Goal: Task Accomplishment & Management: Use online tool/utility

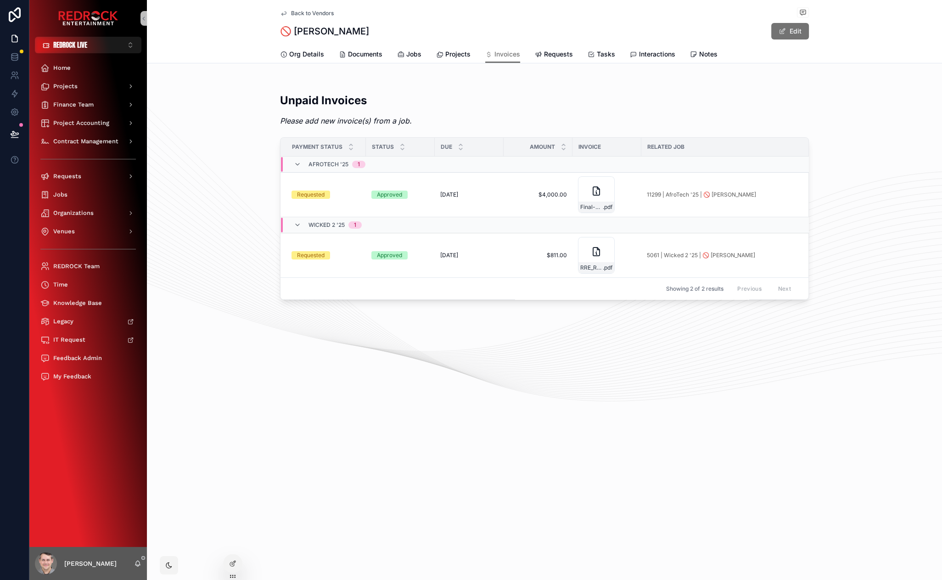
drag, startPoint x: 365, startPoint y: 360, endPoint x: 330, endPoint y: 345, distance: 37.9
drag, startPoint x: 292, startPoint y: 327, endPoint x: 243, endPoint y: 323, distance: 49.3
click at [192, 51] on div "Org Details Documents Jobs Projects Invoices Requests Tasks Interactions Notes" at bounding box center [544, 53] width 784 height 17
click at [192, 42] on div "Back to Vendors Organizations - Main 🚫 Brett Norton 🚫 Brett Norton Edit Invoice…" at bounding box center [544, 31] width 795 height 63
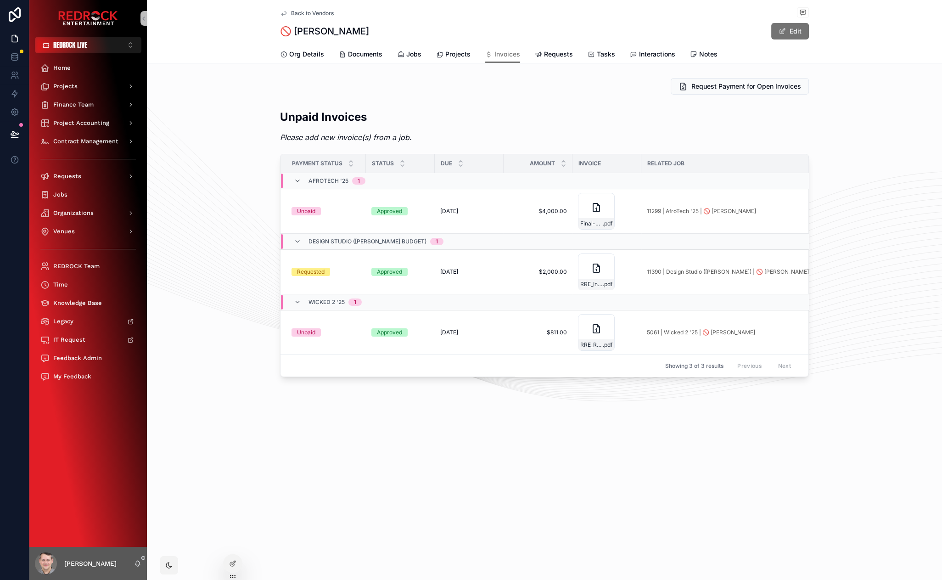
drag, startPoint x: 241, startPoint y: 108, endPoint x: 224, endPoint y: 96, distance: 20.8
drag, startPoint x: 232, startPoint y: 191, endPoint x: 219, endPoint y: 148, distance: 44.9
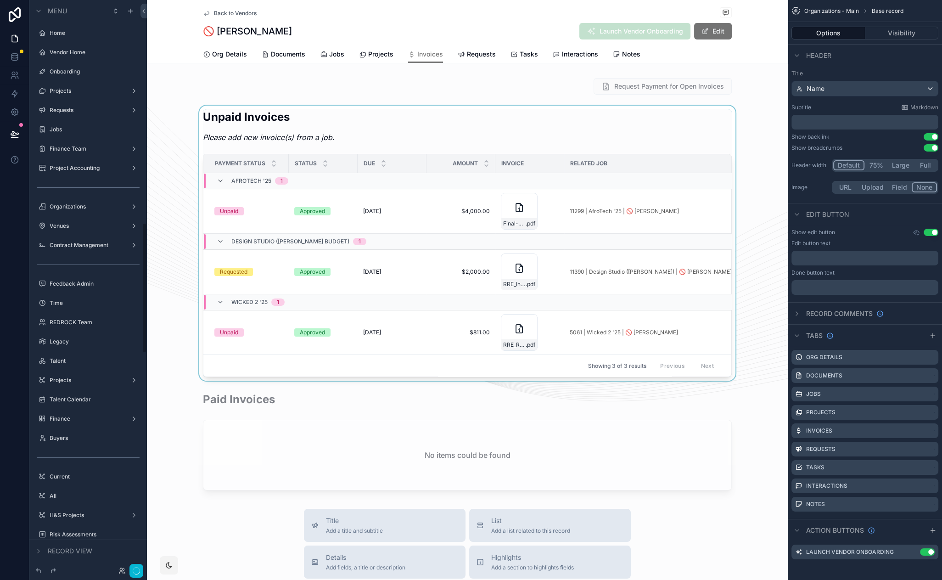
scroll to position [972, 0]
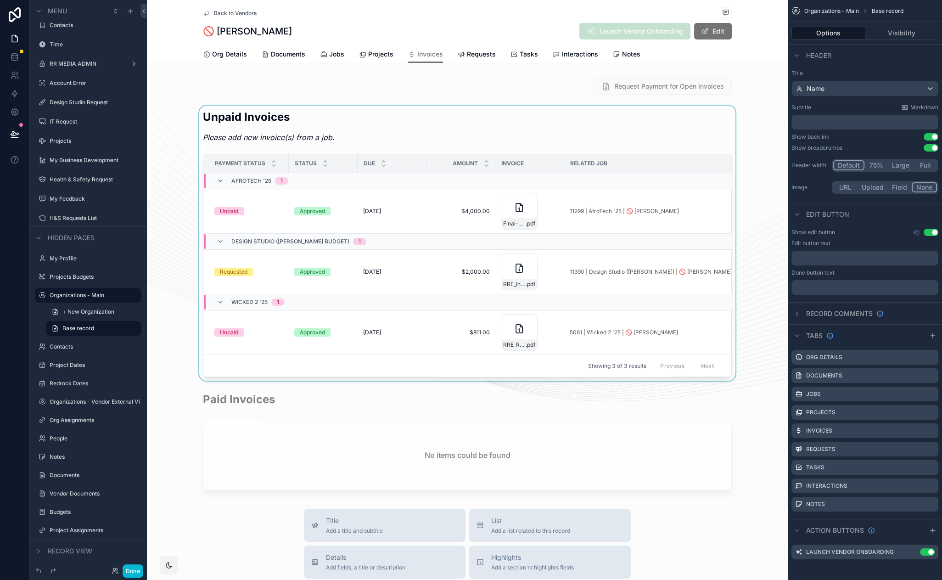
click at [512, 126] on div "scrollable content" at bounding box center [467, 243] width 641 height 275
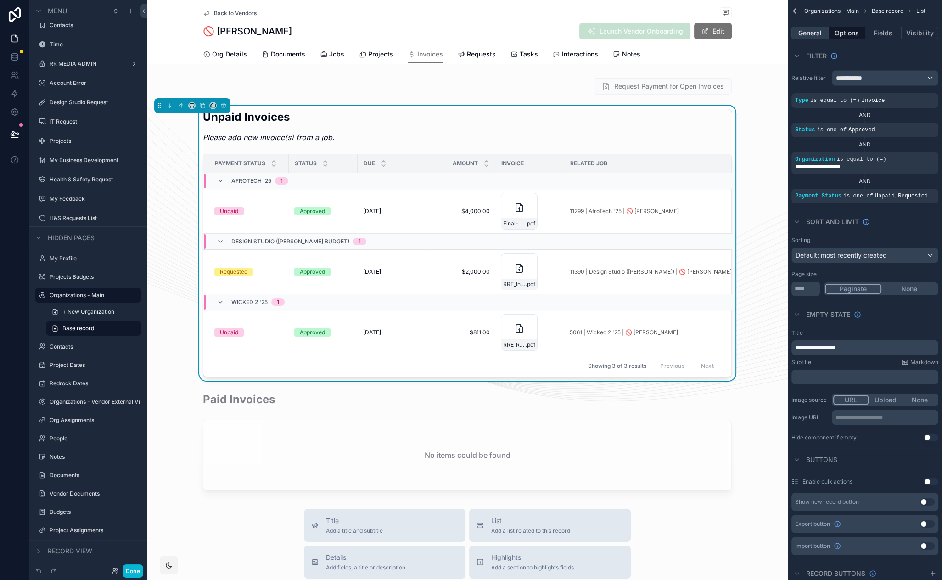
click at [811, 31] on button "General" at bounding box center [810, 33] width 37 height 13
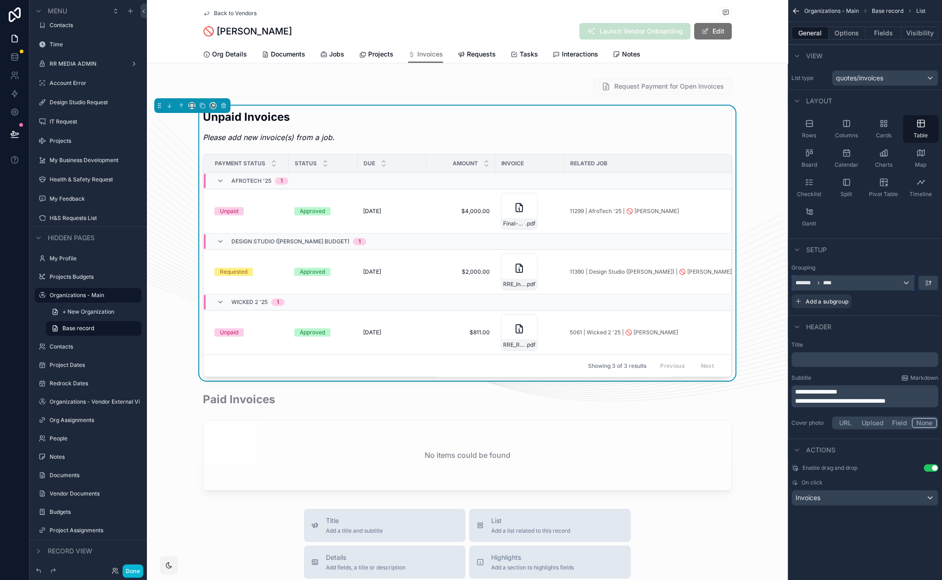
click at [905, 287] on div "******* ****" at bounding box center [853, 282] width 122 height 15
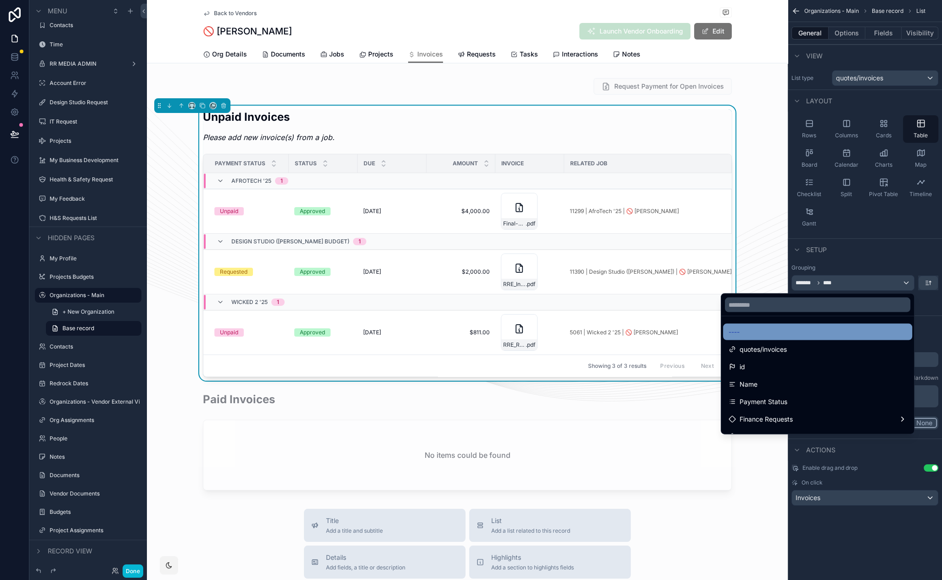
click at [812, 325] on div "----" at bounding box center [817, 332] width 189 height 17
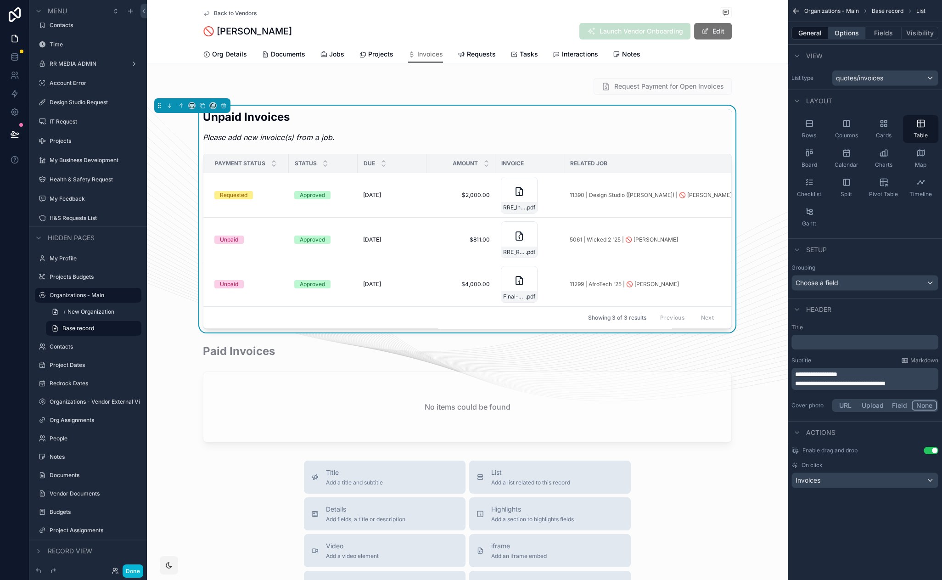
click at [847, 29] on button "Options" at bounding box center [847, 33] width 37 height 13
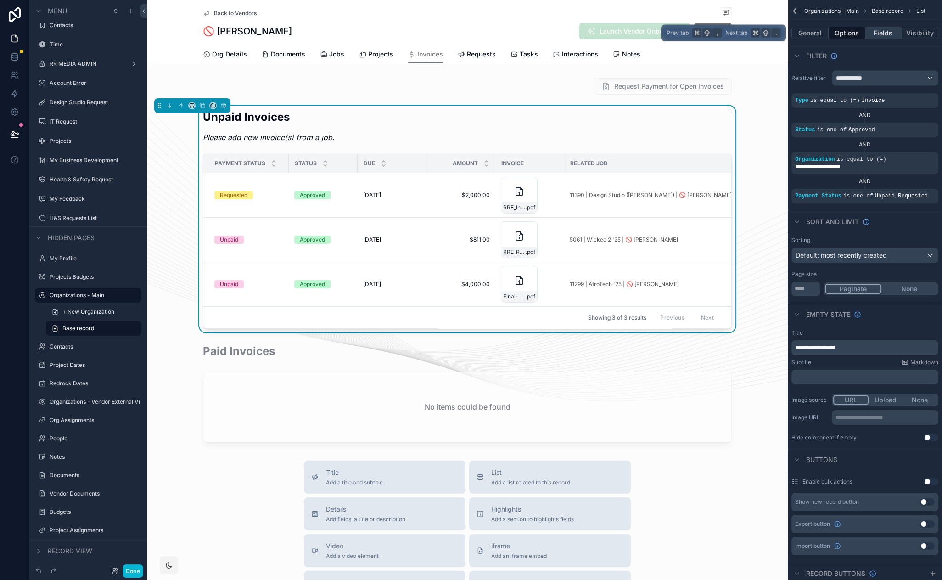
click at [877, 34] on button "Fields" at bounding box center [883, 33] width 37 height 13
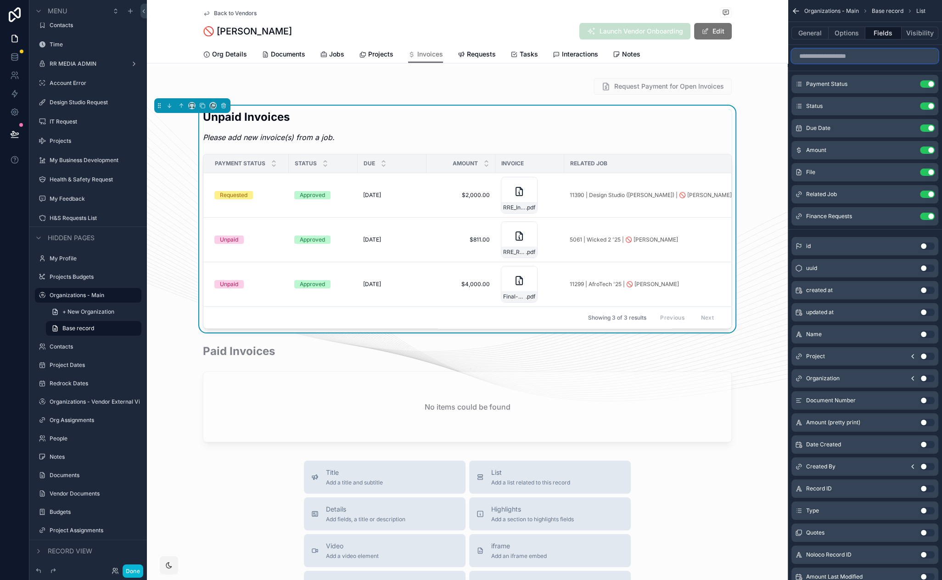
click at [859, 56] on input "scrollable content" at bounding box center [865, 56] width 147 height 15
click at [840, 55] on input "scrollable content" at bounding box center [865, 56] width 147 height 15
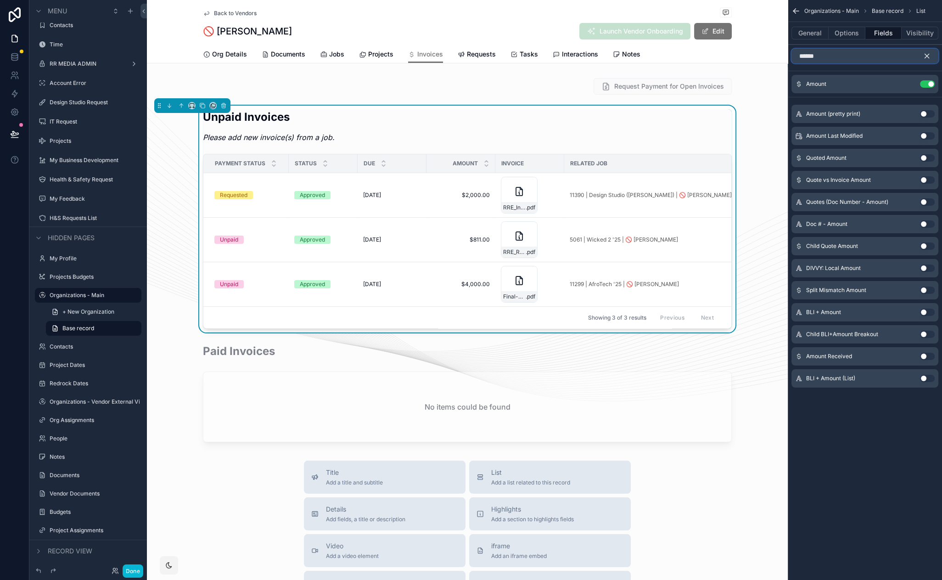
click at [922, 54] on input "******" at bounding box center [865, 56] width 147 height 15
type input "******"
click at [925, 54] on icon "scrollable content" at bounding box center [927, 56] width 8 height 8
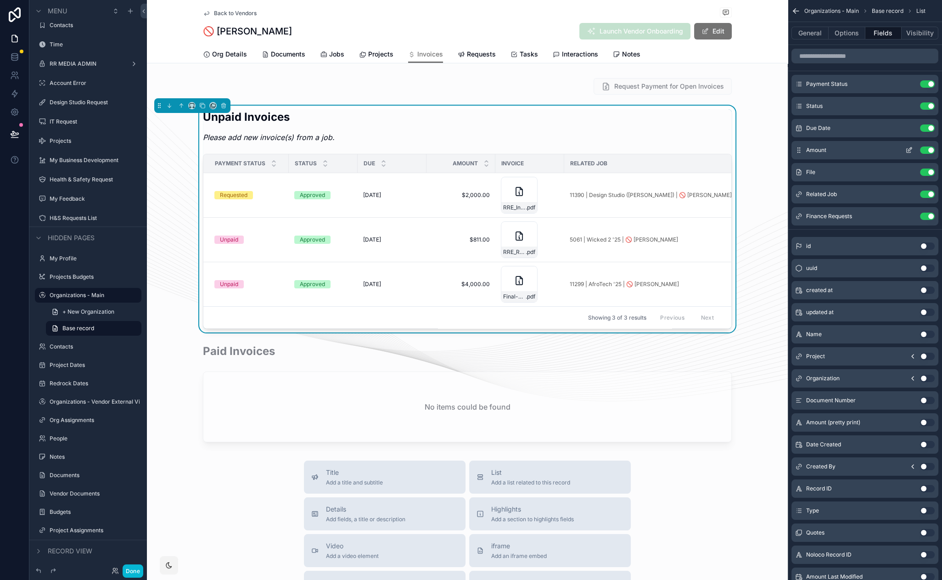
click at [910, 148] on icon "scrollable content" at bounding box center [908, 149] width 7 height 7
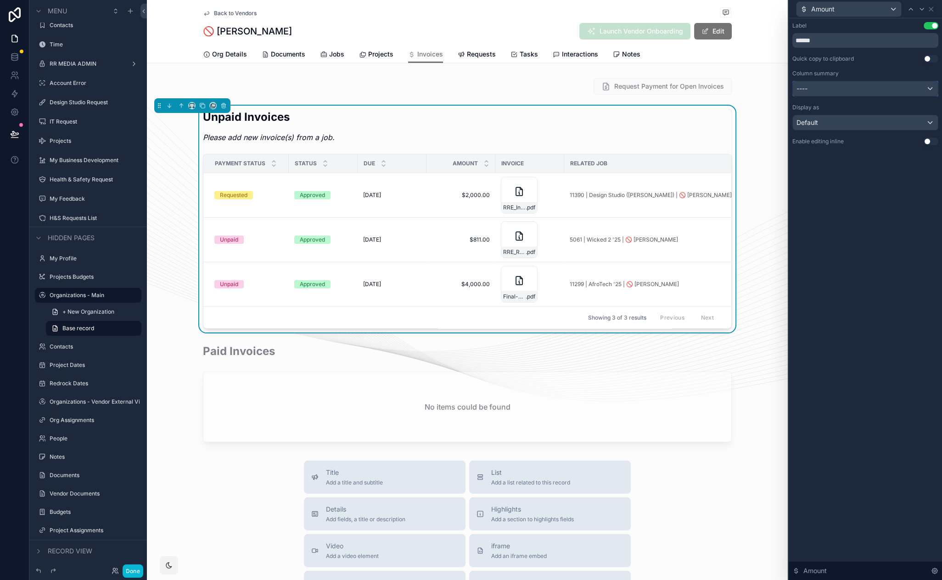
click at [898, 85] on div "----" at bounding box center [865, 88] width 145 height 15
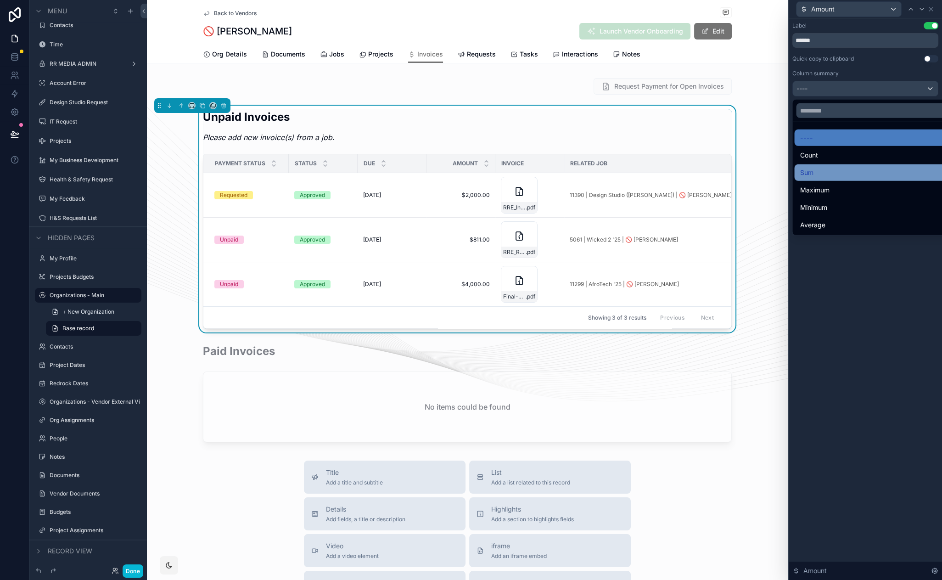
click at [837, 167] on div "Sum" at bounding box center [876, 172] width 152 height 11
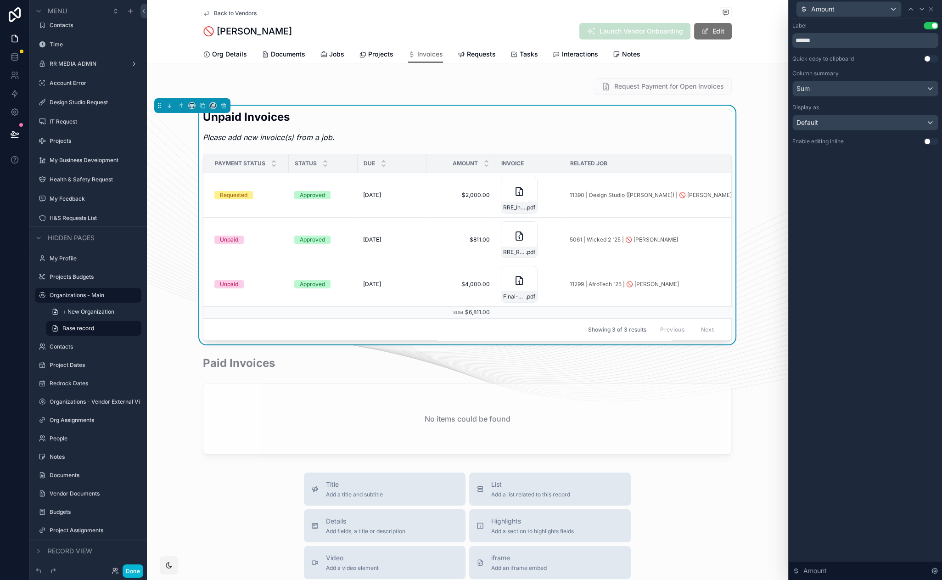
drag, startPoint x: 801, startPoint y: 289, endPoint x: 806, endPoint y: 274, distance: 16.0
click at [801, 288] on div "Label Use setting ****** Quick copy to clipboard Use setting Column summary Sum…" at bounding box center [865, 299] width 153 height 562
drag, startPoint x: 812, startPoint y: 256, endPoint x: 809, endPoint y: 226, distance: 30.5
drag, startPoint x: 811, startPoint y: 217, endPoint x: 809, endPoint y: 193, distance: 24.0
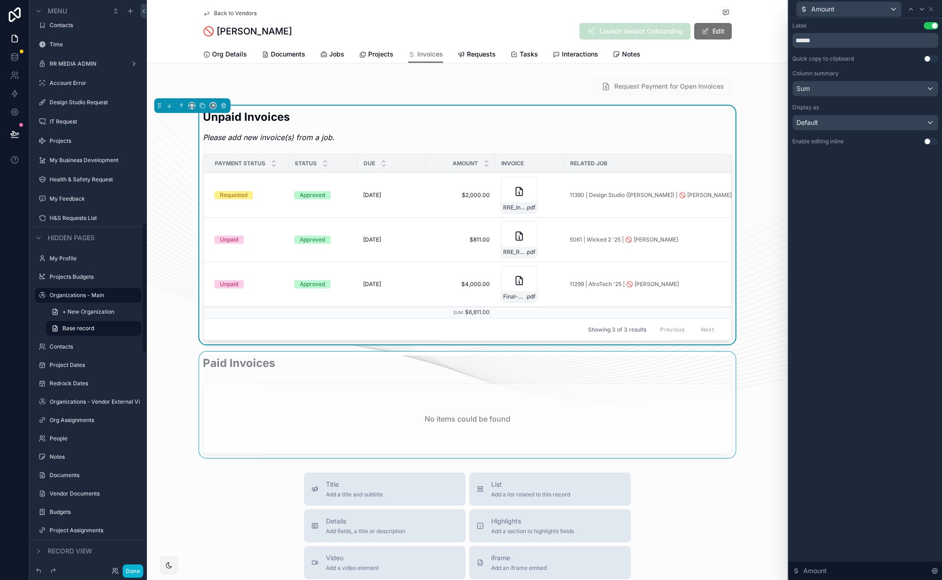
click at [278, 372] on div "scrollable content" at bounding box center [467, 405] width 641 height 106
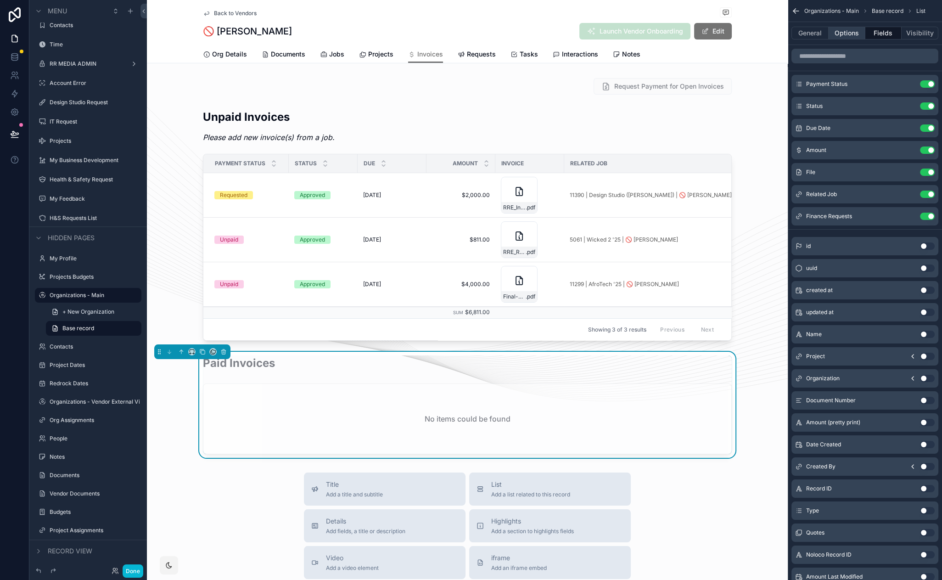
click at [855, 33] on button "Options" at bounding box center [847, 33] width 37 height 13
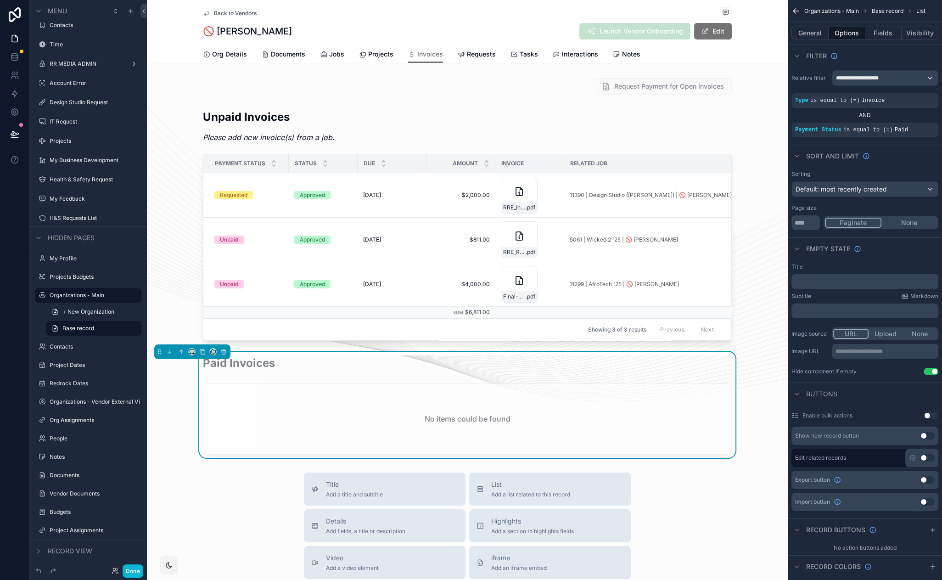
drag, startPoint x: 405, startPoint y: 25, endPoint x: 367, endPoint y: 19, distance: 37.7
drag, startPoint x: 160, startPoint y: 49, endPoint x: 168, endPoint y: 21, distance: 29.1
click at [497, 78] on div "scrollable content" at bounding box center [467, 86] width 641 height 24
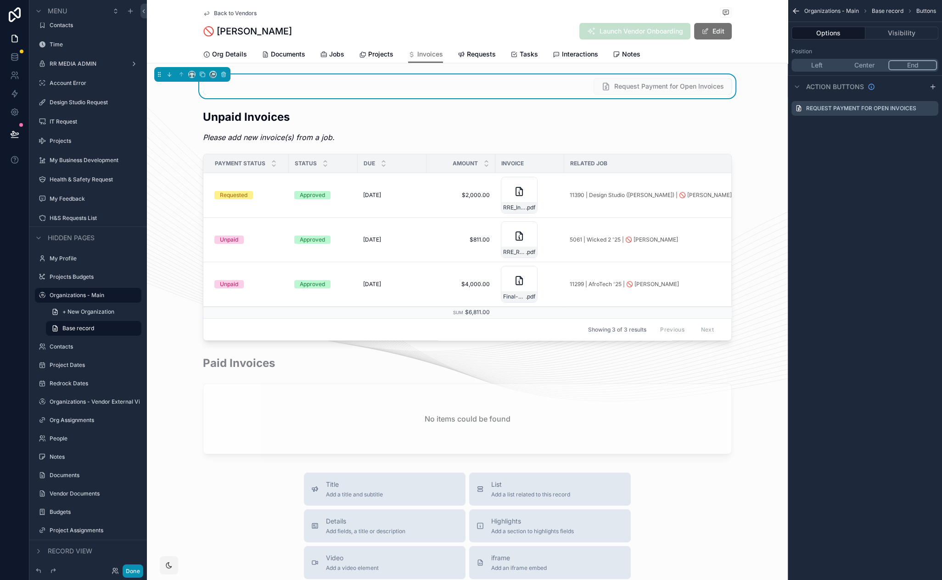
click at [136, 572] on button "Done" at bounding box center [133, 570] width 21 height 13
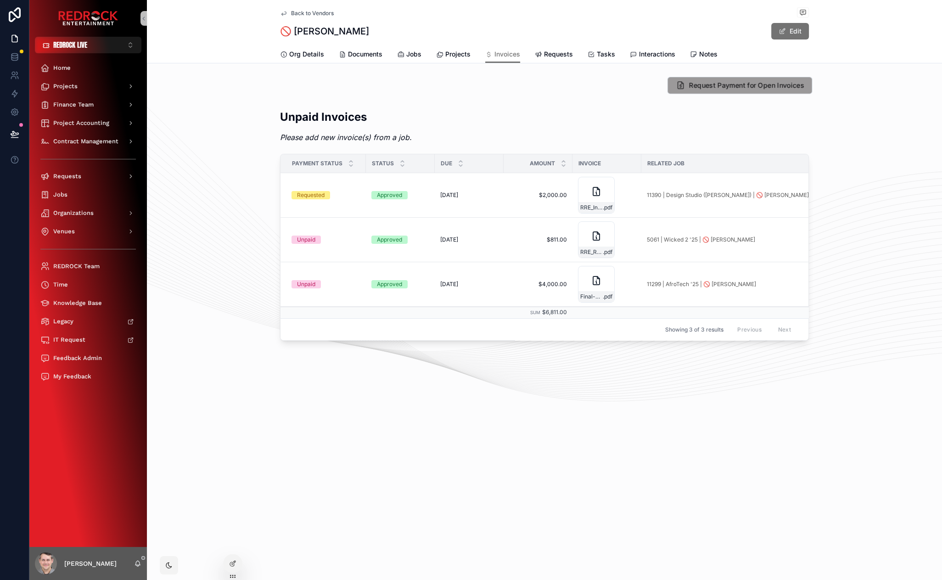
click at [730, 86] on span "Request Payment for Open Invoices" at bounding box center [746, 86] width 115 height 10
click at [230, 185] on div "Unpaid Invoices Please add new invoice(s) from a job. Payment Status Status Due…" at bounding box center [544, 225] width 795 height 239
click at [240, 124] on div "Unpaid Invoices Please add new invoice(s) from a job. Payment Status Status Due…" at bounding box center [544, 225] width 795 height 239
click at [237, 106] on div "Unpaid Invoices Please add new invoice(s) from a job. Payment Status Status Due…" at bounding box center [544, 225] width 795 height 239
click at [230, 76] on div "Request Payment for Open Invoices" at bounding box center [544, 86] width 795 height 24
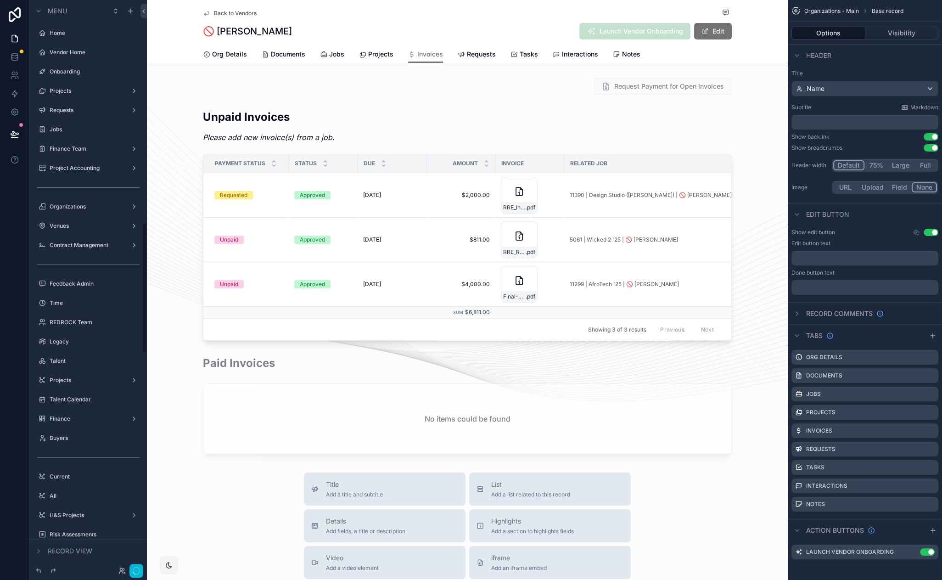
scroll to position [972, 0]
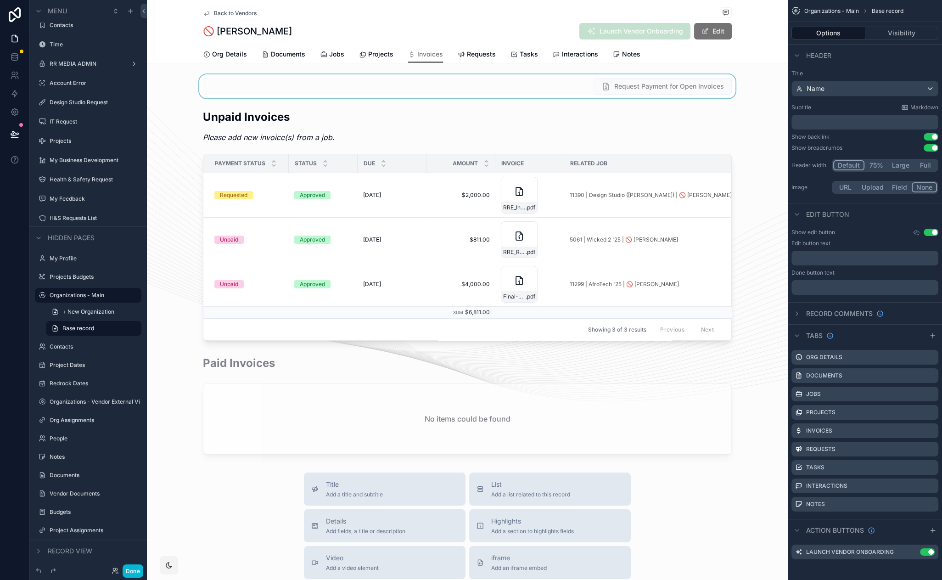
click at [538, 81] on div "scrollable content" at bounding box center [467, 86] width 641 height 24
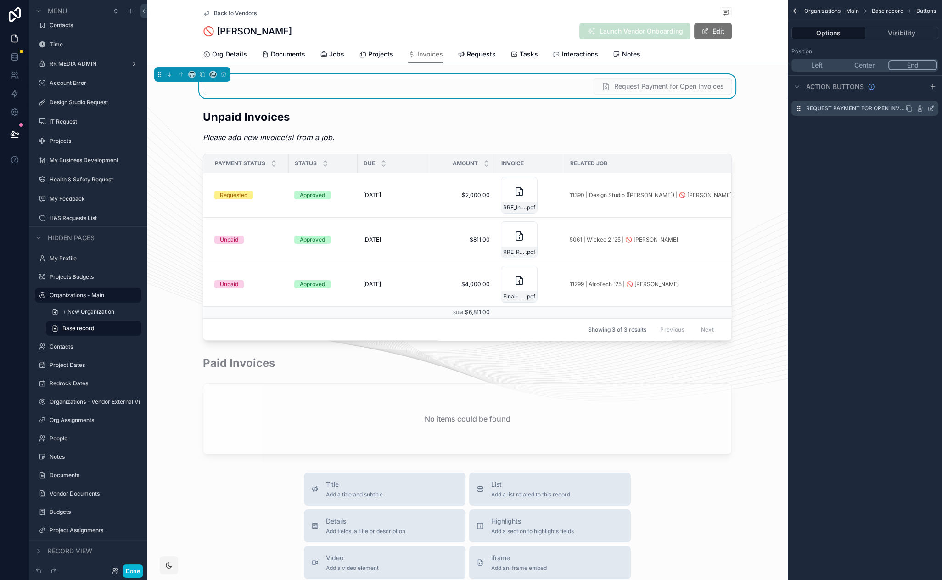
click at [931, 107] on icon "scrollable content" at bounding box center [930, 108] width 7 height 7
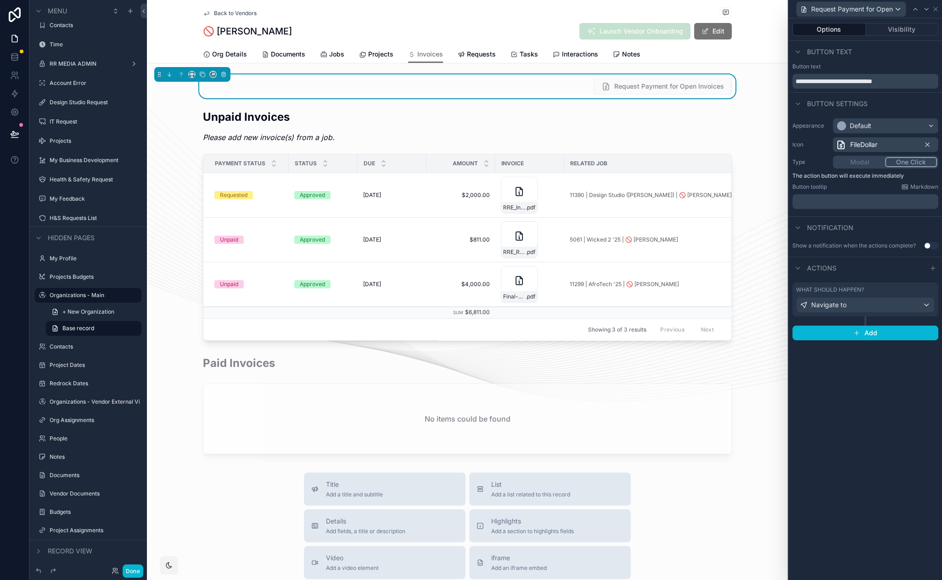
click at [865, 295] on div "What should happen? Navigate to" at bounding box center [865, 299] width 139 height 27
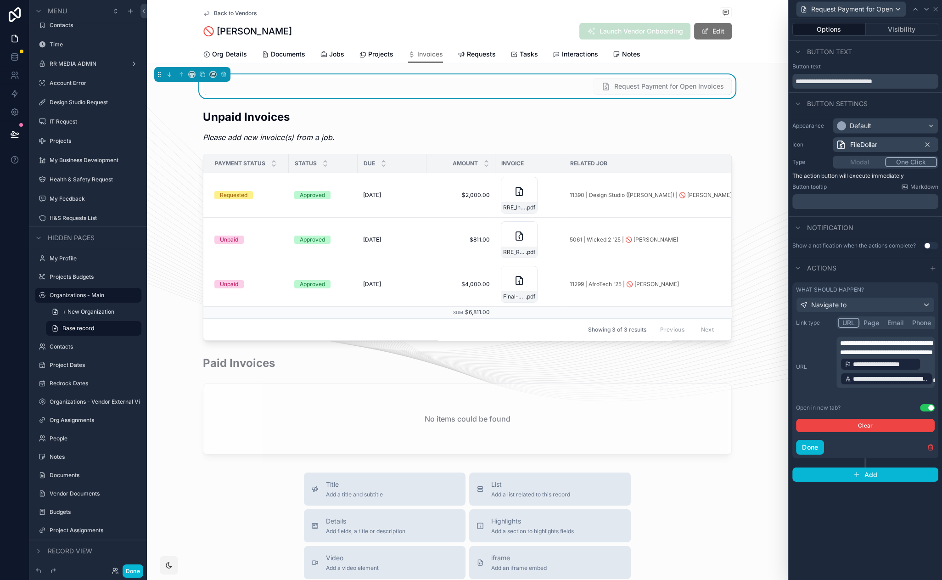
click at [927, 406] on button "Use setting" at bounding box center [927, 407] width 15 height 7
click at [129, 571] on button "Done" at bounding box center [133, 570] width 21 height 13
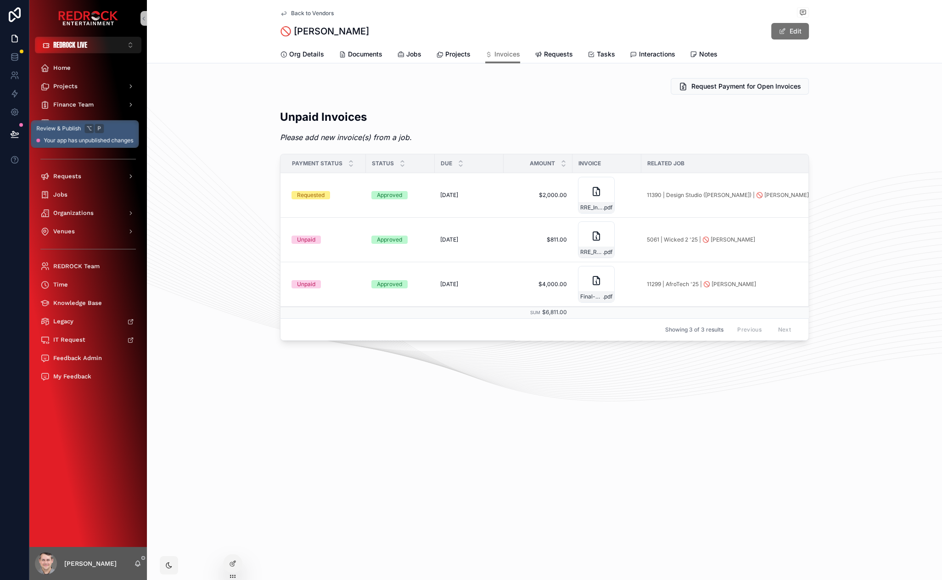
click at [15, 134] on icon at bounding box center [14, 133] width 9 height 9
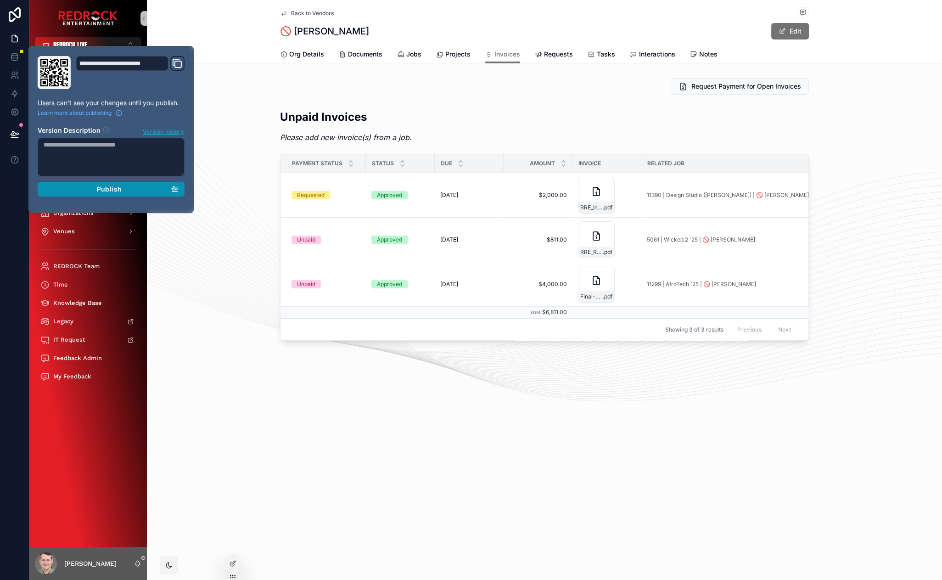
click at [153, 195] on button "Publish" at bounding box center [111, 189] width 147 height 15
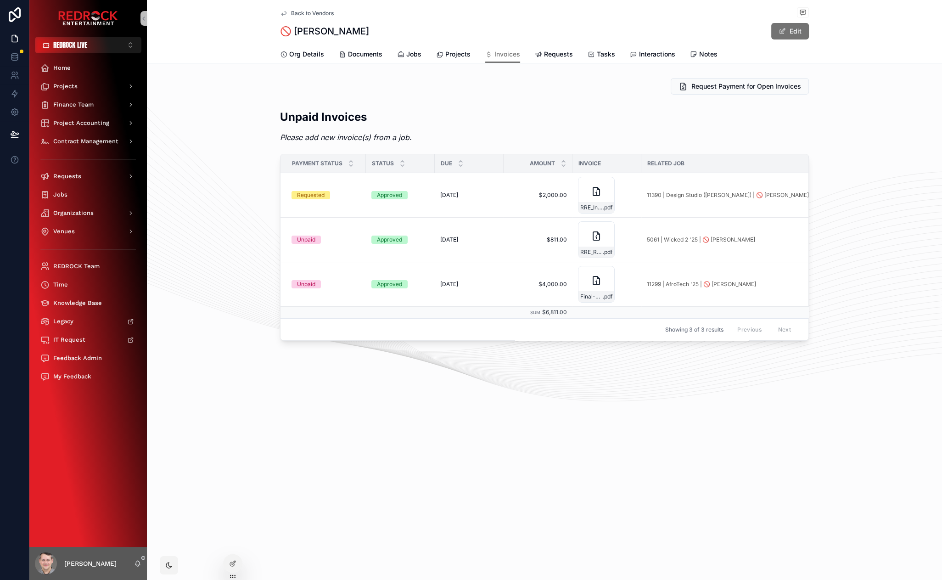
drag, startPoint x: 231, startPoint y: 125, endPoint x: 199, endPoint y: 104, distance: 38.2
click at [684, 242] on span "5061 | Wicked 2 '25 | 🚫 Brett Norton" at bounding box center [701, 239] width 108 height 7
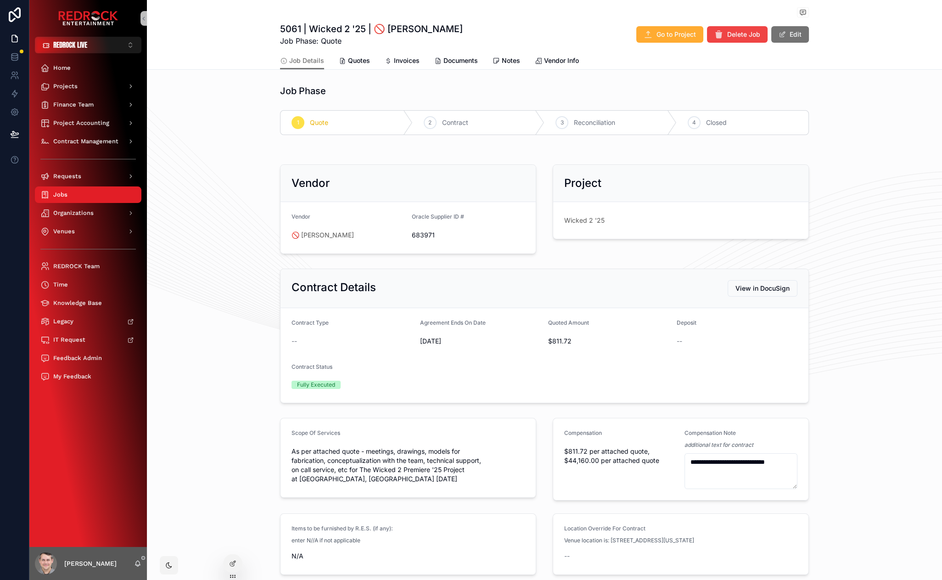
drag, startPoint x: 241, startPoint y: 165, endPoint x: 230, endPoint y: 154, distance: 15.6
drag, startPoint x: 265, startPoint y: 158, endPoint x: 241, endPoint y: 148, distance: 25.7
click at [399, 59] on span "Invoices" at bounding box center [407, 60] width 26 height 9
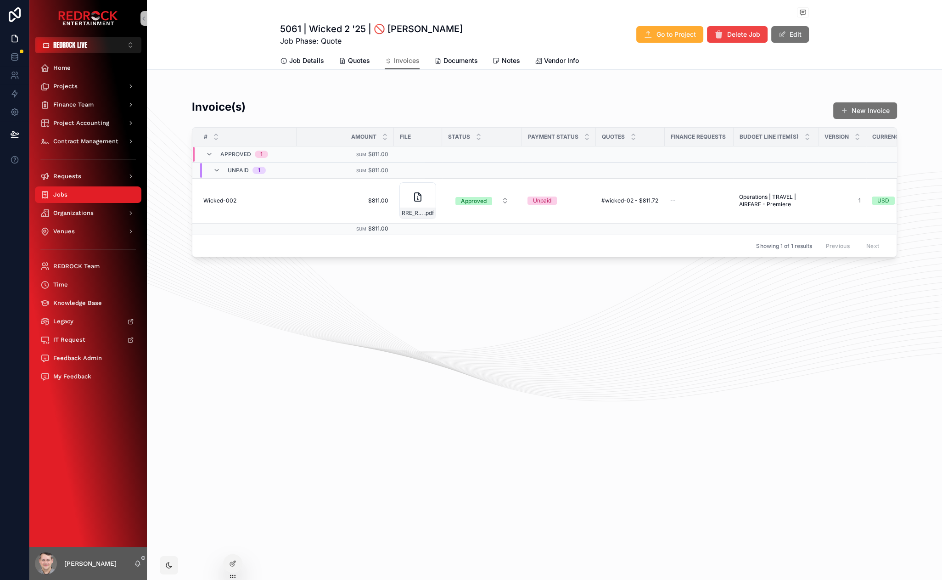
drag, startPoint x: 503, startPoint y: 329, endPoint x: 458, endPoint y: 310, distance: 48.8
drag, startPoint x: 458, startPoint y: 310, endPoint x: 869, endPoint y: 177, distance: 432.0
drag, startPoint x: 608, startPoint y: 321, endPoint x: 561, endPoint y: 311, distance: 48.4
drag, startPoint x: 447, startPoint y: 328, endPoint x: 427, endPoint y: 317, distance: 23.0
drag, startPoint x: 427, startPoint y: 317, endPoint x: 393, endPoint y: 307, distance: 35.4
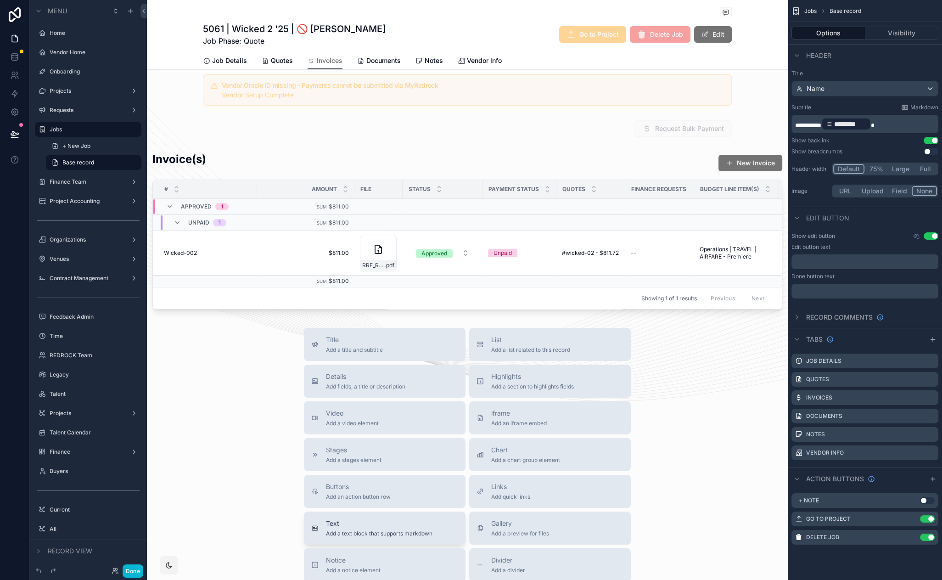
scroll to position [16, 0]
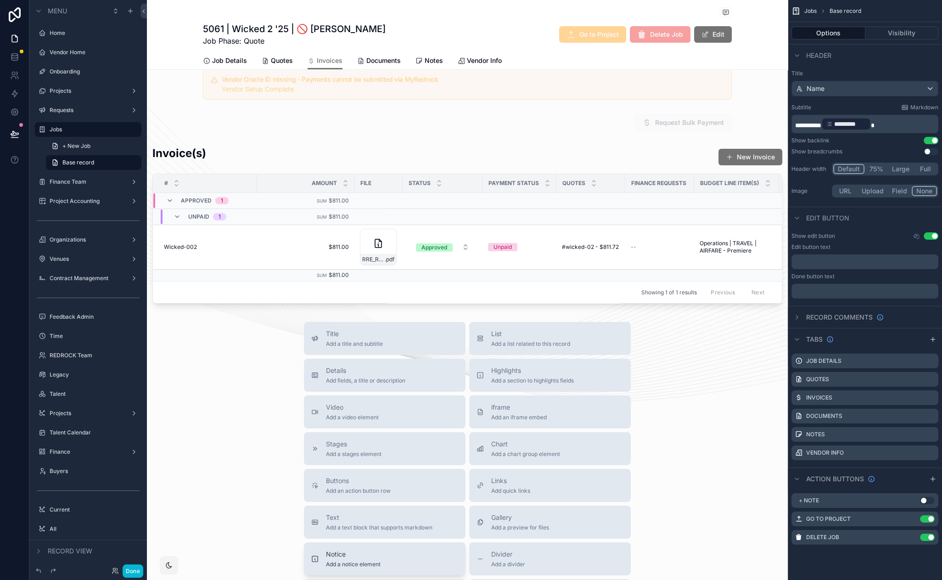
click at [372, 553] on button "Notice Add a notice element" at bounding box center [385, 558] width 162 height 33
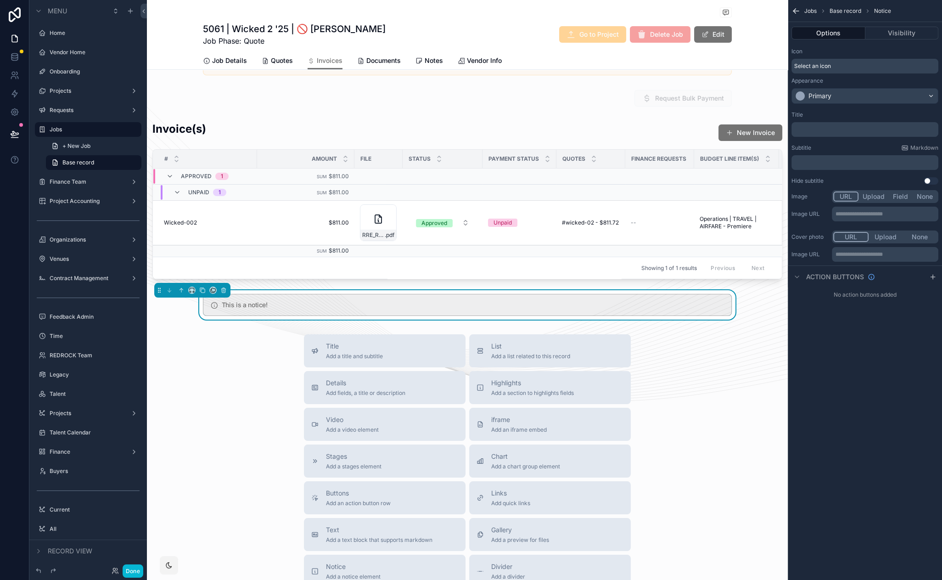
scroll to position [61, 0]
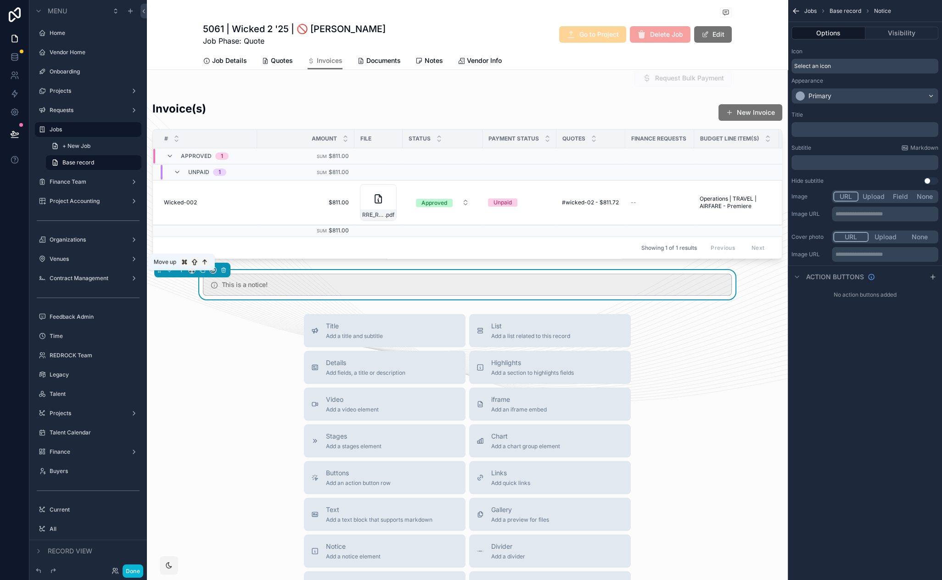
click at [182, 273] on icon "scrollable content" at bounding box center [181, 270] width 6 height 6
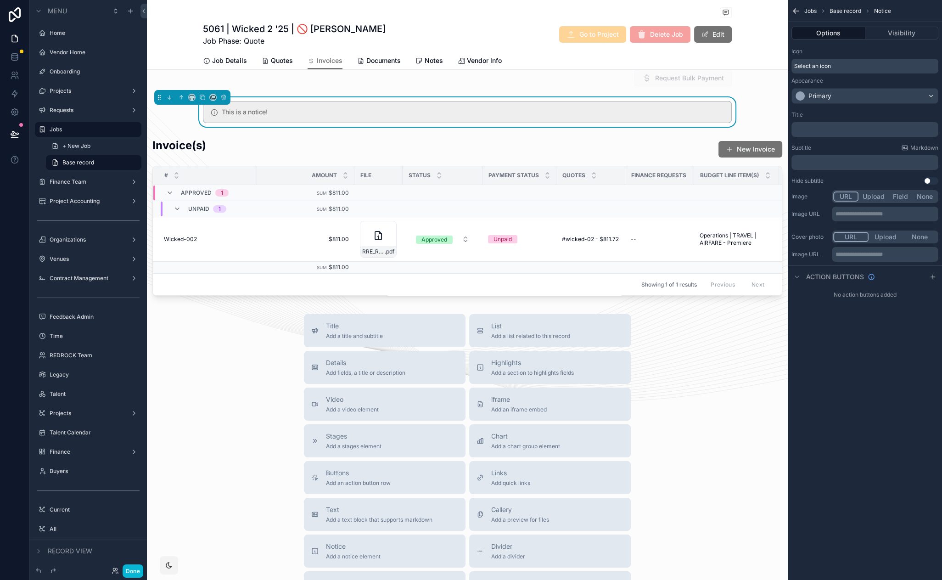
scroll to position [0, 0]
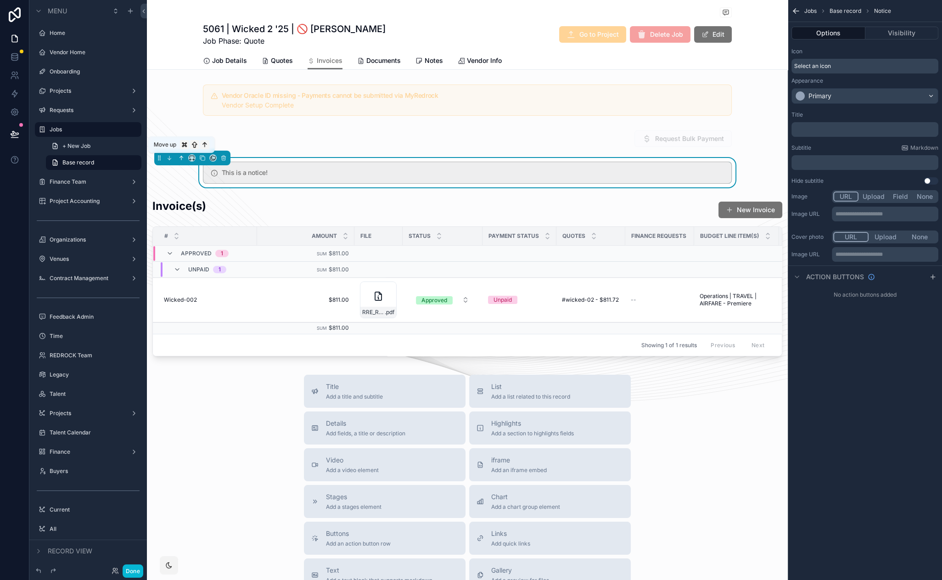
click at [182, 158] on icon "scrollable content" at bounding box center [181, 158] width 6 height 6
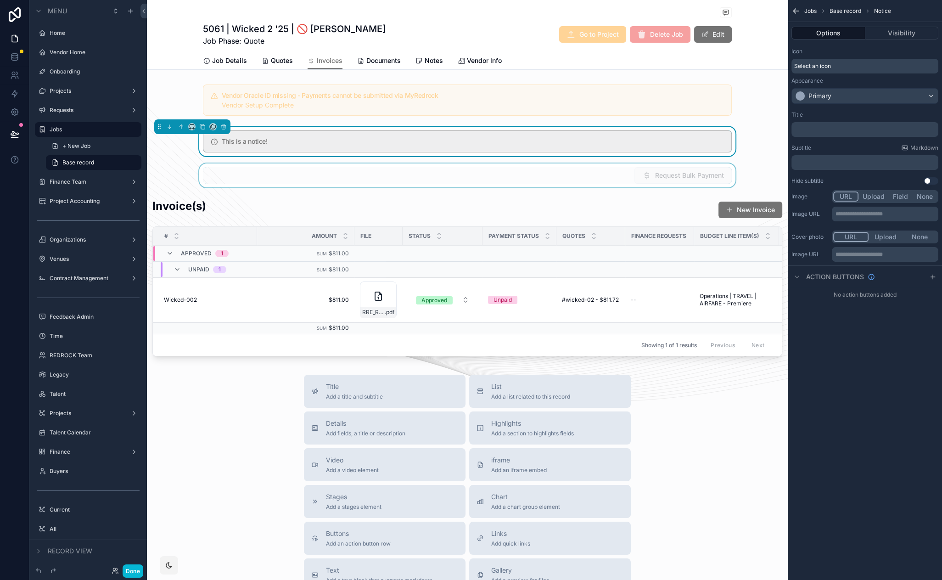
click at [542, 168] on div "scrollable content" at bounding box center [467, 175] width 641 height 24
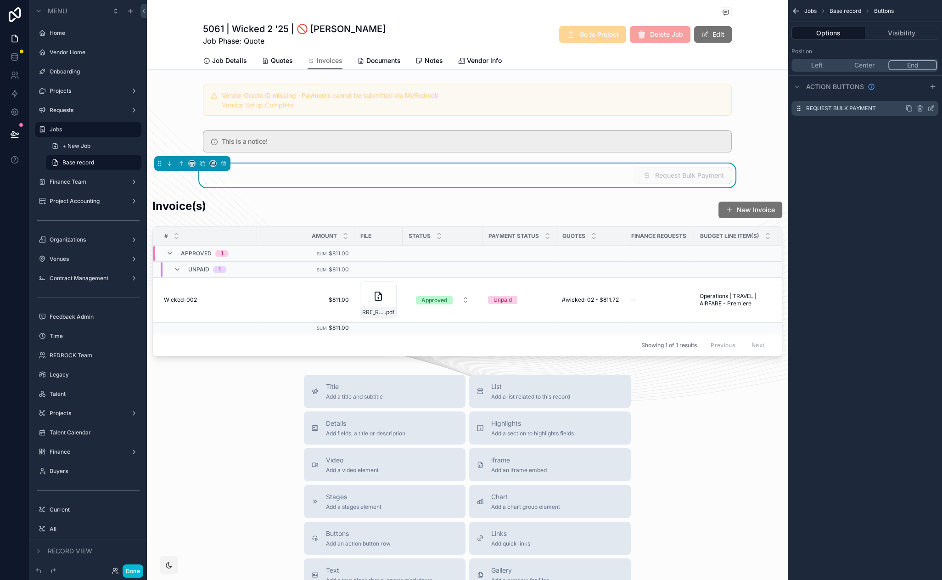
click at [933, 108] on icon "scrollable content" at bounding box center [930, 108] width 7 height 7
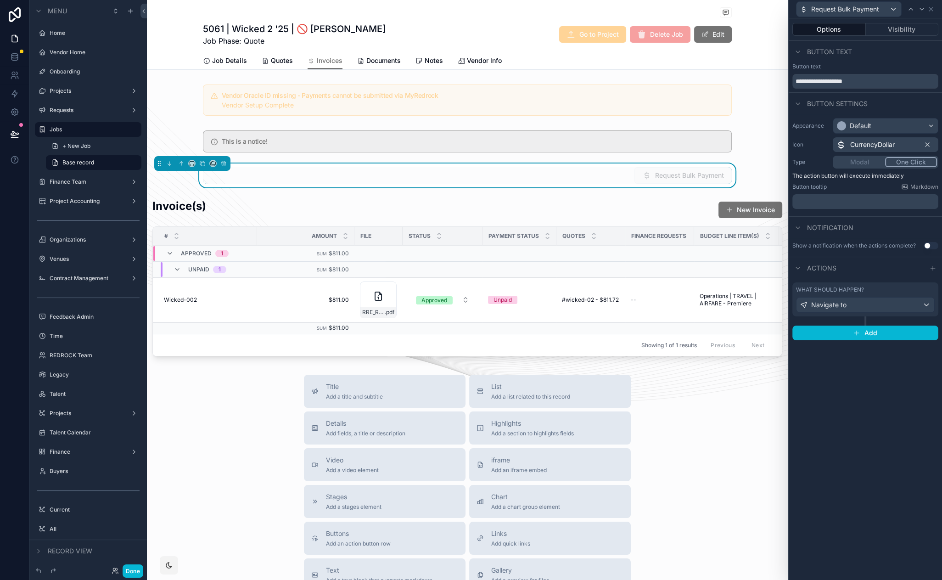
click at [876, 292] on div "What should happen?" at bounding box center [865, 289] width 139 height 7
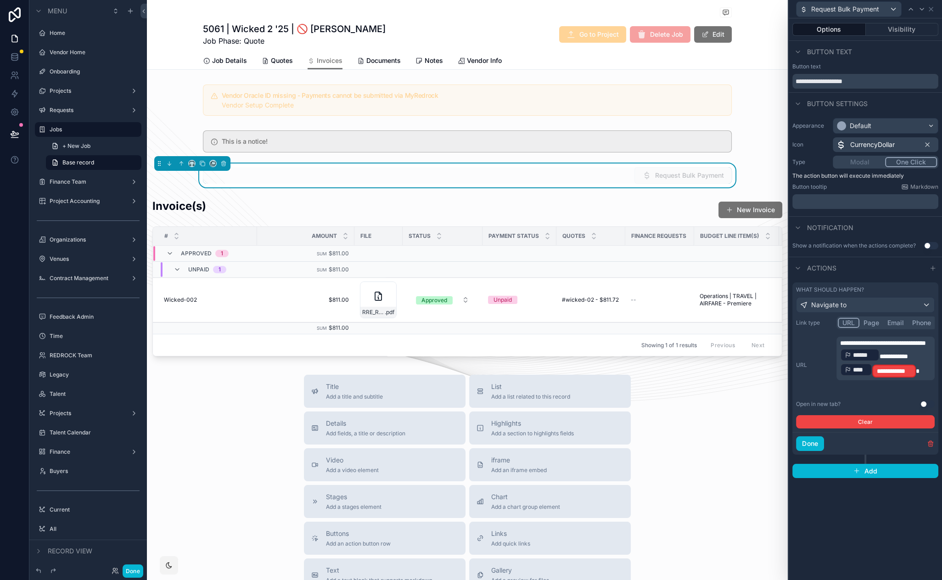
click at [903, 378] on p "**********" at bounding box center [886, 358] width 93 height 40
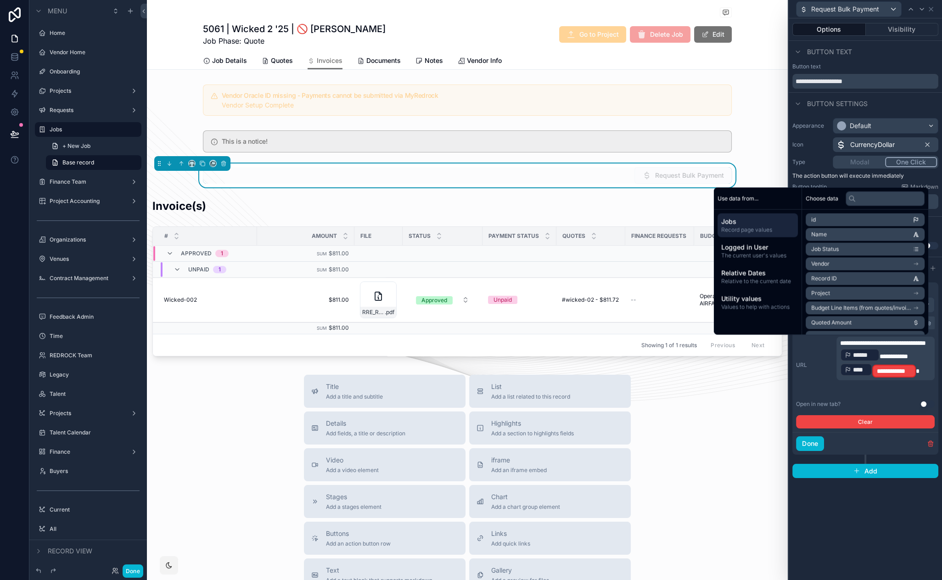
drag, startPoint x: 849, startPoint y: 508, endPoint x: 834, endPoint y: 507, distance: 15.2
click at [847, 508] on div "**********" at bounding box center [865, 299] width 153 height 562
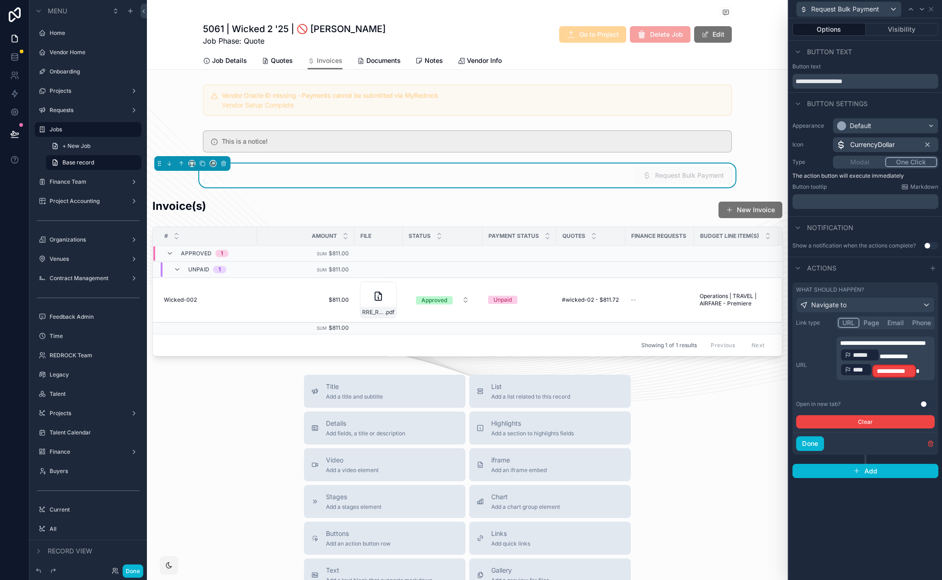
click at [855, 360] on p "**********" at bounding box center [886, 358] width 93 height 40
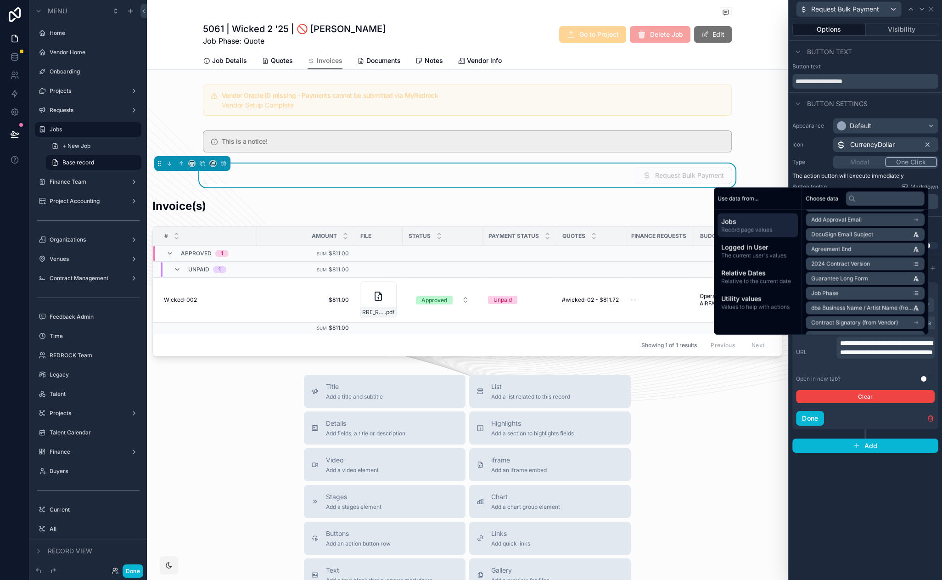
scroll to position [542, 0]
click at [881, 202] on input "text" at bounding box center [885, 198] width 79 height 15
type input "***"
click at [863, 218] on li "Vendor" at bounding box center [865, 219] width 119 height 13
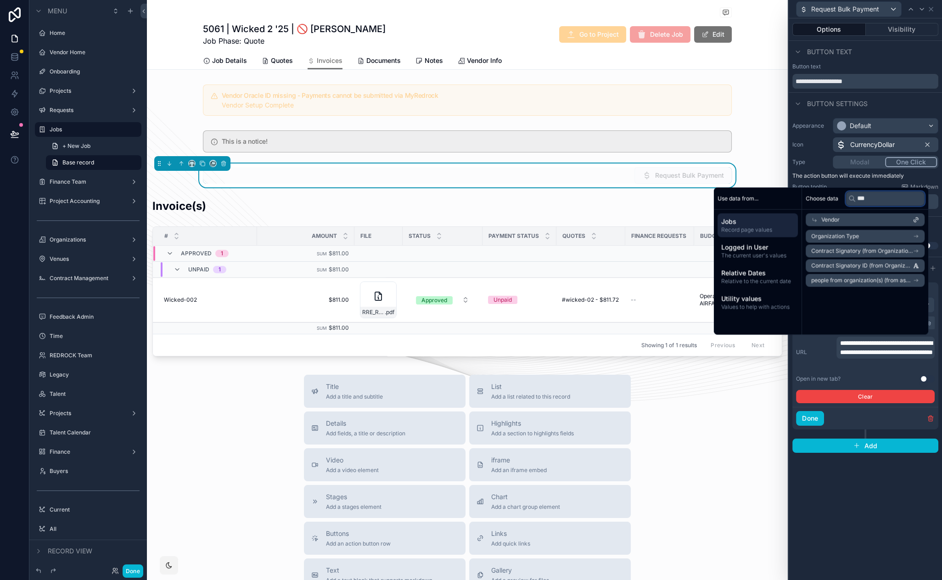
click at [862, 198] on input "***" at bounding box center [885, 198] width 79 height 15
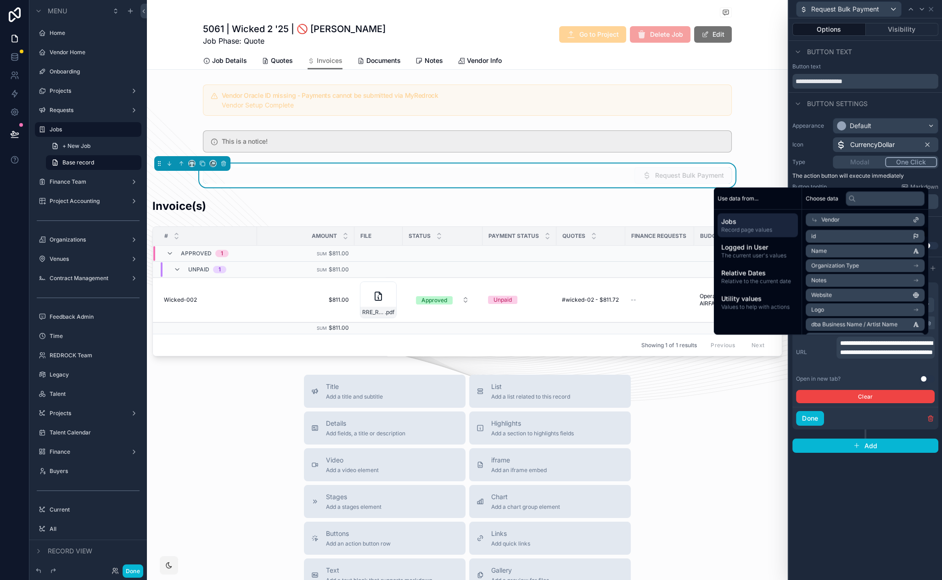
click at [855, 236] on li "id" at bounding box center [865, 236] width 119 height 13
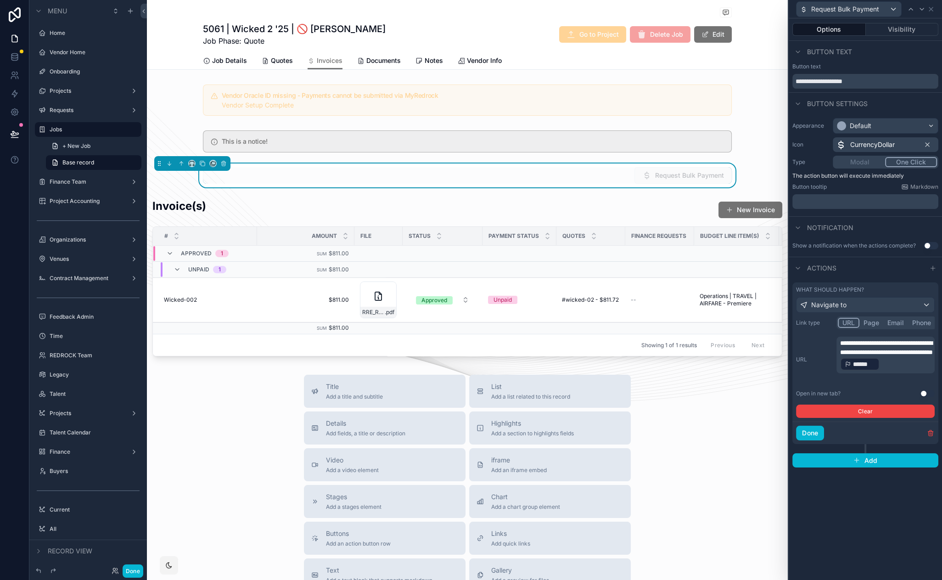
click at [896, 371] on p "**********" at bounding box center [886, 354] width 93 height 33
click at [897, 371] on p "**********" at bounding box center [886, 354] width 93 height 33
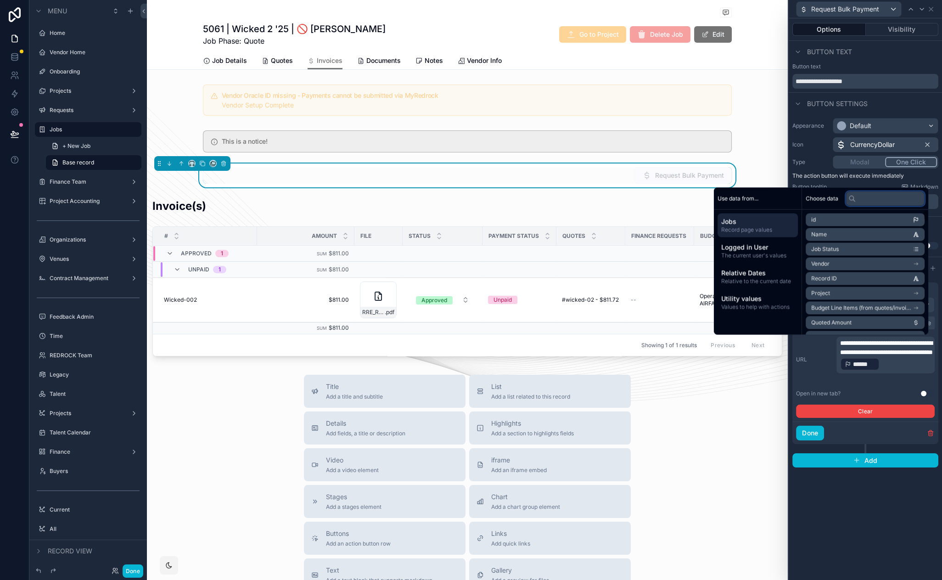
click at [869, 199] on input "text" at bounding box center [885, 198] width 79 height 15
click at [895, 264] on li "Vendor" at bounding box center [865, 263] width 119 height 13
click at [880, 202] on input "text" at bounding box center [885, 198] width 79 height 15
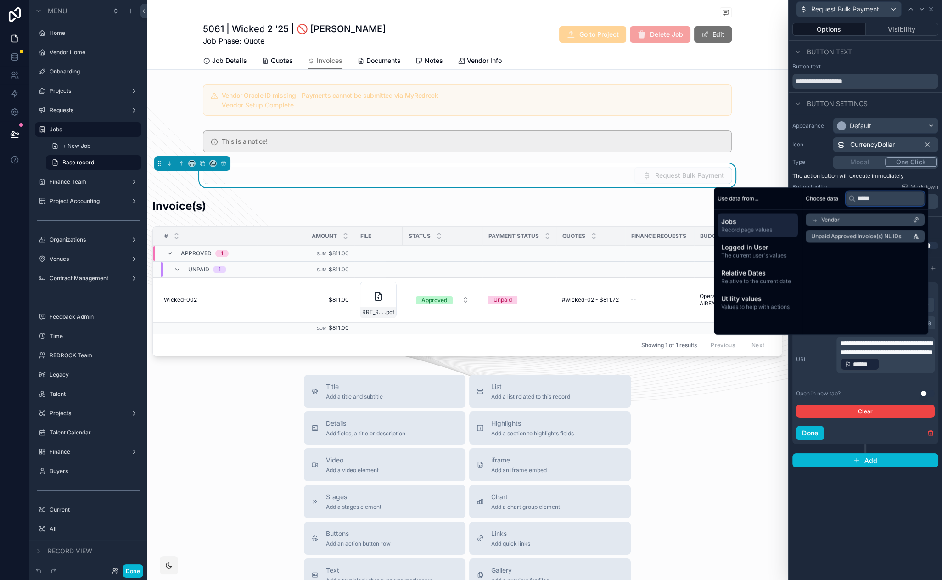
type input "*****"
click at [896, 239] on span "Unpaid Approved Invoice(s) NL IDs" at bounding box center [856, 235] width 90 height 7
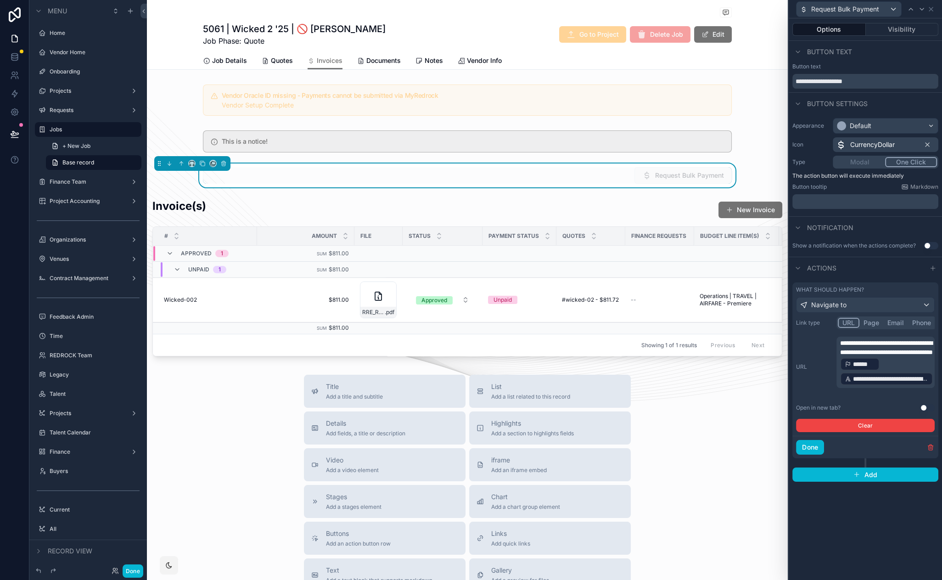
click at [841, 543] on div "**********" at bounding box center [865, 299] width 153 height 562
click at [897, 29] on button "Visibility" at bounding box center [902, 29] width 73 height 13
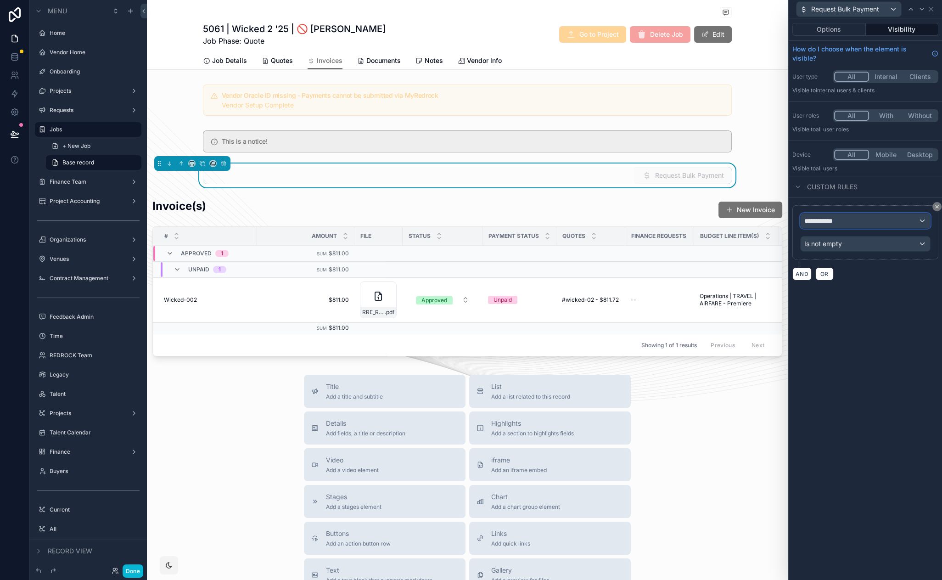
click at [859, 219] on div "**********" at bounding box center [865, 221] width 129 height 15
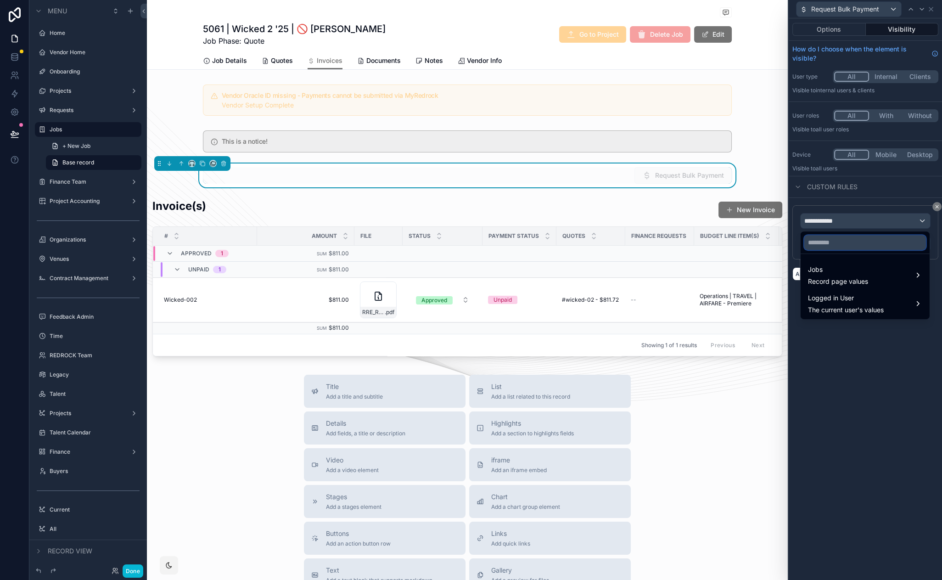
click at [865, 241] on input "text" at bounding box center [865, 242] width 122 height 15
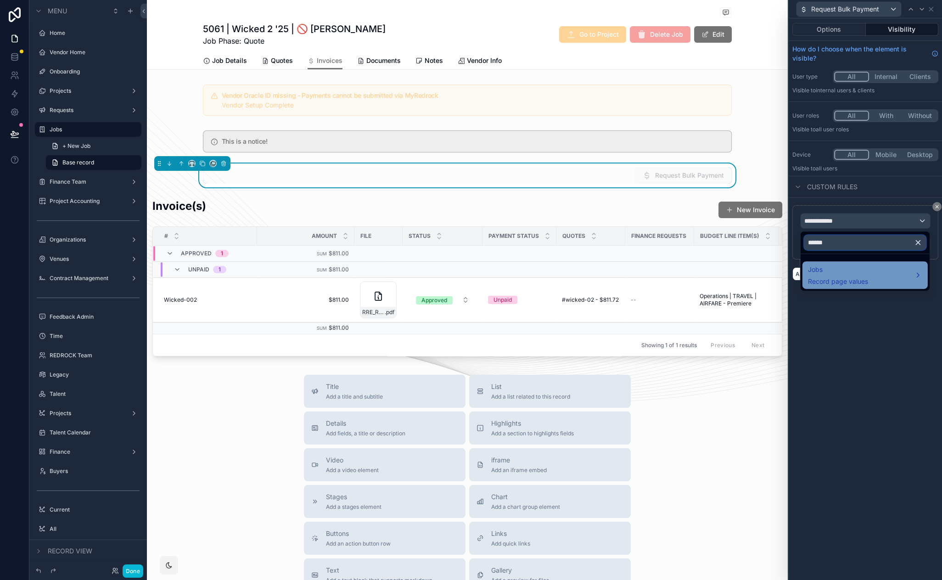
type input "******"
click at [856, 275] on span "Jobs" at bounding box center [838, 269] width 60 height 11
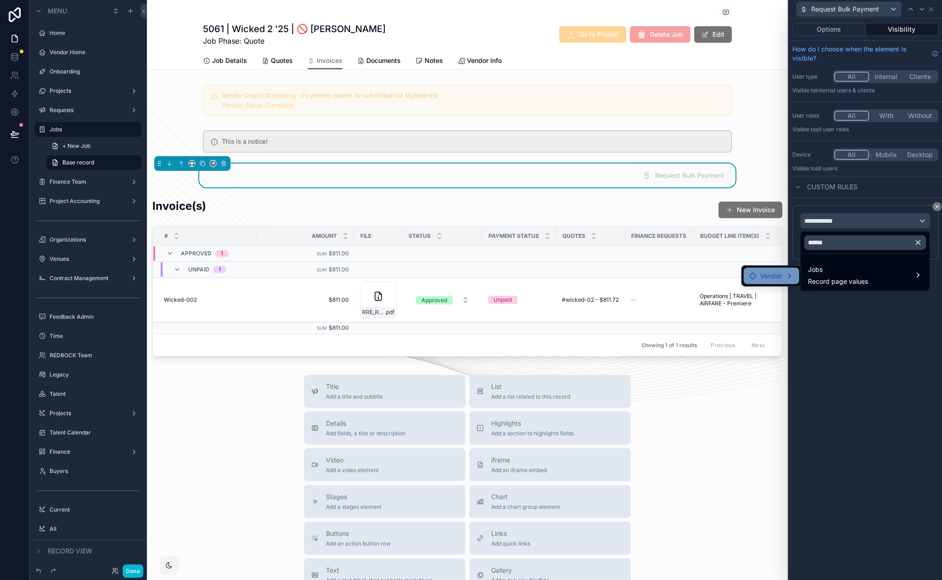
click at [770, 276] on span "Vendor" at bounding box center [771, 275] width 22 height 11
drag, startPoint x: 874, startPoint y: 275, endPoint x: 841, endPoint y: 365, distance: 95.9
click at [874, 275] on span "Unpaid Approved Invoice(s) NL IDs" at bounding box center [872, 276] width 107 height 11
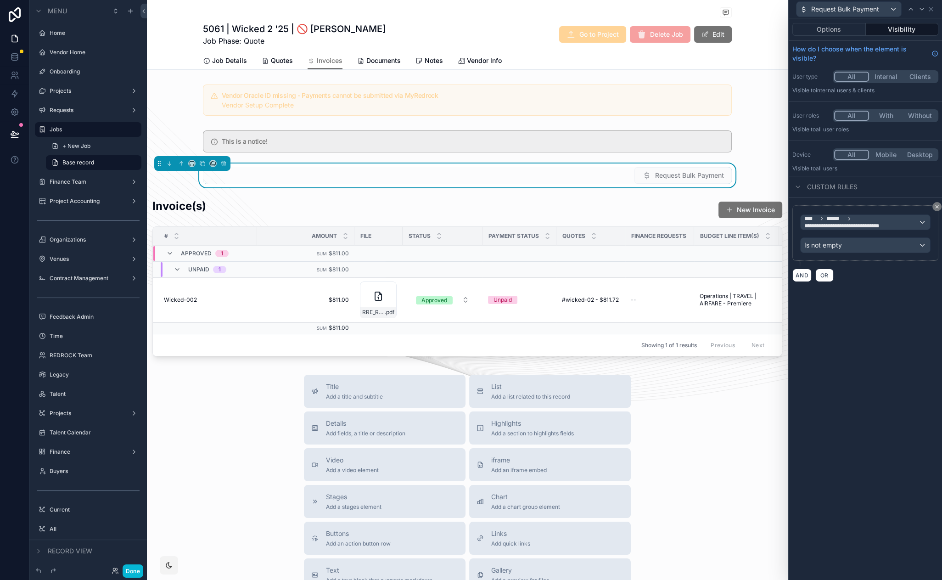
click at [809, 344] on div "**********" at bounding box center [865, 299] width 153 height 562
click at [590, 154] on div "scrollable content" at bounding box center [467, 141] width 641 height 29
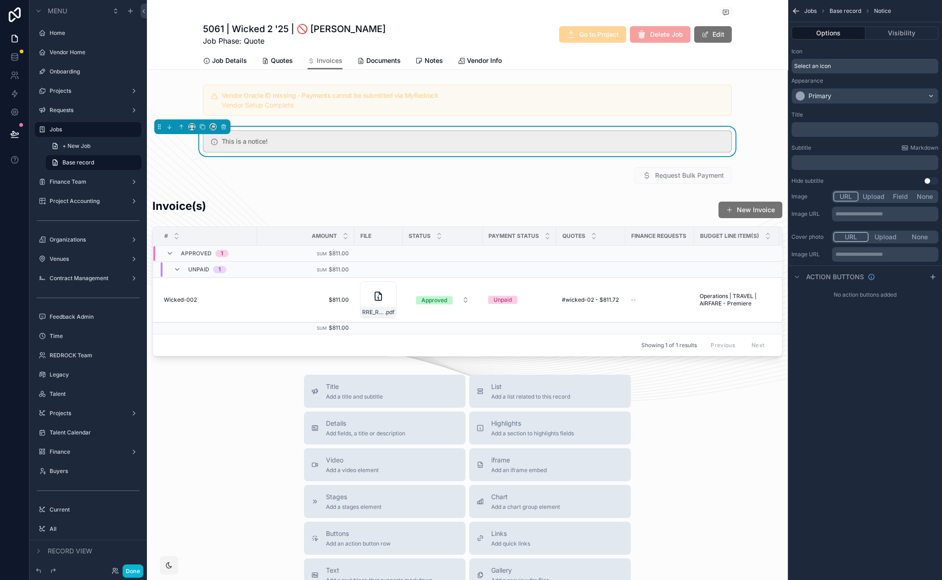
click at [822, 132] on p "﻿" at bounding box center [865, 129] width 141 height 7
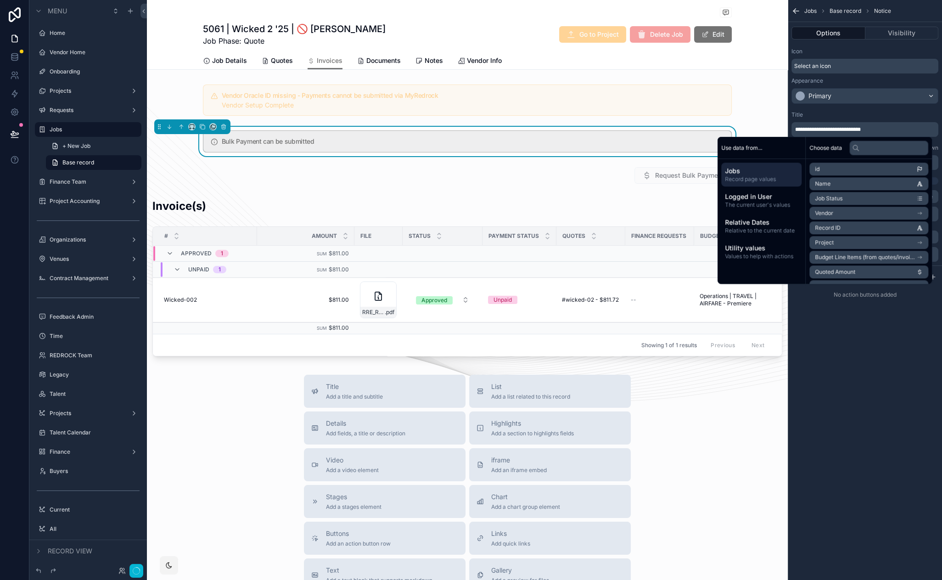
click at [836, 413] on div "**********" at bounding box center [865, 290] width 154 height 580
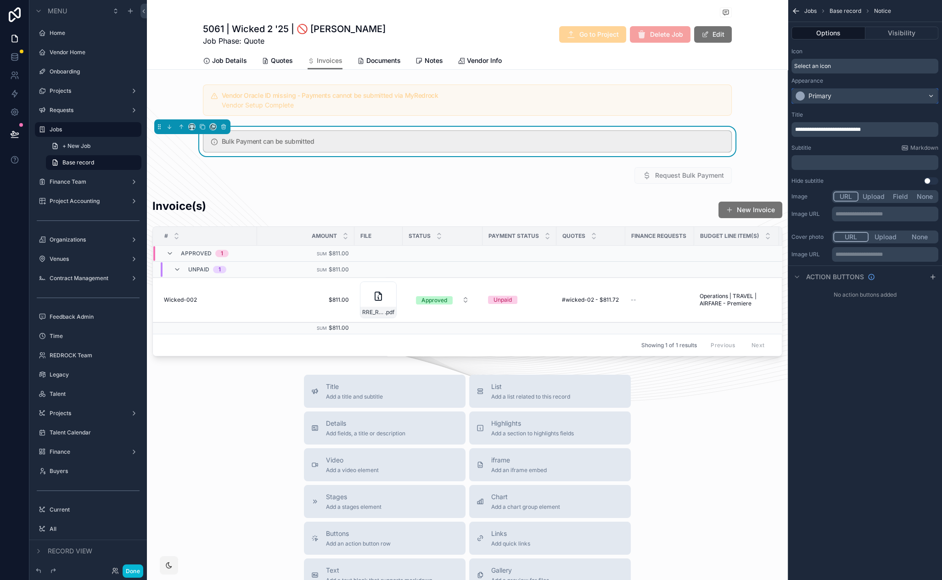
click at [844, 92] on div "Primary" at bounding box center [865, 96] width 146 height 15
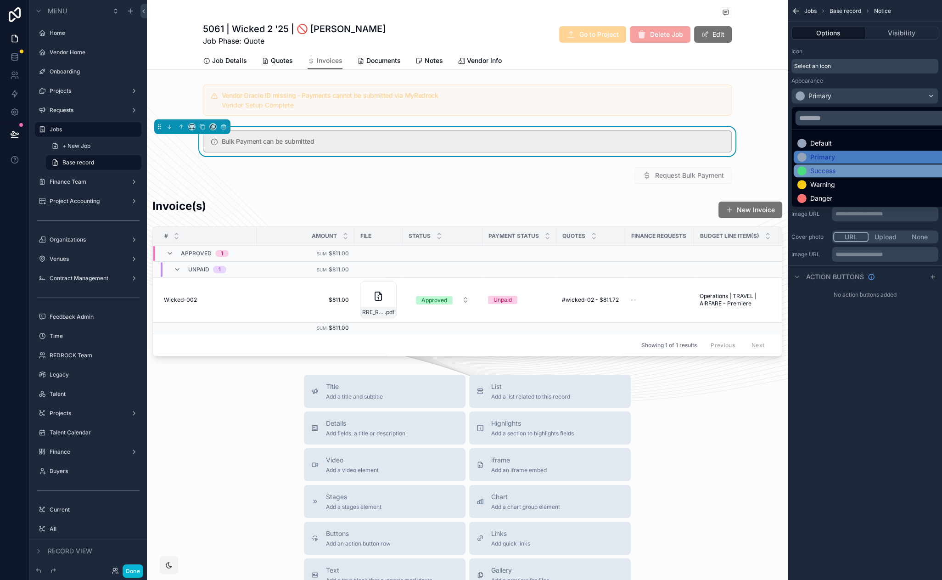
click at [837, 173] on div "Success" at bounding box center [876, 170] width 156 height 9
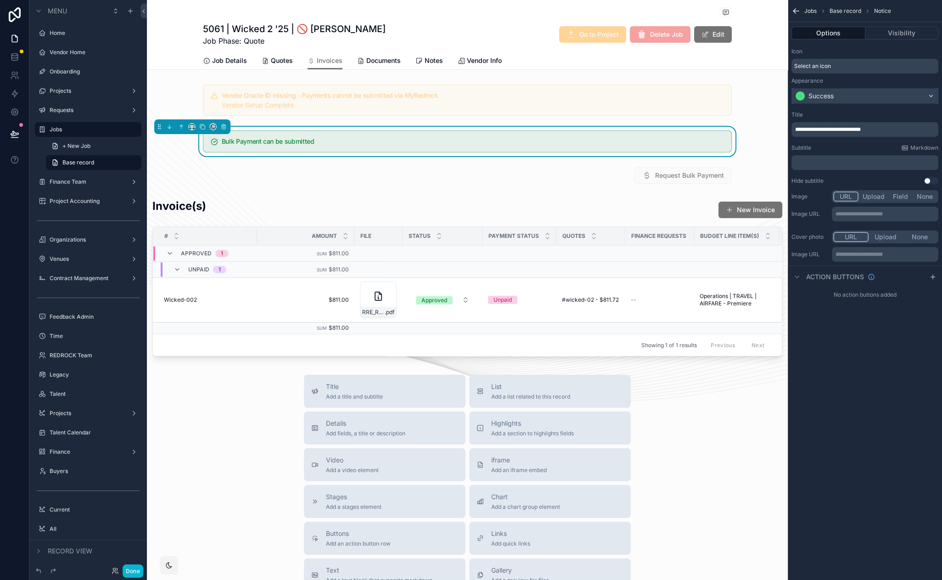
click at [843, 95] on div "Success" at bounding box center [865, 96] width 146 height 15
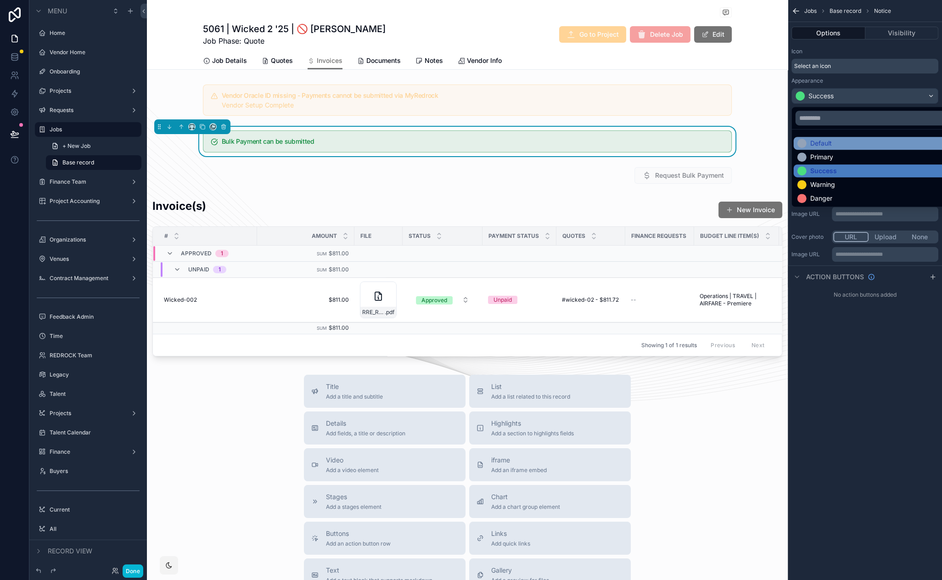
click at [834, 140] on div "Default" at bounding box center [876, 143] width 156 height 9
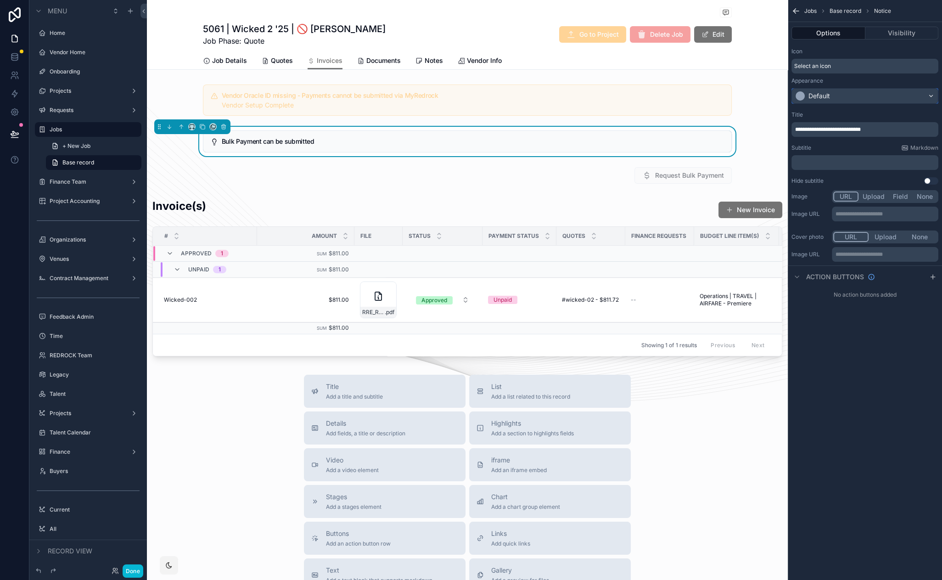
click at [854, 98] on div "Default" at bounding box center [865, 96] width 146 height 15
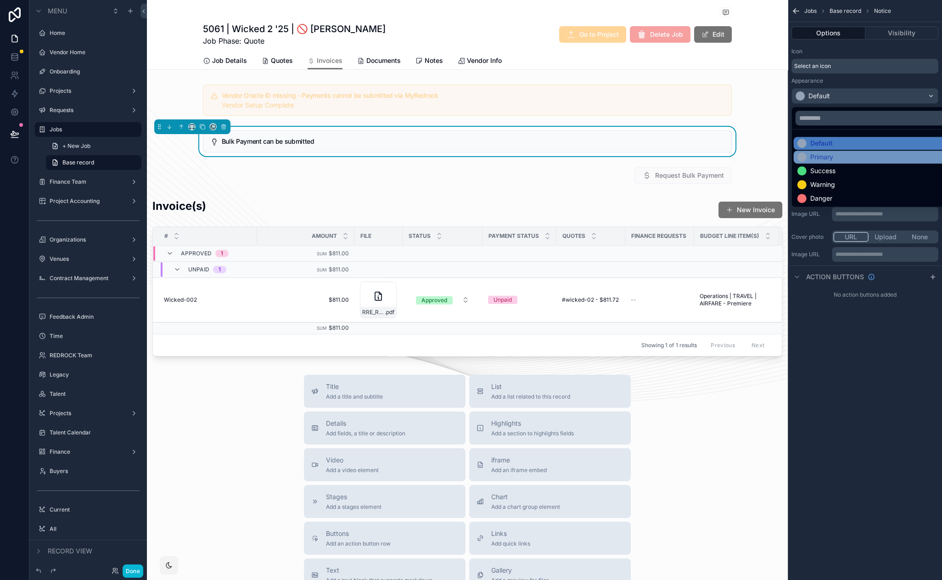
click at [842, 159] on div "Primary" at bounding box center [876, 156] width 156 height 9
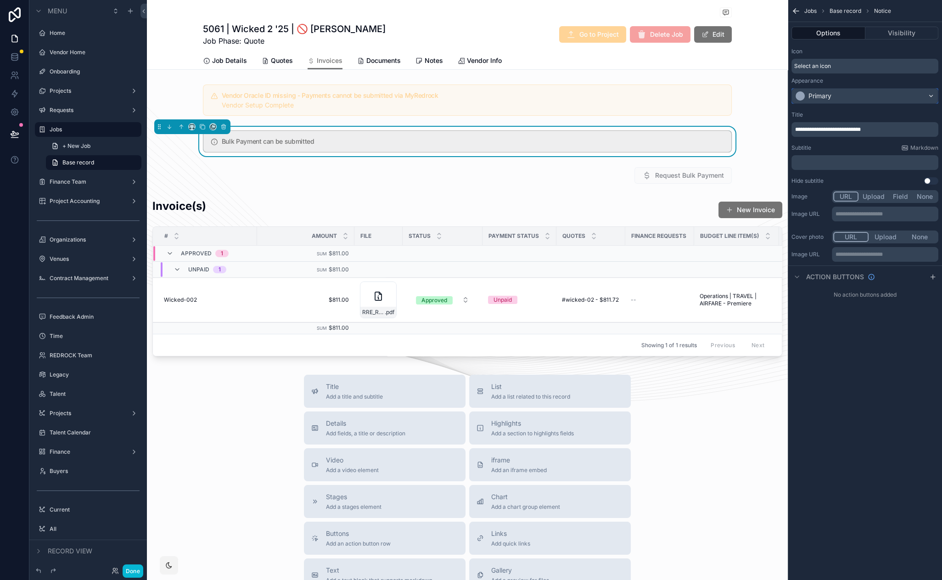
click at [863, 93] on div "Primary" at bounding box center [865, 96] width 146 height 15
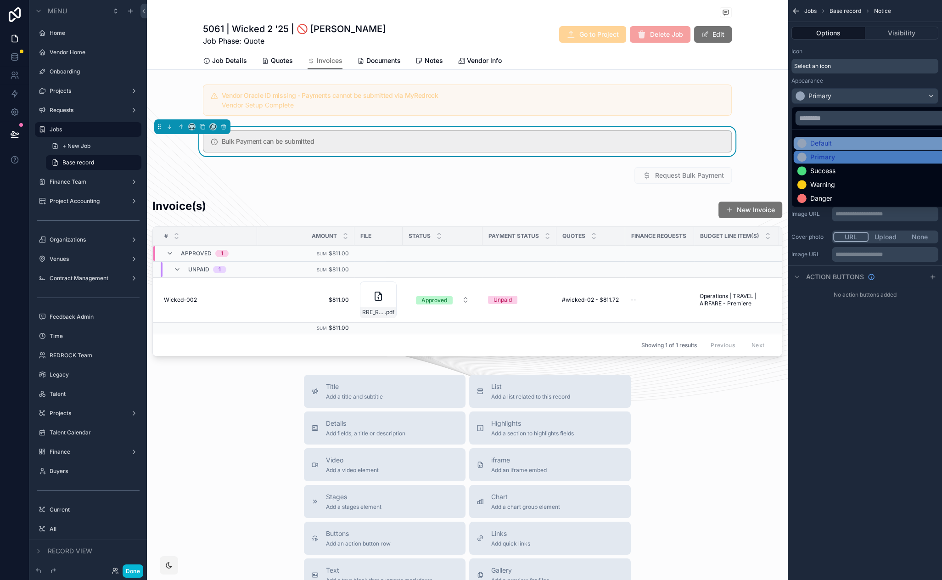
click at [844, 141] on div "Default" at bounding box center [876, 143] width 156 height 9
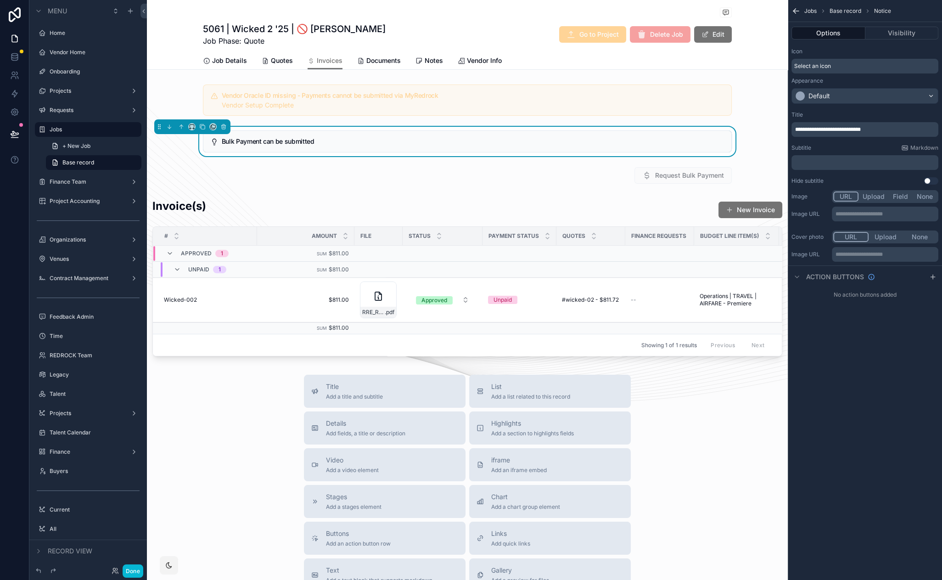
click at [834, 160] on p "﻿" at bounding box center [865, 162] width 141 height 7
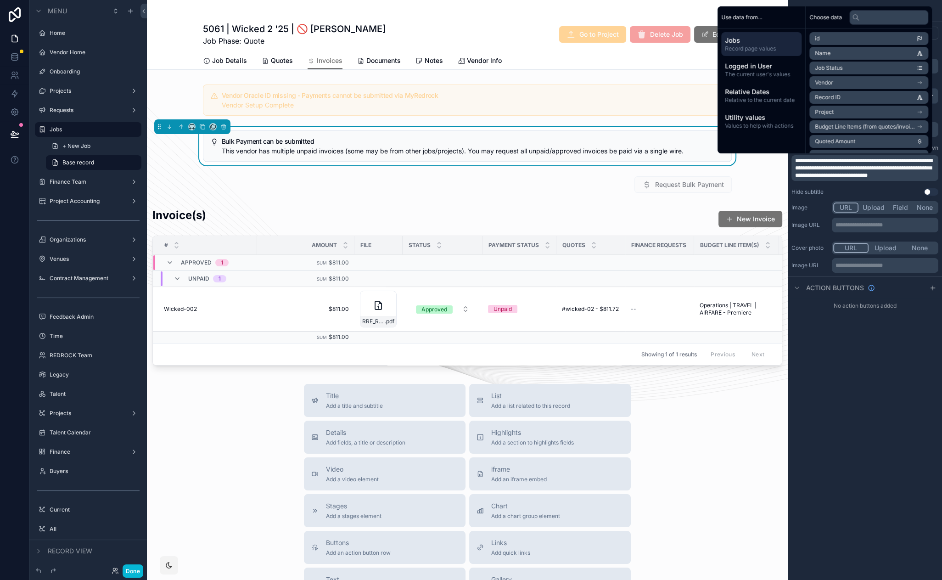
click at [836, 338] on div "**********" at bounding box center [865, 290] width 154 height 580
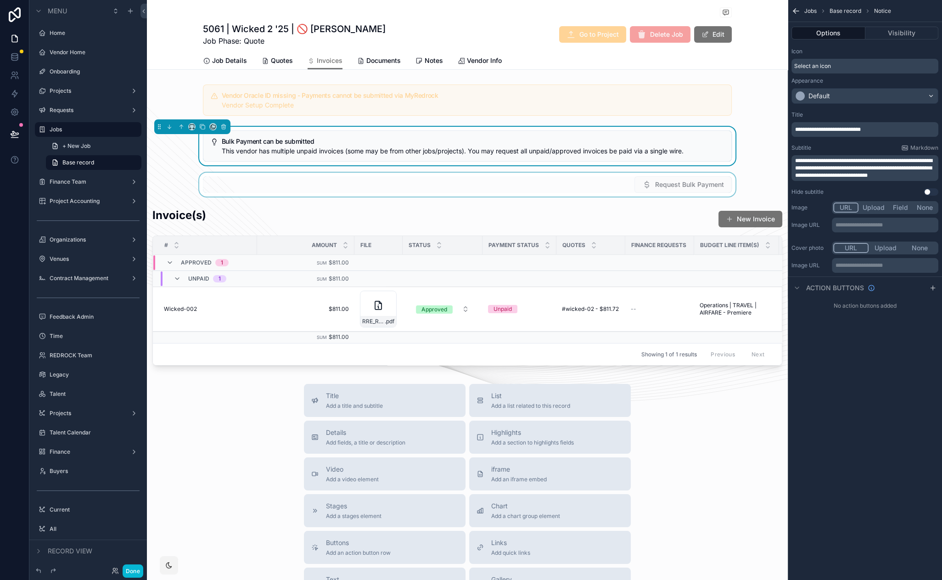
click at [583, 191] on div "scrollable content" at bounding box center [467, 185] width 641 height 24
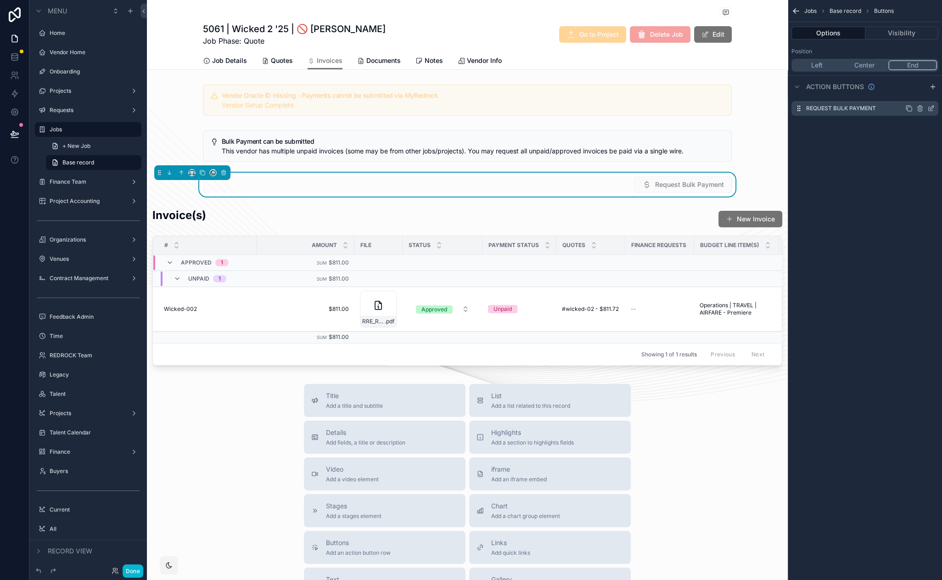
click at [888, 110] on div "Request Bulk Payment" at bounding box center [865, 108] width 147 height 15
click at [602, 154] on div "scrollable content" at bounding box center [467, 146] width 641 height 39
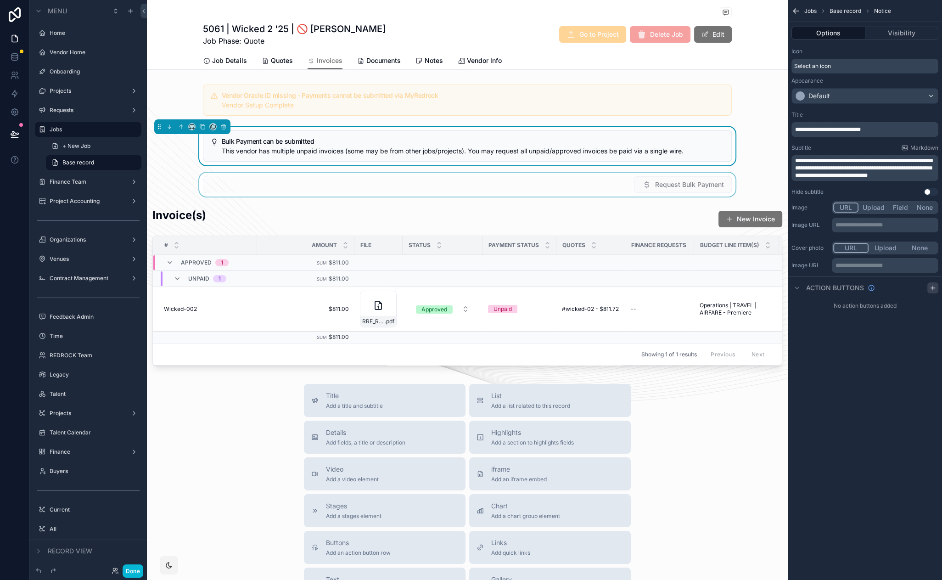
click at [933, 289] on icon "scrollable content" at bounding box center [932, 287] width 7 height 7
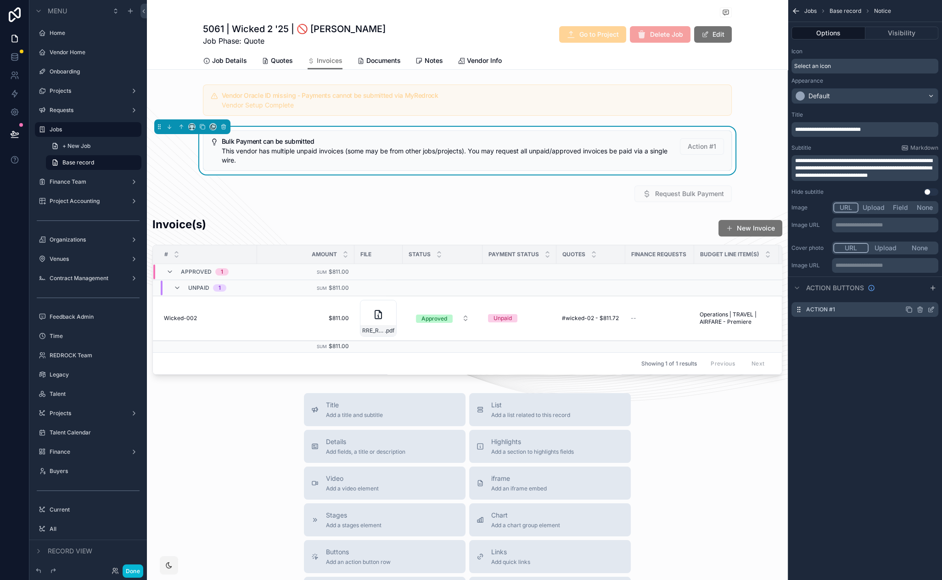
click at [932, 308] on icon "scrollable content" at bounding box center [930, 309] width 7 height 7
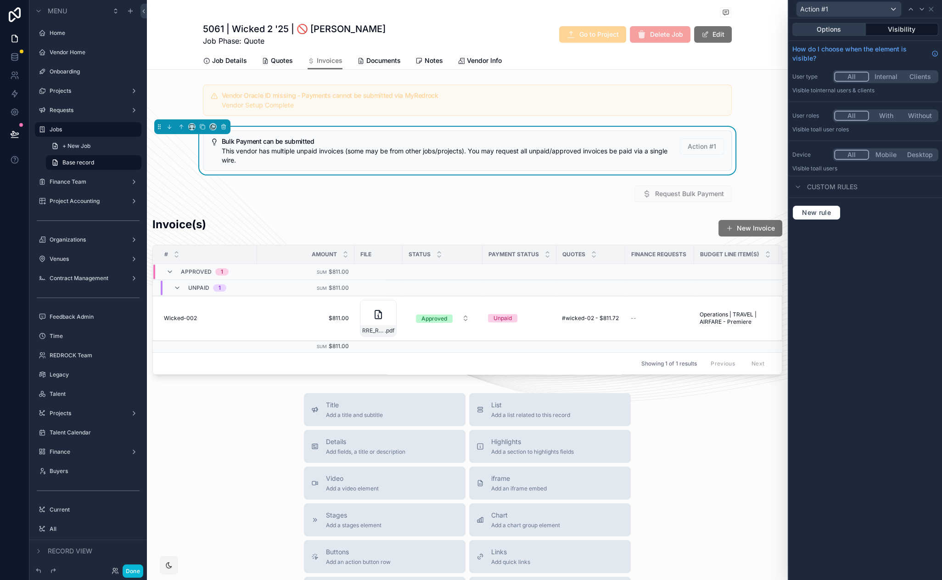
click at [832, 29] on button "Options" at bounding box center [828, 29] width 73 height 13
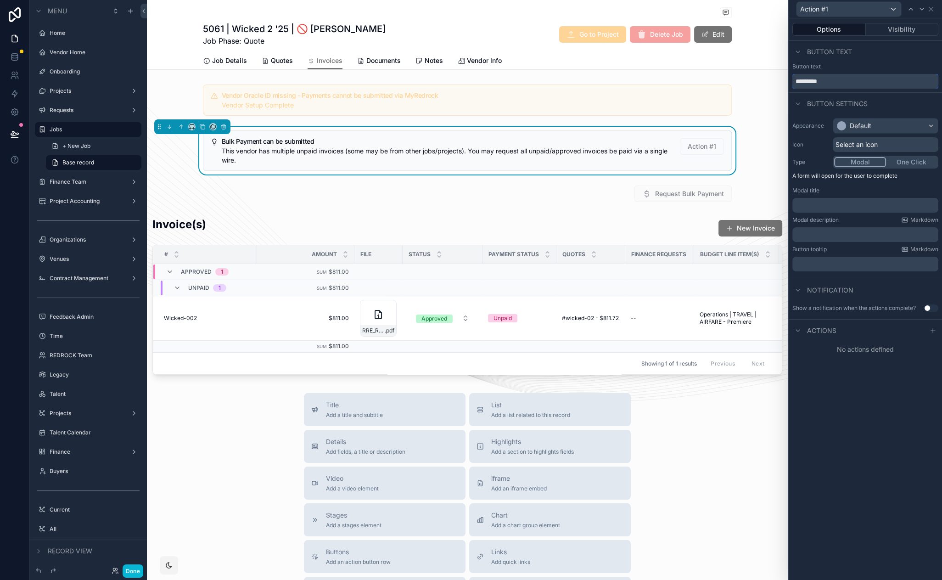
click at [831, 77] on input "*********" at bounding box center [865, 81] width 146 height 15
type input "**********"
click at [617, 194] on div "scrollable content" at bounding box center [467, 194] width 641 height 24
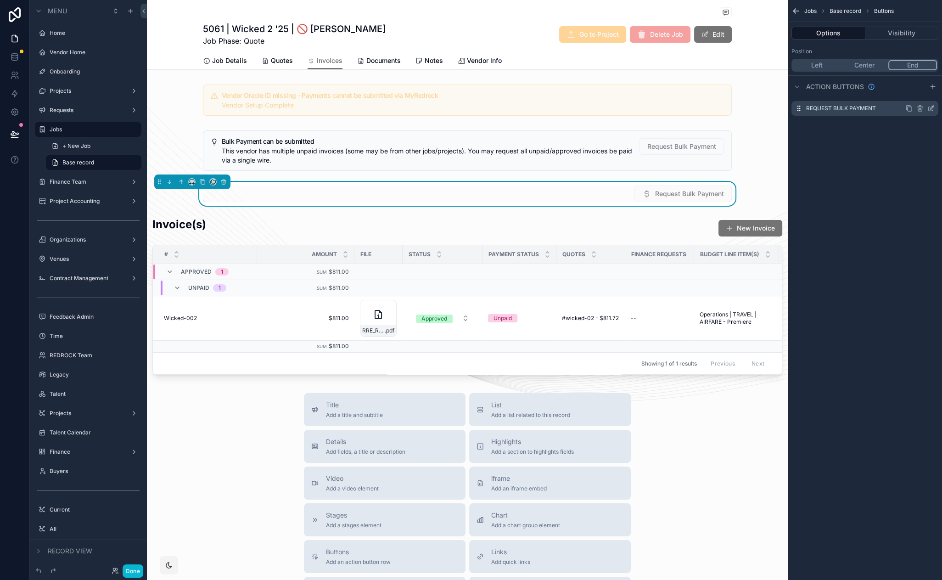
click at [933, 107] on icon "scrollable content" at bounding box center [933, 106] width 1 height 1
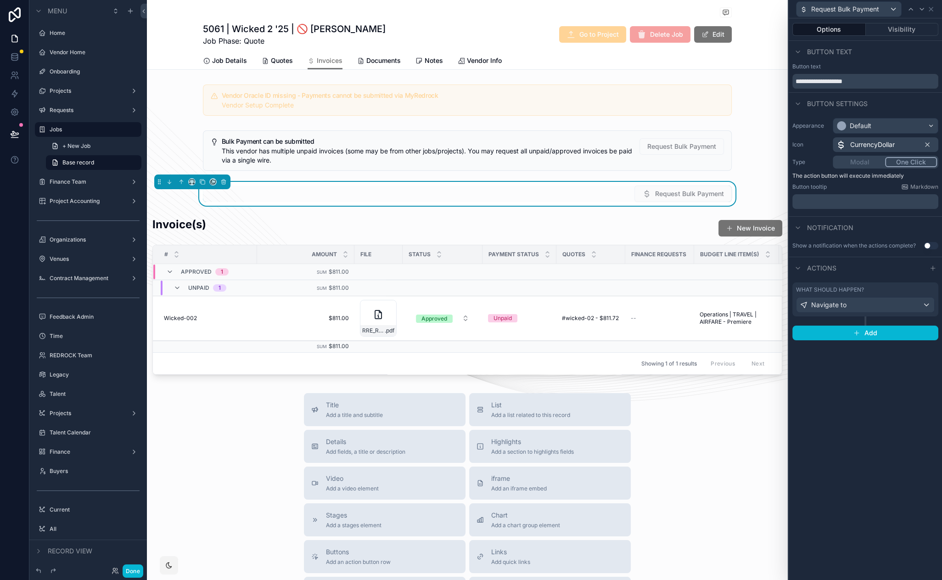
click at [883, 293] on div "What should happen? Navigate to" at bounding box center [865, 299] width 139 height 27
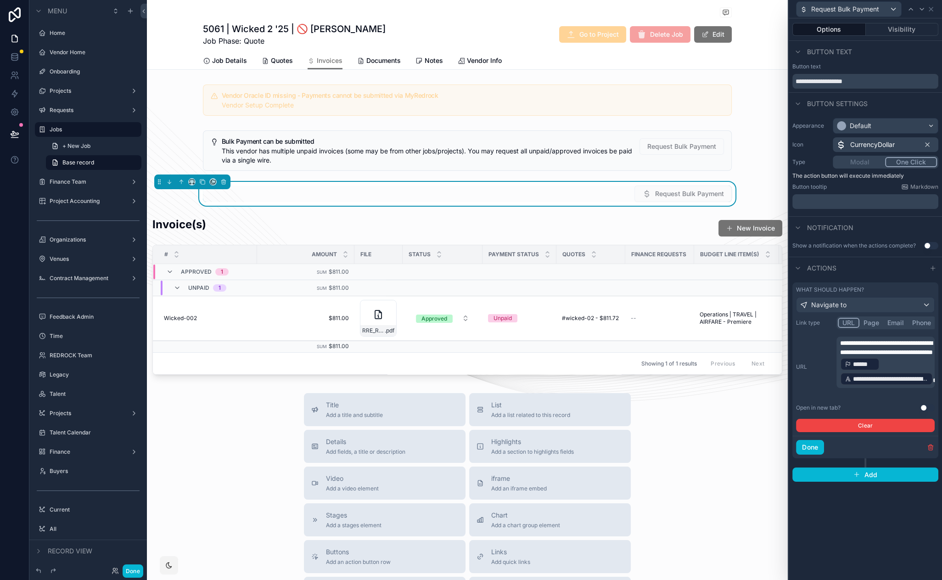
click at [900, 354] on span "**********" at bounding box center [886, 348] width 93 height 16
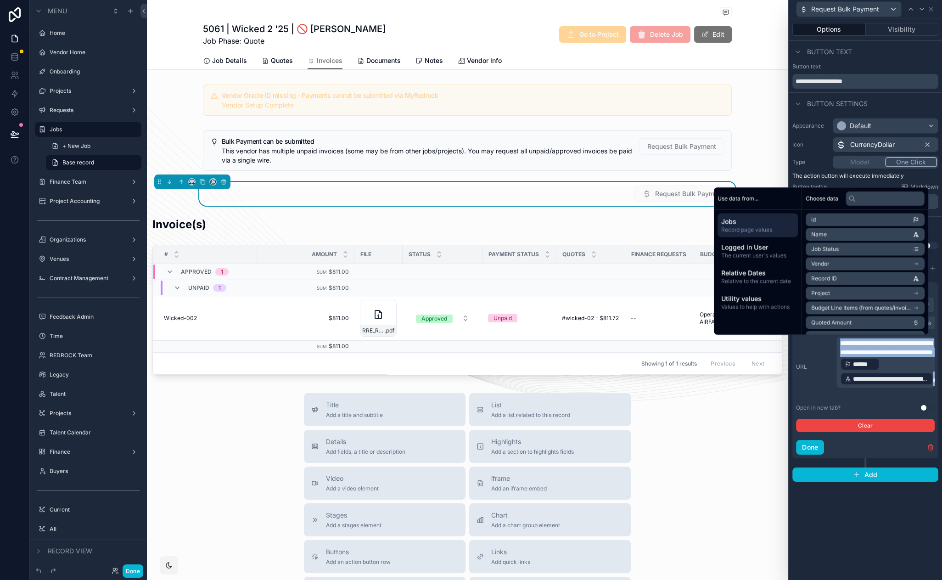
copy p "**********"
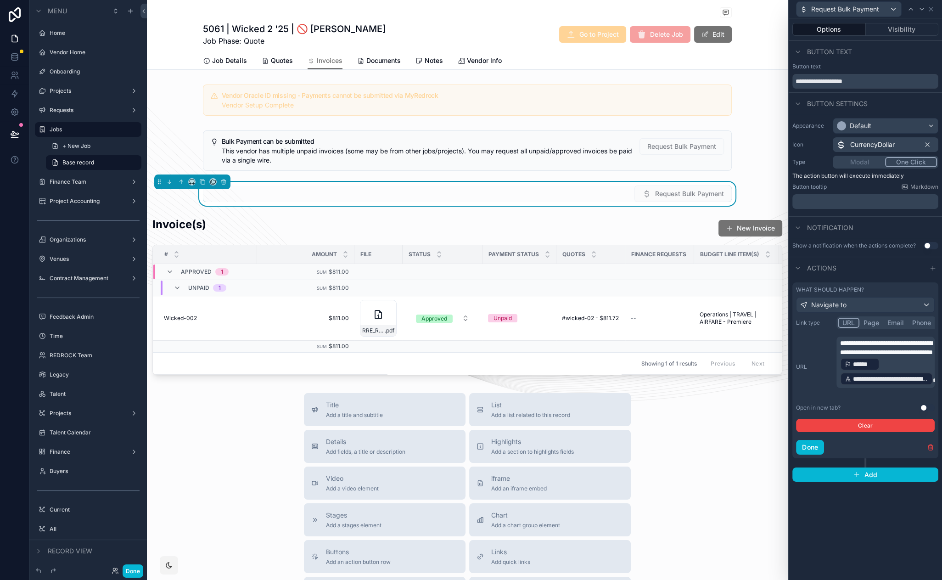
click at [844, 534] on div "**********" at bounding box center [865, 299] width 153 height 562
click at [594, 139] on div "scrollable content" at bounding box center [467, 151] width 641 height 48
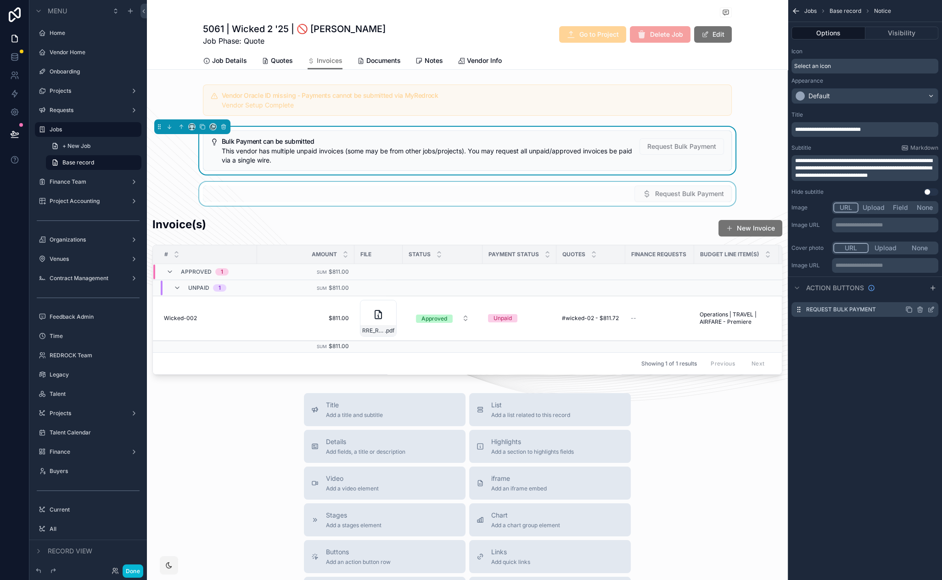
click at [932, 308] on icon "scrollable content" at bounding box center [932, 309] width 4 height 4
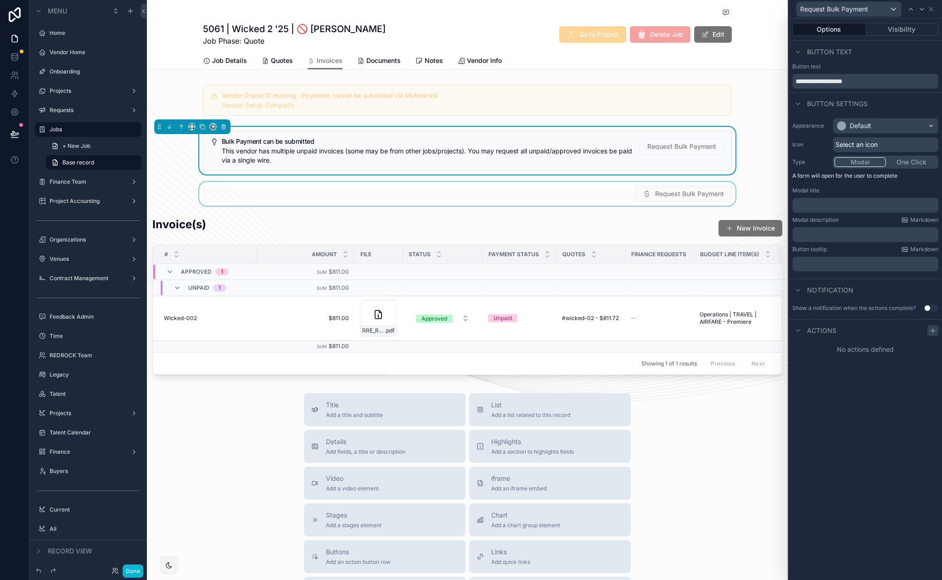
click at [932, 331] on icon at bounding box center [932, 330] width 7 height 7
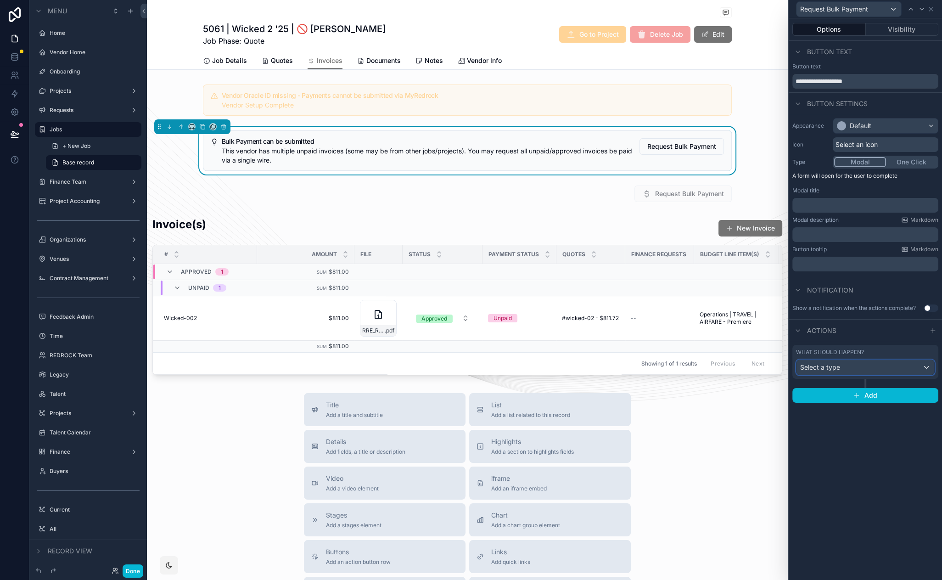
click at [883, 368] on div "Select a type" at bounding box center [866, 367] width 138 height 15
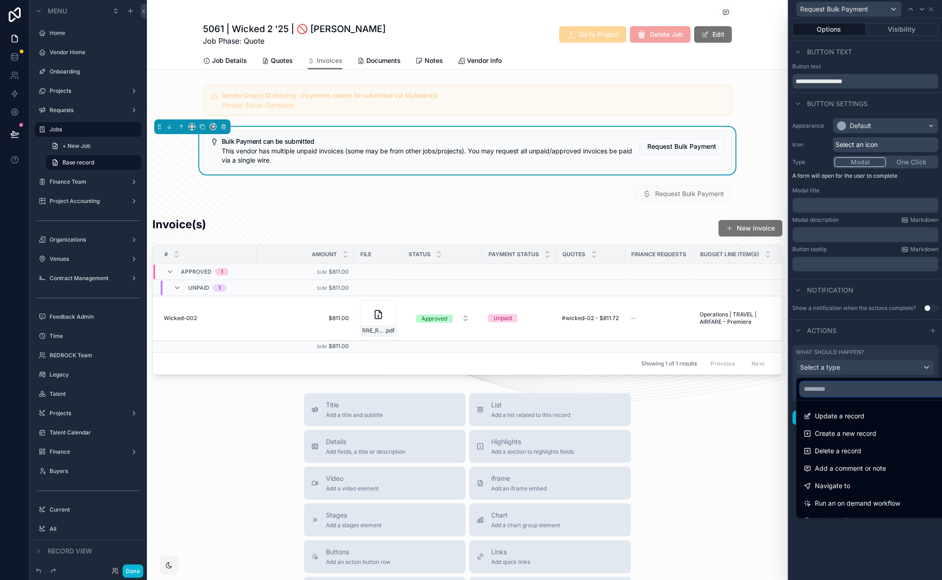
click at [880, 387] on input "text" at bounding box center [876, 389] width 152 height 15
drag, startPoint x: 857, startPoint y: 483, endPoint x: 850, endPoint y: 405, distance: 78.8
click at [857, 483] on div "Navigate to" at bounding box center [876, 485] width 144 height 11
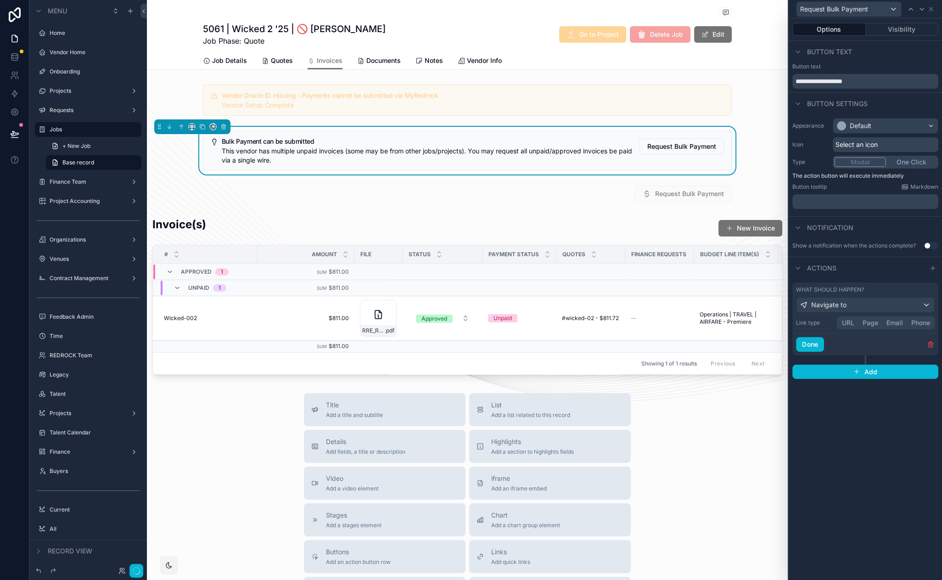
click at [852, 382] on div "**********" at bounding box center [865, 299] width 153 height 562
click at [847, 321] on button "URL" at bounding box center [848, 323] width 21 height 10
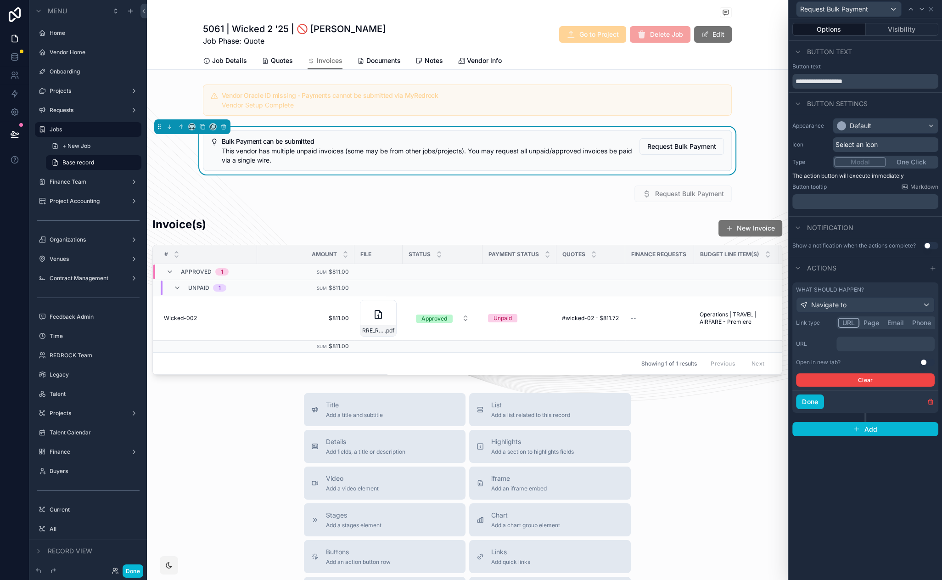
click at [856, 343] on p "﻿" at bounding box center [886, 343] width 93 height 9
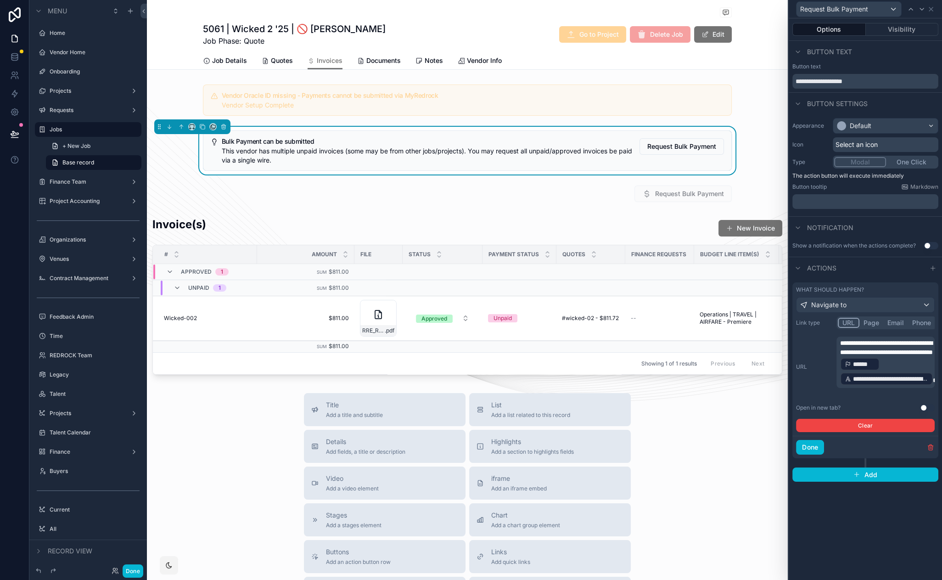
click at [806, 508] on div "**********" at bounding box center [865, 299] width 153 height 562
click at [869, 145] on span "Select an icon" at bounding box center [857, 144] width 42 height 9
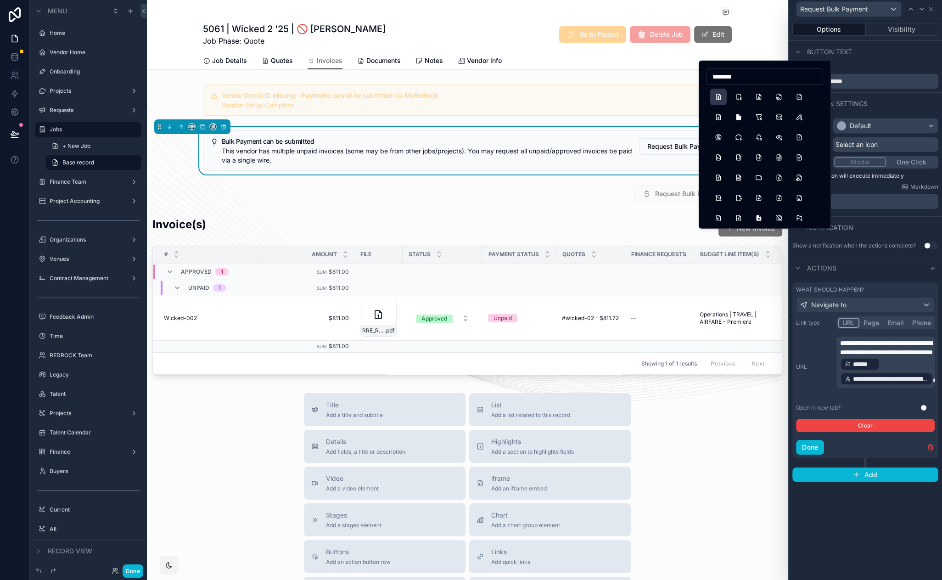
type input "********"
click at [716, 96] on button "FileDollar" at bounding box center [718, 97] width 17 height 17
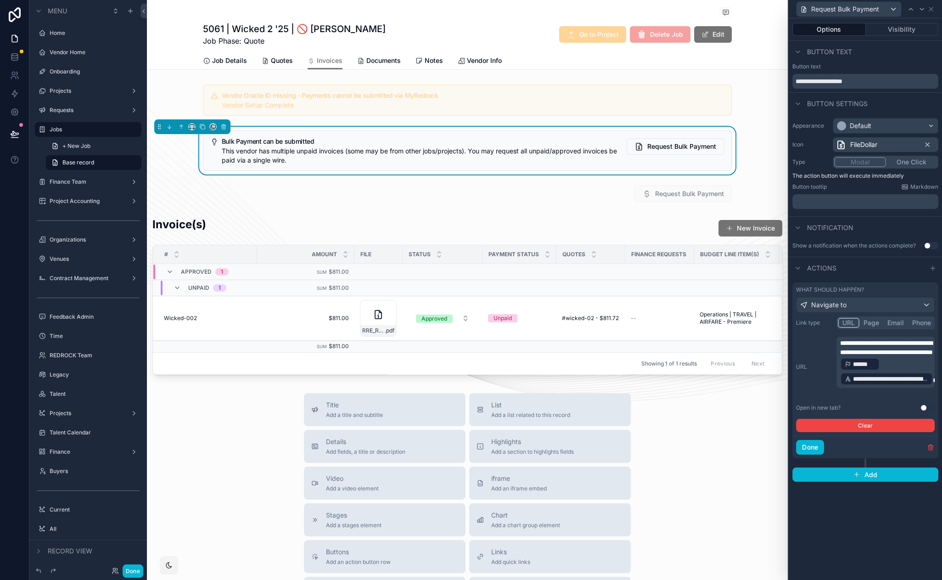
click at [882, 144] on div "FileDollar" at bounding box center [886, 144] width 106 height 15
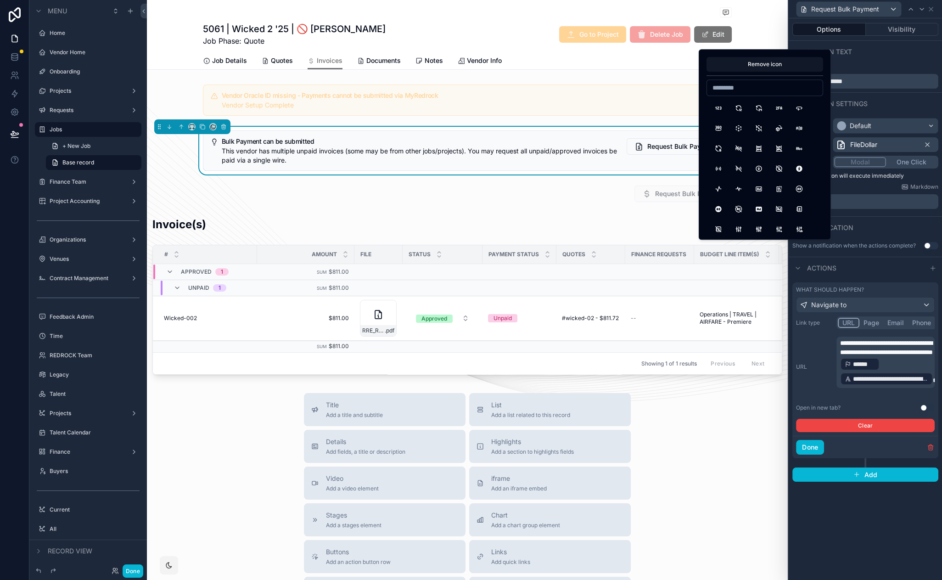
click at [764, 85] on input at bounding box center [765, 87] width 116 height 13
type input "*"
type input "******"
click at [779, 191] on button "DevicesDollar" at bounding box center [779, 188] width 17 height 17
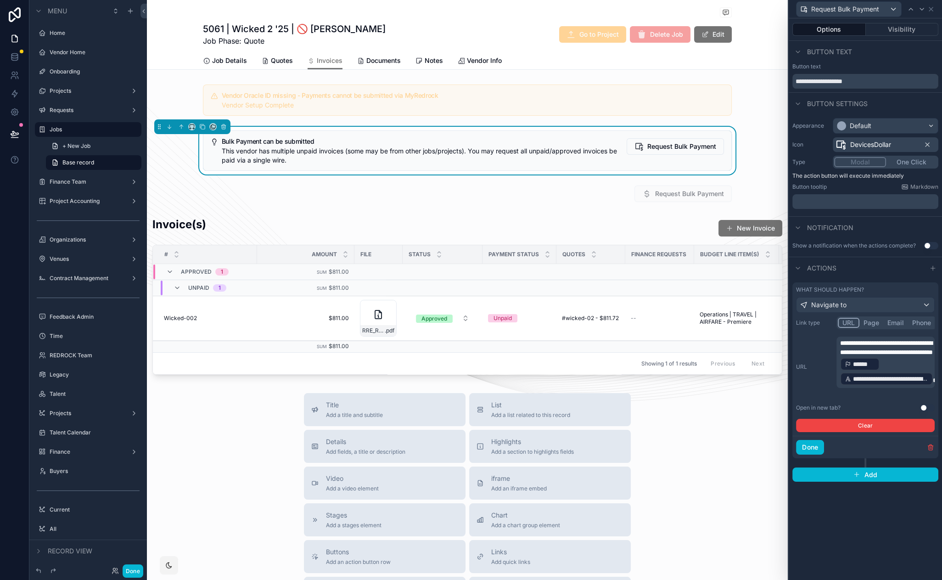
click at [859, 146] on span "DevicesDollar" at bounding box center [870, 144] width 41 height 9
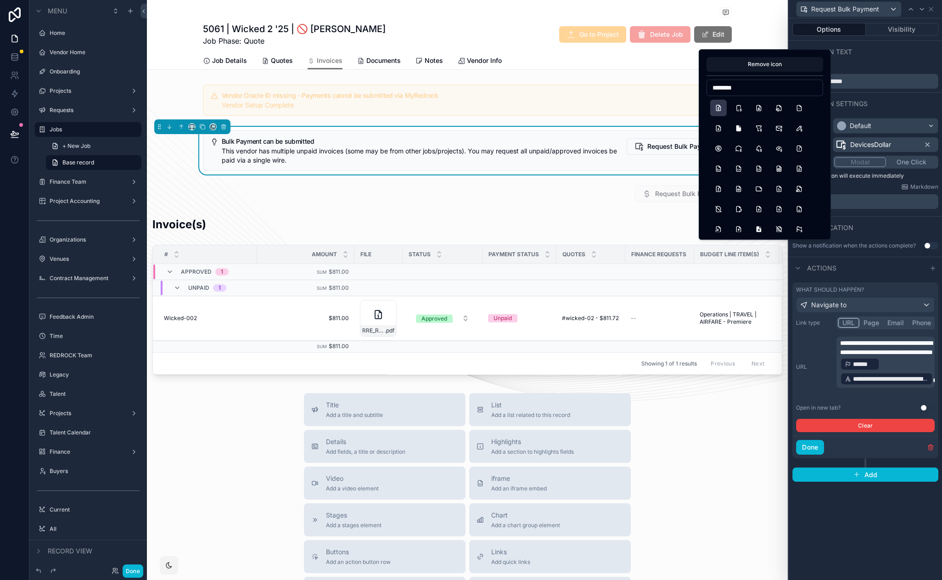
type input "********"
click at [720, 109] on button "FileDollar" at bounding box center [718, 108] width 17 height 17
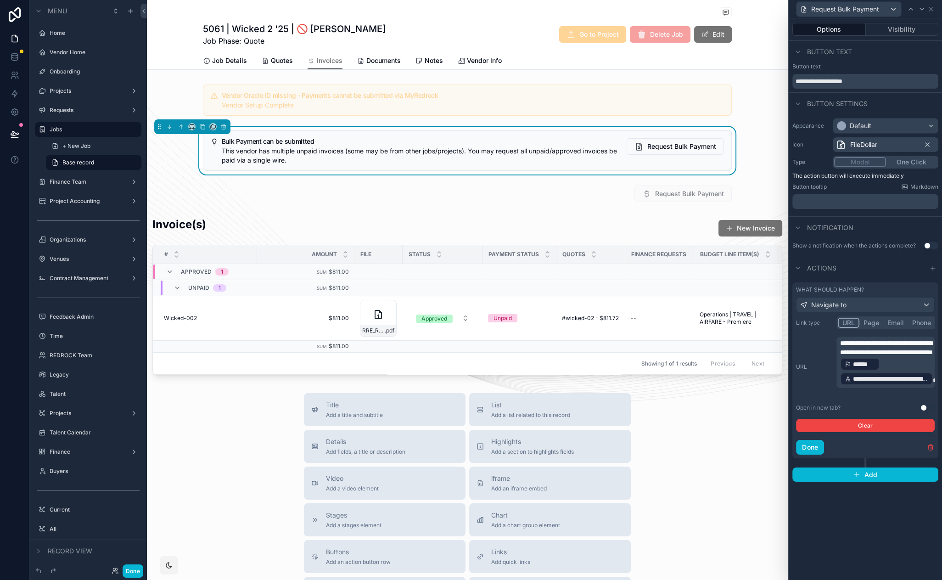
click at [837, 525] on div "**********" at bounding box center [865, 299] width 153 height 562
click at [900, 158] on button "One Click" at bounding box center [911, 162] width 52 height 10
click at [297, 198] on div "scrollable content" at bounding box center [467, 194] width 641 height 24
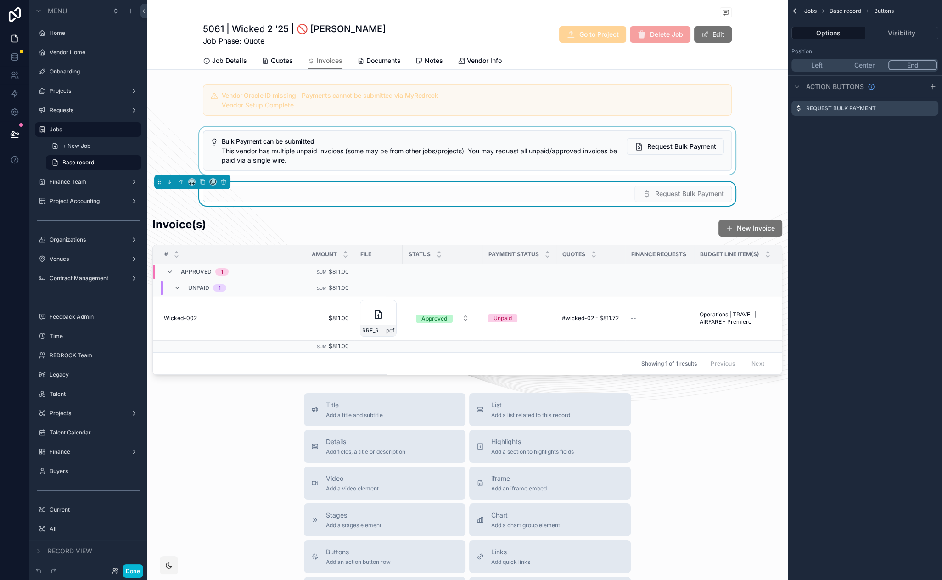
click at [334, 132] on div "scrollable content" at bounding box center [467, 151] width 641 height 48
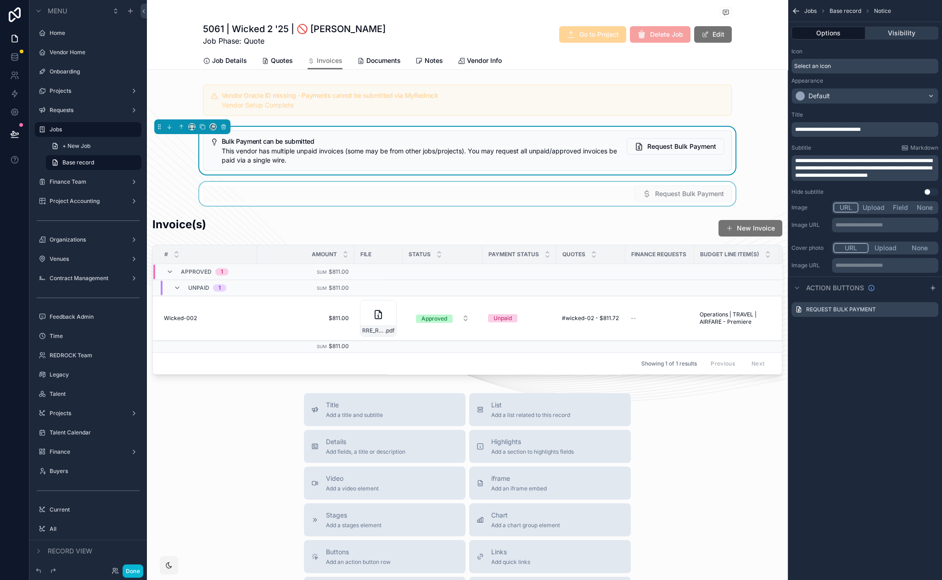
click at [909, 32] on button "Visibility" at bounding box center [901, 33] width 73 height 13
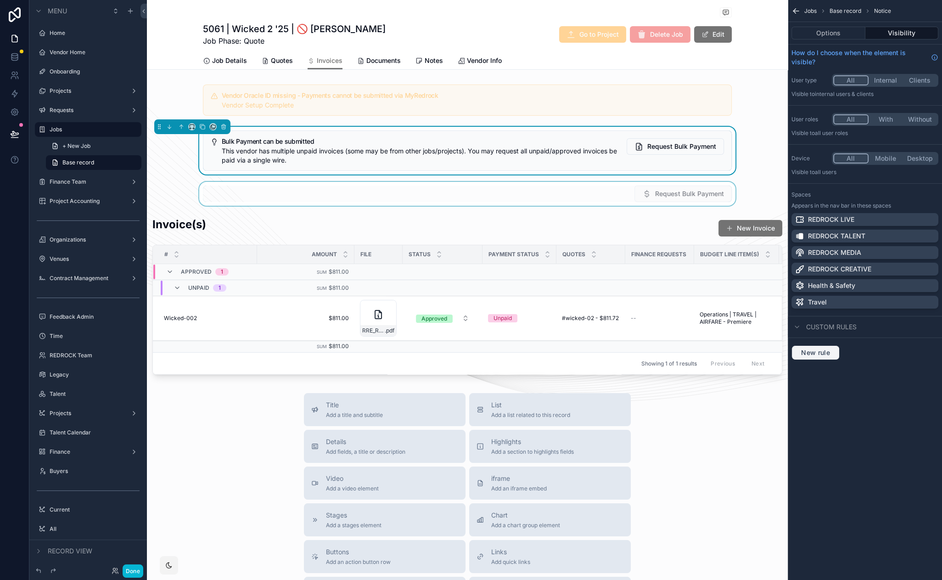
click at [828, 352] on span "New rule" at bounding box center [816, 352] width 36 height 8
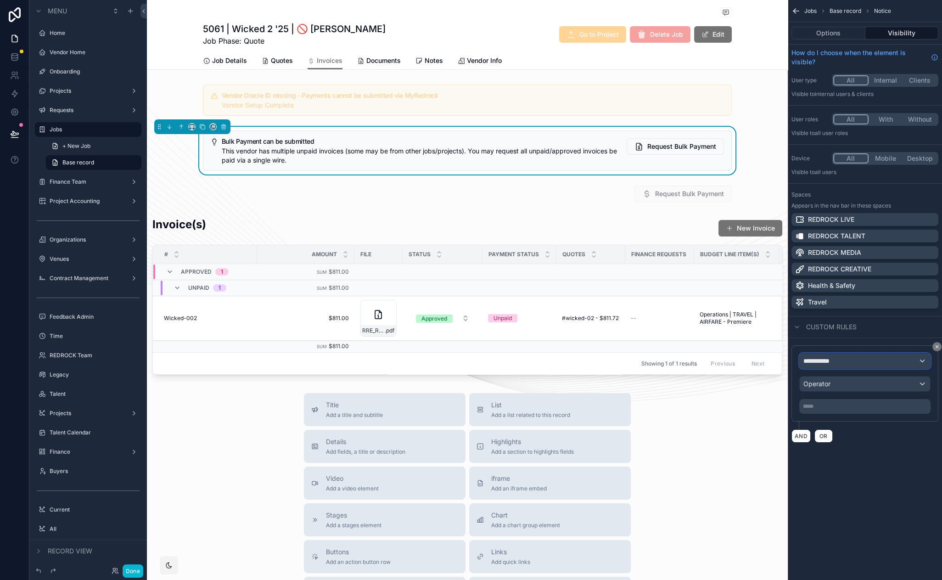
click at [833, 360] on span "**********" at bounding box center [820, 360] width 34 height 9
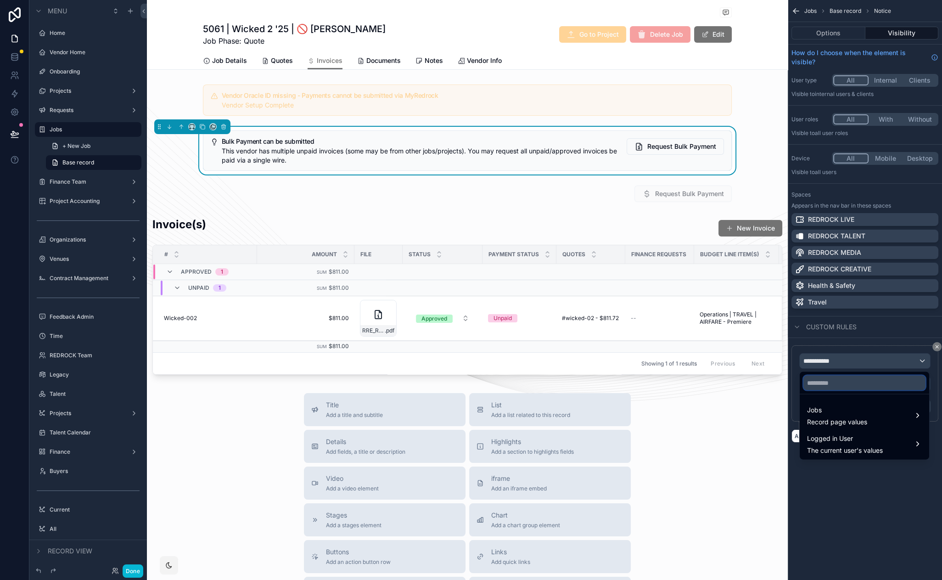
click at [838, 380] on input "text" at bounding box center [864, 383] width 122 height 15
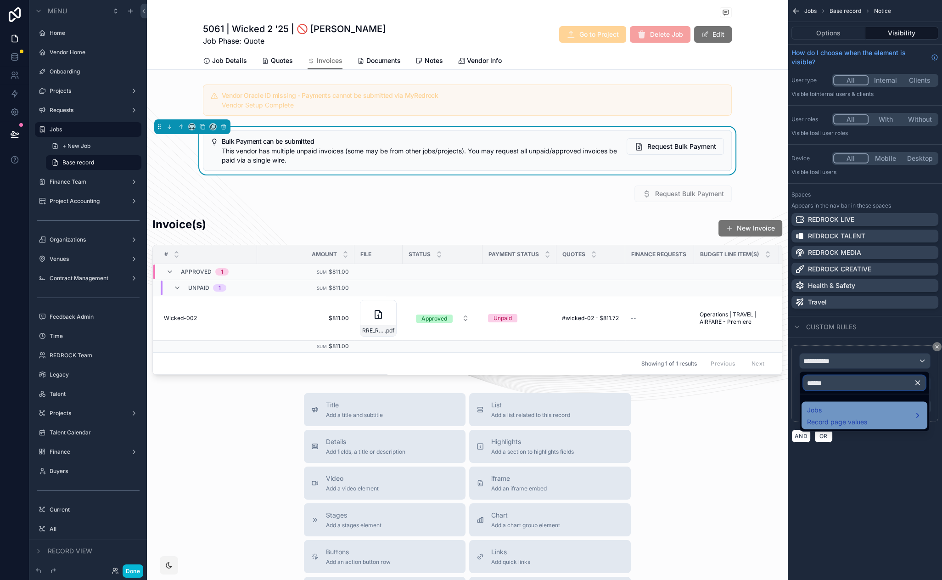
type input "******"
click at [834, 410] on span "Jobs" at bounding box center [837, 410] width 60 height 11
click at [764, 417] on span "Vendor" at bounding box center [770, 415] width 22 height 11
click at [826, 412] on span "Unpaid Approved Invoice(s) NL IDs" at bounding box center [871, 416] width 107 height 11
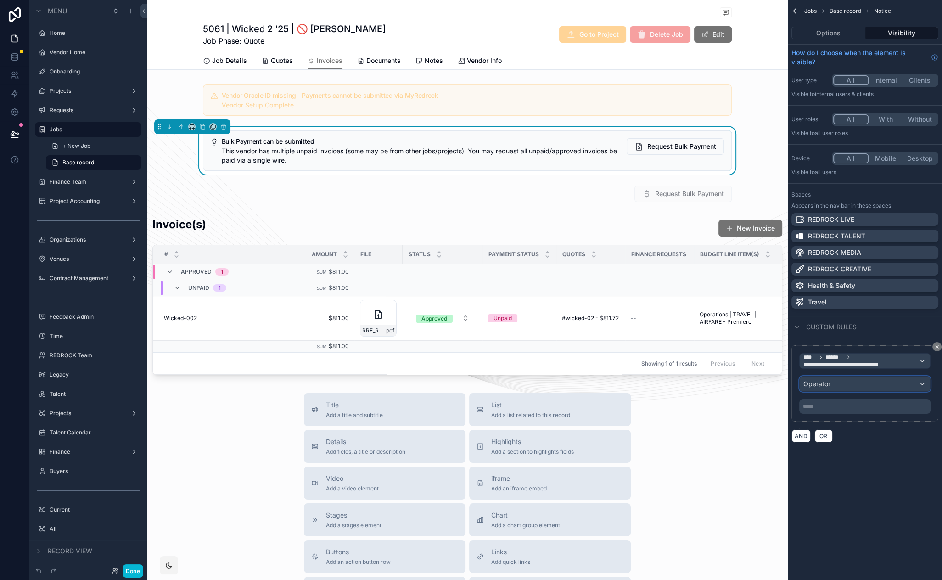
click at [833, 381] on div "Operator" at bounding box center [865, 383] width 130 height 15
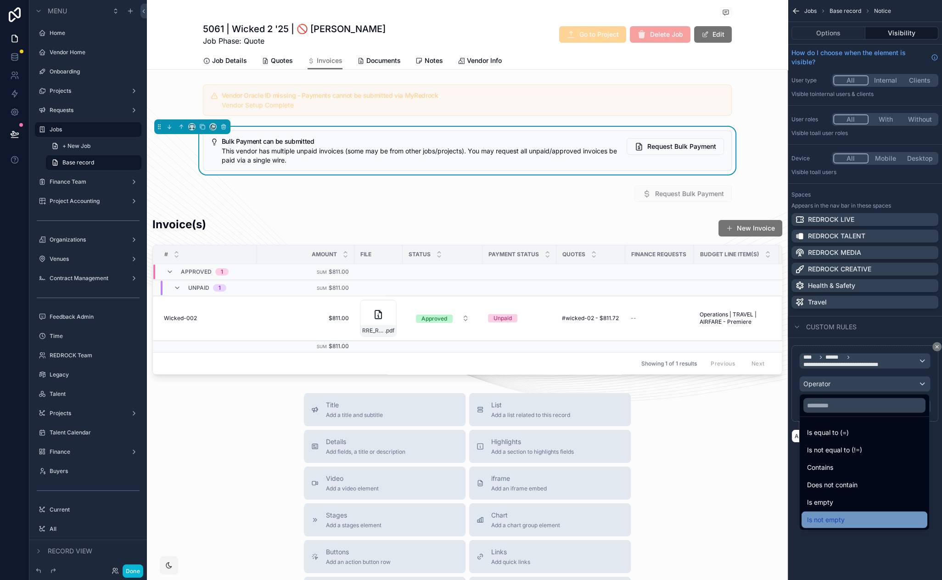
click at [854, 514] on div "Is not empty" at bounding box center [864, 519] width 115 height 11
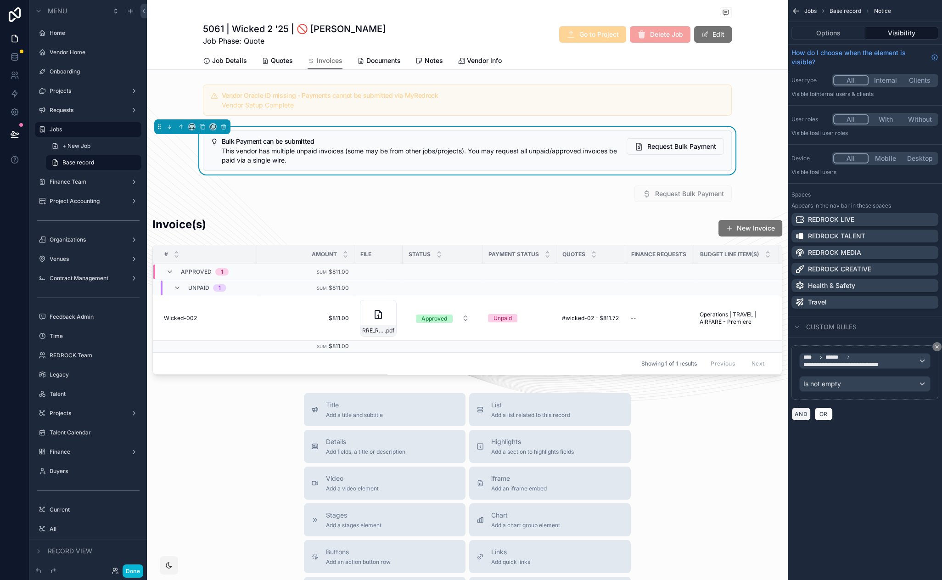
click at [798, 413] on button "AND" at bounding box center [801, 413] width 19 height 13
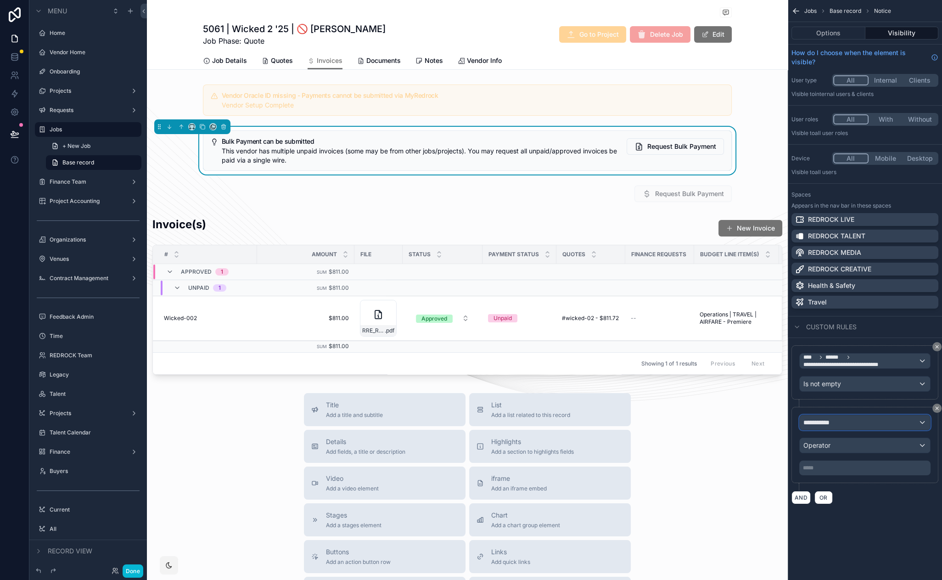
click at [850, 425] on div "**********" at bounding box center [865, 422] width 130 height 15
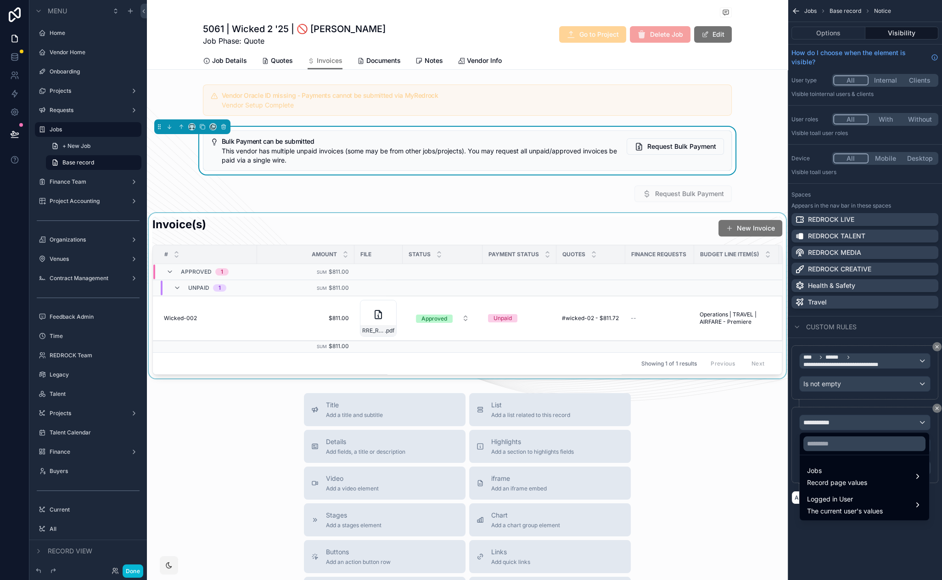
click at [658, 235] on div "scrollable content" at bounding box center [467, 295] width 641 height 165
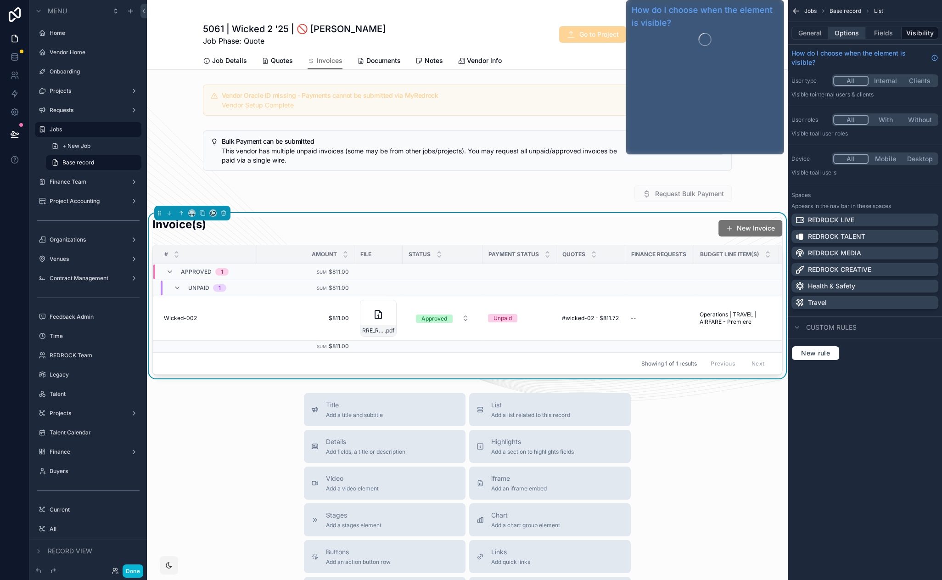
click at [844, 30] on button "Options" at bounding box center [847, 33] width 37 height 13
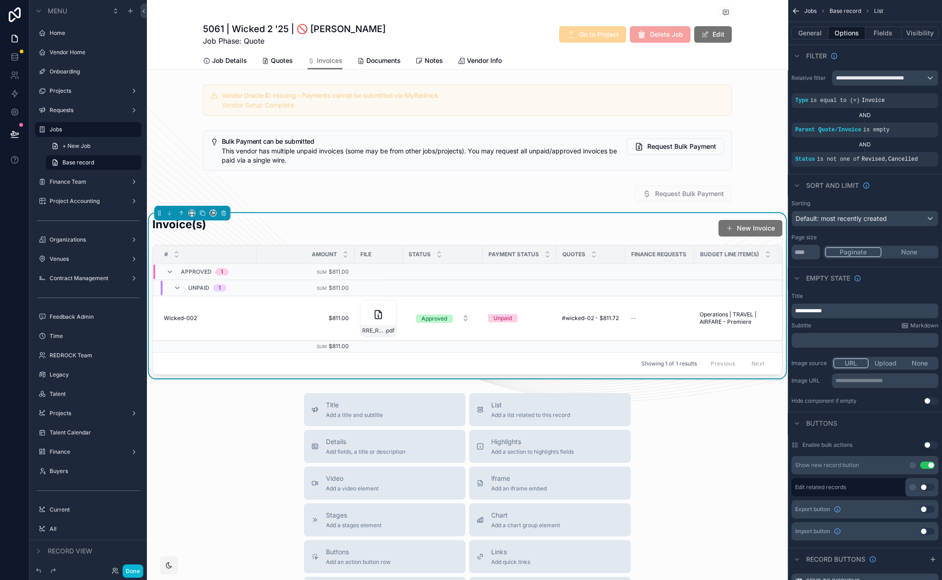
scroll to position [250, 0]
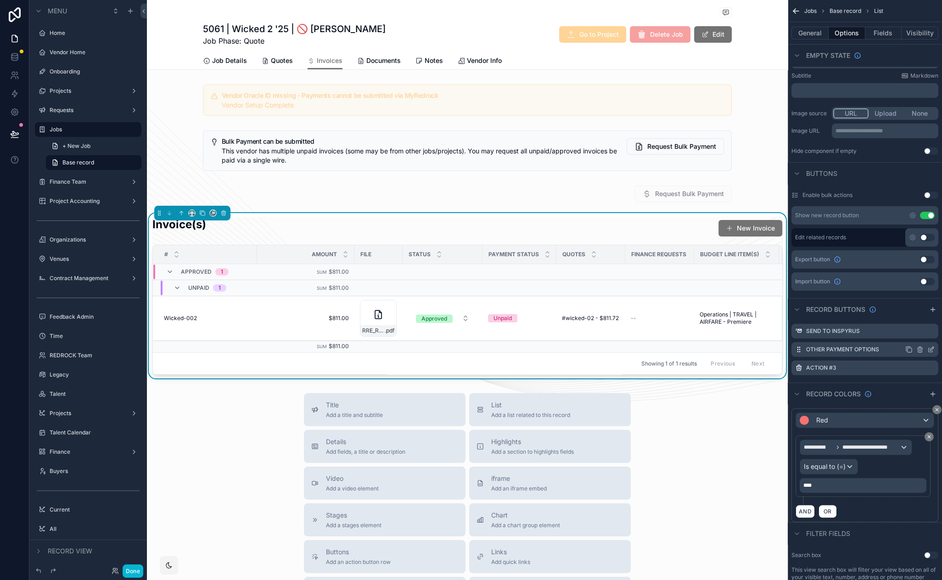
click at [932, 348] on icon "scrollable content" at bounding box center [930, 349] width 7 height 7
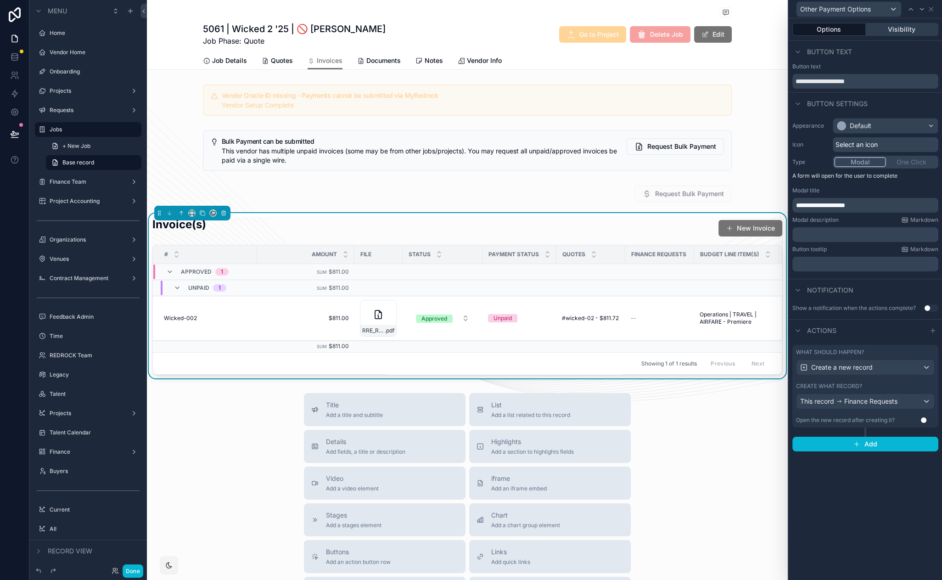
click at [890, 25] on button "Visibility" at bounding box center [902, 29] width 73 height 13
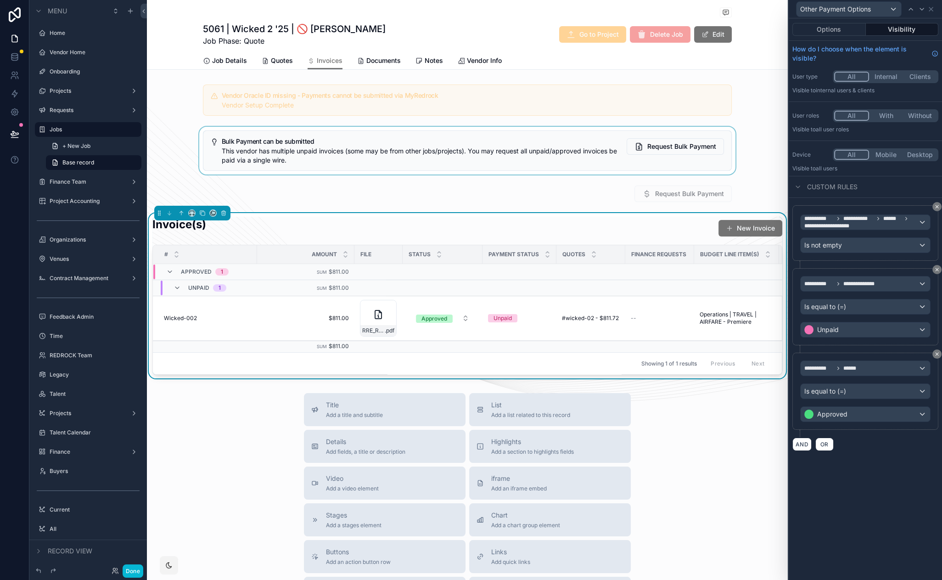
click at [540, 146] on div "scrollable content" at bounding box center [467, 151] width 641 height 48
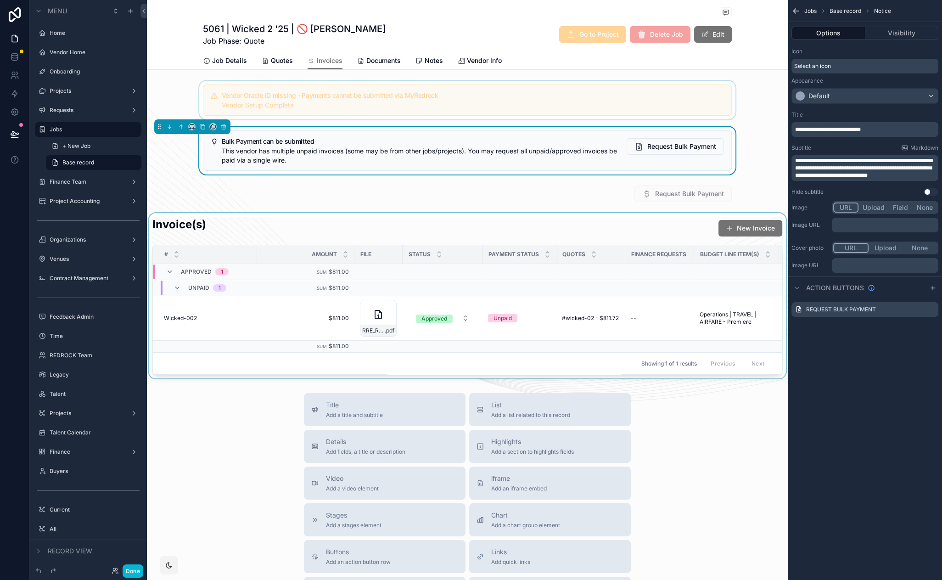
scroll to position [0, 0]
click at [885, 33] on button "Visibility" at bounding box center [901, 33] width 73 height 13
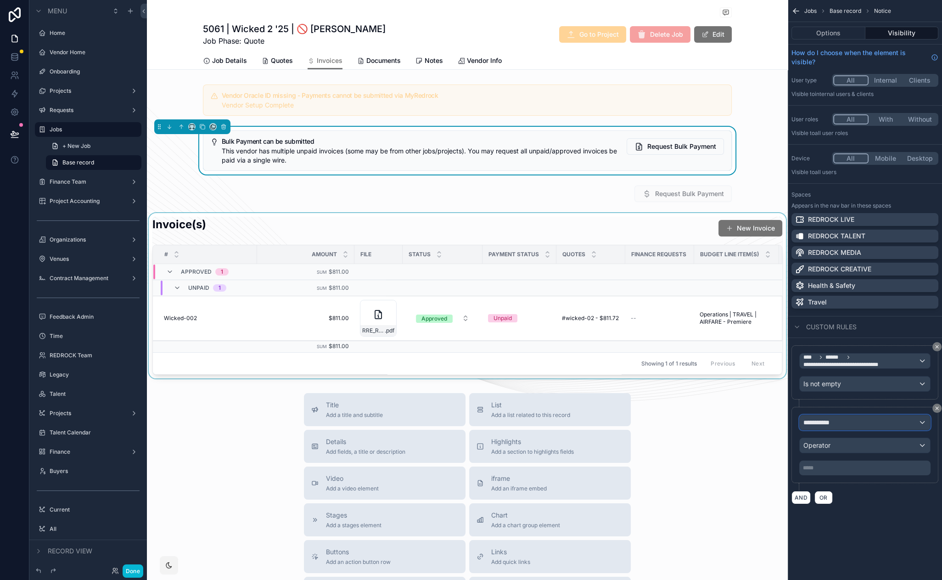
click at [874, 425] on div "**********" at bounding box center [865, 422] width 130 height 15
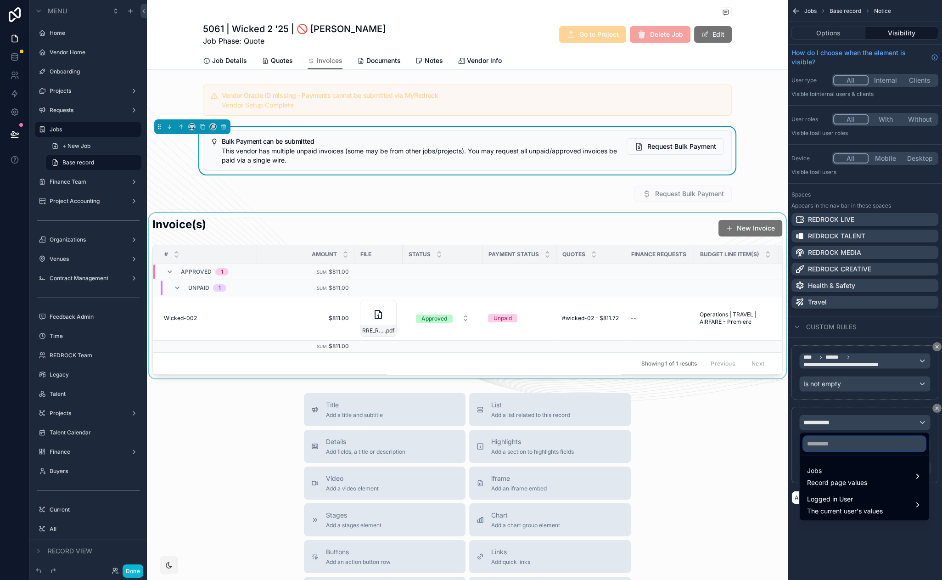
click at [862, 444] on input "text" at bounding box center [864, 443] width 122 height 15
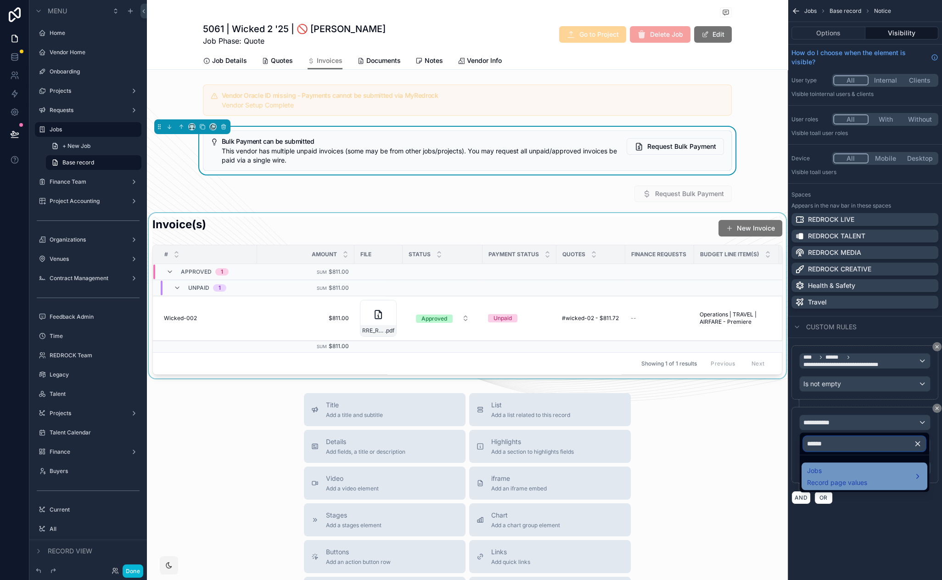
type input "******"
click at [864, 475] on span "Jobs" at bounding box center [837, 470] width 60 height 11
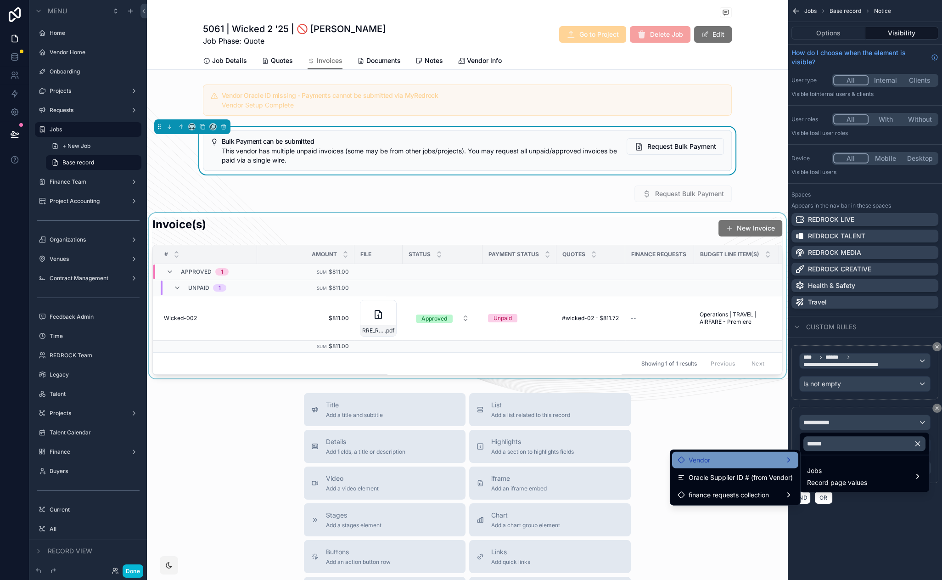
click at [704, 456] on span "Vendor" at bounding box center [700, 460] width 22 height 11
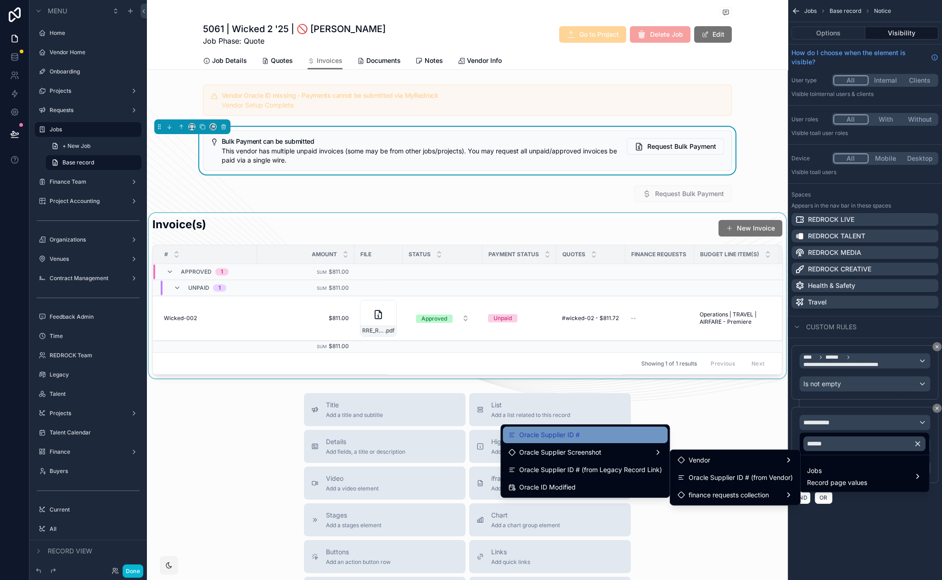
click at [546, 431] on span "Oracle Supplier ID #" at bounding box center [549, 434] width 61 height 11
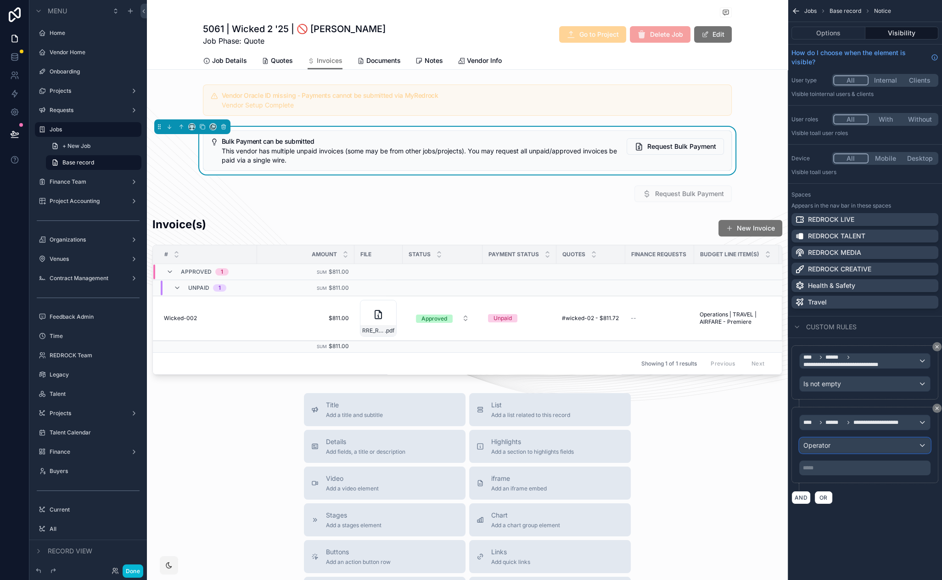
click at [856, 445] on div "Operator" at bounding box center [865, 445] width 130 height 15
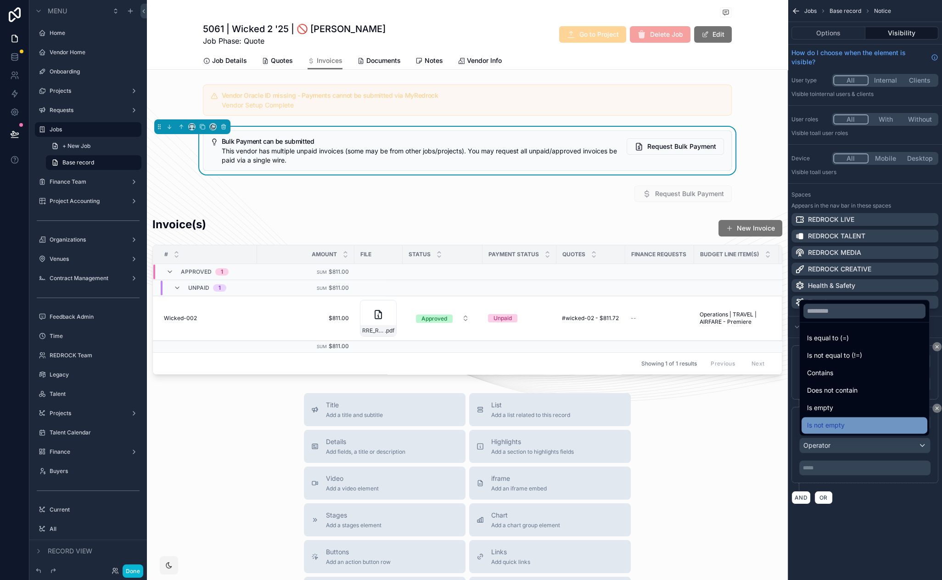
click at [848, 425] on div "Is not empty" at bounding box center [864, 425] width 115 height 11
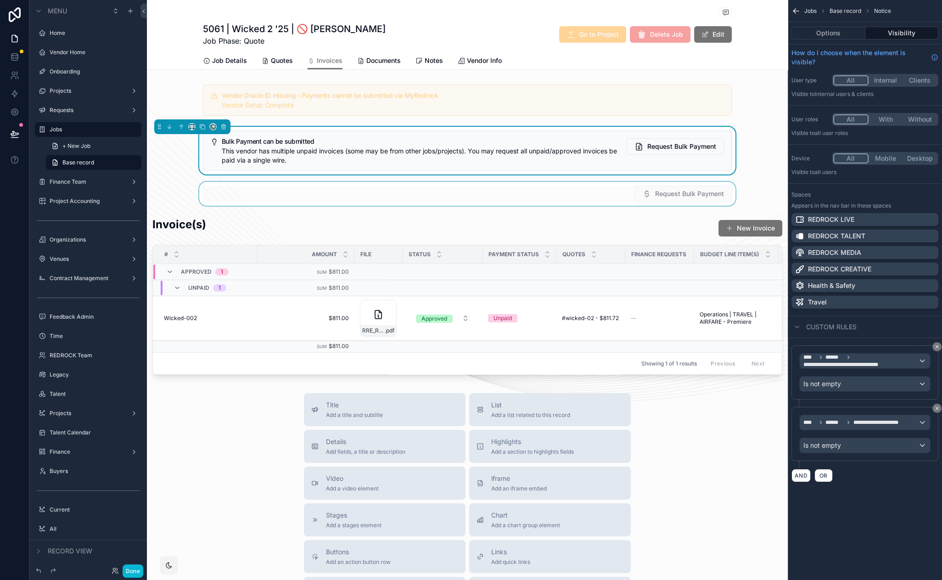
click at [592, 187] on div "scrollable content" at bounding box center [467, 194] width 641 height 24
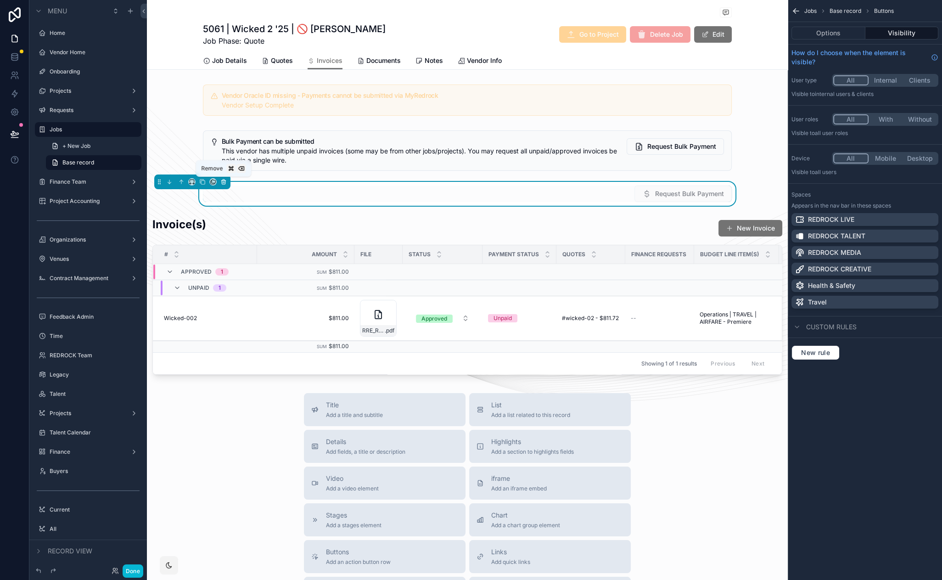
click at [224, 181] on icon "scrollable content" at bounding box center [224, 182] width 0 height 2
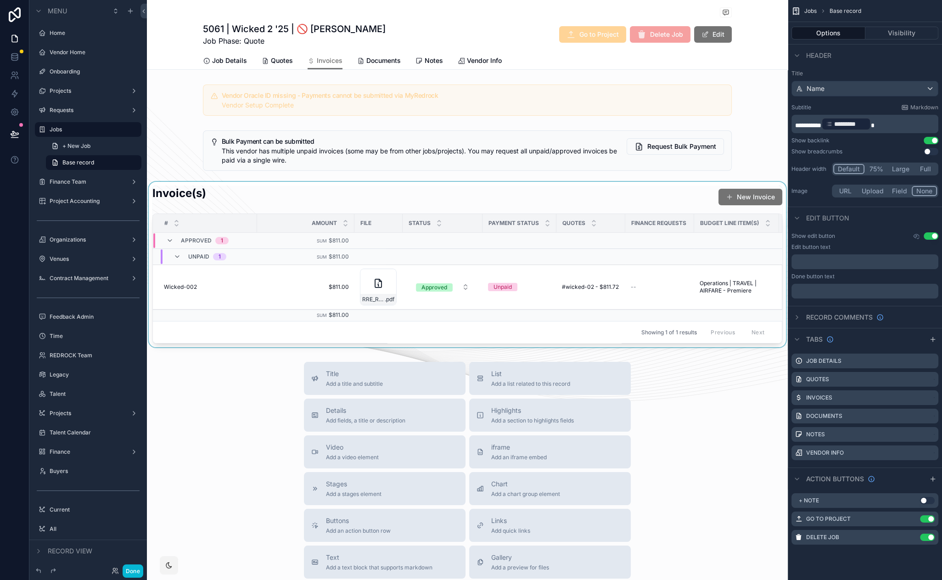
click at [348, 199] on div "scrollable content" at bounding box center [467, 264] width 641 height 165
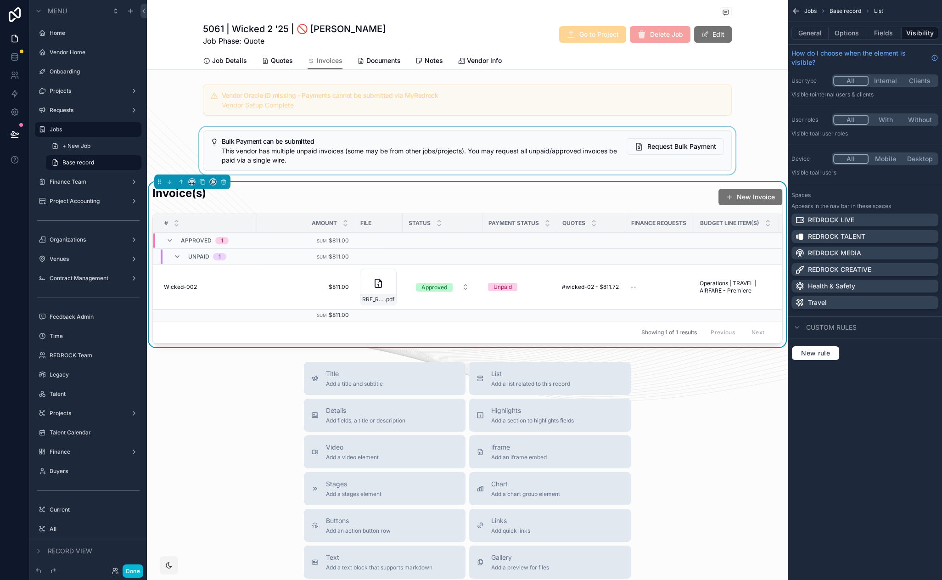
click at [440, 156] on div "scrollable content" at bounding box center [467, 151] width 641 height 48
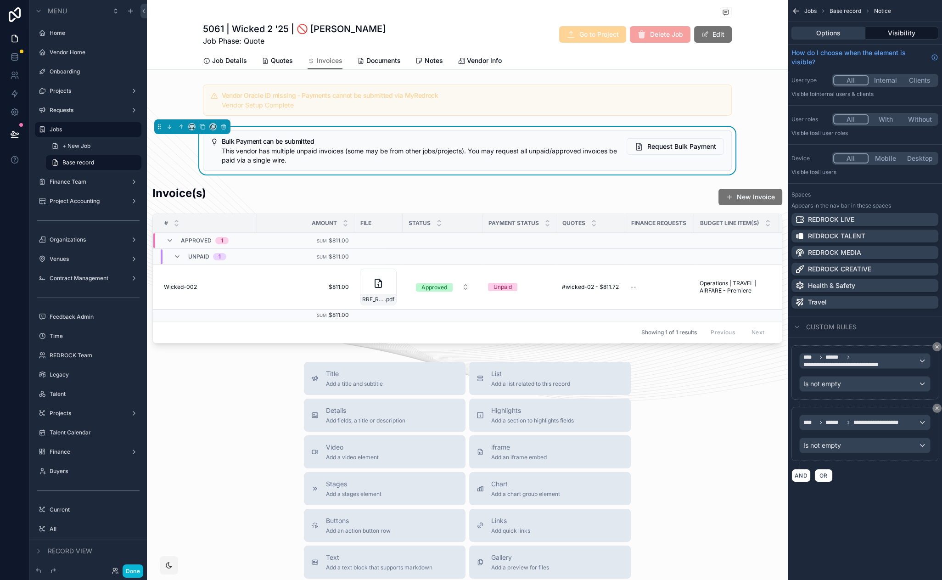
click at [824, 34] on button "Options" at bounding box center [829, 33] width 74 height 13
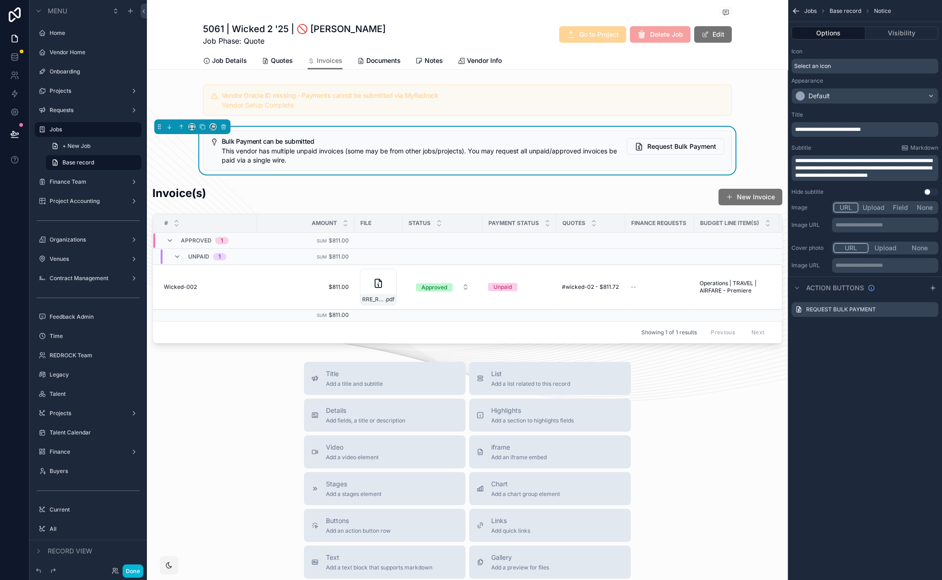
click at [836, 165] on span "**********" at bounding box center [863, 168] width 137 height 20
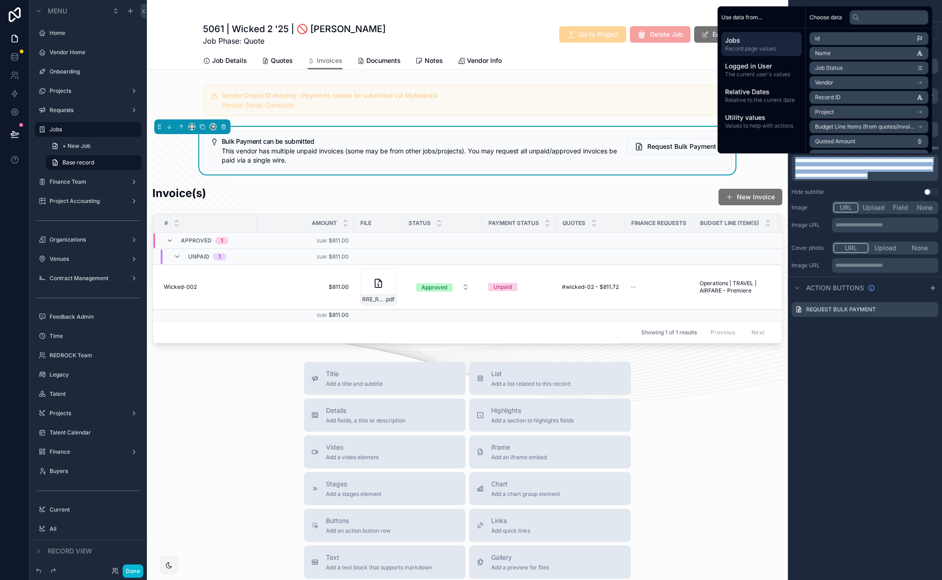
copy span "**********"
click at [836, 431] on div "**********" at bounding box center [865, 290] width 154 height 580
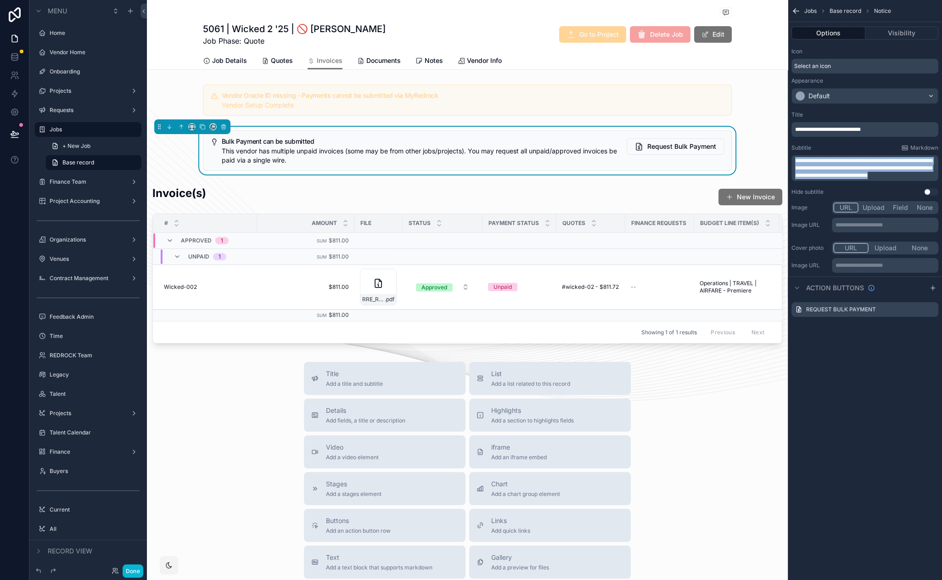
drag, startPoint x: 811, startPoint y: 372, endPoint x: 800, endPoint y: 335, distance: 38.3
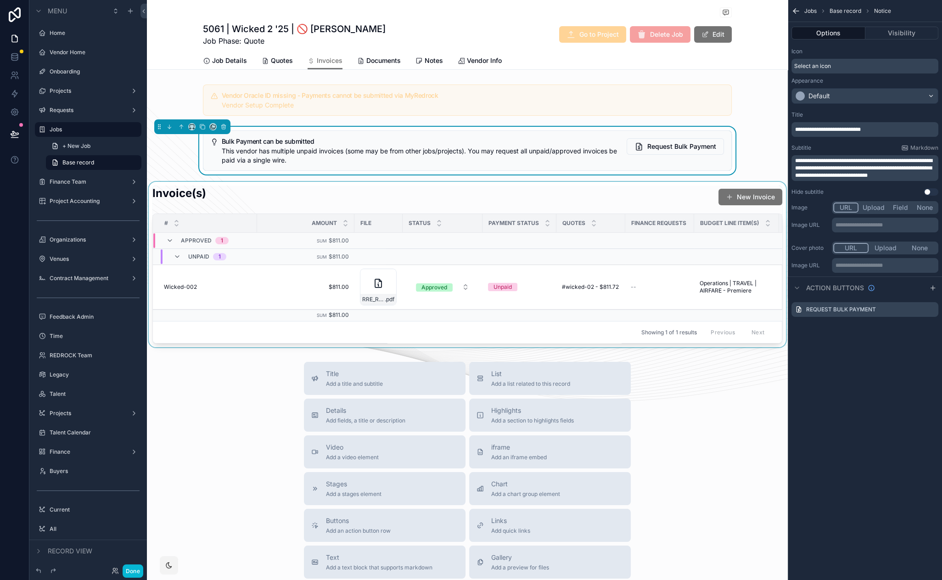
click at [647, 211] on div "scrollable content" at bounding box center [467, 264] width 641 height 165
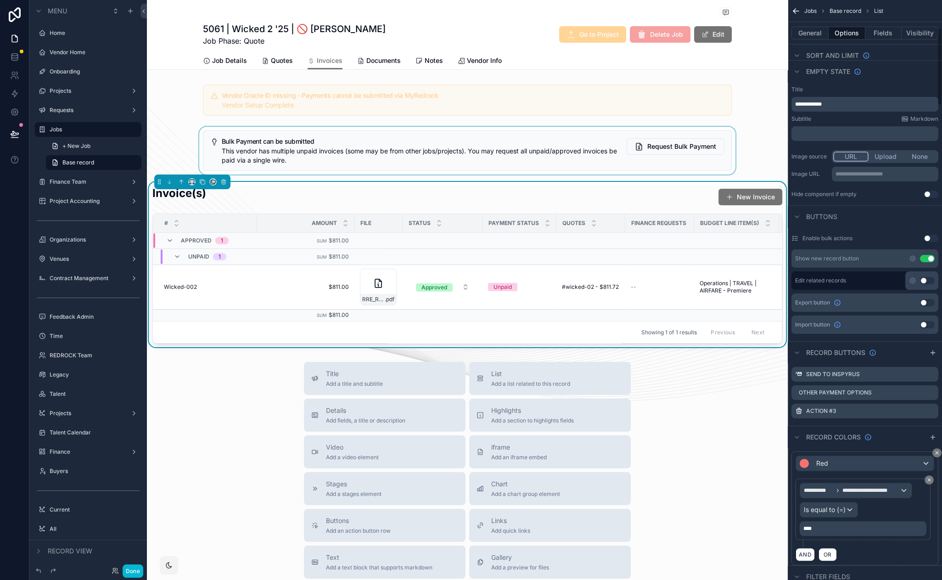
scroll to position [249, 0]
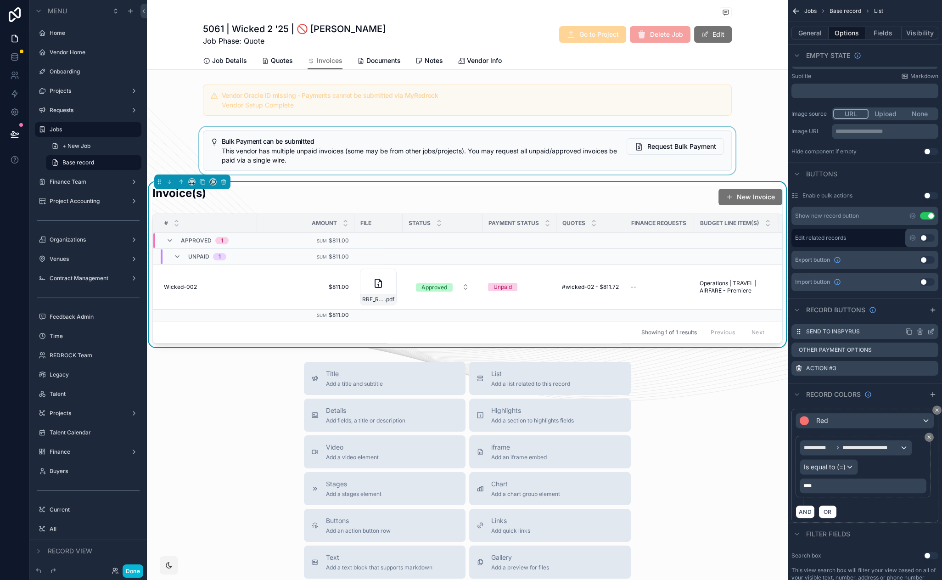
click at [928, 329] on icon "scrollable content" at bounding box center [930, 331] width 7 height 7
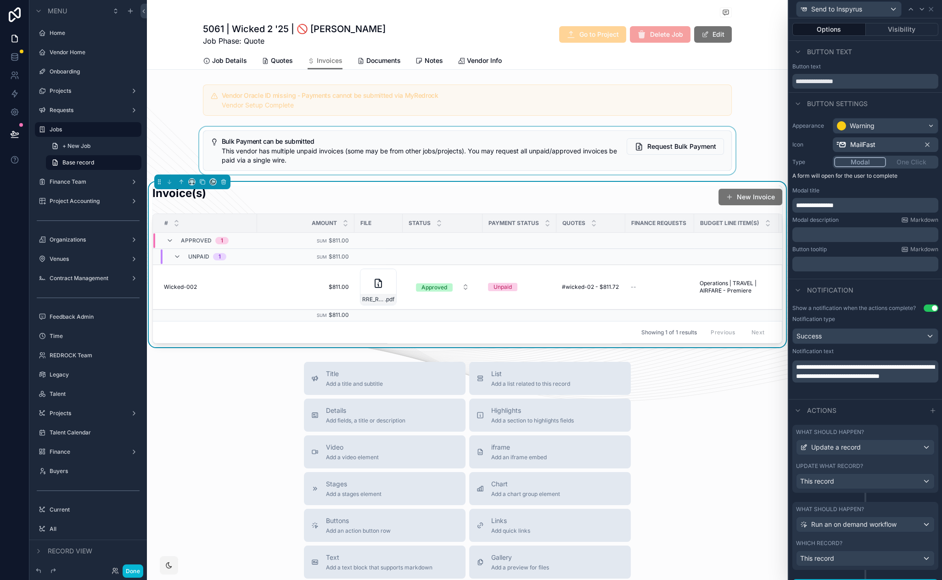
scroll to position [17, 0]
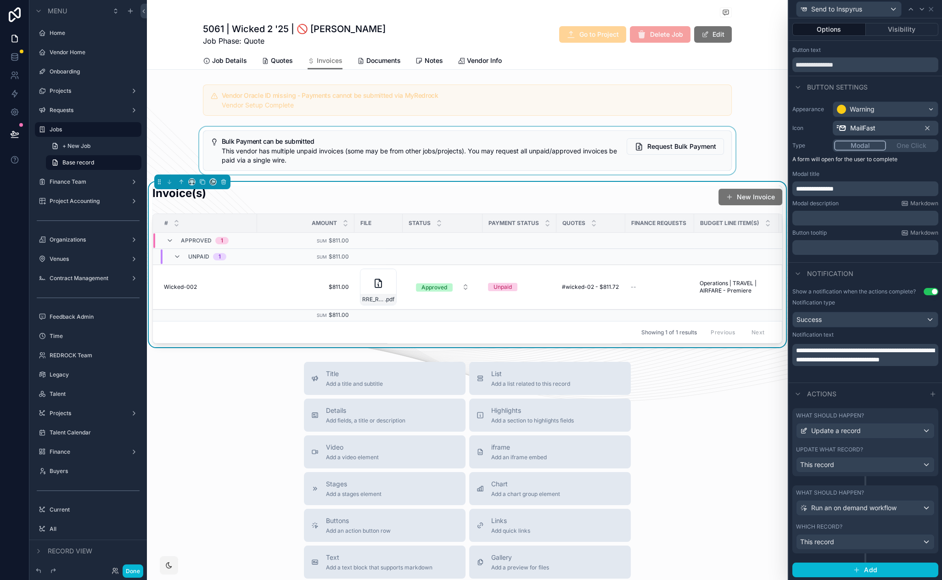
click at [870, 399] on div "Actions" at bounding box center [865, 393] width 153 height 22
click at [864, 413] on div "What should happen?" at bounding box center [865, 415] width 139 height 7
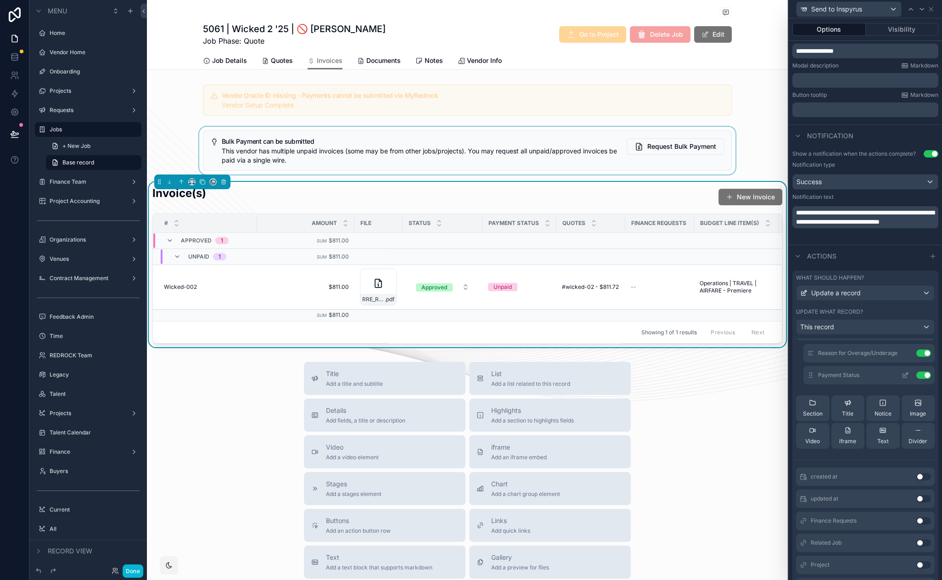
scroll to position [0, 0]
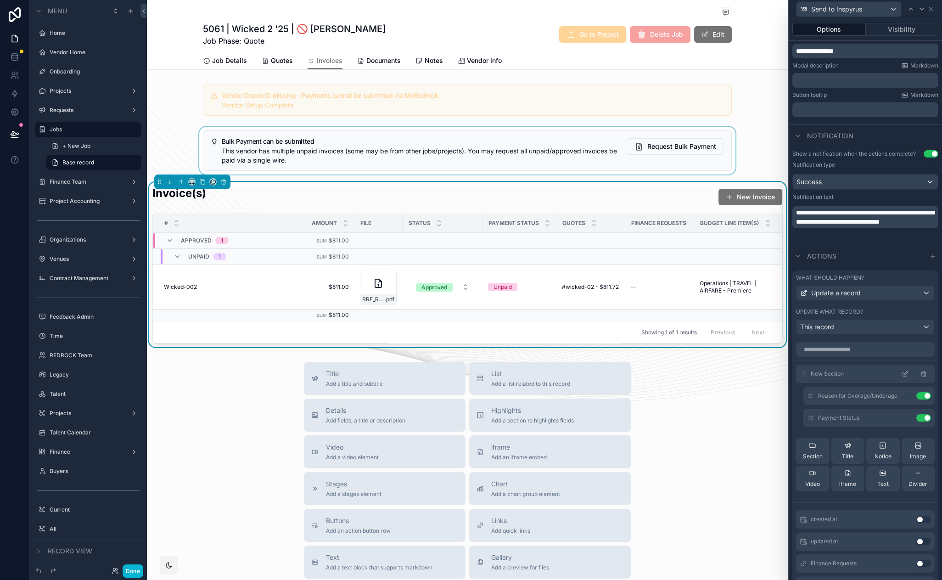
click at [902, 374] on icon at bounding box center [905, 373] width 7 height 7
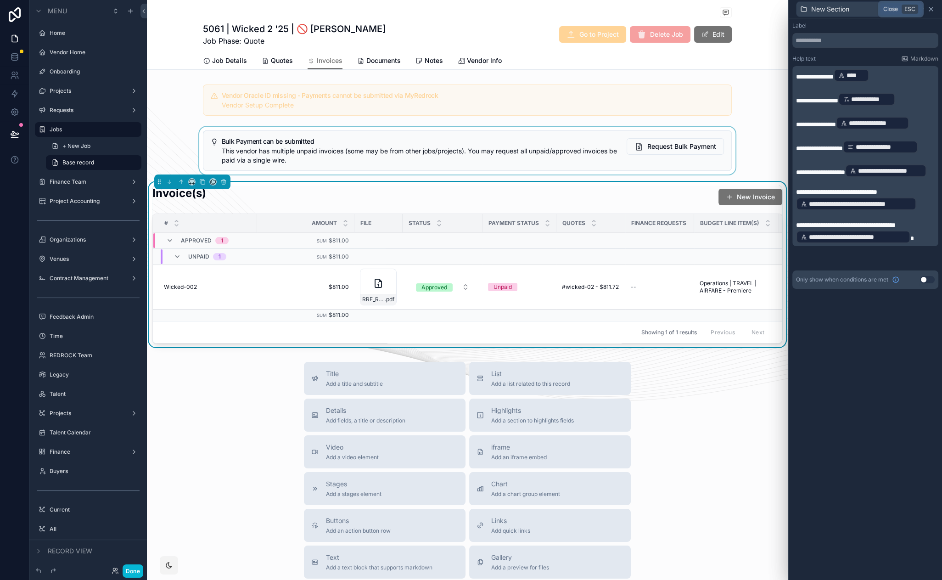
click at [932, 8] on icon at bounding box center [930, 9] width 7 height 7
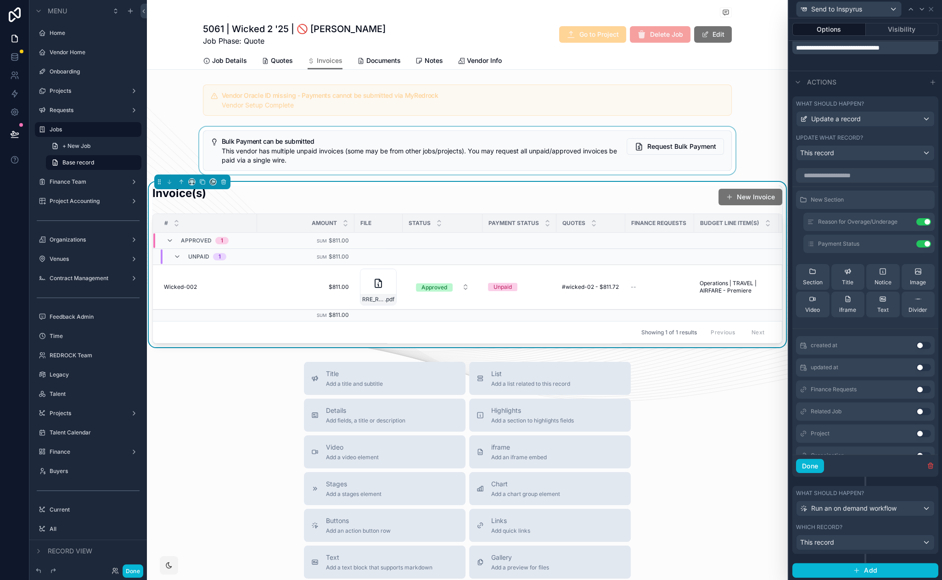
click at [875, 281] on span "Notice" at bounding box center [883, 282] width 17 height 7
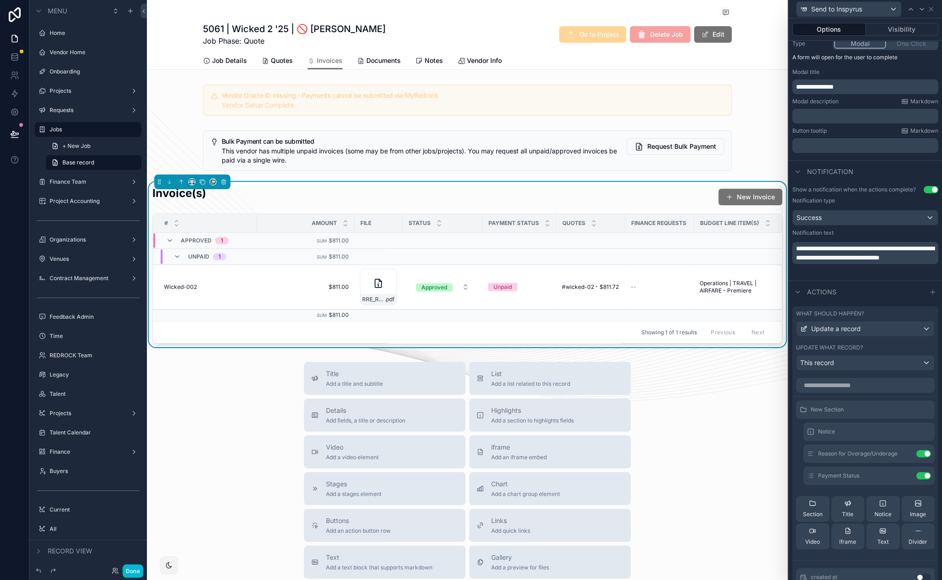
scroll to position [75, 0]
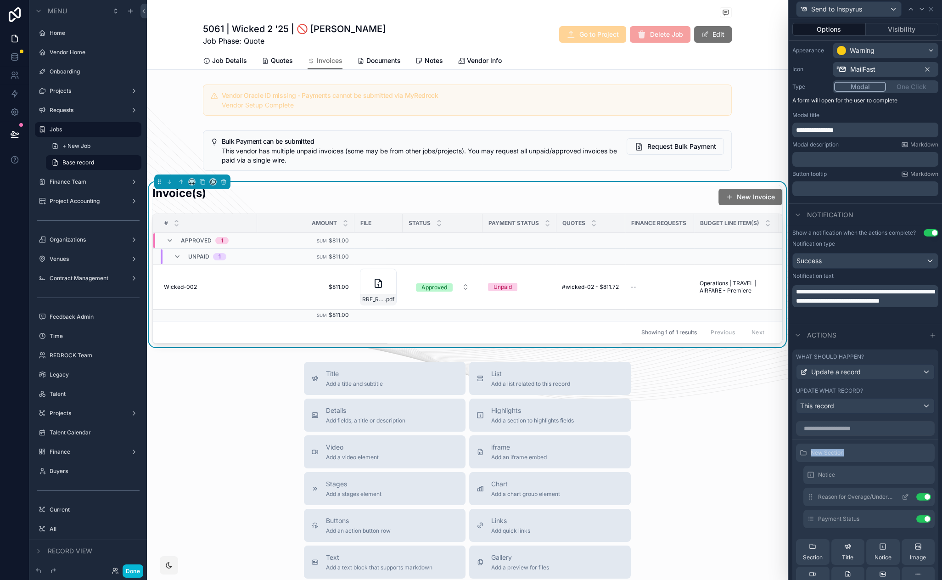
drag, startPoint x: 803, startPoint y: 450, endPoint x: 821, endPoint y: 487, distance: 41.3
click at [821, 487] on div "New Section Notice Reason for Overage/Underage Use setting Payment Status Use s…" at bounding box center [865, 522] width 146 height 156
drag, startPoint x: 802, startPoint y: 451, endPoint x: 816, endPoint y: 472, distance: 25.9
click at [821, 482] on div "New Section Notice Reason for Overage/Underage Use setting Payment Status Use s…" at bounding box center [865, 522] width 146 height 156
click at [800, 465] on div "New Section Notice Reason for Overage/Underage Use setting Payment Status Use s…" at bounding box center [865, 522] width 146 height 156
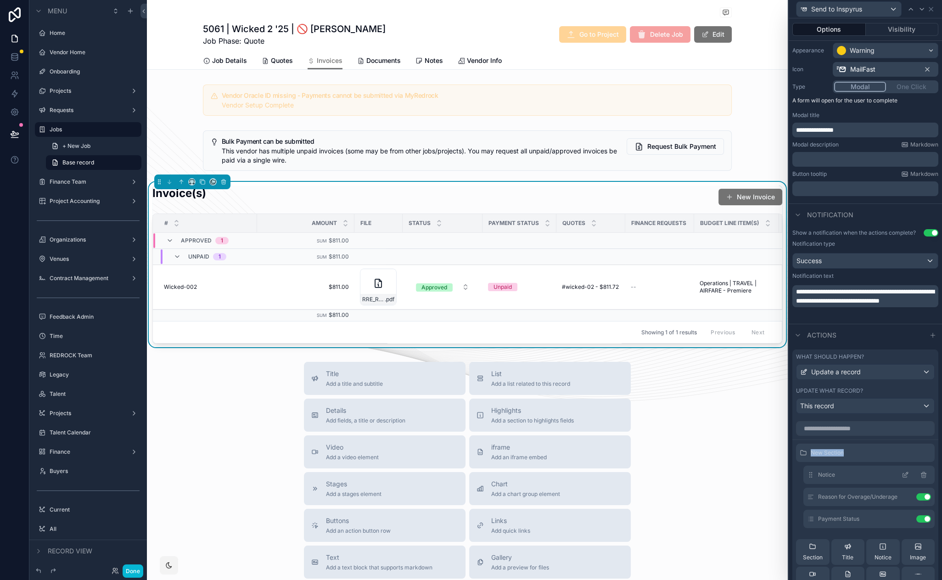
drag, startPoint x: 804, startPoint y: 451, endPoint x: 825, endPoint y: 478, distance: 33.8
click at [825, 478] on div "New Section Notice Reason for Overage/Underage Use setting Payment Status Use s…" at bounding box center [865, 522] width 146 height 156
click at [832, 454] on span "New Section" at bounding box center [827, 452] width 33 height 7
drag, startPoint x: 803, startPoint y: 452, endPoint x: 811, endPoint y: 482, distance: 31.1
click at [811, 482] on div "New Section Notice Reason for Overage/Underage Use setting Payment Status Use s…" at bounding box center [865, 522] width 146 height 156
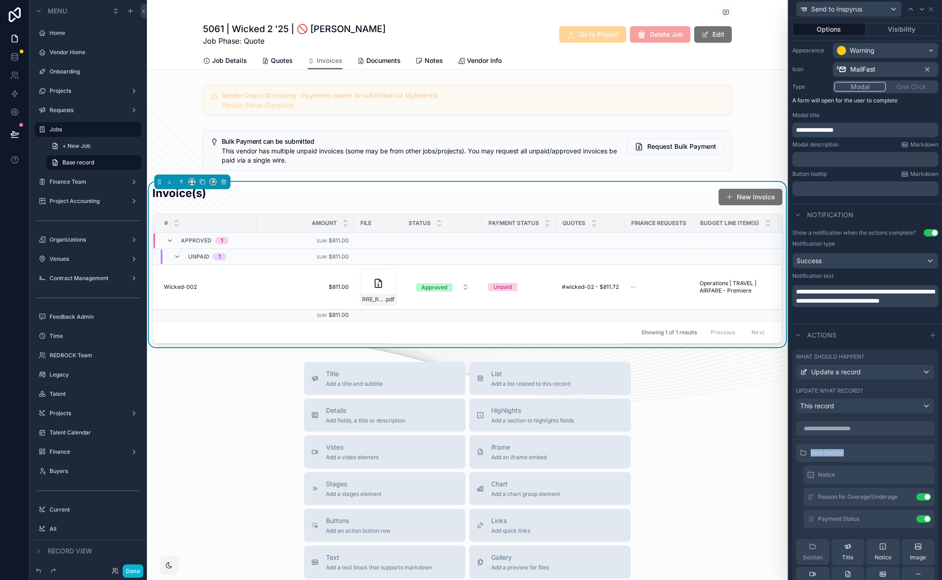
click at [815, 551] on div "Section" at bounding box center [813, 552] width 20 height 18
drag, startPoint x: 803, startPoint y: 452, endPoint x: 825, endPoint y: 504, distance: 56.4
click at [825, 504] on div "New Section New Section Notice Reason for Overage/Underage Use setting Payment …" at bounding box center [865, 533] width 146 height 178
click at [905, 452] on icon at bounding box center [907, 452] width 4 height 4
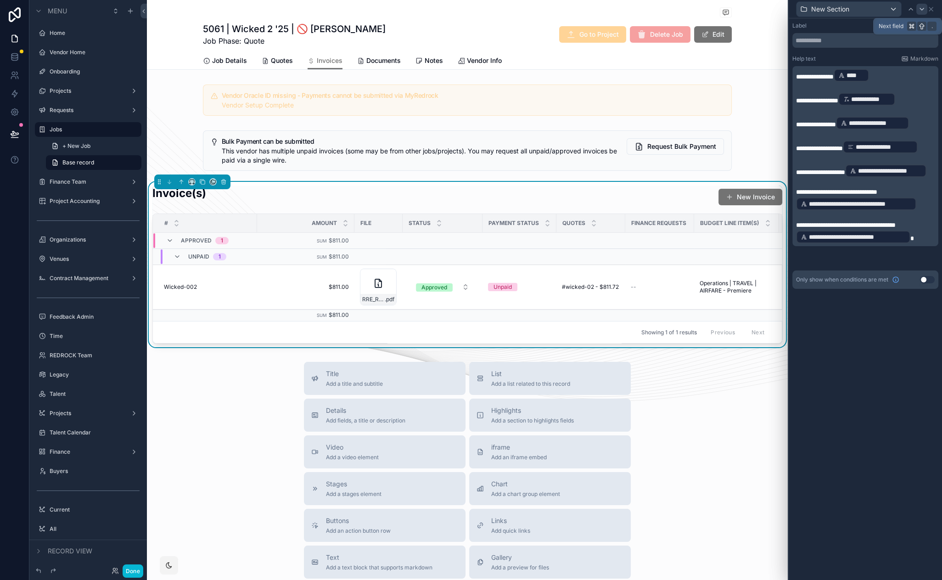
click at [921, 7] on icon at bounding box center [921, 9] width 7 height 7
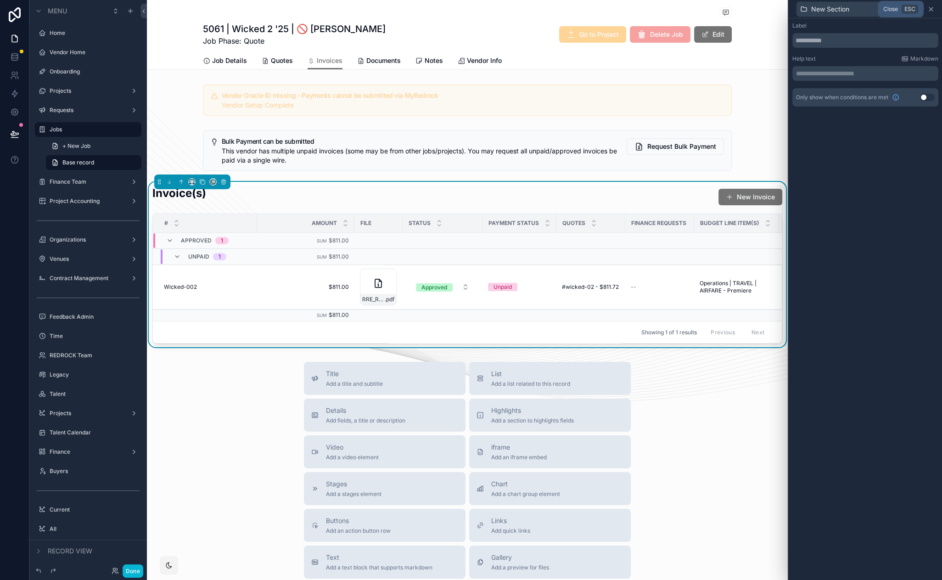
click at [932, 8] on icon at bounding box center [931, 9] width 4 height 4
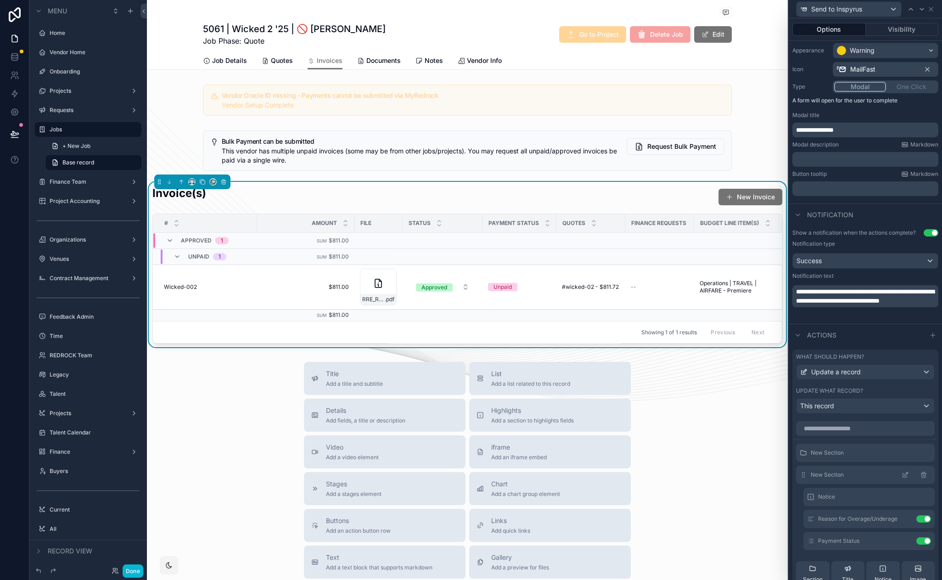
click at [920, 475] on icon at bounding box center [923, 474] width 7 height 7
click at [902, 473] on icon at bounding box center [905, 474] width 7 height 7
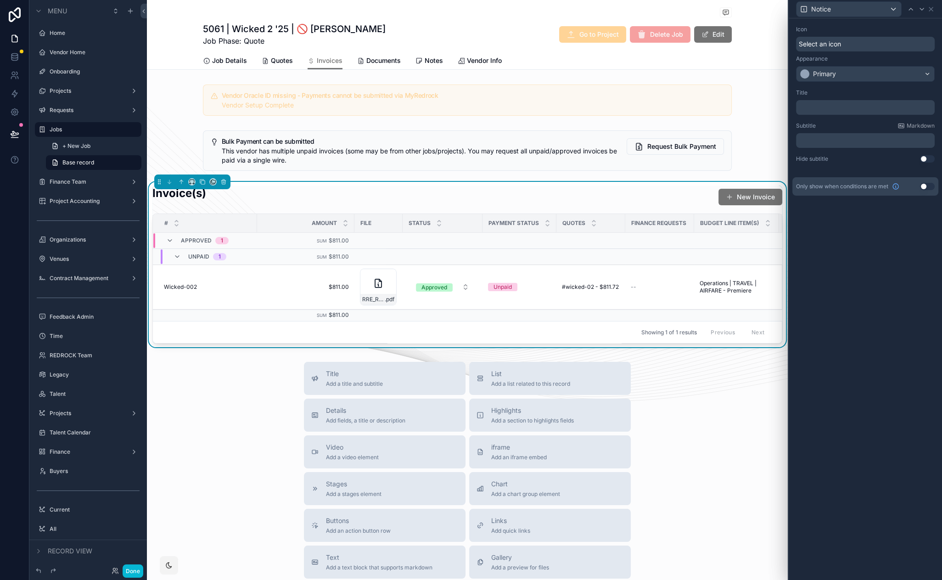
click at [818, 145] on div "﻿" at bounding box center [865, 140] width 139 height 15
click at [818, 140] on p "﻿" at bounding box center [866, 140] width 133 height 9
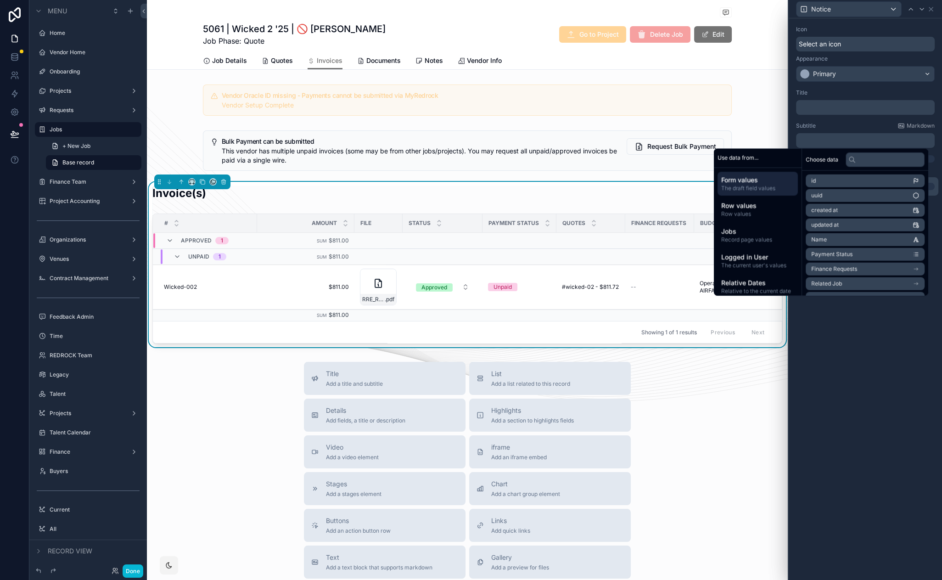
scroll to position [0, 0]
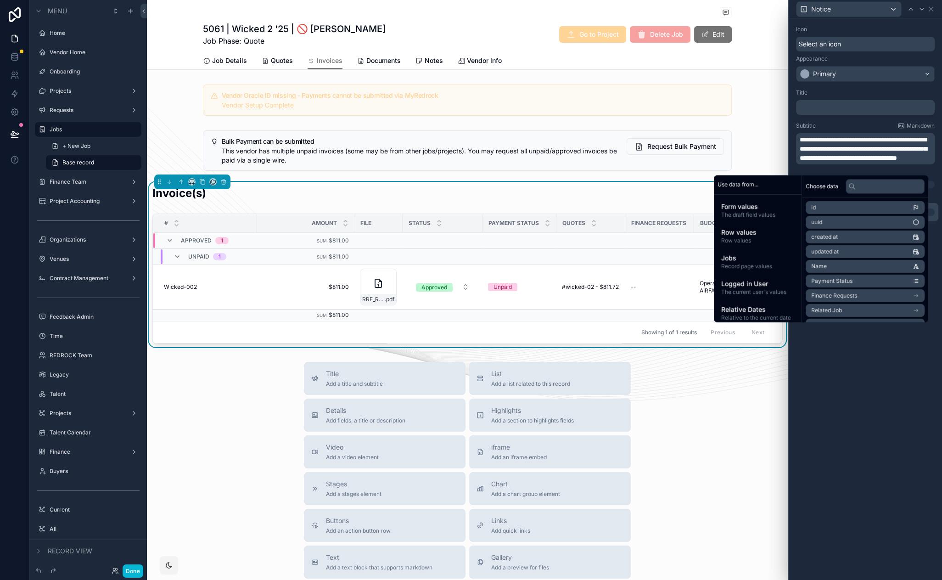
click at [828, 105] on p "﻿" at bounding box center [866, 107] width 133 height 9
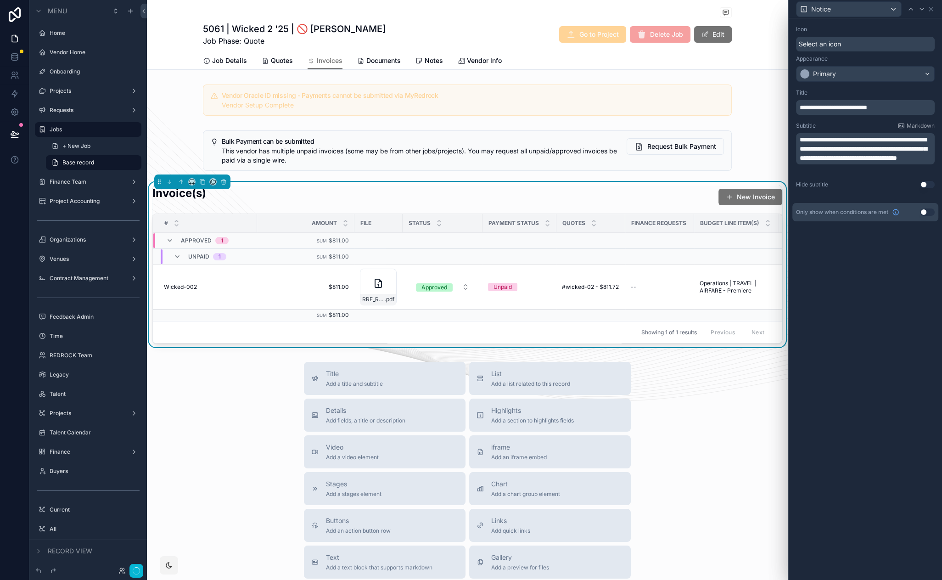
drag, startPoint x: 791, startPoint y: 322, endPoint x: 800, endPoint y: 272, distance: 50.9
drag, startPoint x: 800, startPoint y: 272, endPoint x: 800, endPoint y: 262, distance: 9.6
click at [911, 163] on p "**********" at bounding box center [866, 149] width 133 height 28
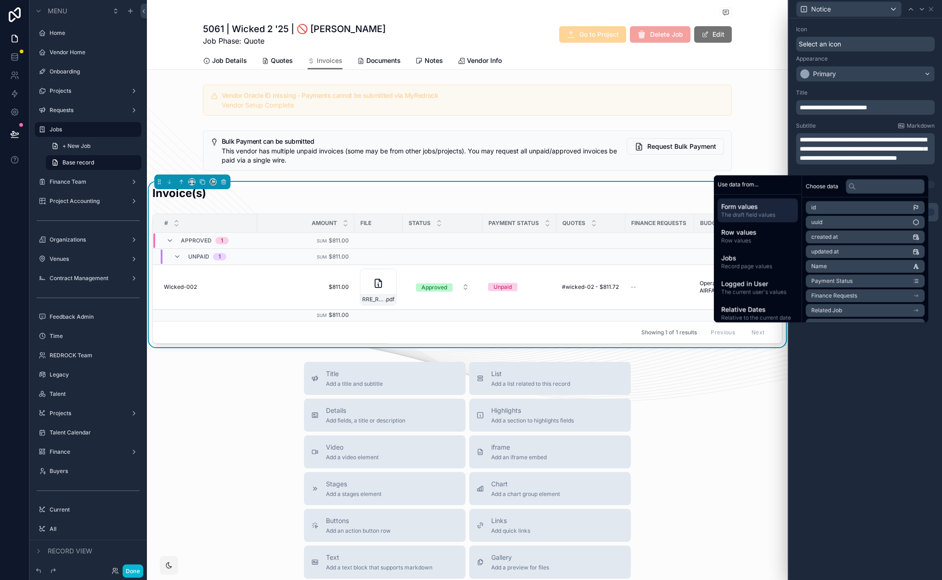
drag, startPoint x: 849, startPoint y: 415, endPoint x: 796, endPoint y: 183, distance: 238.4
click at [848, 413] on div "**********" at bounding box center [865, 299] width 153 height 562
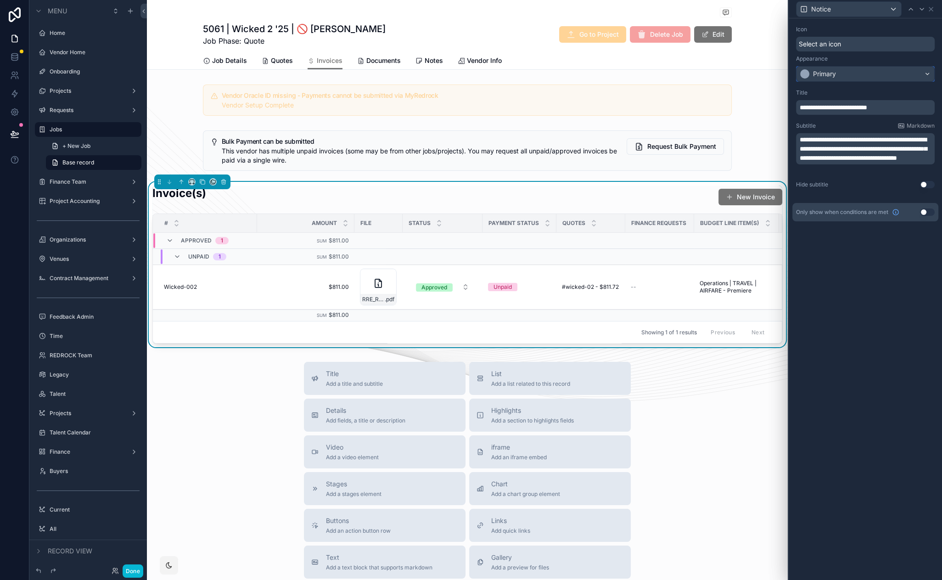
click at [848, 73] on div "Primary" at bounding box center [866, 74] width 138 height 15
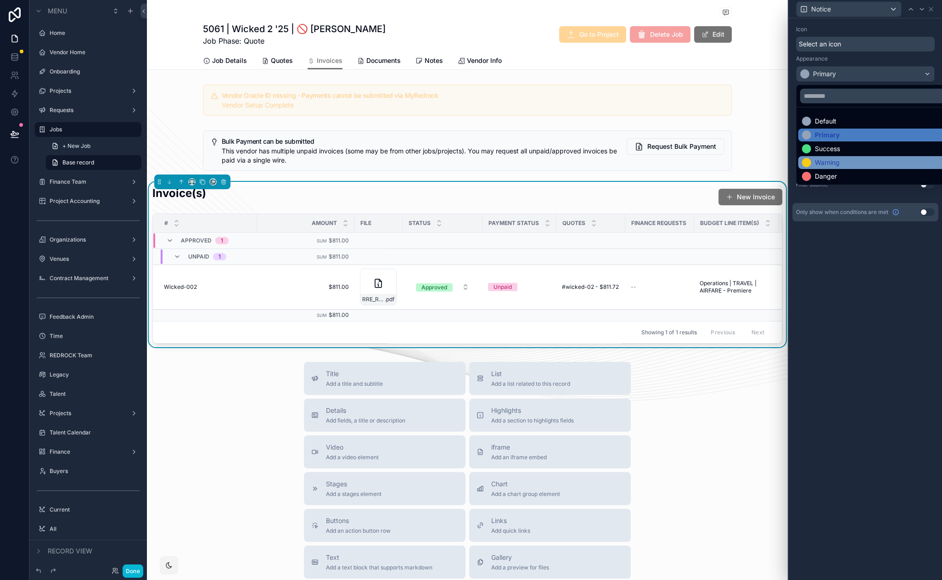
click at [855, 164] on div "Warning" at bounding box center [876, 162] width 148 height 9
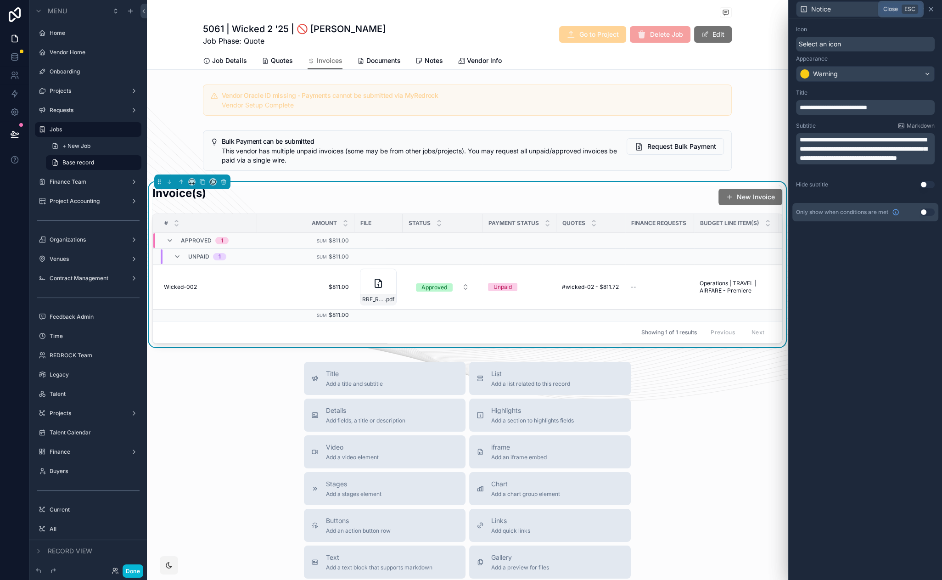
click at [933, 8] on icon at bounding box center [930, 9] width 7 height 7
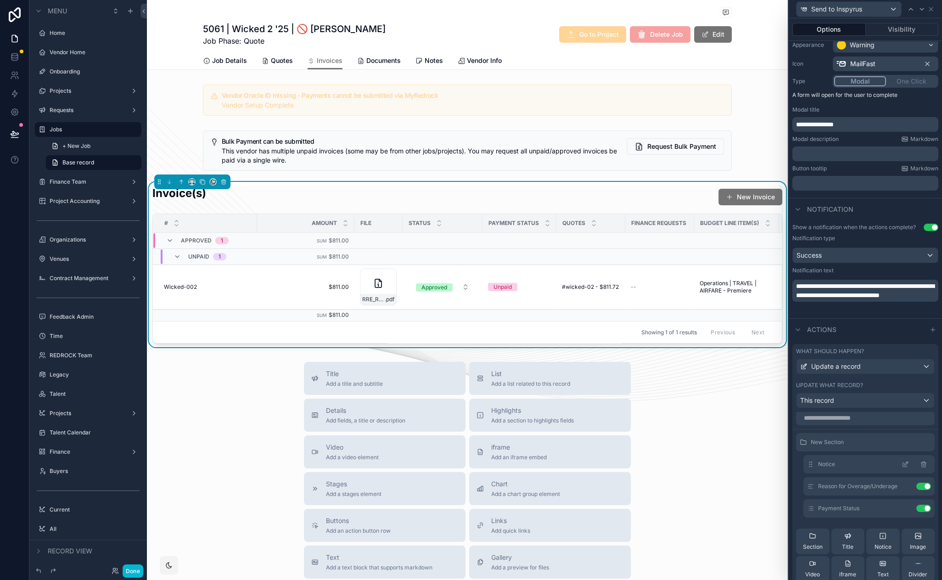
scroll to position [16, 0]
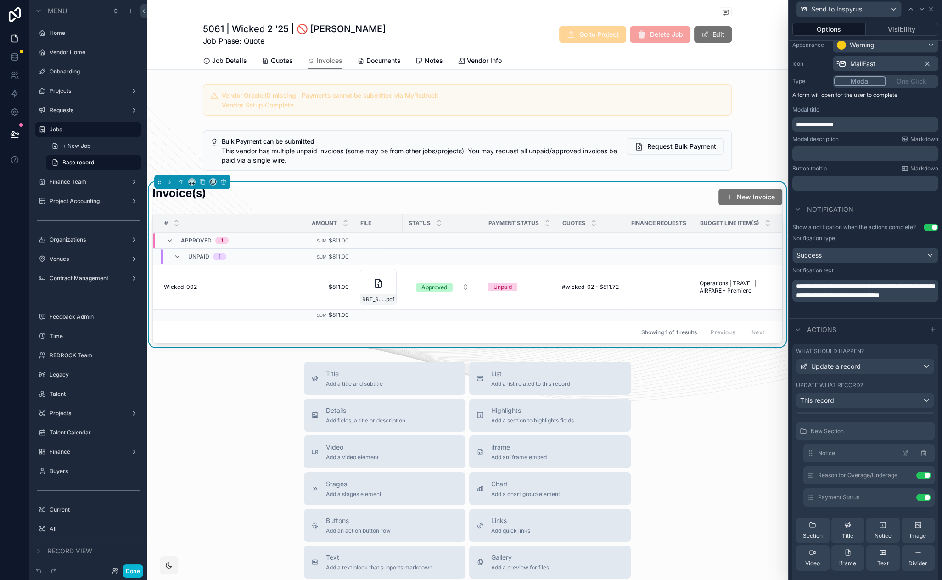
click at [905, 453] on icon at bounding box center [907, 452] width 4 height 4
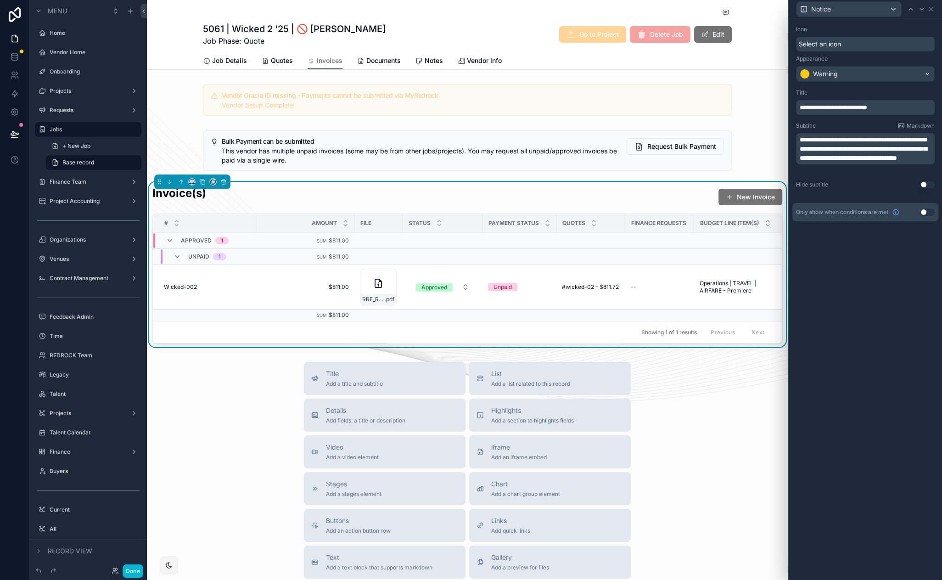
click at [929, 212] on button "Use setting" at bounding box center [927, 211] width 15 height 7
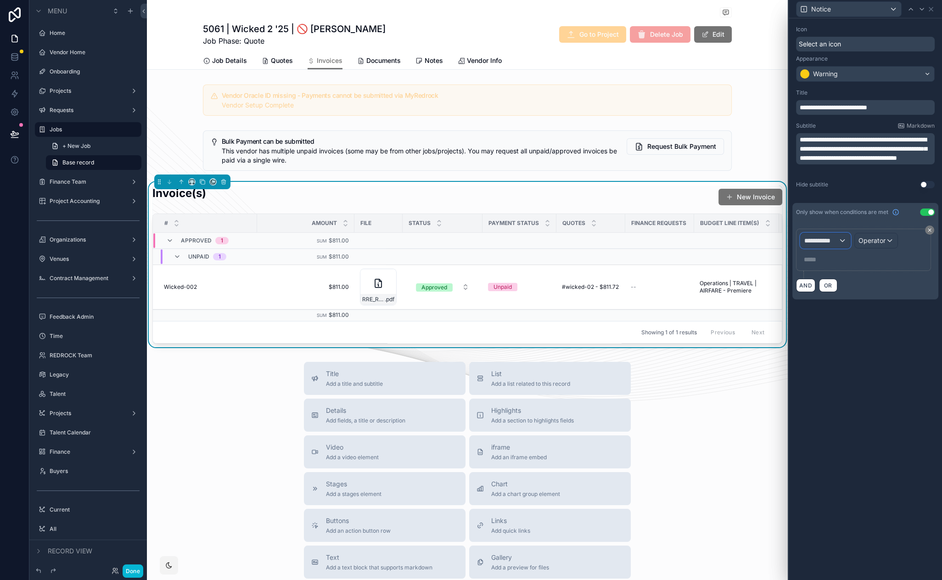
click at [843, 246] on div "**********" at bounding box center [826, 240] width 50 height 15
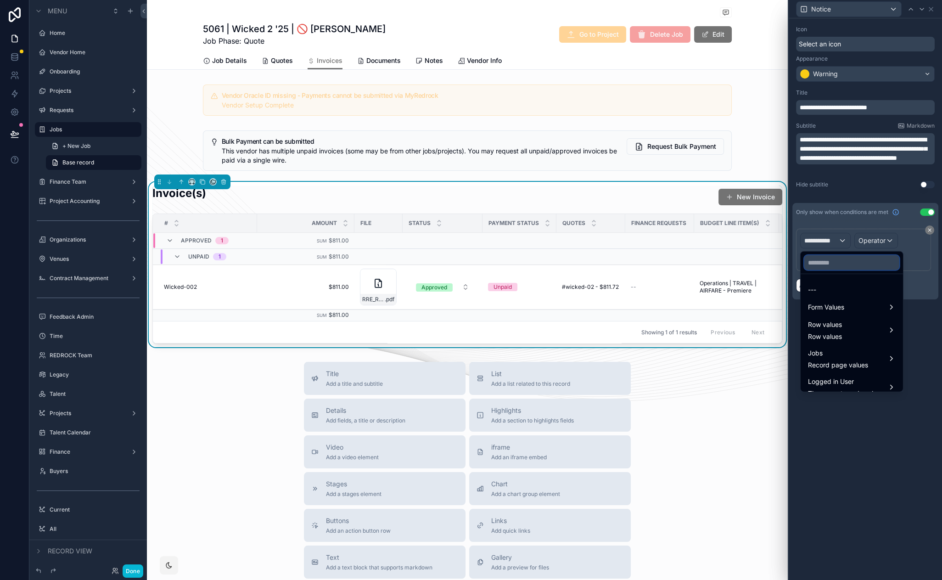
click at [838, 263] on input "text" at bounding box center [851, 262] width 95 height 15
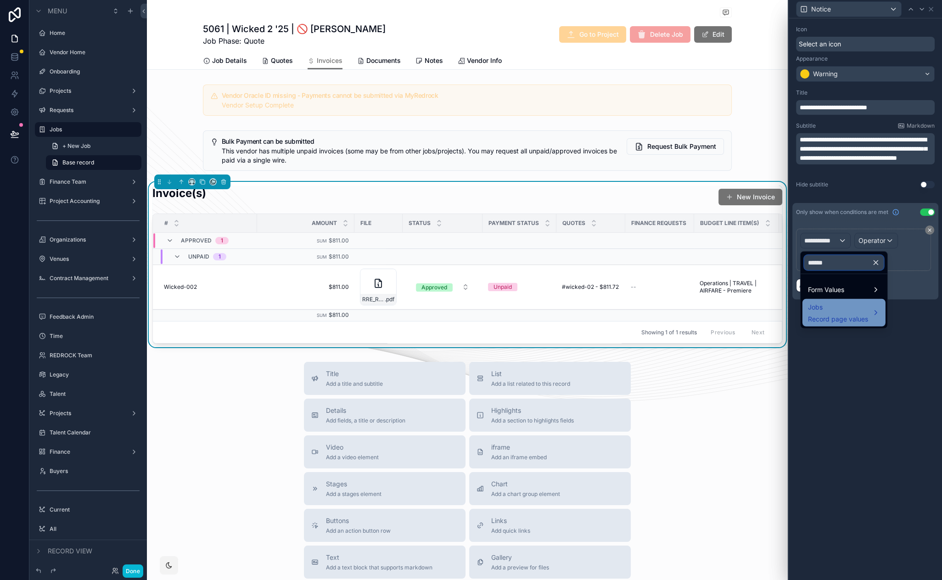
type input "******"
click at [814, 305] on span "Jobs" at bounding box center [838, 307] width 60 height 11
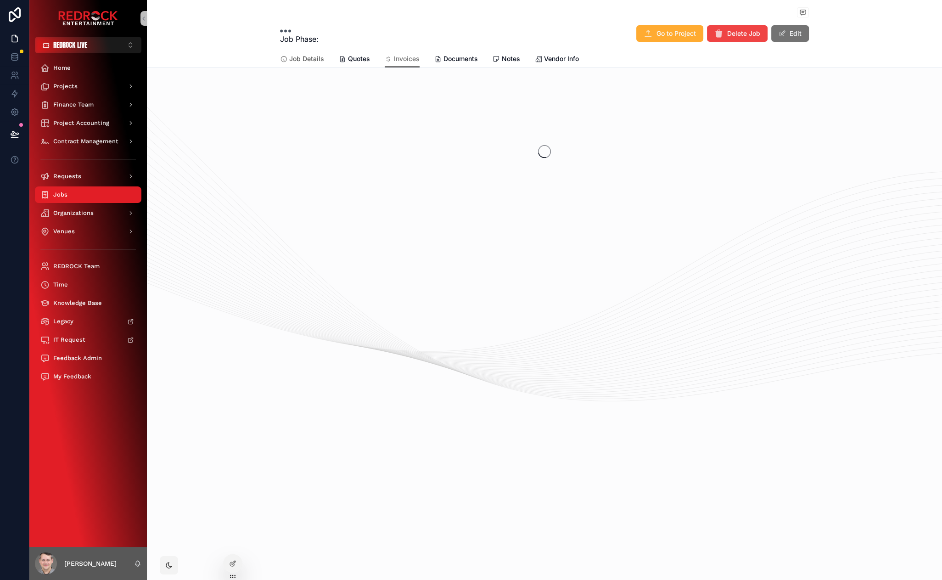
click at [302, 62] on span "Job Details" at bounding box center [306, 58] width 35 height 9
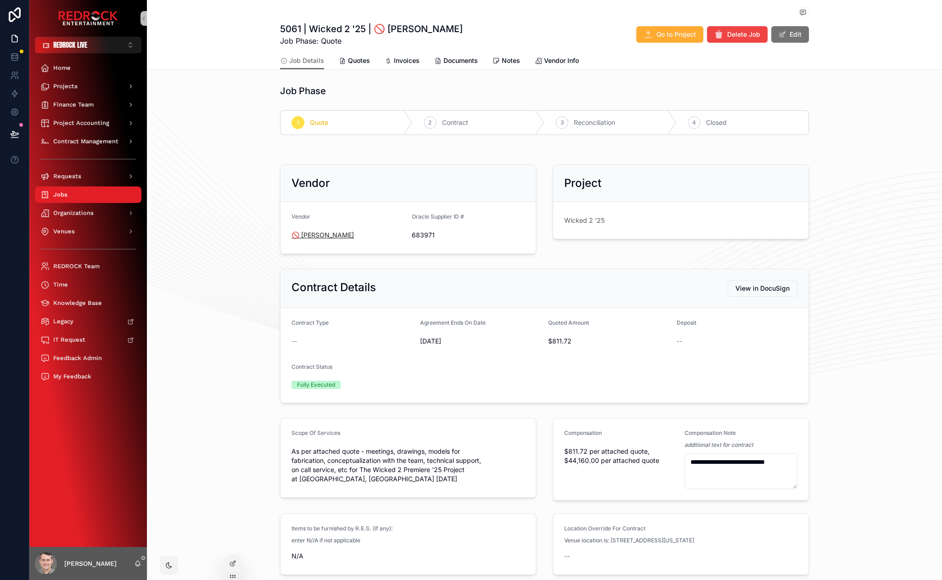
click at [318, 235] on span "🚫 [PERSON_NAME]" at bounding box center [323, 234] width 62 height 9
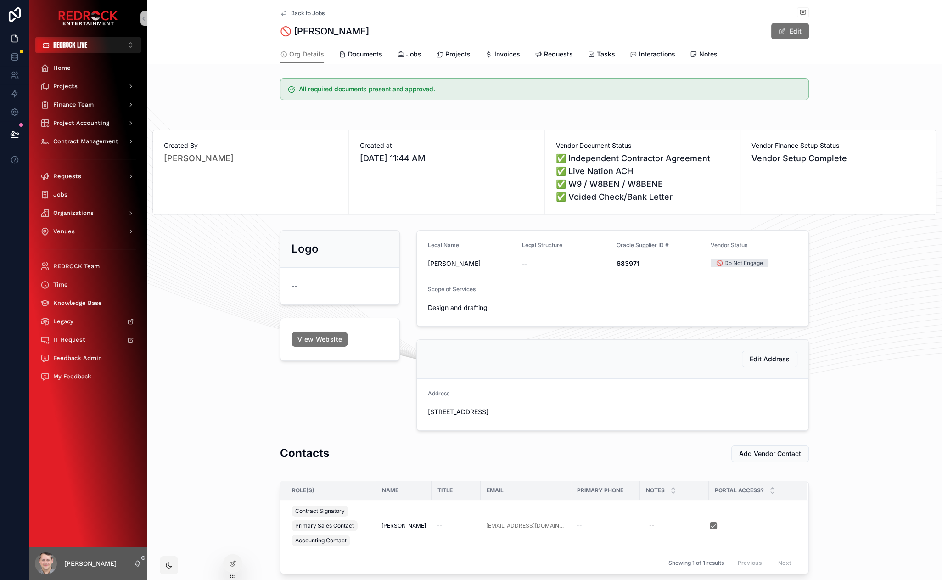
drag, startPoint x: 450, startPoint y: 26, endPoint x: 445, endPoint y: 25, distance: 5.1
click at [507, 54] on span "Invoices" at bounding box center [507, 54] width 26 height 9
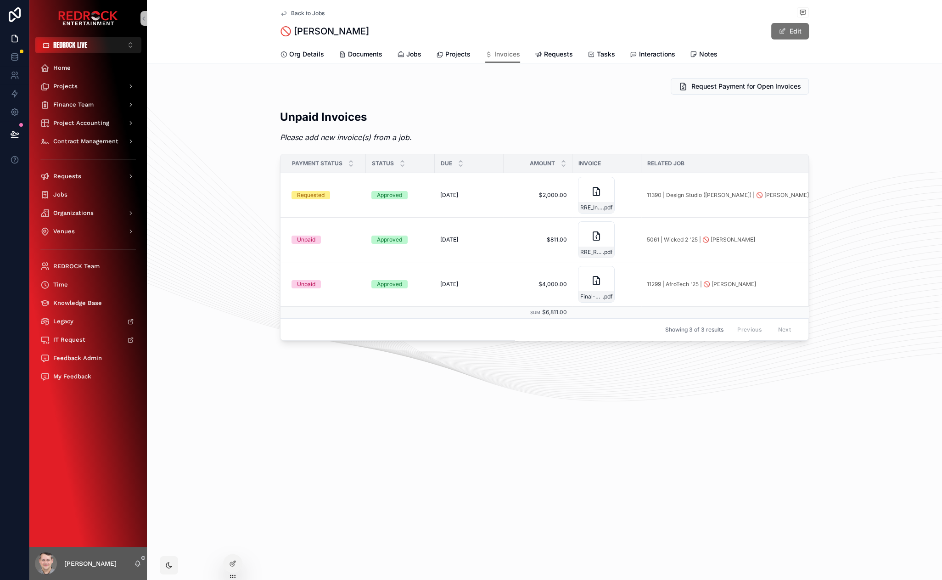
click at [495, 97] on div "Request Payment for Open Invoices" at bounding box center [544, 86] width 795 height 24
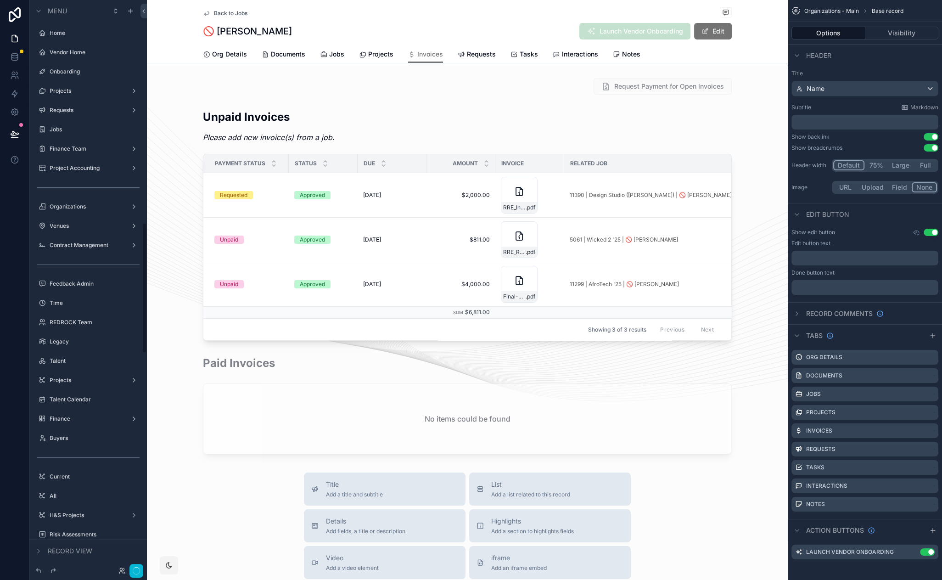
scroll to position [972, 0]
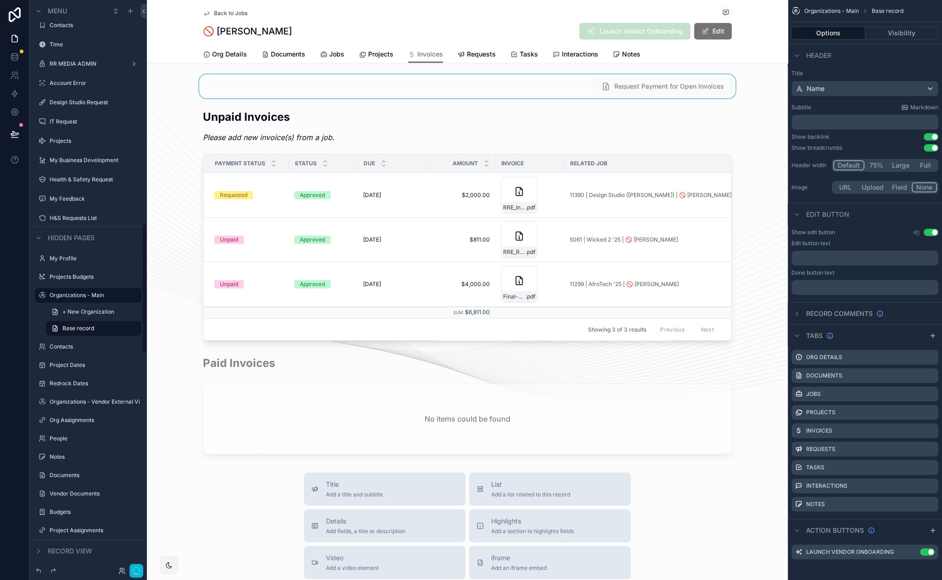
click at [565, 84] on div "scrollable content" at bounding box center [467, 86] width 641 height 24
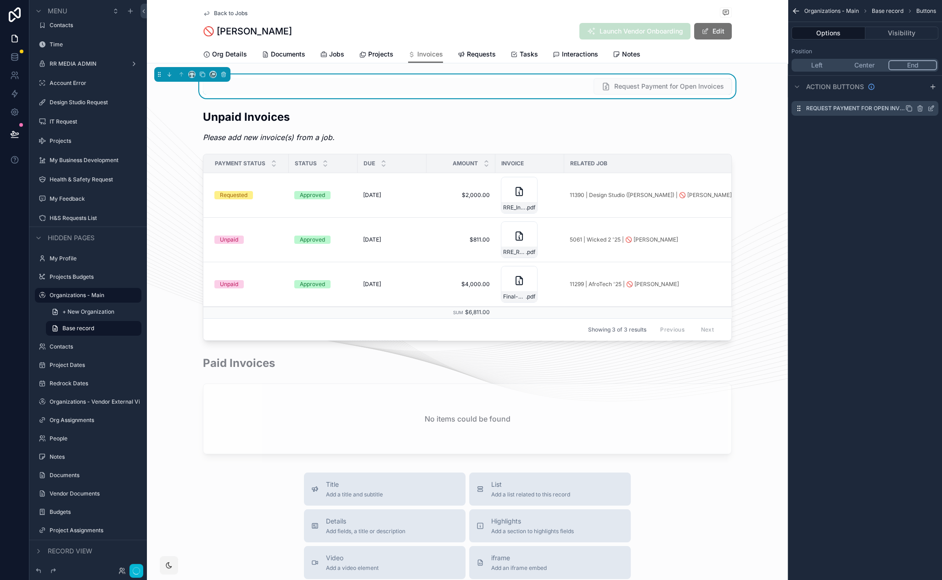
click at [932, 108] on icon "scrollable content" at bounding box center [932, 108] width 4 height 4
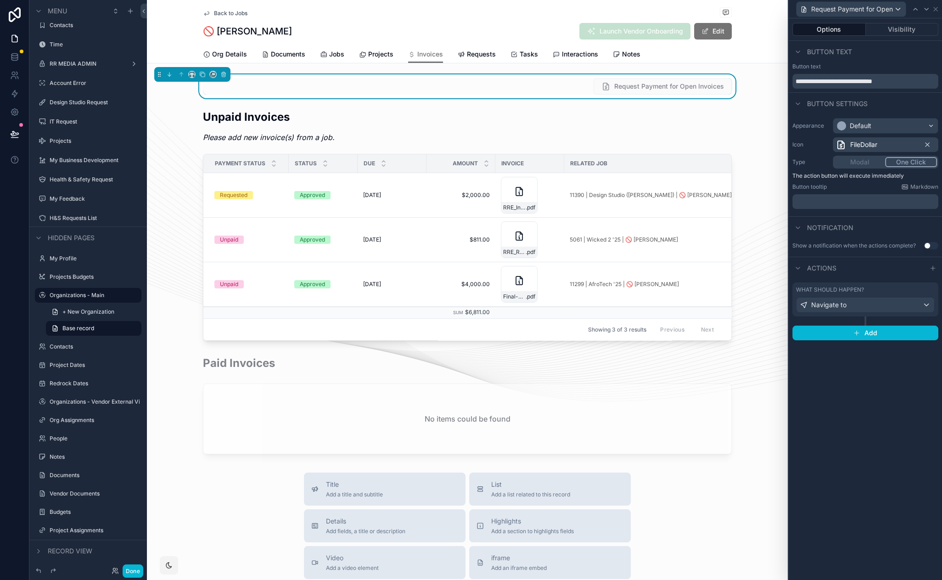
click at [857, 287] on label "What should happen?" at bounding box center [830, 289] width 68 height 7
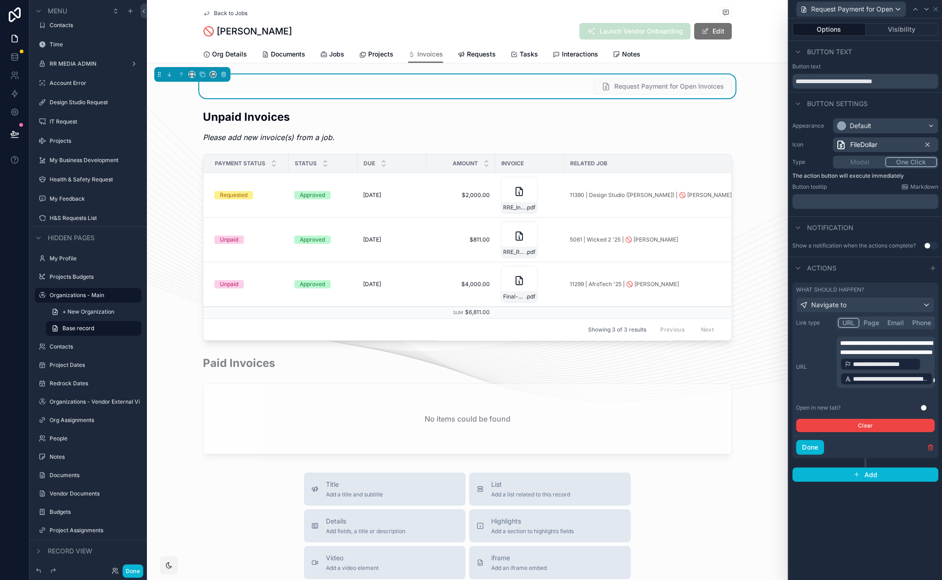
click at [860, 348] on span "**********" at bounding box center [886, 348] width 93 height 16
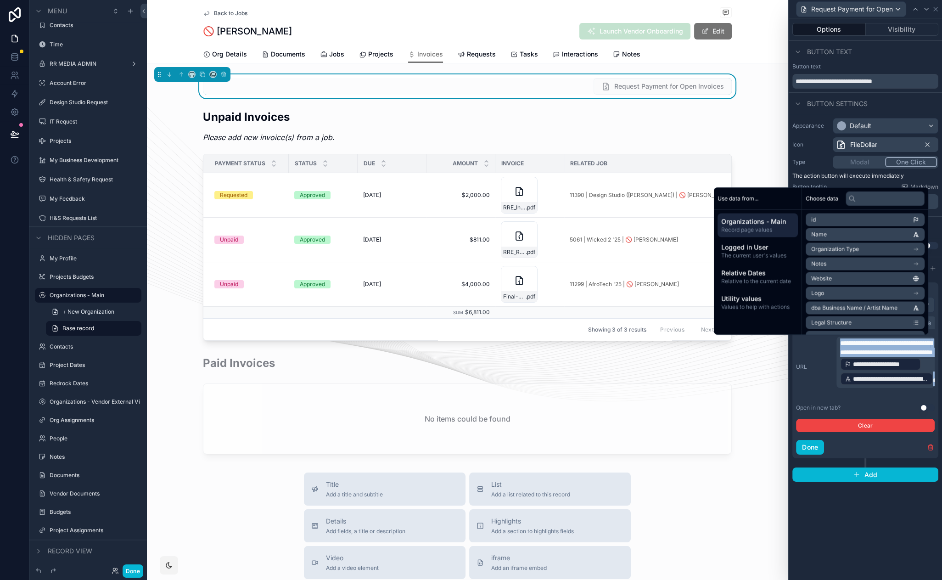
copy p "**********"
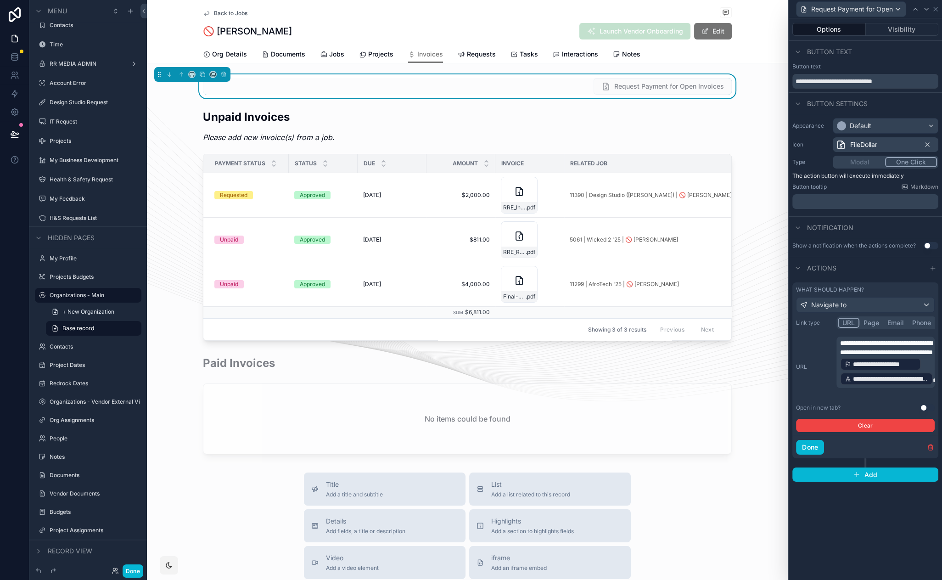
click at [830, 511] on div "**********" at bounding box center [865, 299] width 153 height 562
click at [896, 38] on div "Options Visibility" at bounding box center [865, 29] width 153 height 22
click at [897, 33] on button "Visibility" at bounding box center [902, 29] width 73 height 13
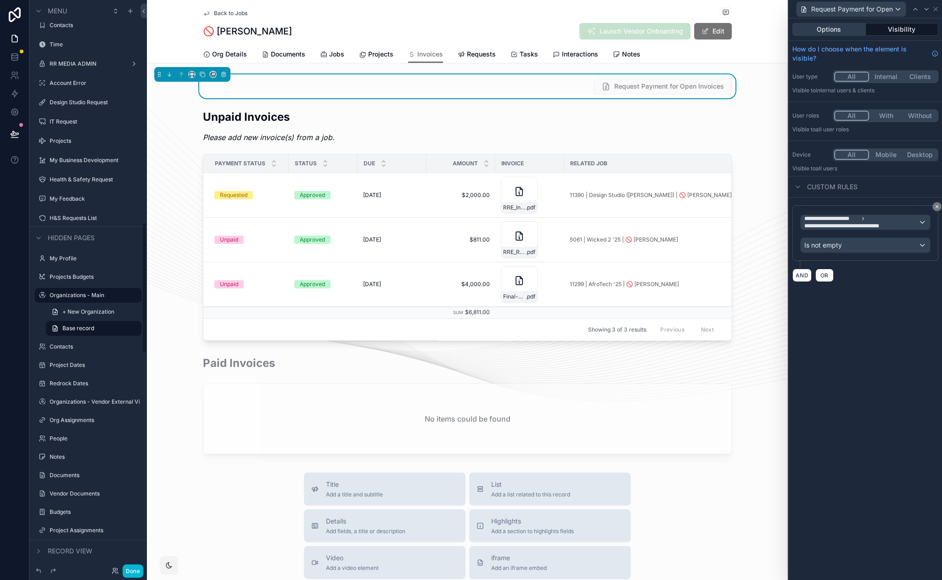
click at [839, 27] on button "Options" at bounding box center [828, 29] width 73 height 13
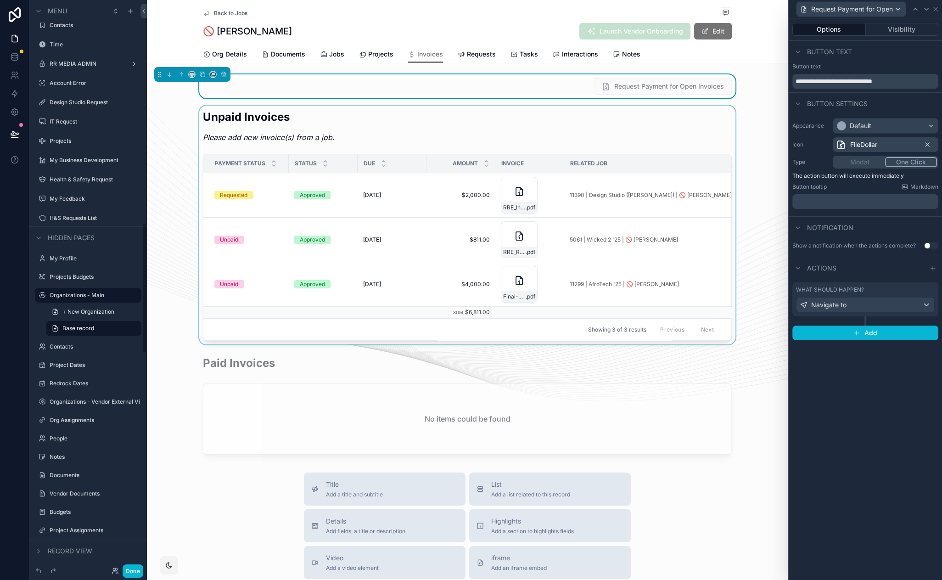
click at [156, 198] on div "scrollable content" at bounding box center [467, 225] width 641 height 239
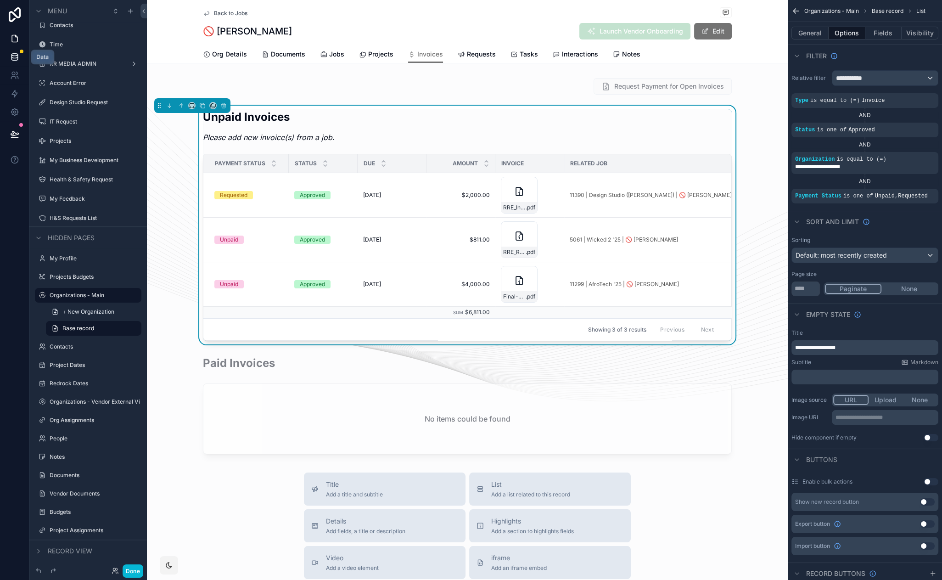
click at [10, 55] on icon at bounding box center [14, 56] width 9 height 9
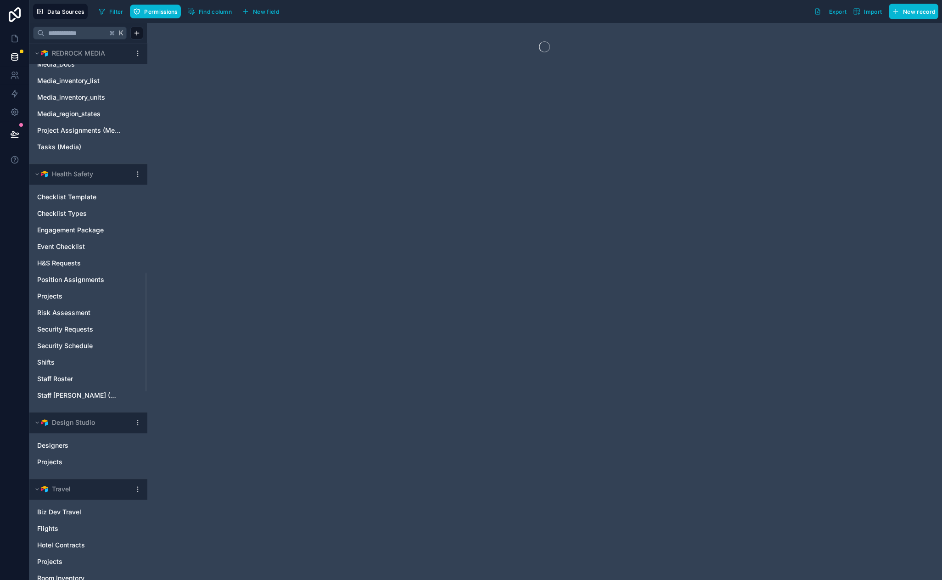
scroll to position [1885, 0]
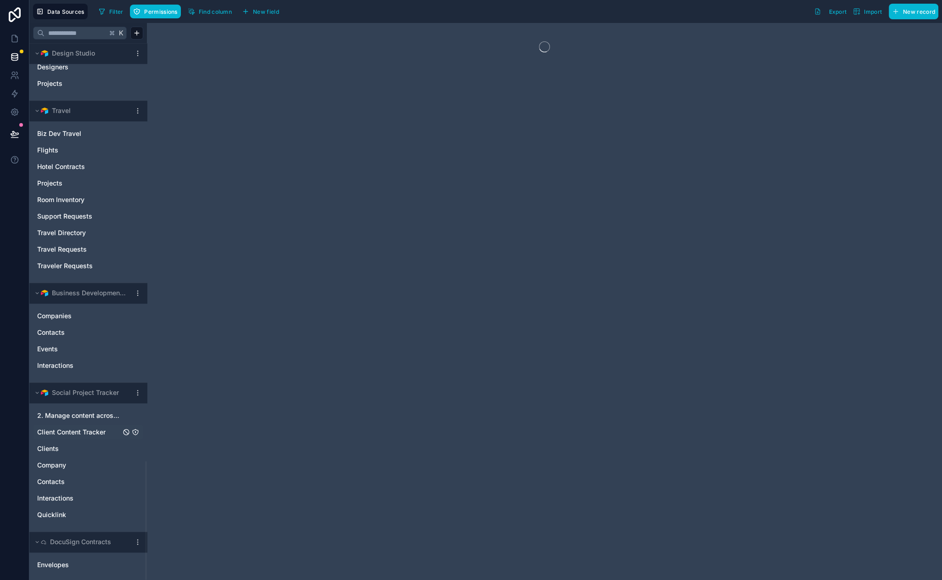
click at [84, 427] on span "Client Content Tracker" at bounding box center [71, 431] width 68 height 9
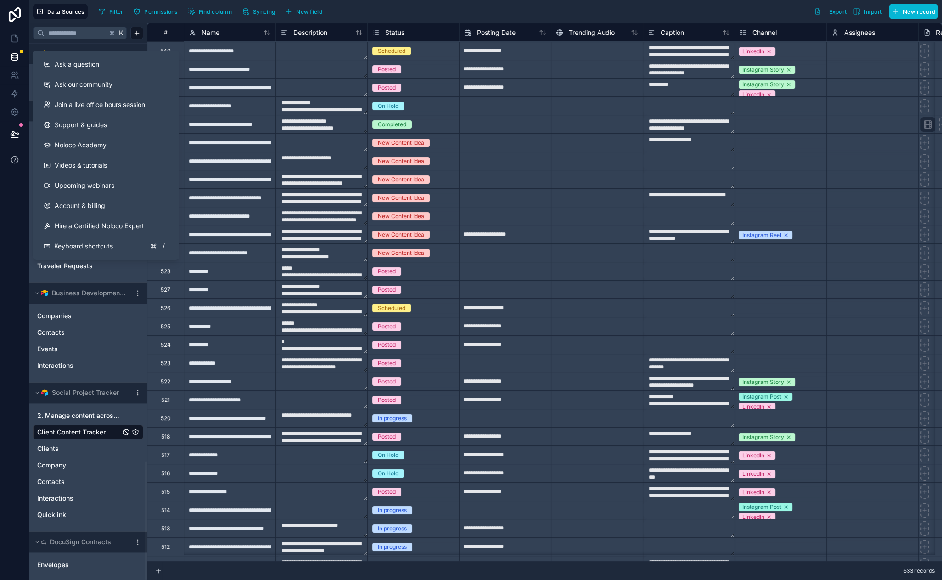
click at [14, 158] on icon at bounding box center [15, 159] width 2 height 2
click at [90, 62] on span "Ask a question" at bounding box center [77, 64] width 45 height 9
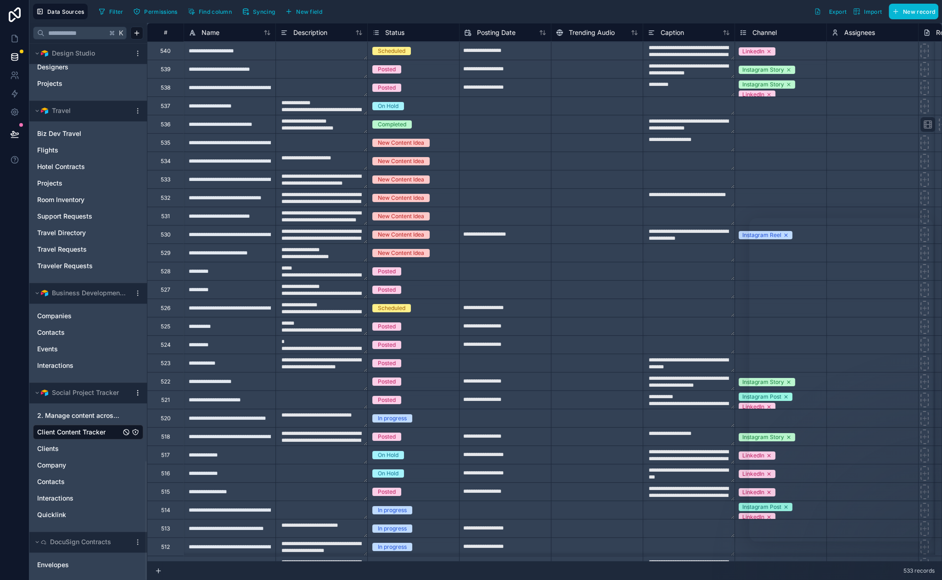
click at [138, 394] on icon at bounding box center [137, 394] width 0 height 0
click at [161, 408] on span "Update details" at bounding box center [196, 408] width 88 height 7
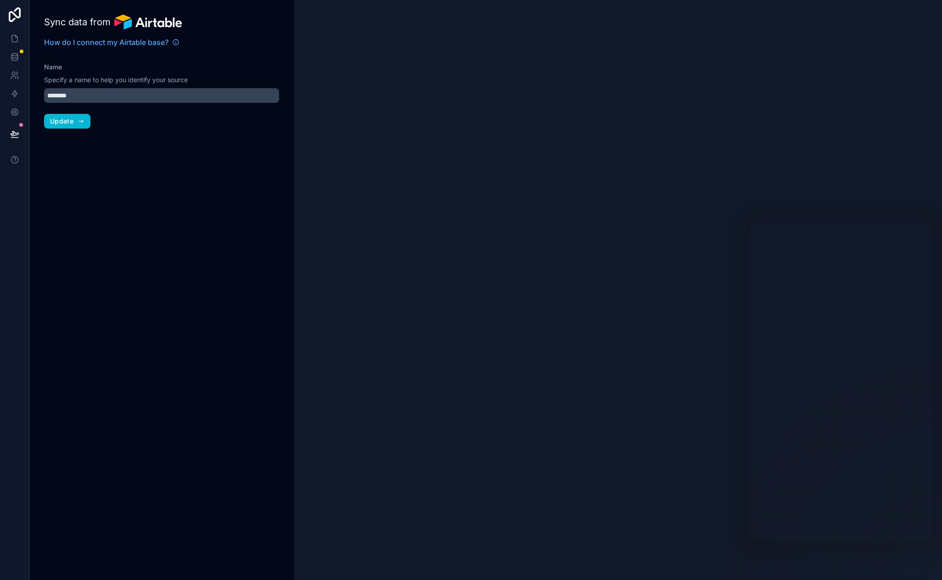
drag, startPoint x: 161, startPoint y: 169, endPoint x: 121, endPoint y: 155, distance: 42.7
click at [142, 96] on input "********" at bounding box center [161, 95] width 235 height 15
drag, startPoint x: 141, startPoint y: 168, endPoint x: 82, endPoint y: 101, distance: 90.1
click at [141, 168] on div "Sync data from How do I connect my Airtable base? Name Specify a name to help y…" at bounding box center [161, 290] width 264 height 580
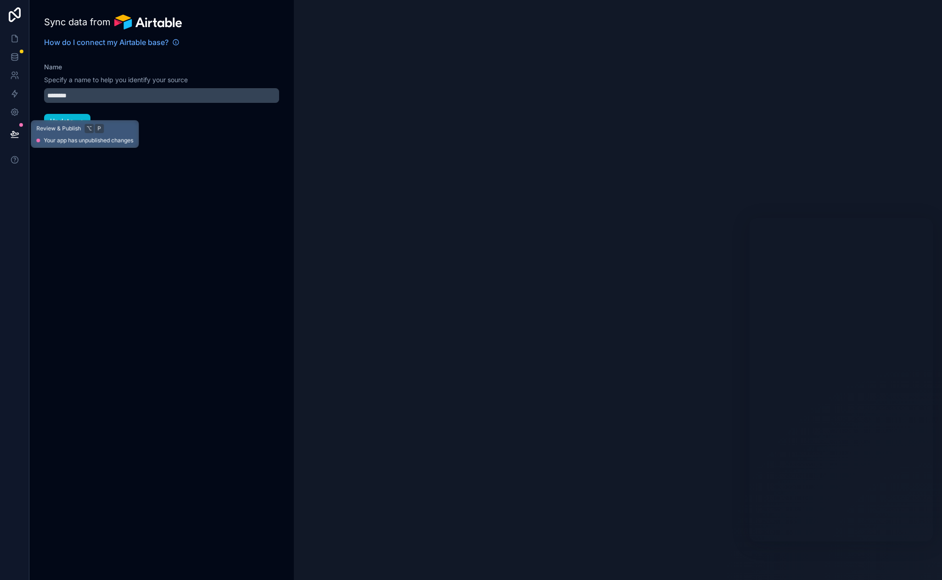
type input "**********"
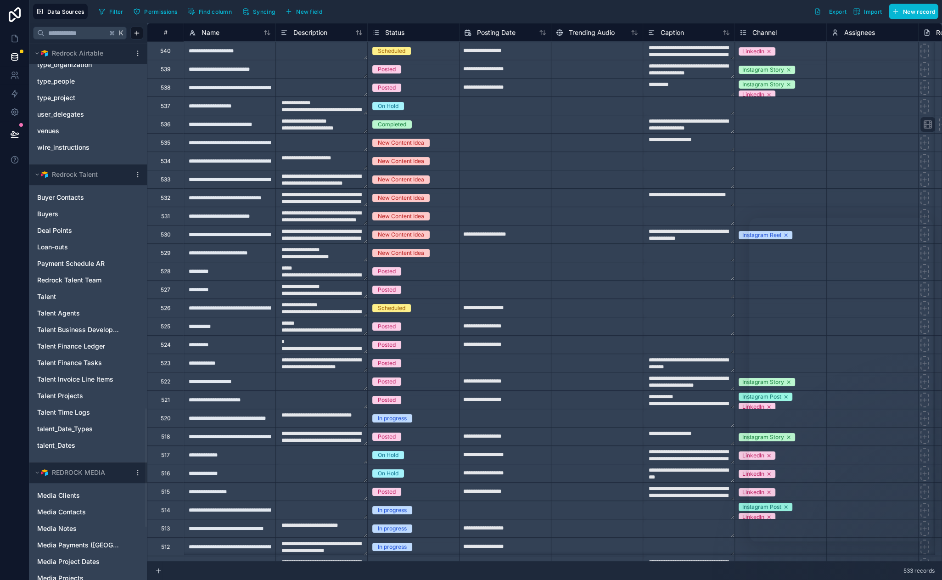
scroll to position [1885, 0]
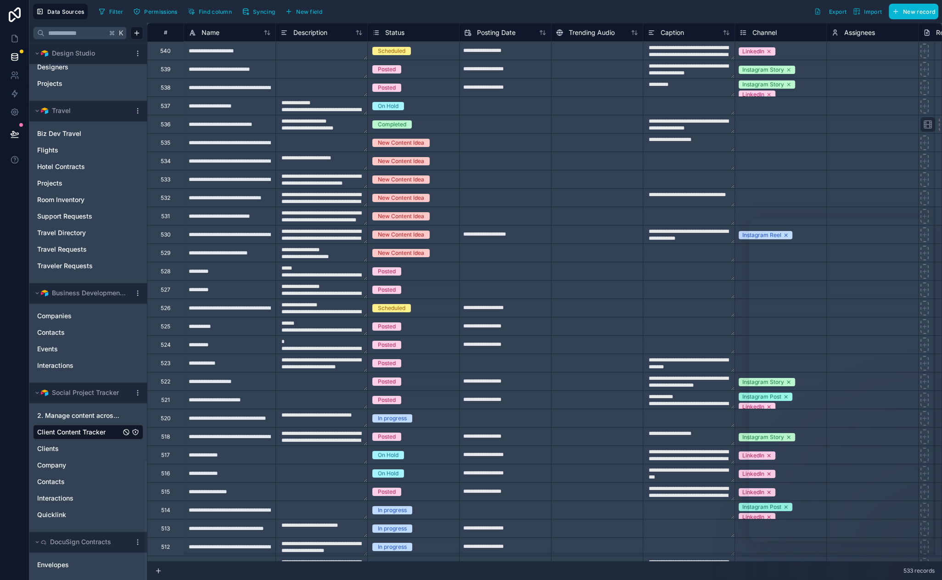
click at [74, 431] on span "Client Content Tracker" at bounding box center [71, 431] width 68 height 9
click at [17, 39] on icon at bounding box center [14, 38] width 9 height 9
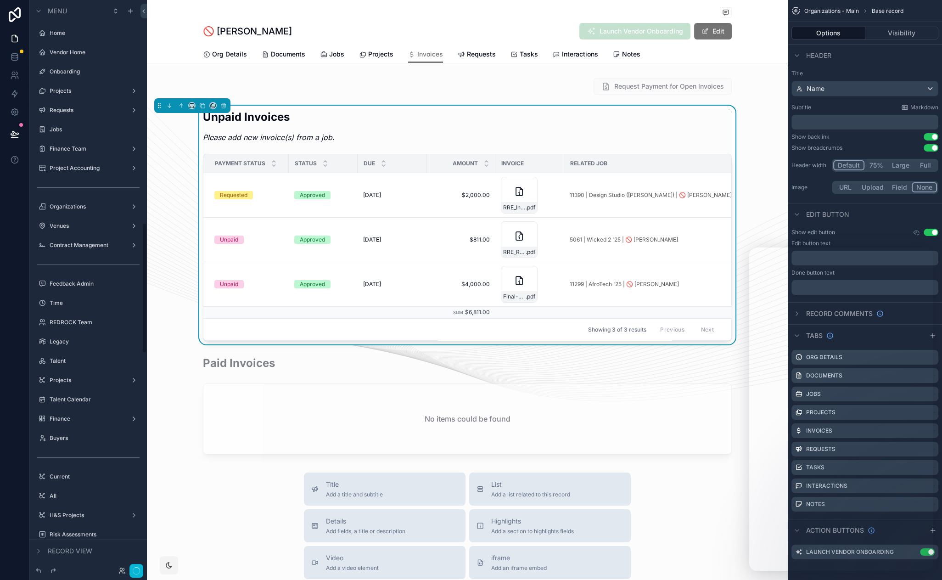
scroll to position [972, 0]
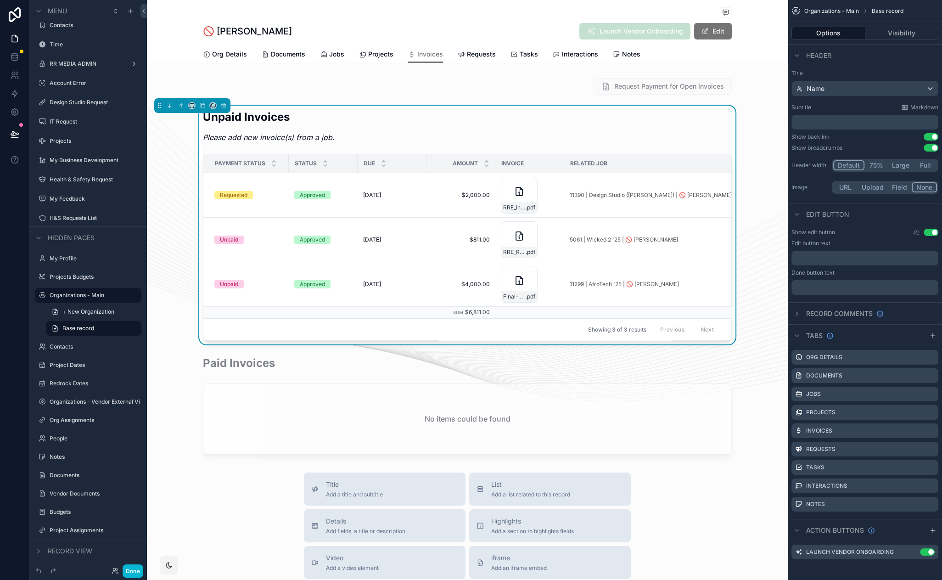
drag, startPoint x: 751, startPoint y: 256, endPoint x: 753, endPoint y: 156, distance: 100.1
drag, startPoint x: 760, startPoint y: 205, endPoint x: 754, endPoint y: 181, distance: 24.6
click at [132, 569] on button "Done" at bounding box center [133, 570] width 21 height 13
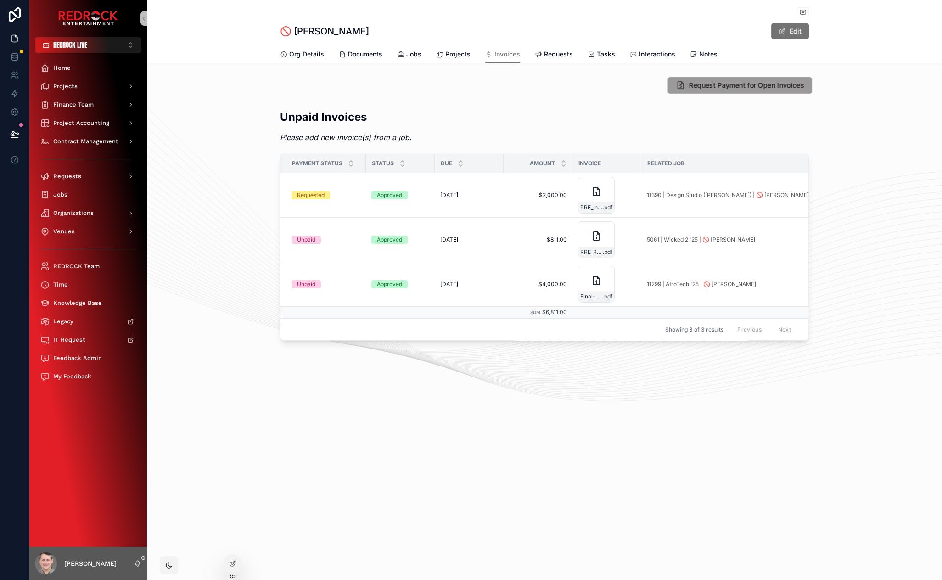
click at [734, 93] on button "Request Payment for Open Invoices" at bounding box center [739, 85] width 145 height 17
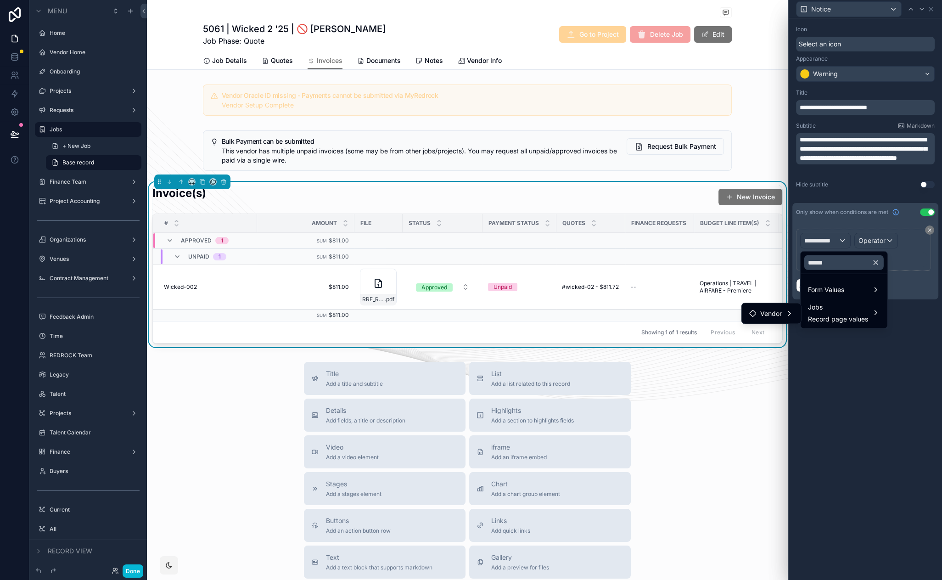
scroll to position [249, 0]
click at [835, 309] on span "Unpaid Approved Invoice(s) NL IDs" at bounding box center [872, 314] width 107 height 11
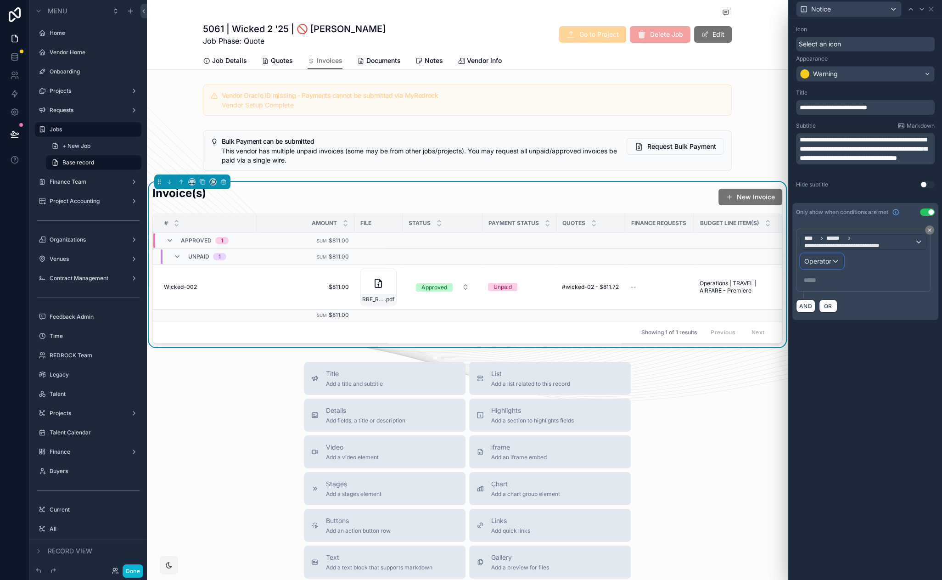
click at [829, 263] on span "Operator" at bounding box center [817, 261] width 27 height 8
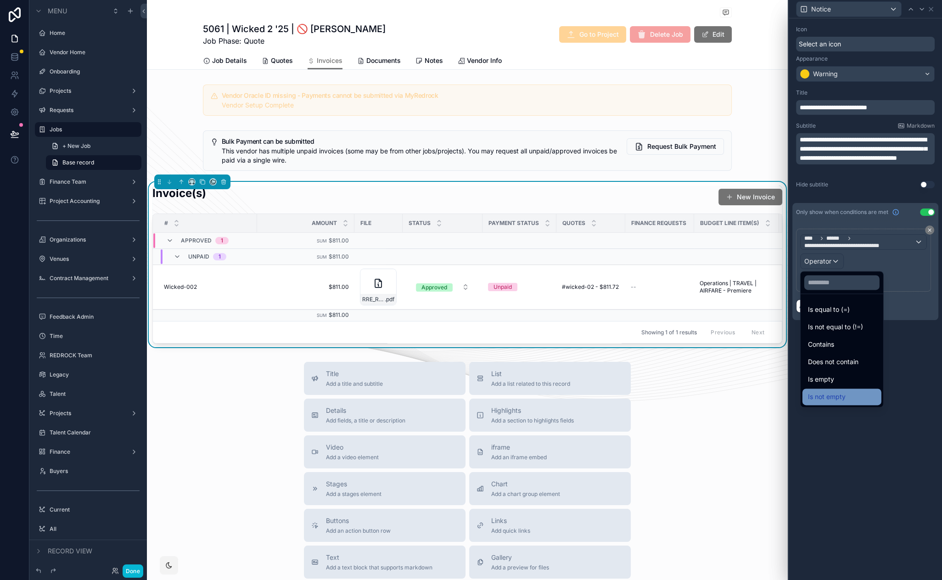
click at [838, 393] on span "Is not empty" at bounding box center [827, 396] width 38 height 11
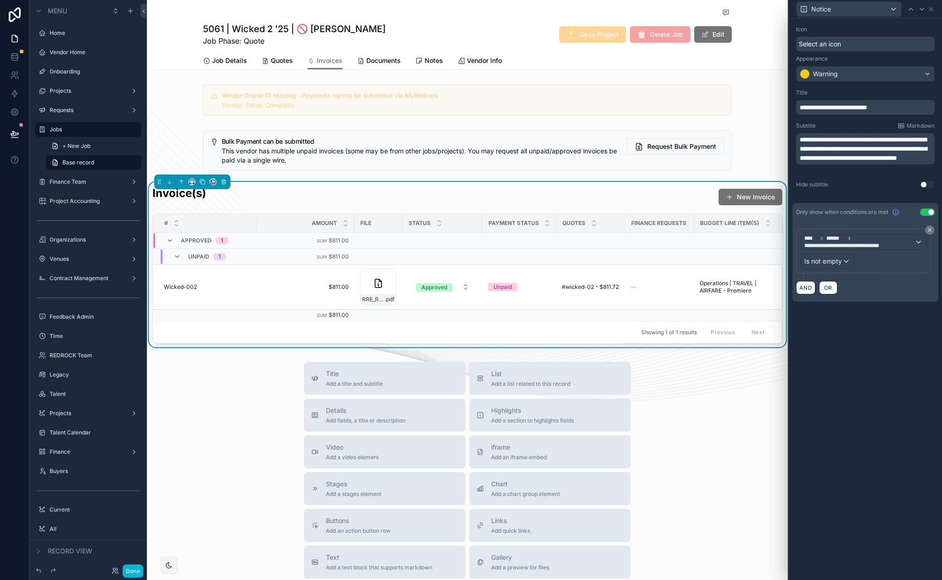
drag, startPoint x: 818, startPoint y: 388, endPoint x: 804, endPoint y: 338, distance: 51.1
click at [130, 570] on button "Done" at bounding box center [133, 570] width 21 height 13
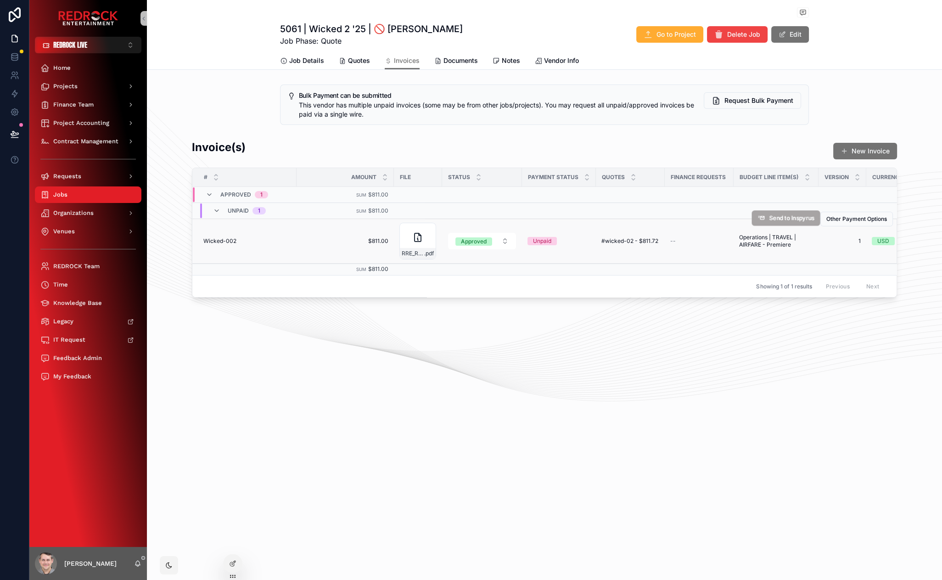
click at [789, 223] on button "Send to Inspyrus" at bounding box center [786, 218] width 68 height 16
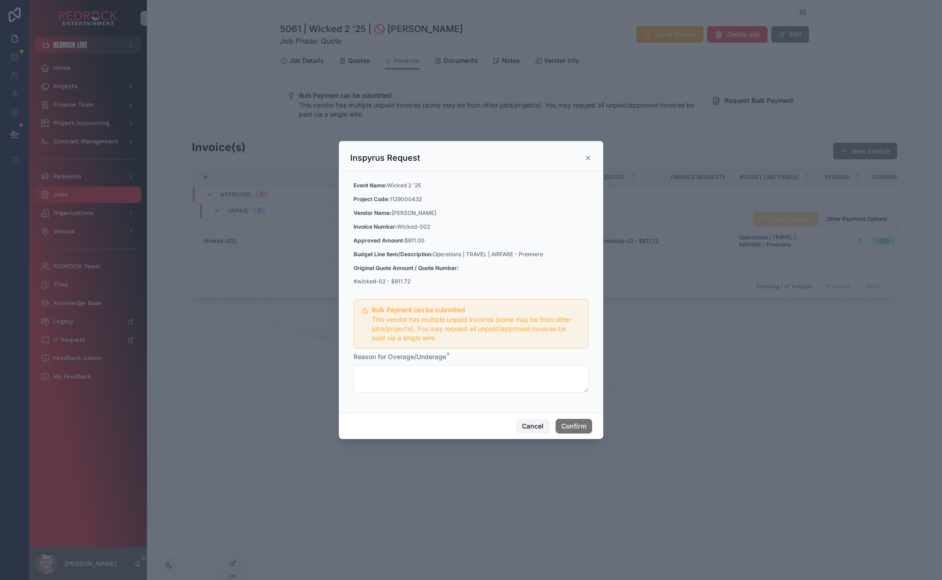
click at [528, 427] on button "Cancel" at bounding box center [533, 426] width 34 height 15
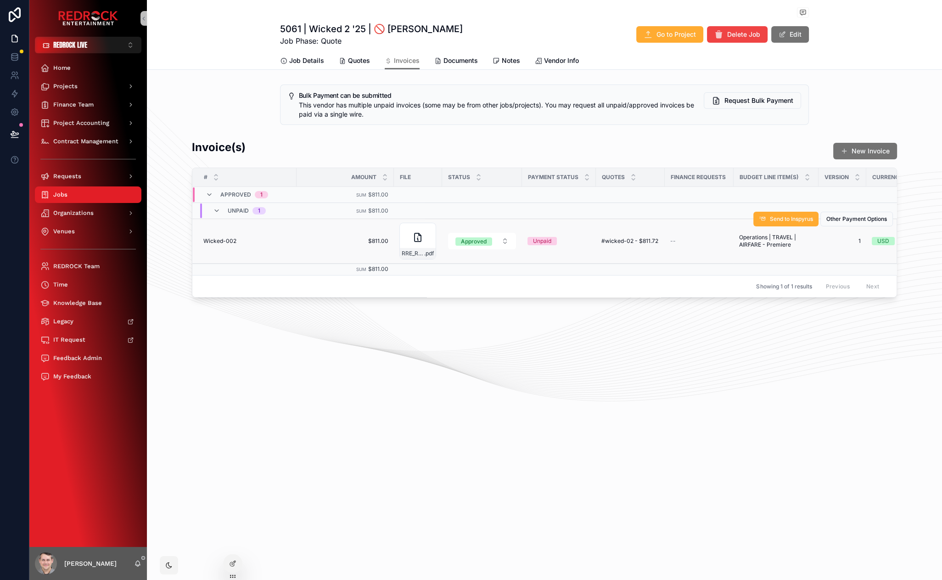
drag, startPoint x: 563, startPoint y: 360, endPoint x: 487, endPoint y: 342, distance: 78.7
drag, startPoint x: 425, startPoint y: 341, endPoint x: 375, endPoint y: 335, distance: 50.9
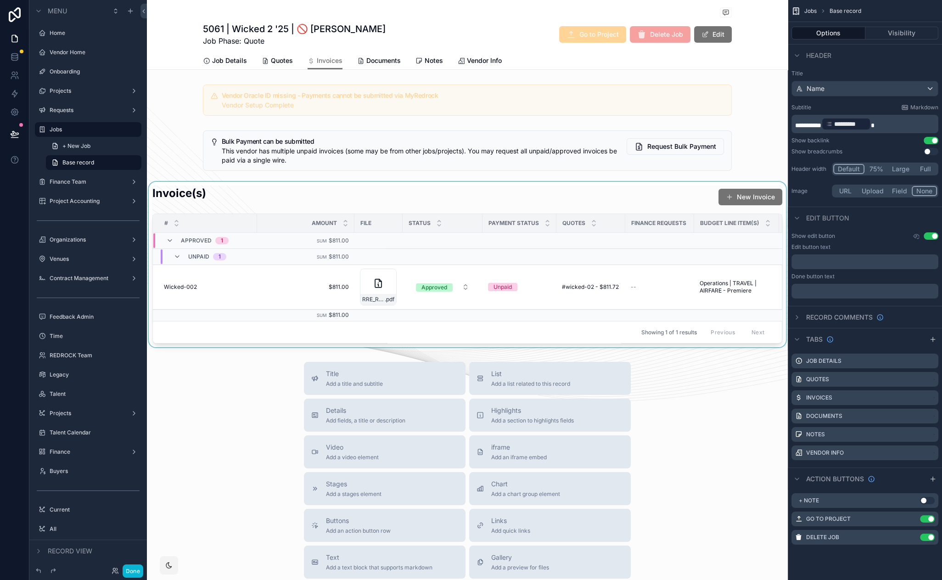
click at [665, 196] on div "scrollable content" at bounding box center [467, 264] width 641 height 165
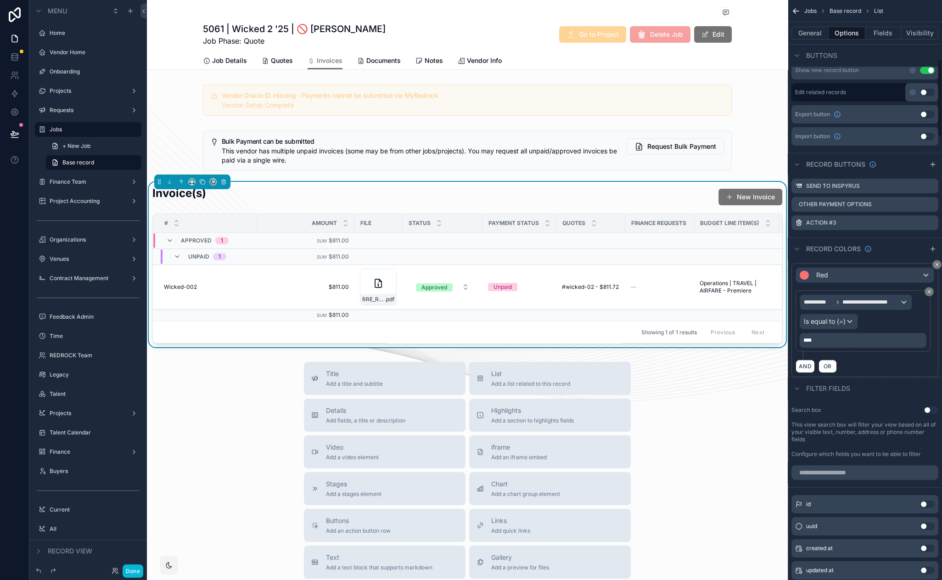
scroll to position [395, 0]
click at [867, 364] on div "AND OR" at bounding box center [865, 366] width 139 height 14
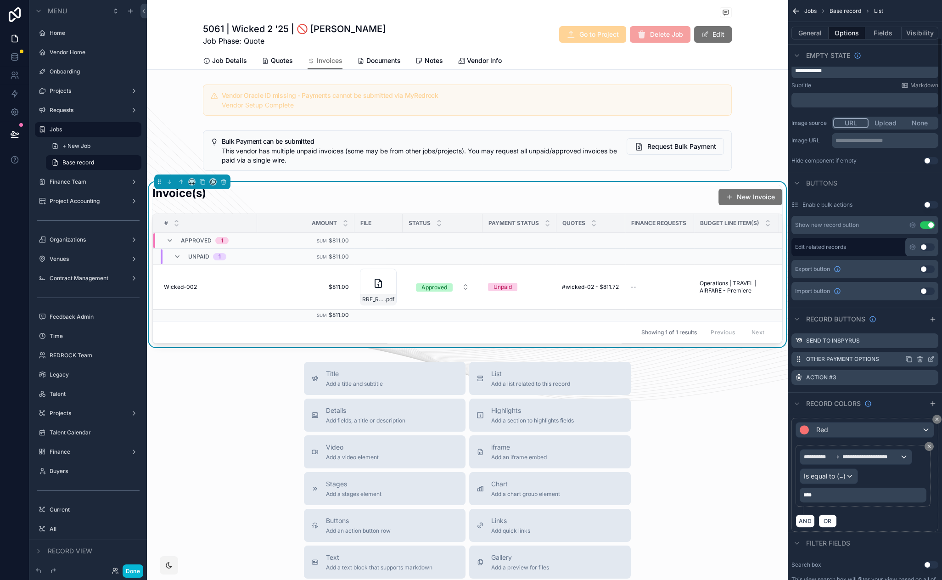
scroll to position [283, 0]
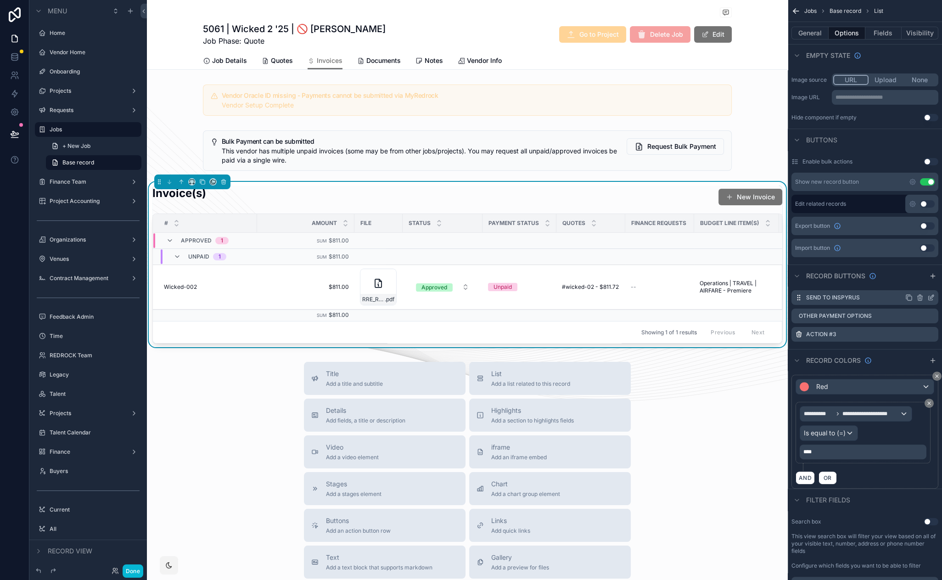
click at [932, 298] on icon "scrollable content" at bounding box center [930, 297] width 7 height 7
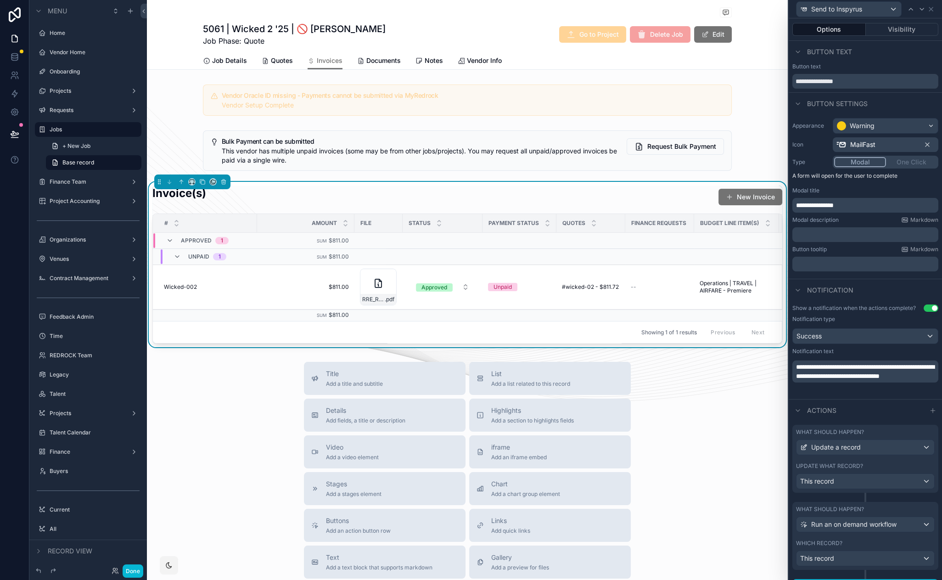
scroll to position [17, 0]
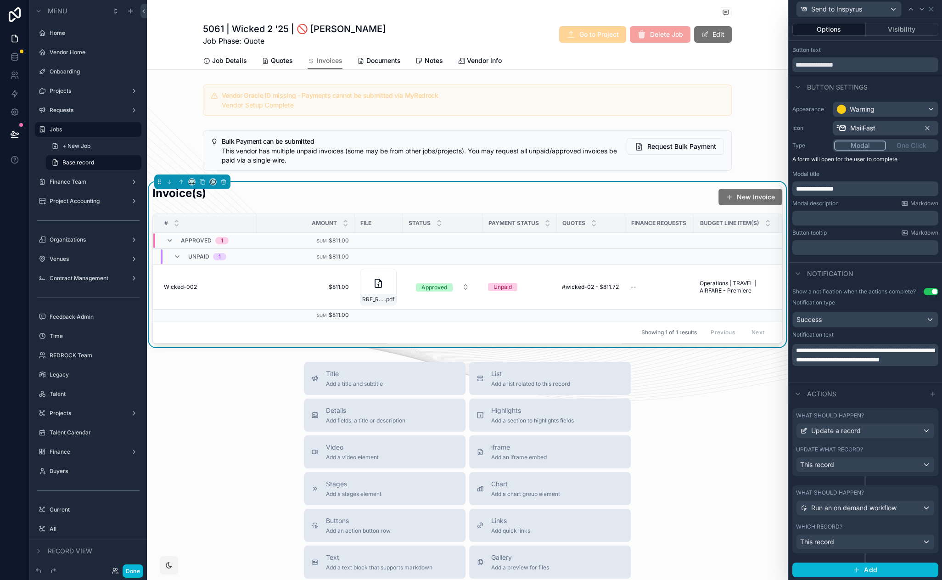
click at [859, 417] on label "What should happen?" at bounding box center [830, 415] width 68 height 7
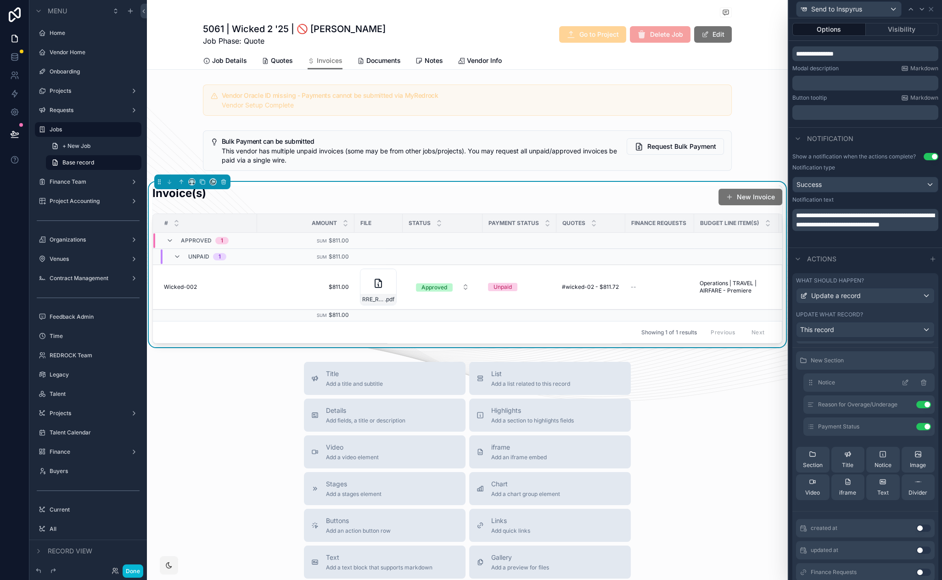
scroll to position [22, 0]
click at [905, 399] on icon at bounding box center [907, 398] width 4 height 4
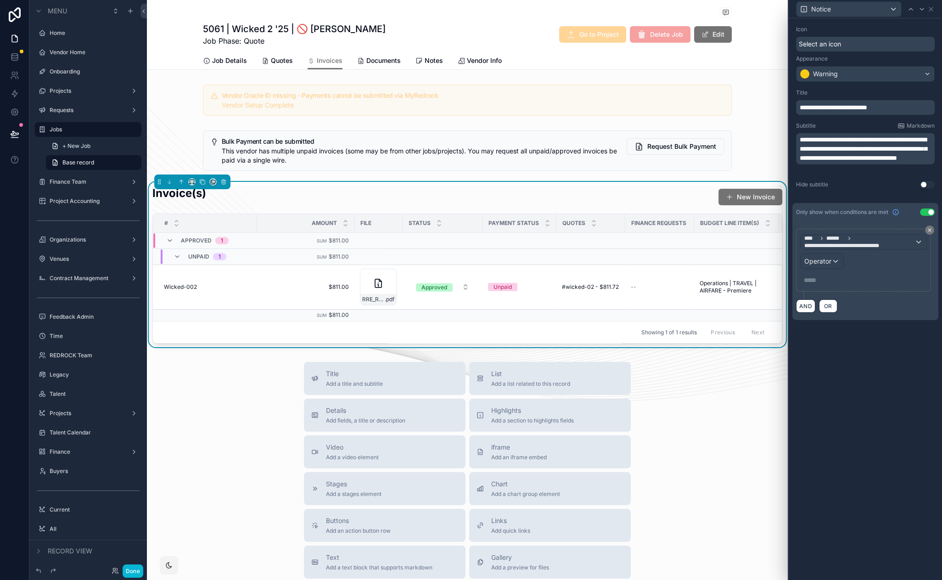
click at [911, 163] on p "**********" at bounding box center [866, 149] width 133 height 28
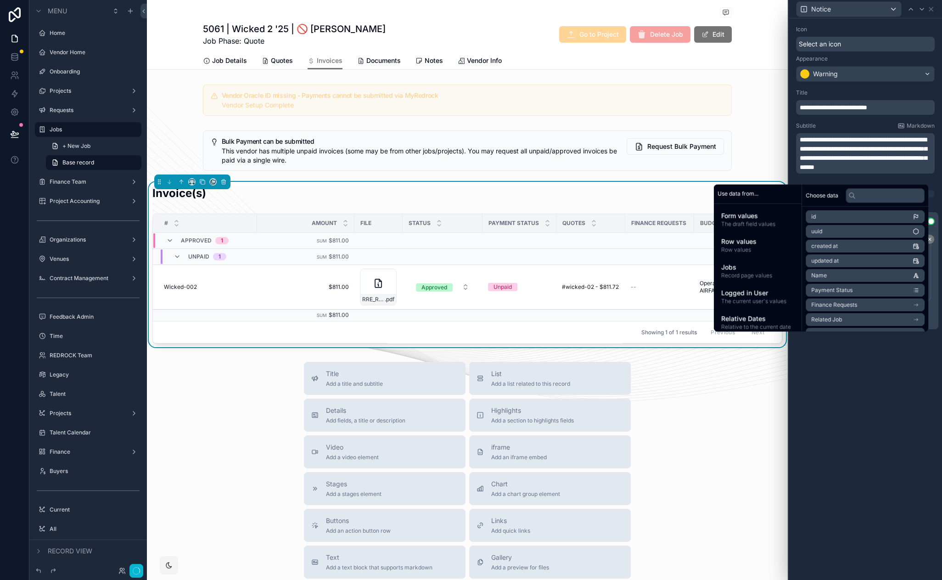
scroll to position [0, 0]
click at [905, 166] on span "**********" at bounding box center [863, 153] width 127 height 34
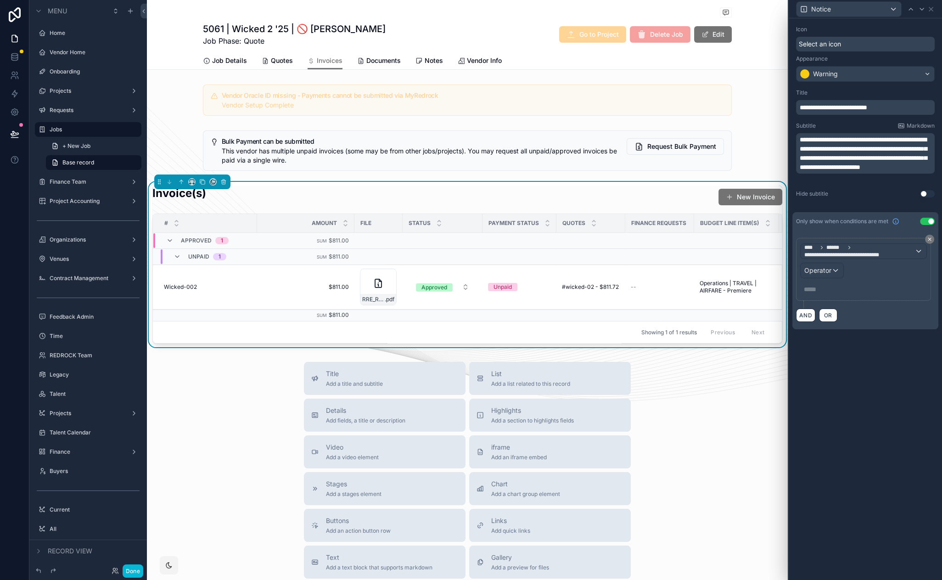
click at [831, 388] on div "**********" at bounding box center [865, 299] width 153 height 562
click at [848, 156] on span "**********" at bounding box center [863, 153] width 127 height 34
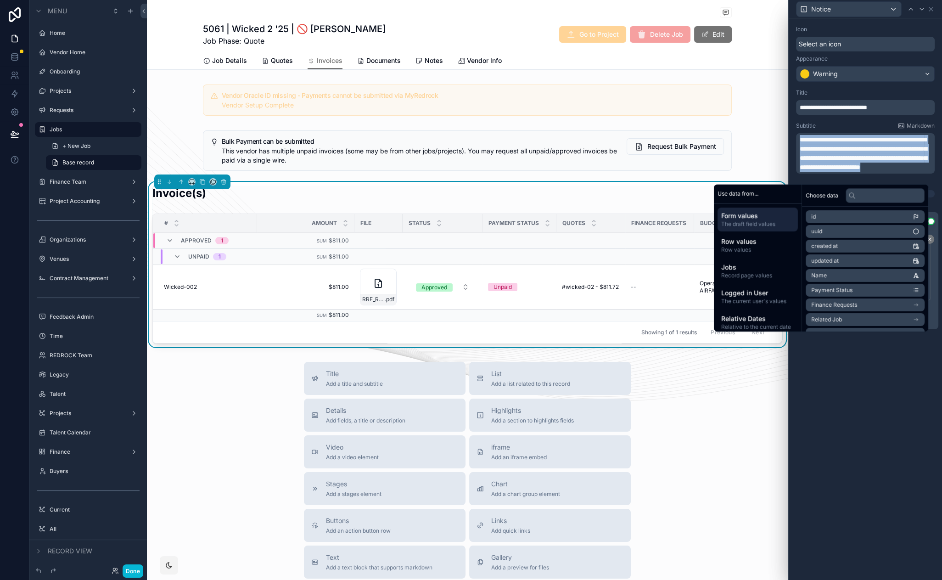
copy span "**********"
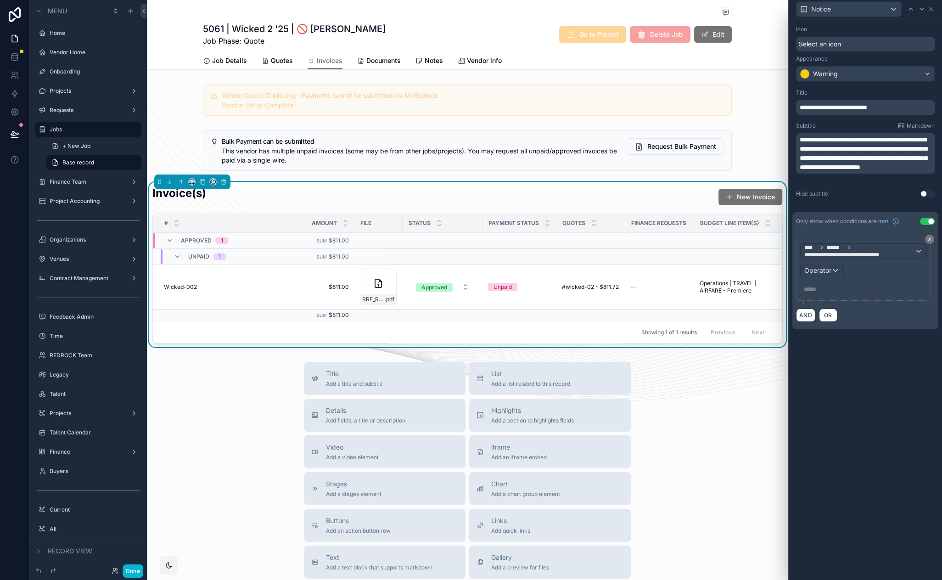
drag, startPoint x: 841, startPoint y: 433, endPoint x: 826, endPoint y: 398, distance: 38.5
click at [841, 433] on div "**********" at bounding box center [865, 299] width 153 height 562
click at [800, 108] on span "**********" at bounding box center [833, 107] width 67 height 6
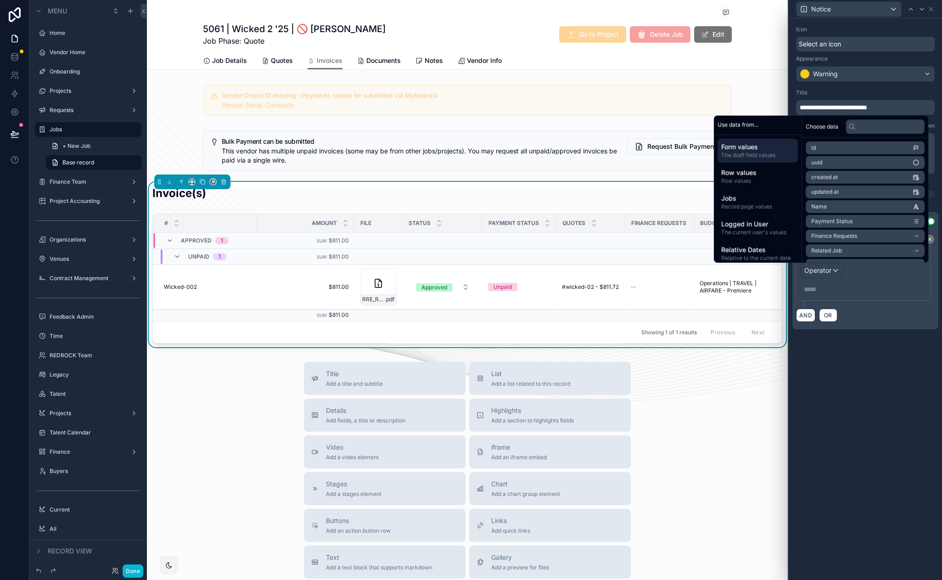
click at [818, 360] on div "**********" at bounding box center [865, 299] width 153 height 562
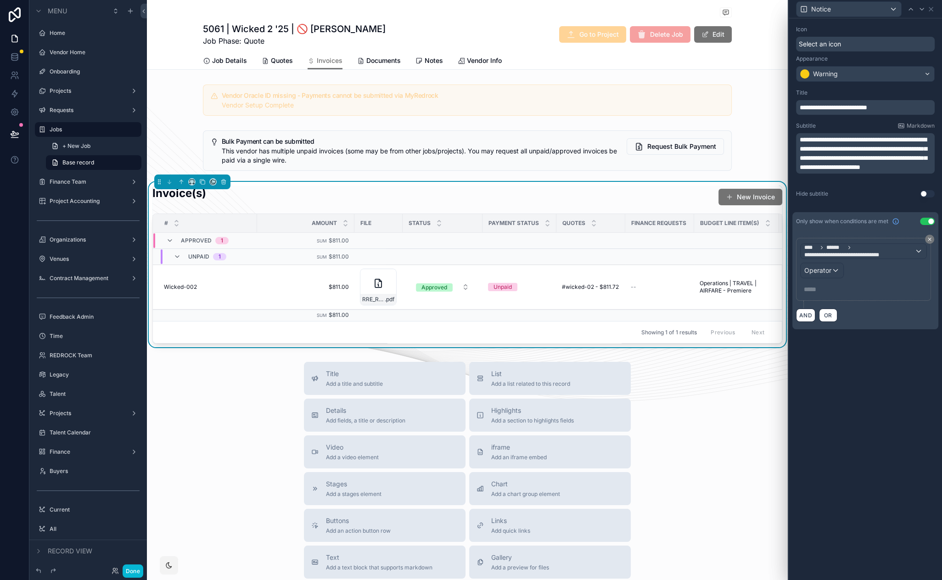
click at [800, 110] on span "**********" at bounding box center [833, 107] width 67 height 6
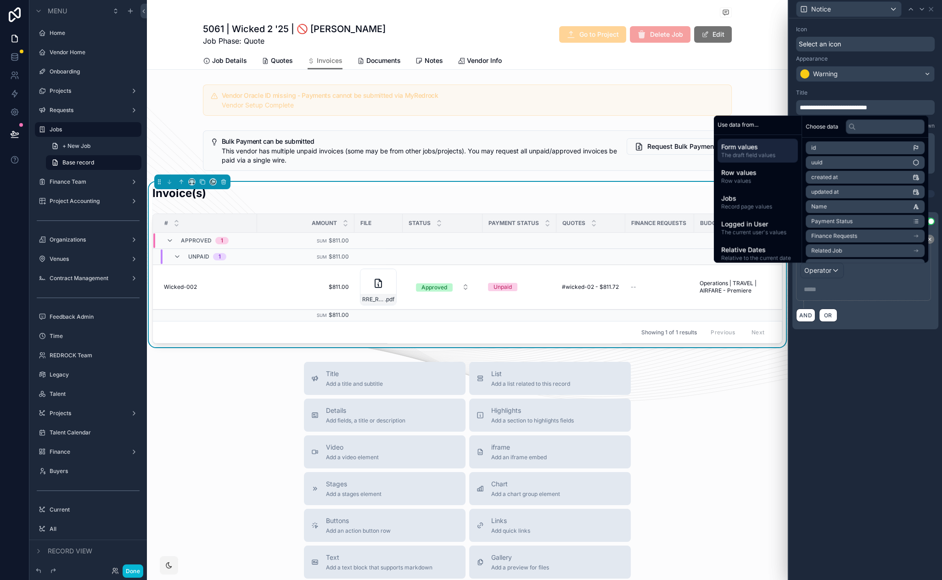
click at [836, 363] on div "**********" at bounding box center [865, 299] width 153 height 562
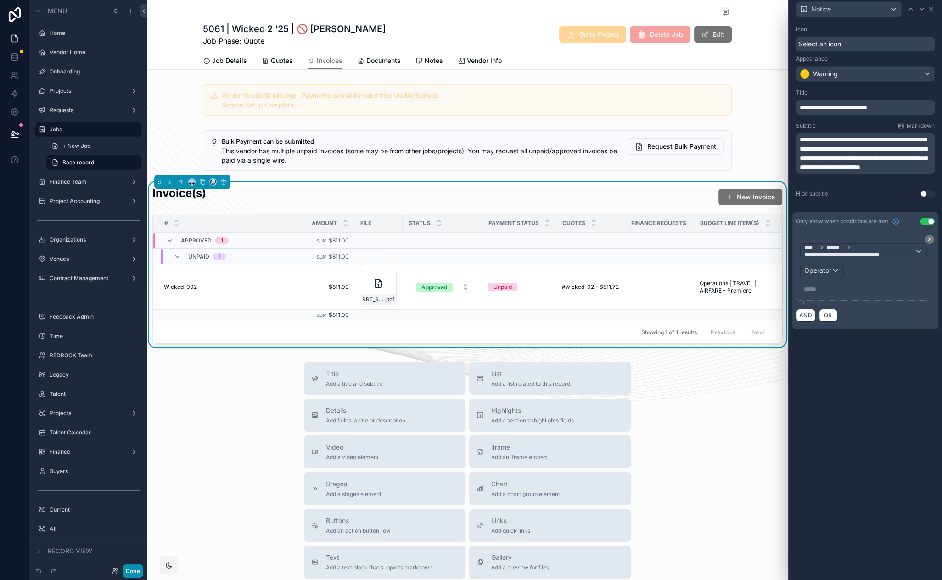
click at [133, 569] on button "Done" at bounding box center [133, 570] width 21 height 13
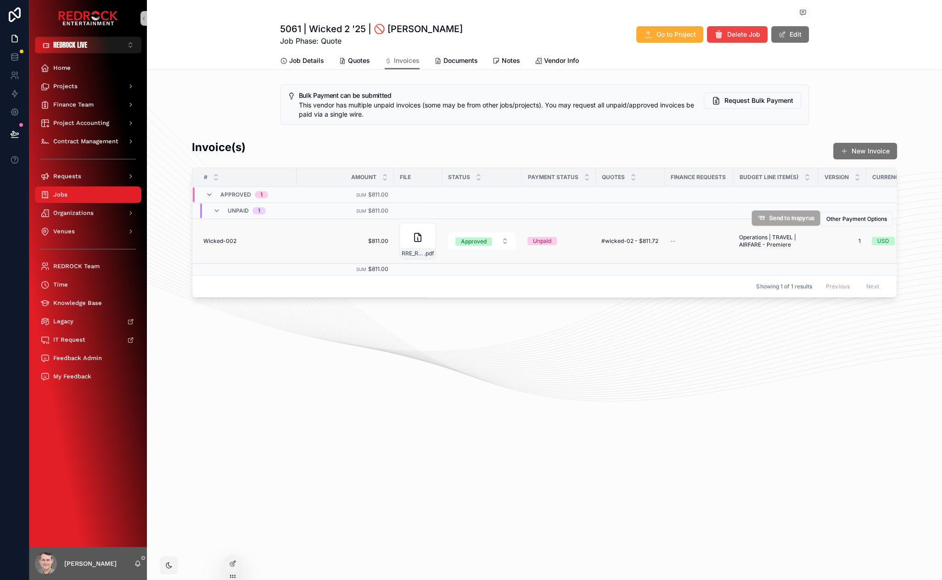
click at [799, 220] on span "Send to Inspyrus" at bounding box center [791, 218] width 45 height 8
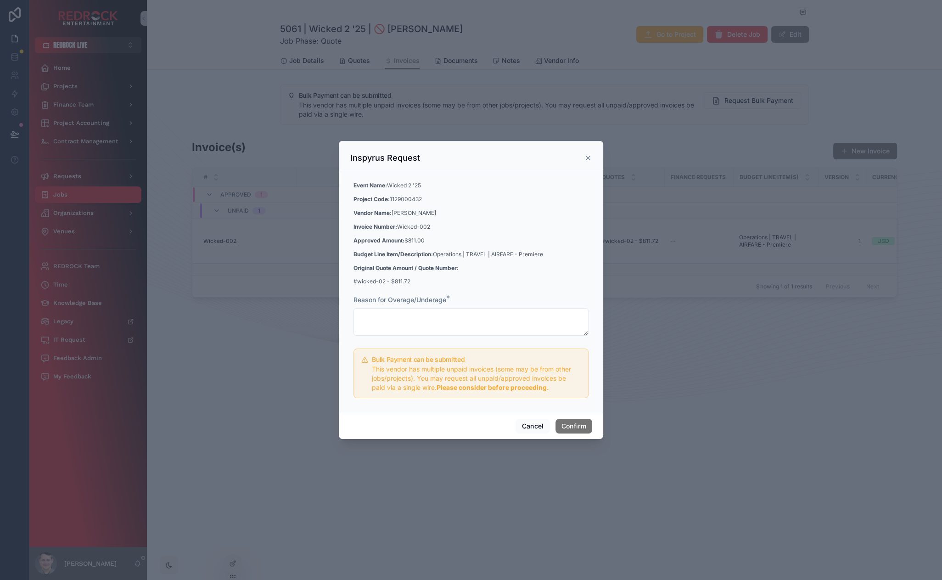
drag, startPoint x: 438, startPoint y: 405, endPoint x: 398, endPoint y: 400, distance: 40.7
drag, startPoint x: 398, startPoint y: 400, endPoint x: 386, endPoint y: 402, distance: 12.5
drag, startPoint x: 416, startPoint y: 399, endPoint x: 389, endPoint y: 402, distance: 26.8
click at [590, 155] on icon at bounding box center [587, 157] width 7 height 7
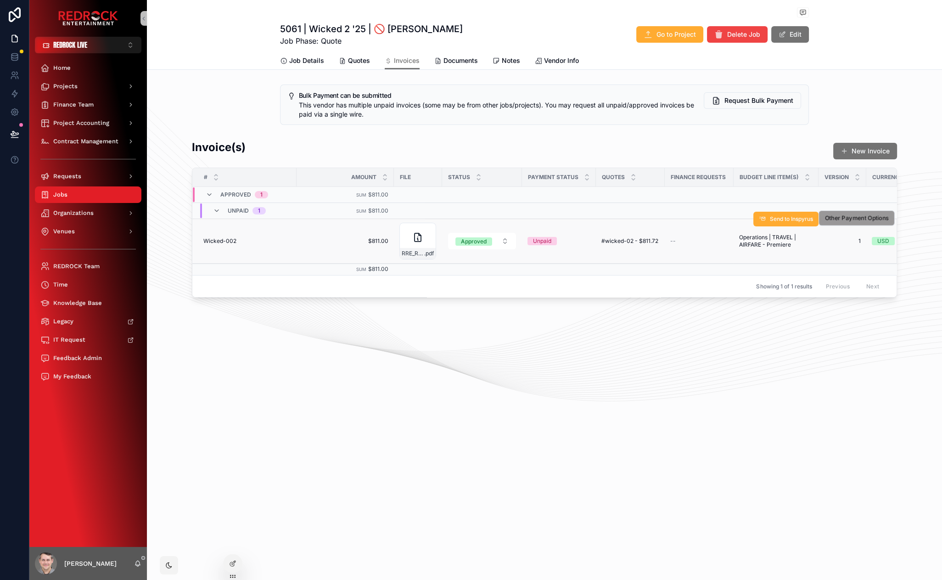
click at [854, 216] on span "Other Payment Options" at bounding box center [857, 218] width 64 height 8
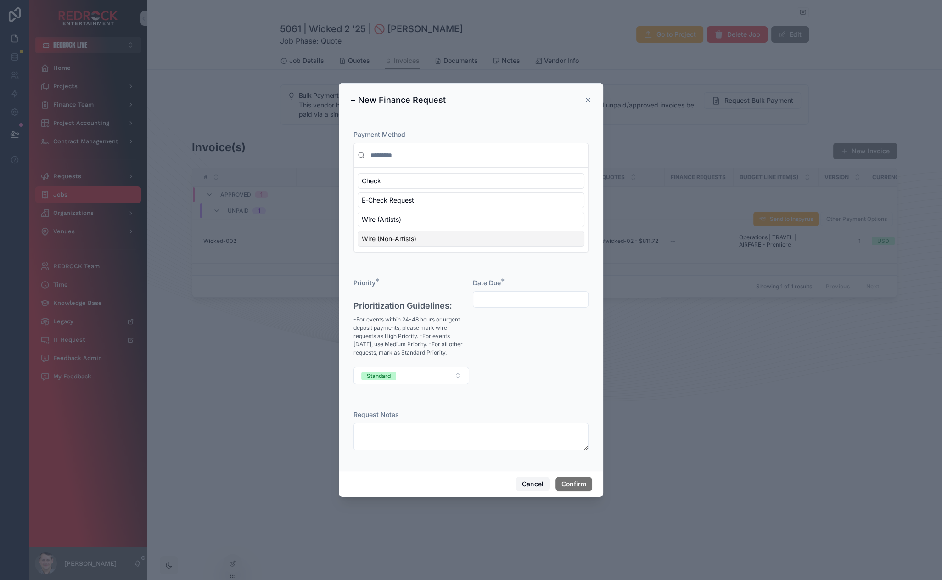
click at [528, 486] on button "Cancel" at bounding box center [533, 484] width 34 height 15
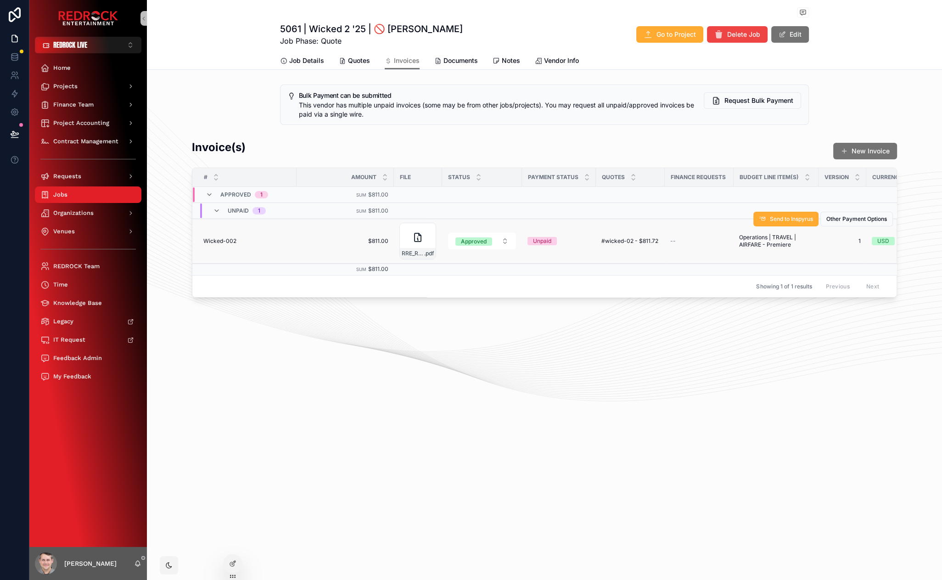
drag, startPoint x: 307, startPoint y: 354, endPoint x: 278, endPoint y: 334, distance: 34.8
click at [274, 335] on div "5061 | Wicked 2 '25 | 🚫 Brett Norton Job Phase: Quote Go to Project Delete Job …" at bounding box center [544, 180] width 795 height 360
drag, startPoint x: 357, startPoint y: 362, endPoint x: 313, endPoint y: 354, distance: 44.4
drag, startPoint x: 326, startPoint y: 348, endPoint x: 293, endPoint y: 342, distance: 33.2
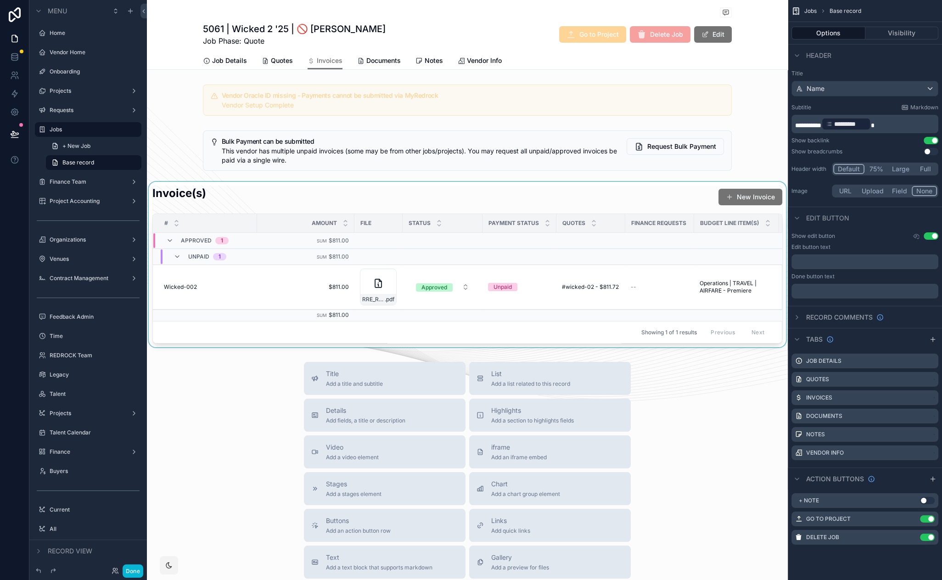
click at [246, 204] on div "scrollable content" at bounding box center [467, 264] width 641 height 165
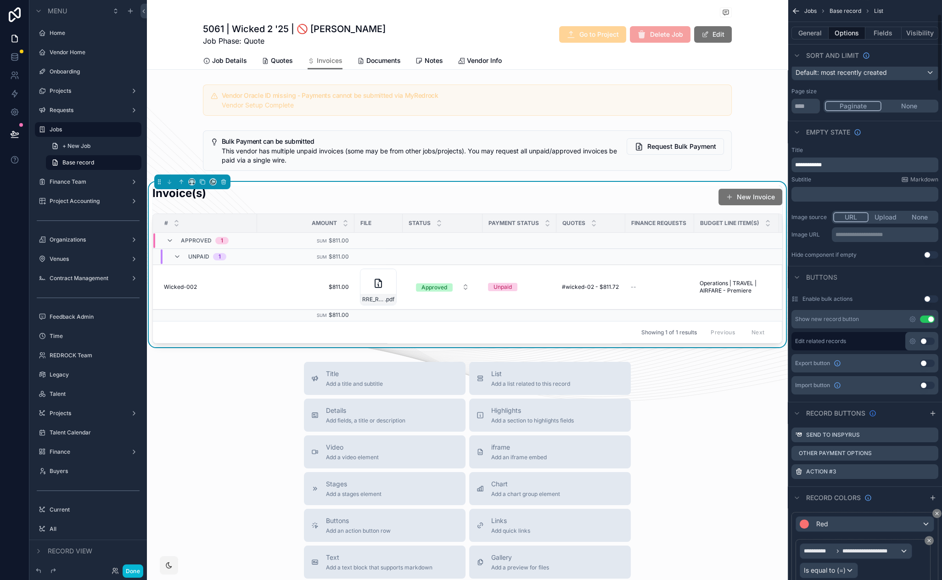
scroll to position [189, 0]
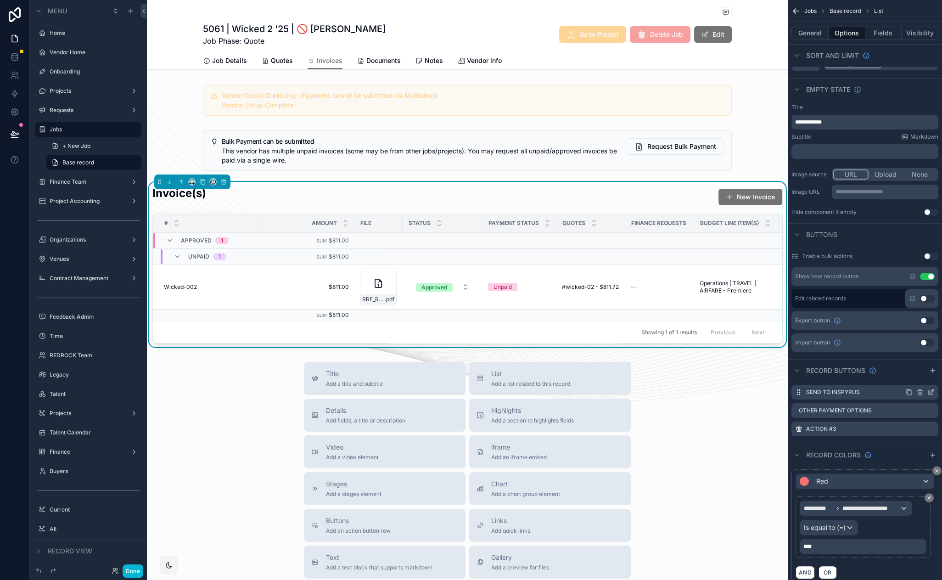
click at [933, 392] on icon "scrollable content" at bounding box center [930, 391] width 7 height 7
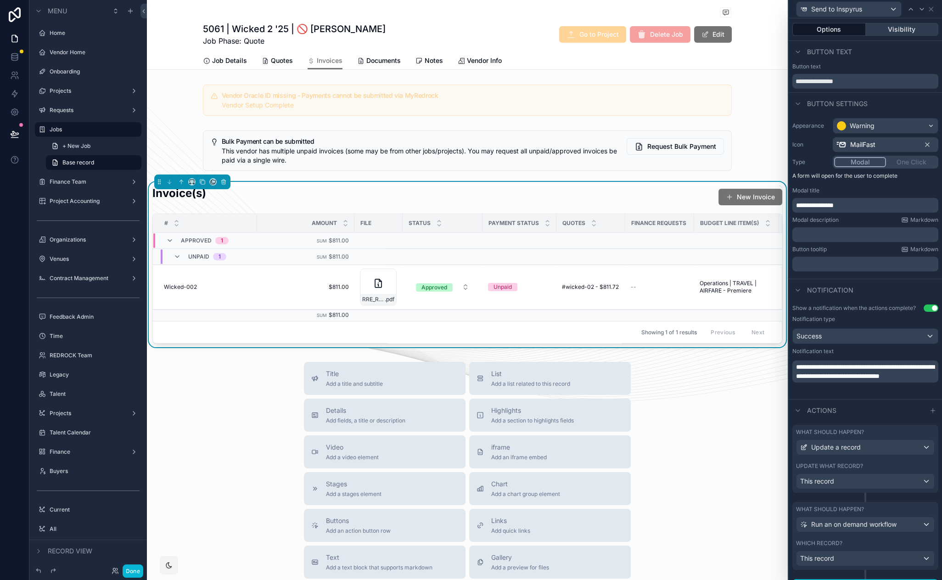
click at [880, 32] on button "Visibility" at bounding box center [902, 29] width 73 height 13
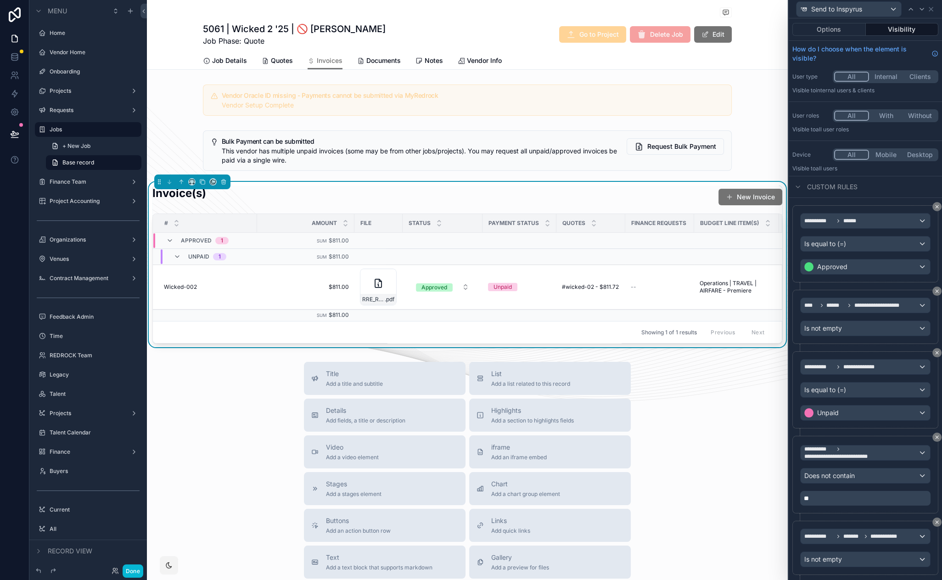
scroll to position [21, 0]
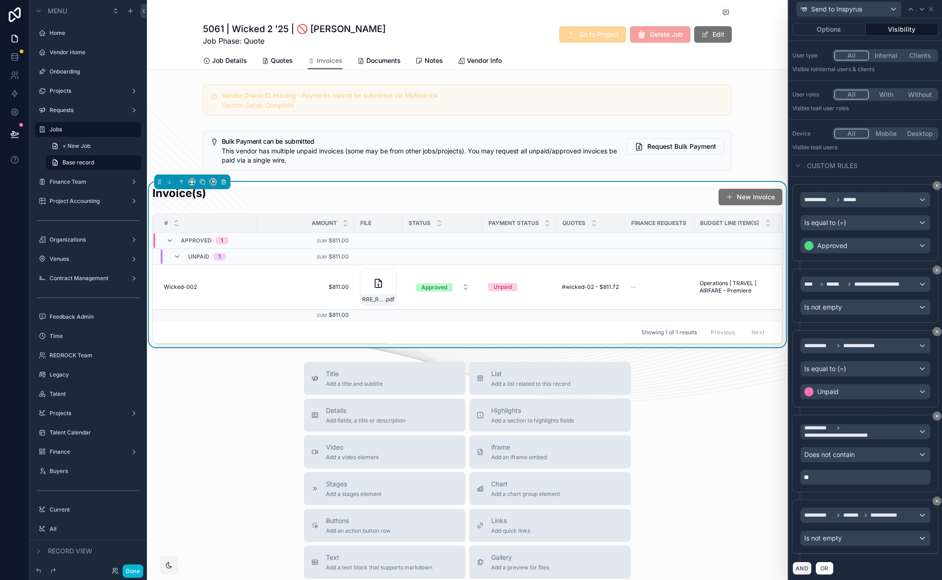
click at [801, 563] on button "AND" at bounding box center [801, 568] width 19 height 13
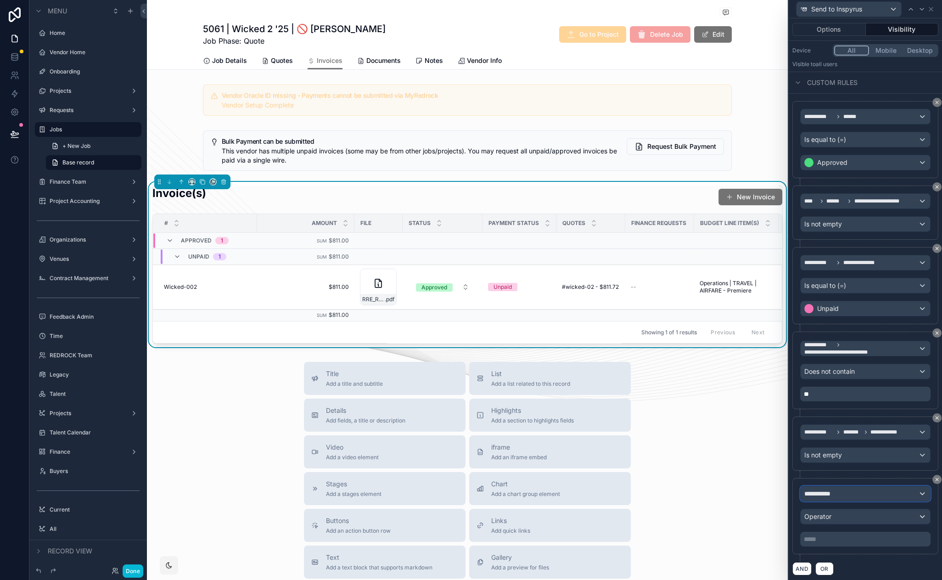
click at [848, 492] on div "**********" at bounding box center [865, 493] width 129 height 15
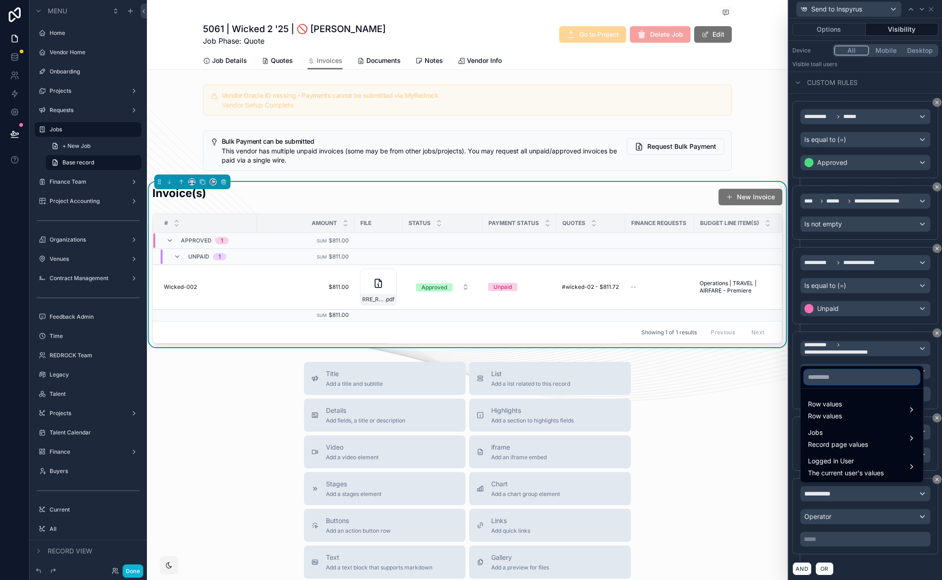
click at [844, 376] on input "text" at bounding box center [861, 377] width 115 height 15
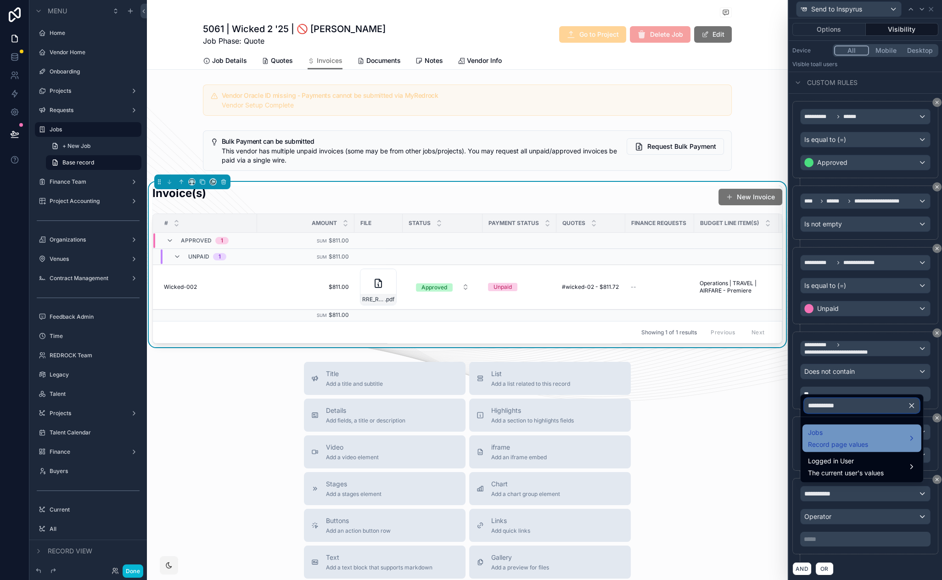
type input "**********"
click at [835, 433] on span "Jobs" at bounding box center [838, 432] width 60 height 11
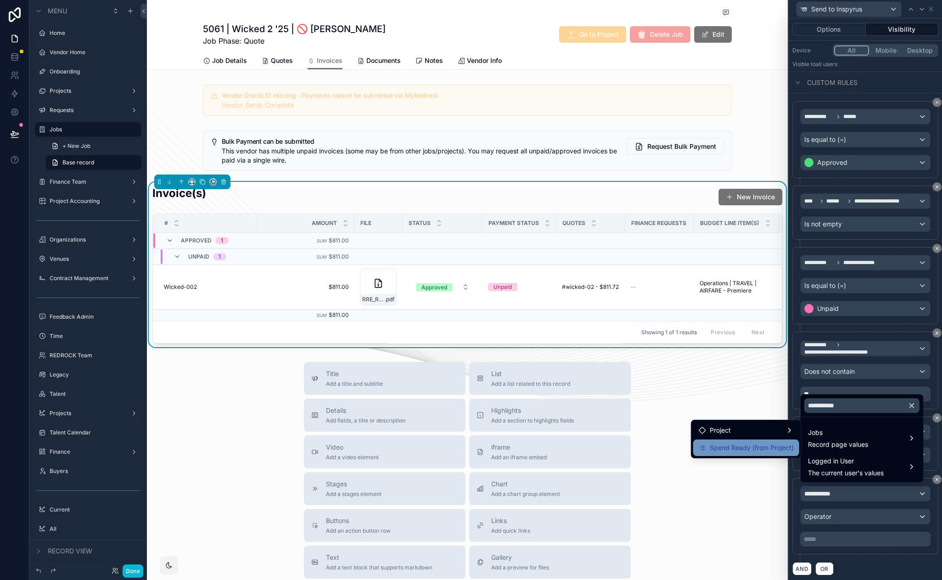
click at [767, 449] on span "Spend Ready (from Project)" at bounding box center [752, 447] width 84 height 11
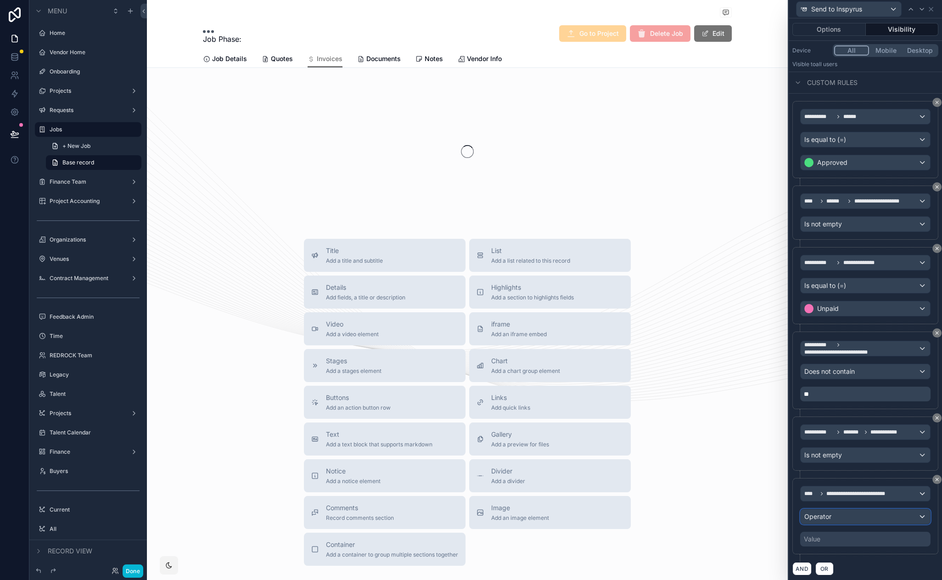
click at [860, 513] on div "Operator" at bounding box center [865, 516] width 129 height 15
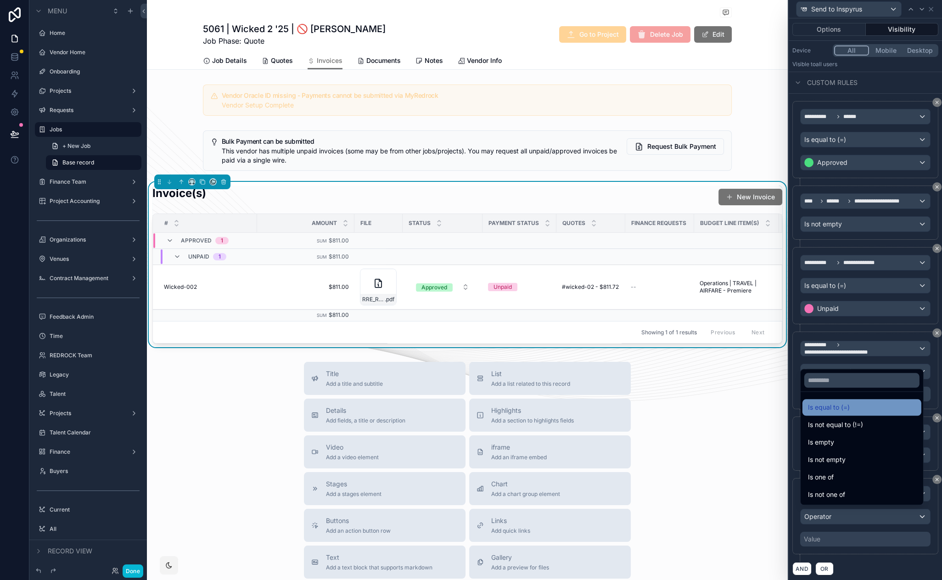
click at [850, 410] on span "Is equal to (=)" at bounding box center [829, 407] width 42 height 11
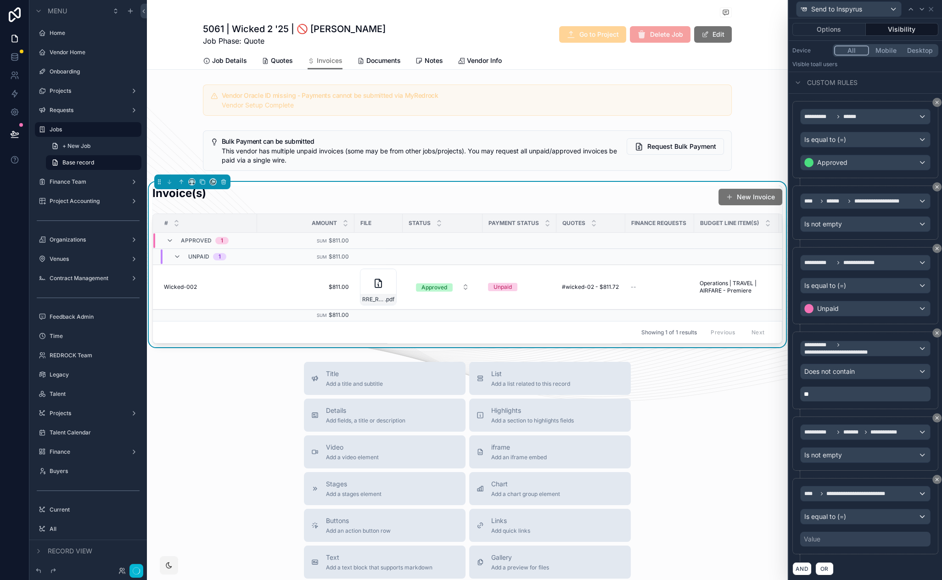
click at [850, 539] on div "Value" at bounding box center [865, 539] width 130 height 15
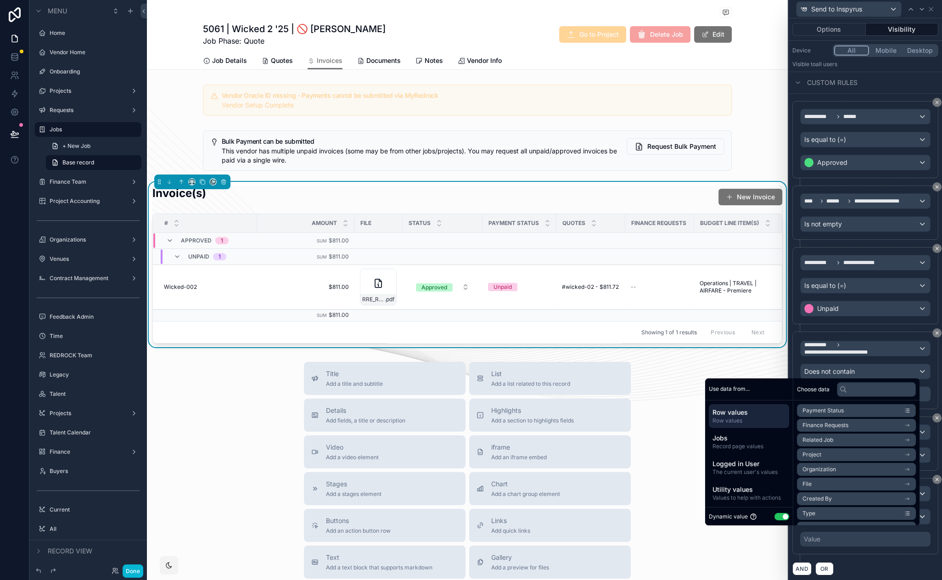
click at [778, 517] on button "Use setting" at bounding box center [782, 516] width 15 height 7
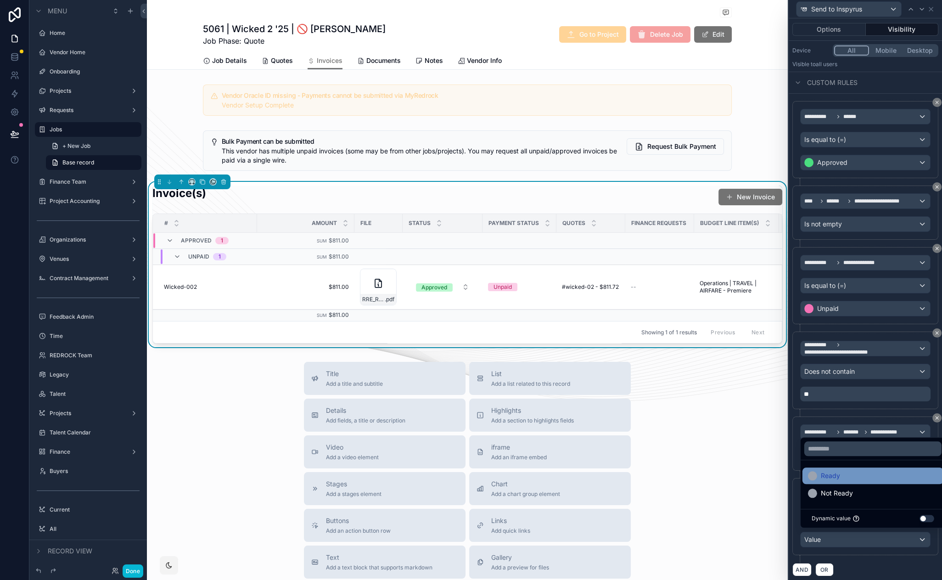
click at [858, 471] on div "Ready" at bounding box center [873, 475] width 130 height 11
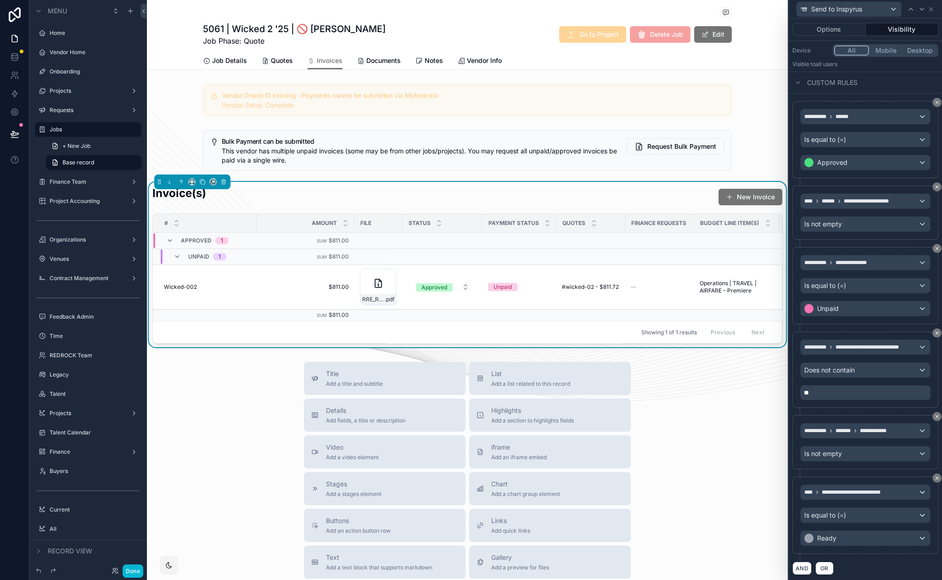
click at [866, 567] on div "AND OR" at bounding box center [865, 568] width 146 height 14
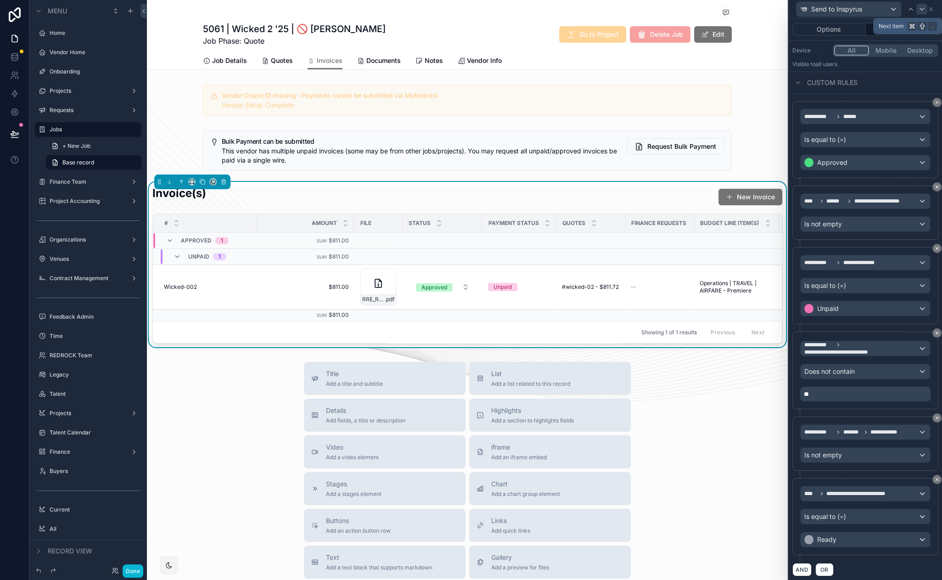
click at [921, 9] on icon at bounding box center [922, 9] width 4 height 2
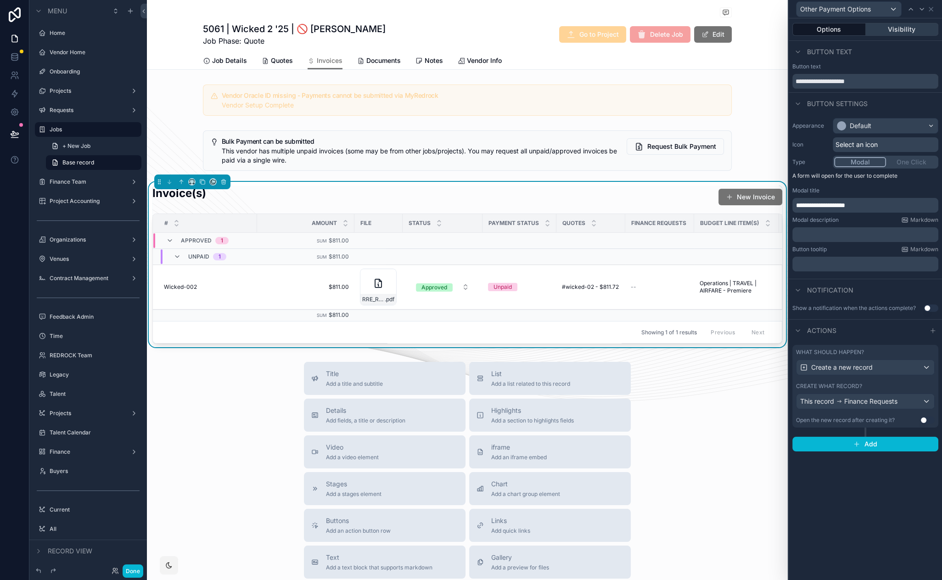
click at [903, 31] on button "Visibility" at bounding box center [902, 29] width 73 height 13
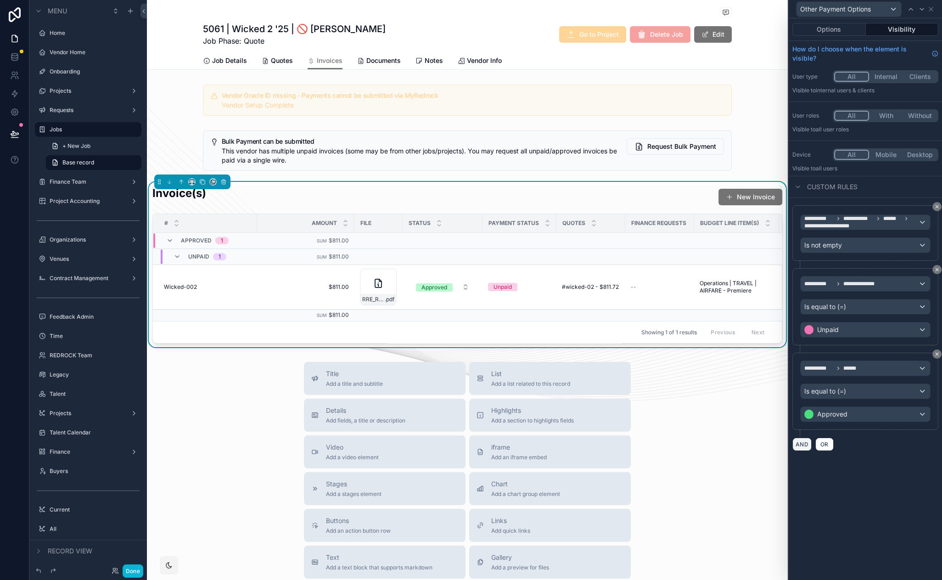
click at [804, 442] on button "AND" at bounding box center [801, 444] width 19 height 13
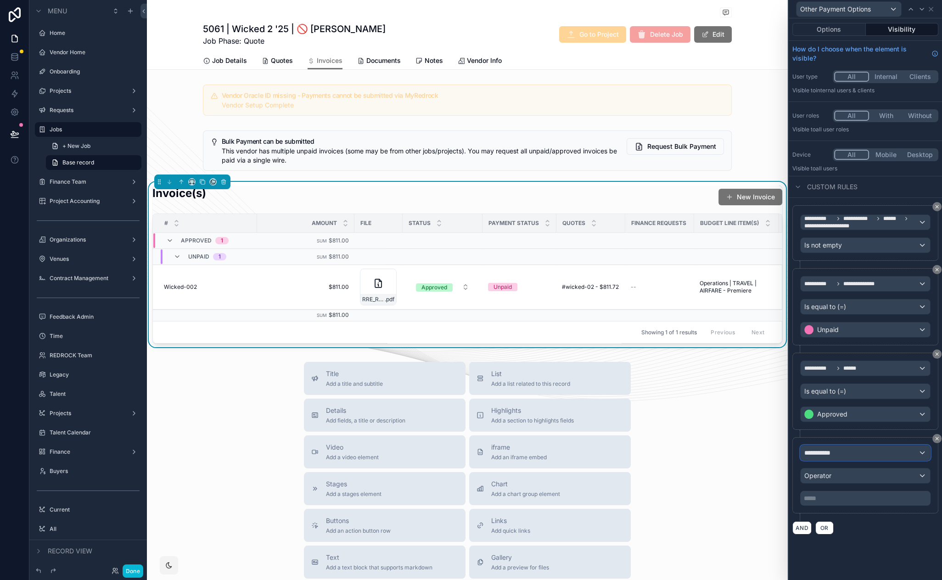
click at [849, 449] on div "**********" at bounding box center [865, 452] width 129 height 15
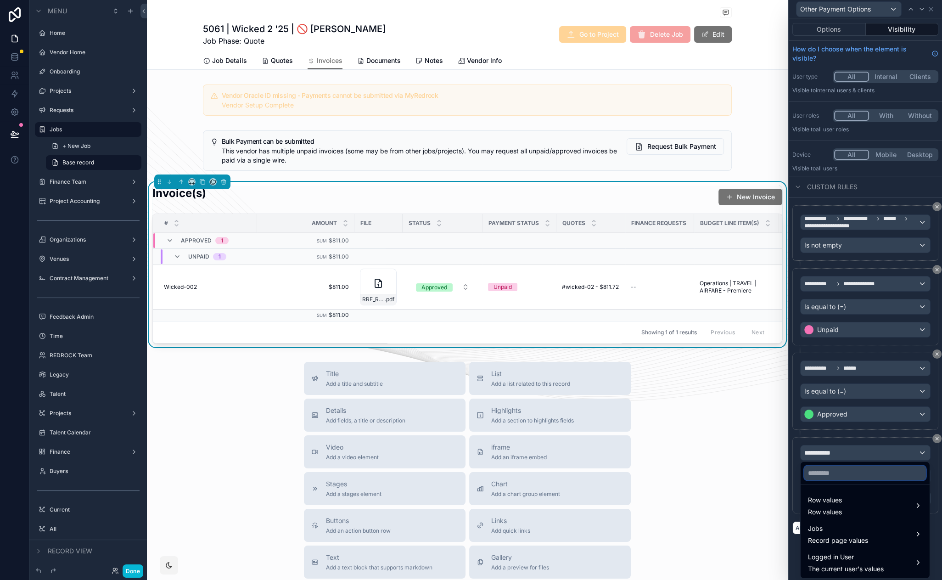
click at [853, 469] on input "text" at bounding box center [865, 473] width 122 height 15
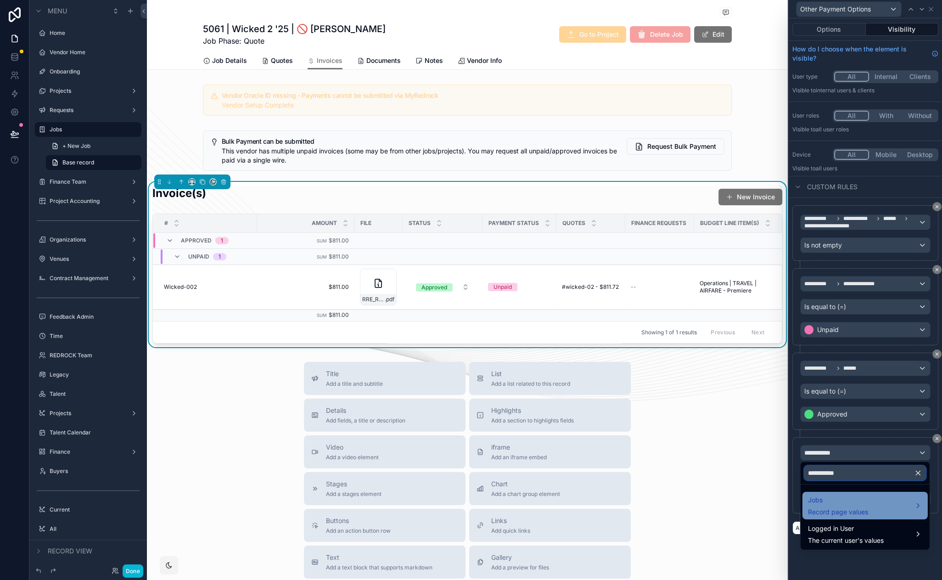
type input "**********"
click at [850, 508] on span "Record page values" at bounding box center [838, 511] width 60 height 9
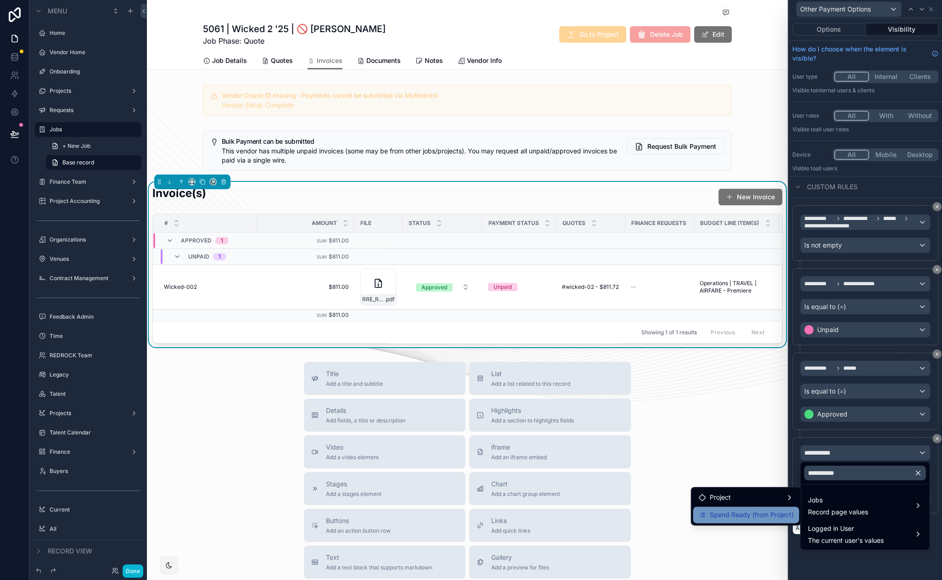
click at [753, 514] on span "Spend Ready (from Project)" at bounding box center [752, 514] width 84 height 11
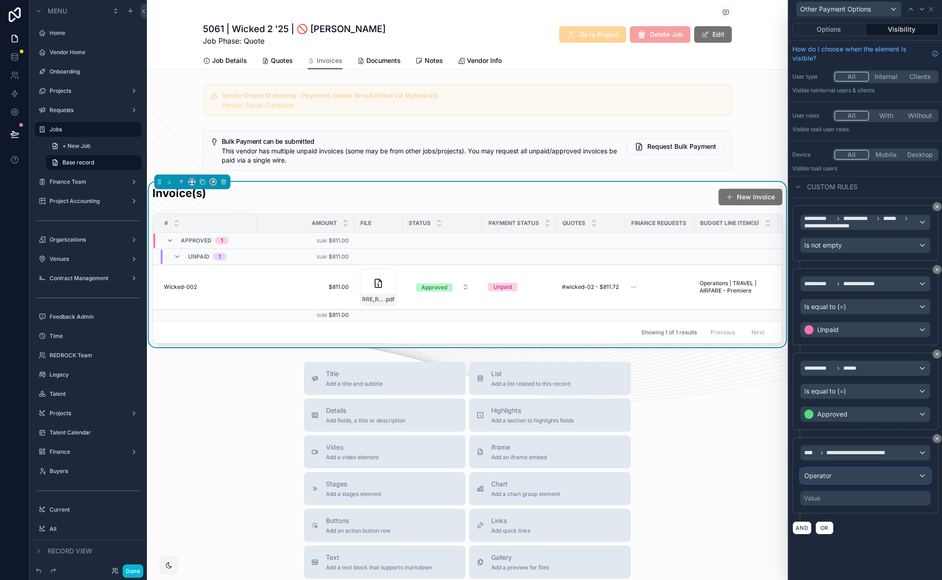
click at [843, 470] on div "Operator" at bounding box center [865, 475] width 129 height 15
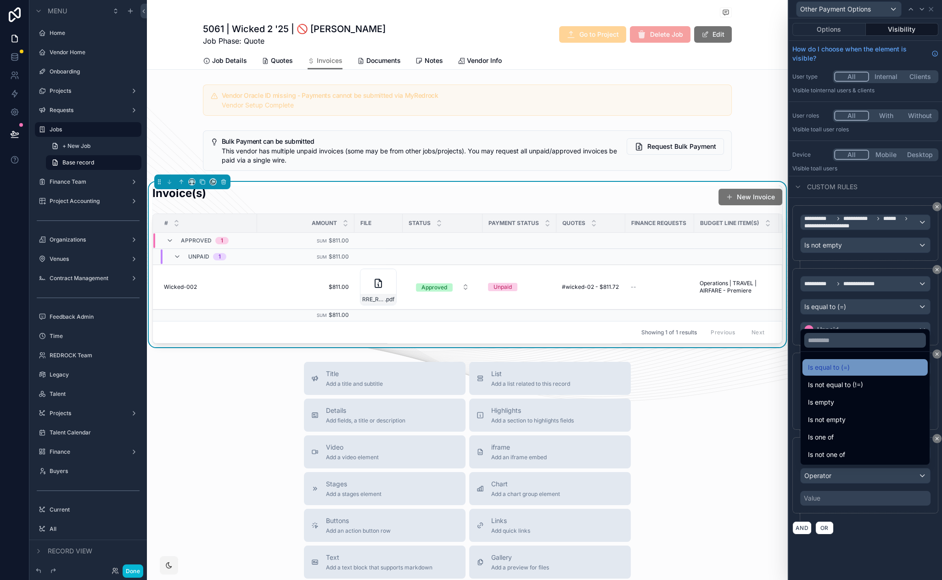
click at [851, 366] on div "Is equal to (=)" at bounding box center [865, 367] width 114 height 11
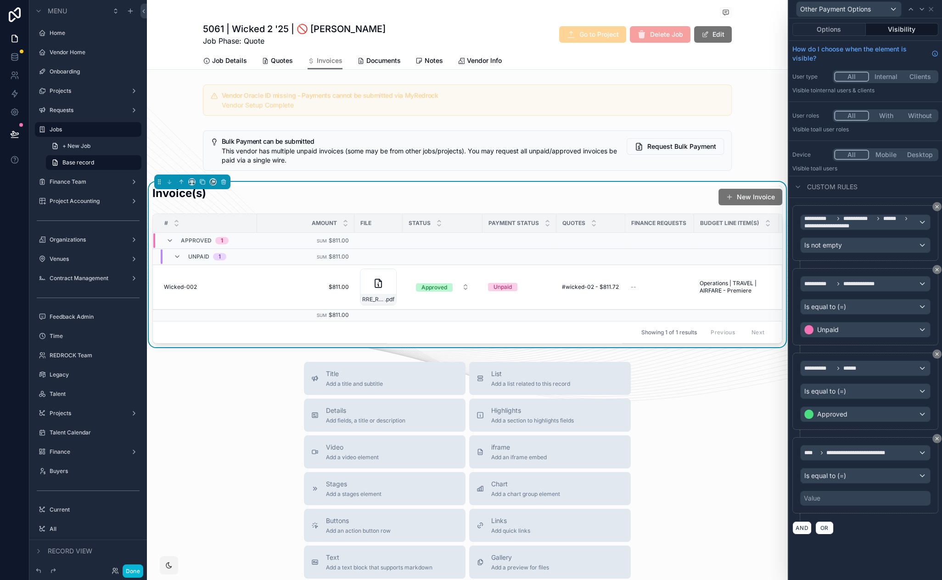
click at [879, 495] on div "Value" at bounding box center [865, 498] width 130 height 15
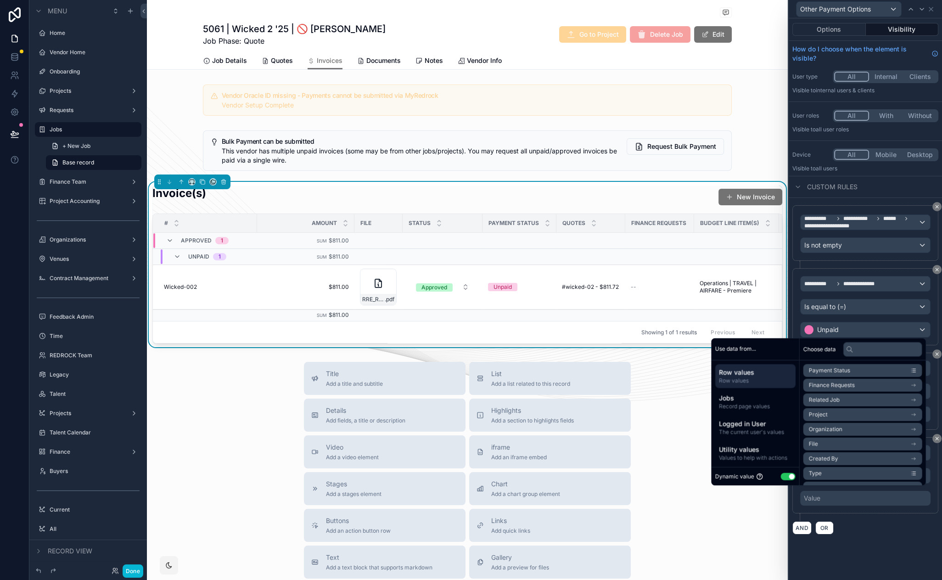
click at [783, 476] on button "Use setting" at bounding box center [788, 475] width 15 height 7
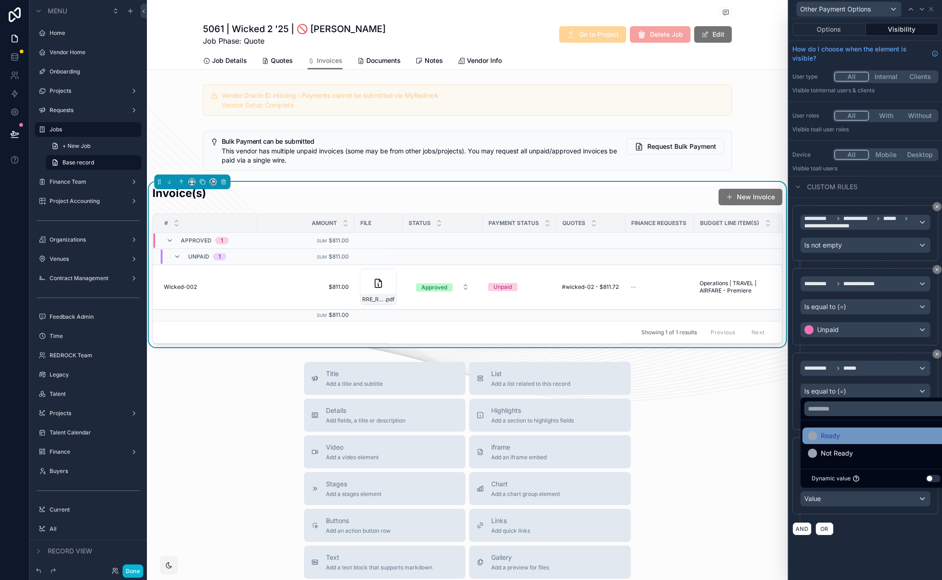
click at [843, 434] on div "Ready" at bounding box center [876, 435] width 136 height 11
drag, startPoint x: 829, startPoint y: 563, endPoint x: 822, endPoint y: 561, distance: 7.1
click at [829, 563] on div "**********" at bounding box center [865, 299] width 153 height 562
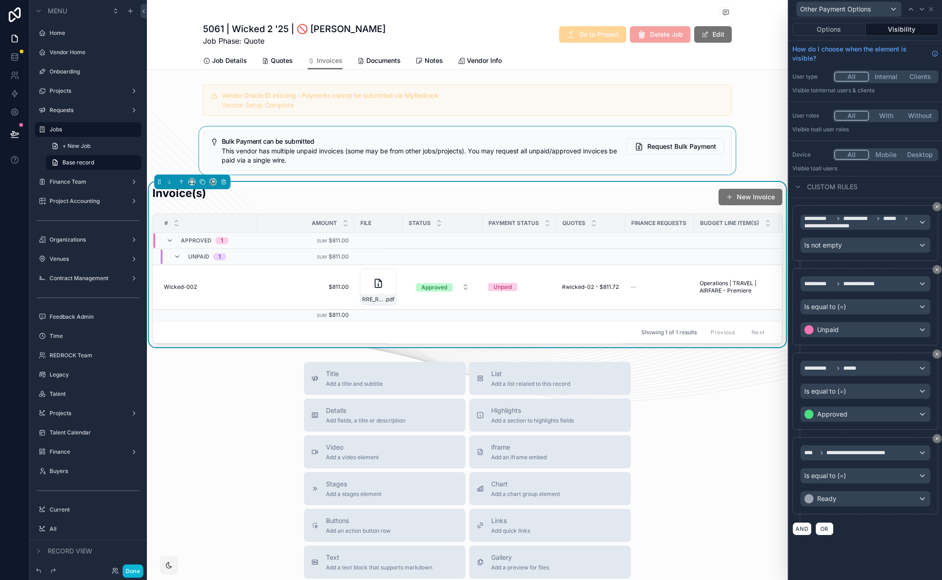
click at [518, 139] on div "scrollable content" at bounding box center [467, 151] width 641 height 48
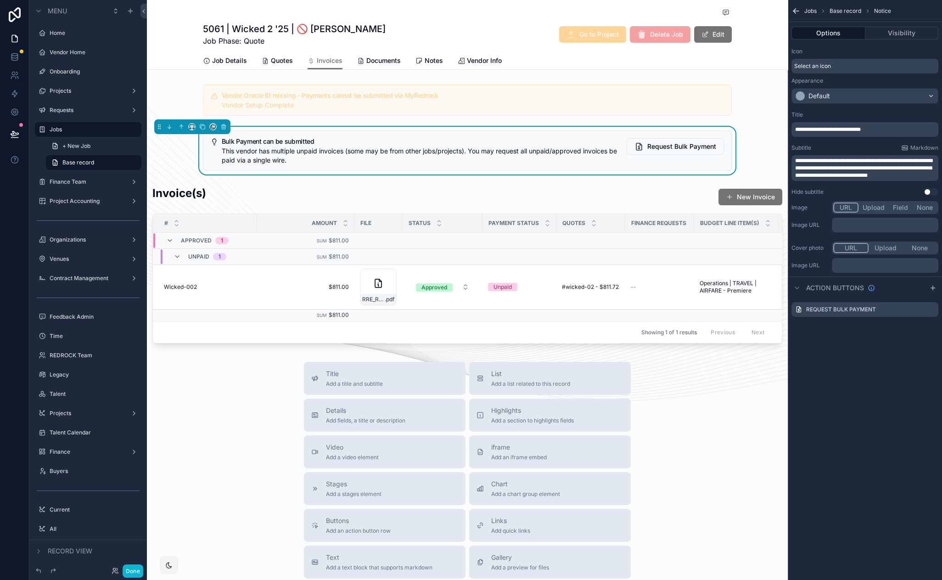
scroll to position [0, 0]
drag, startPoint x: 815, startPoint y: 359, endPoint x: 806, endPoint y: 343, distance: 18.7
drag, startPoint x: 809, startPoint y: 349, endPoint x: 803, endPoint y: 338, distance: 12.7
drag, startPoint x: 809, startPoint y: 343, endPoint x: 801, endPoint y: 332, distance: 14.4
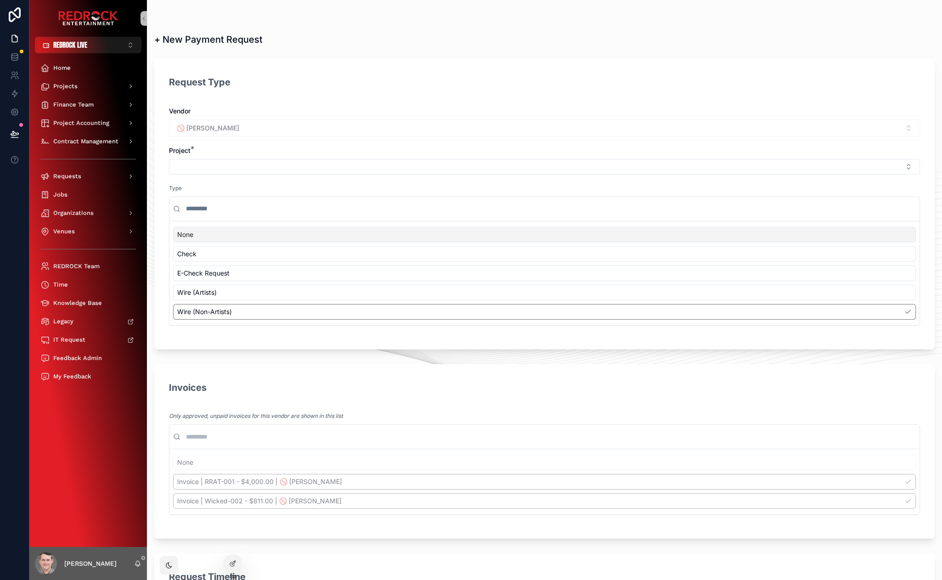
drag, startPoint x: 301, startPoint y: 478, endPoint x: 302, endPoint y: 488, distance: 10.1
click at [301, 478] on div "None Invoice | RRAT-001 - $4,000.00 | 🚫 [PERSON_NAME] Invoice | Wicked-002 - $8…" at bounding box center [544, 482] width 743 height 54
click at [302, 493] on div "None Invoice | RRAT-001 - $4,000.00 | 🚫 [PERSON_NAME] Invoice | Wicked-002 - $8…" at bounding box center [544, 482] width 743 height 54
drag, startPoint x: 267, startPoint y: 400, endPoint x: 234, endPoint y: 392, distance: 34.6
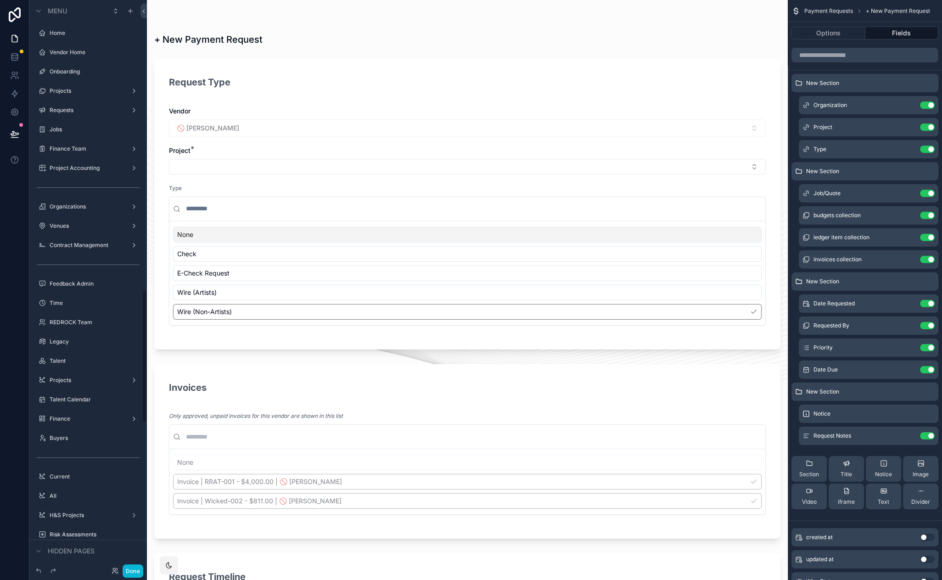
scroll to position [1247, 0]
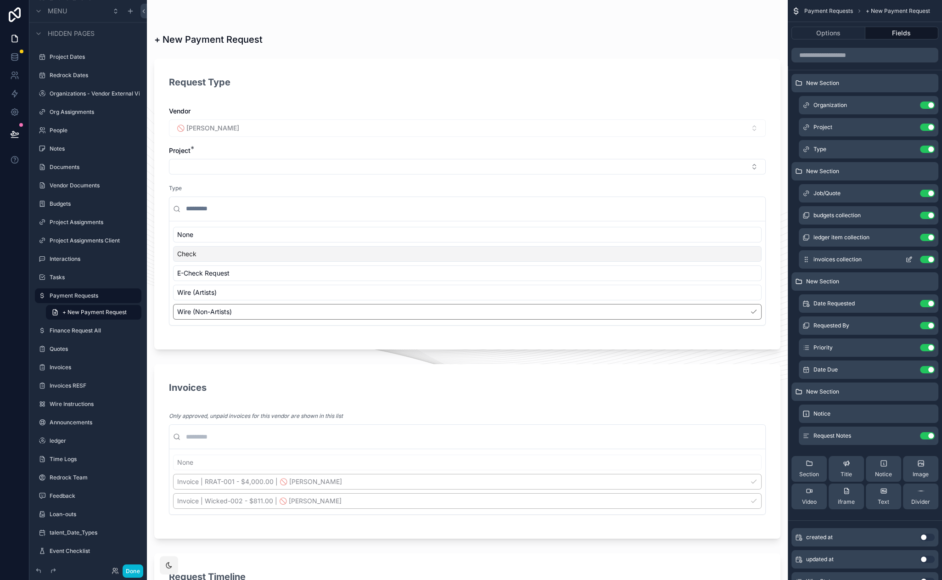
click at [910, 260] on icon "scrollable content" at bounding box center [908, 259] width 7 height 7
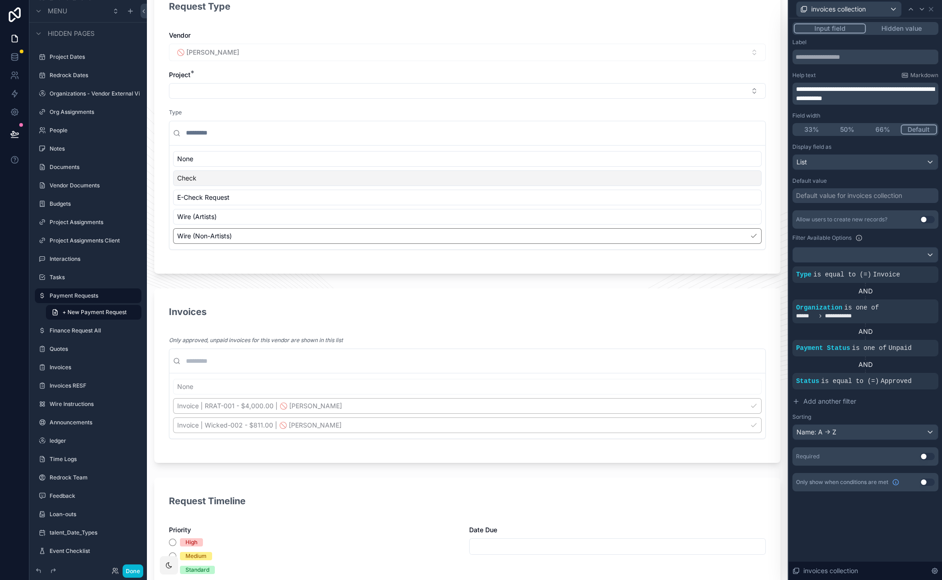
scroll to position [161, 0]
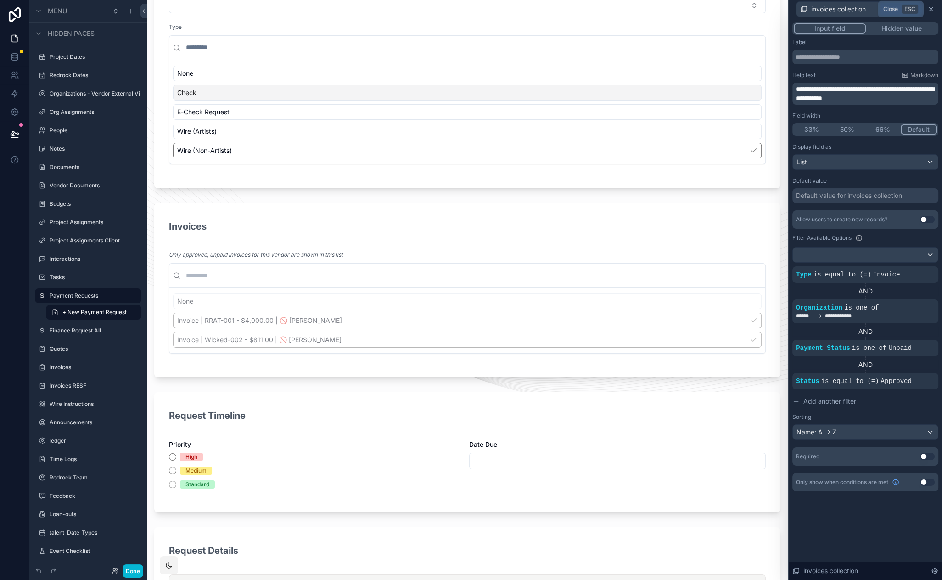
click at [933, 8] on icon at bounding box center [930, 9] width 7 height 7
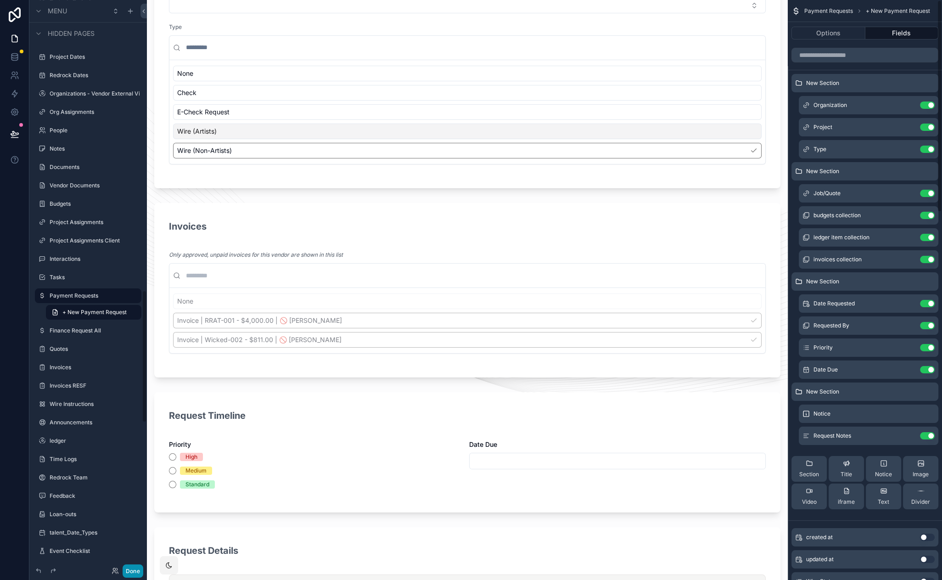
click at [134, 567] on button "Done" at bounding box center [133, 570] width 21 height 13
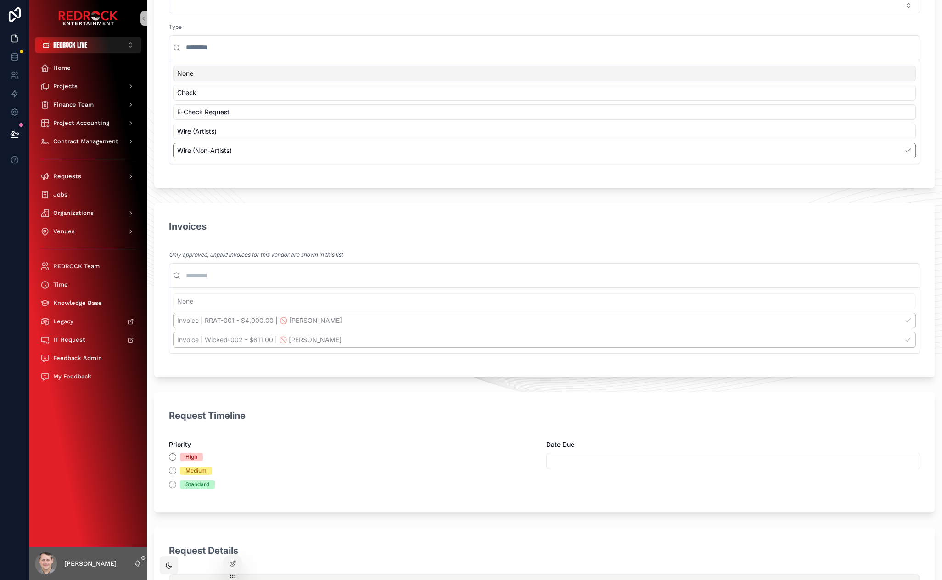
scroll to position [0, 0]
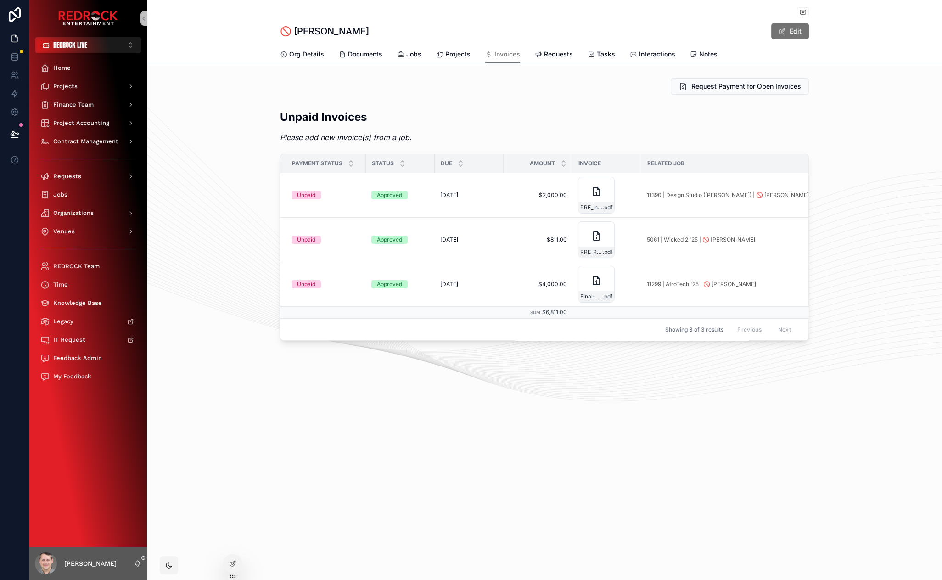
drag, startPoint x: 202, startPoint y: 192, endPoint x: 212, endPoint y: 118, distance: 74.2
drag, startPoint x: 214, startPoint y: 110, endPoint x: 211, endPoint y: 84, distance: 26.8
drag, startPoint x: 223, startPoint y: 135, endPoint x: 222, endPoint y: 126, distance: 9.2
click at [222, 126] on div "Unpaid Invoices Please add new invoice(s) from a job. Payment Status Status Due…" at bounding box center [544, 225] width 795 height 239
drag, startPoint x: 236, startPoint y: 90, endPoint x: 398, endPoint y: 98, distance: 161.4
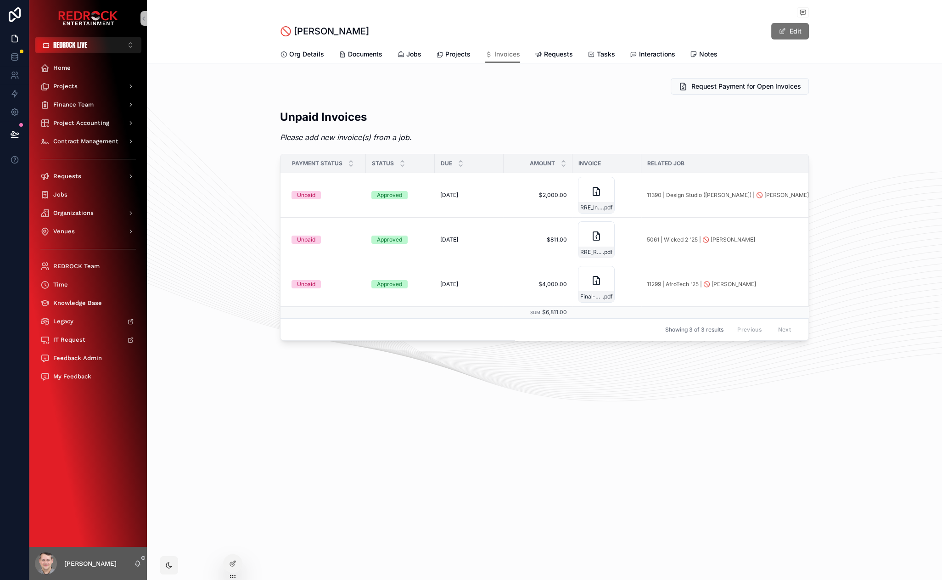
click at [237, 90] on div "Request Payment for Open Invoices" at bounding box center [544, 86] width 795 height 24
drag, startPoint x: 321, startPoint y: 92, endPoint x: 272, endPoint y: 91, distance: 49.1
drag, startPoint x: 330, startPoint y: 92, endPoint x: 236, endPoint y: 86, distance: 94.3
drag, startPoint x: 212, startPoint y: 80, endPoint x: 218, endPoint y: 79, distance: 6.0
click at [218, 79] on div "Request Payment for Open Invoices" at bounding box center [544, 86] width 795 height 24
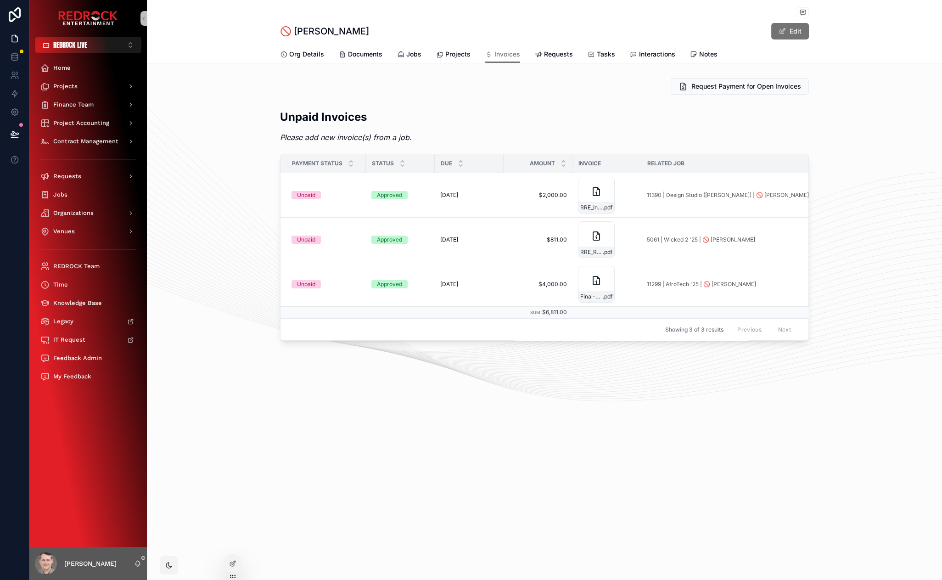
drag, startPoint x: 256, startPoint y: 81, endPoint x: 208, endPoint y: 78, distance: 48.3
click at [208, 78] on div "Request Payment for Open Invoices" at bounding box center [544, 86] width 795 height 24
click at [14, 132] on icon at bounding box center [15, 133] width 8 height 5
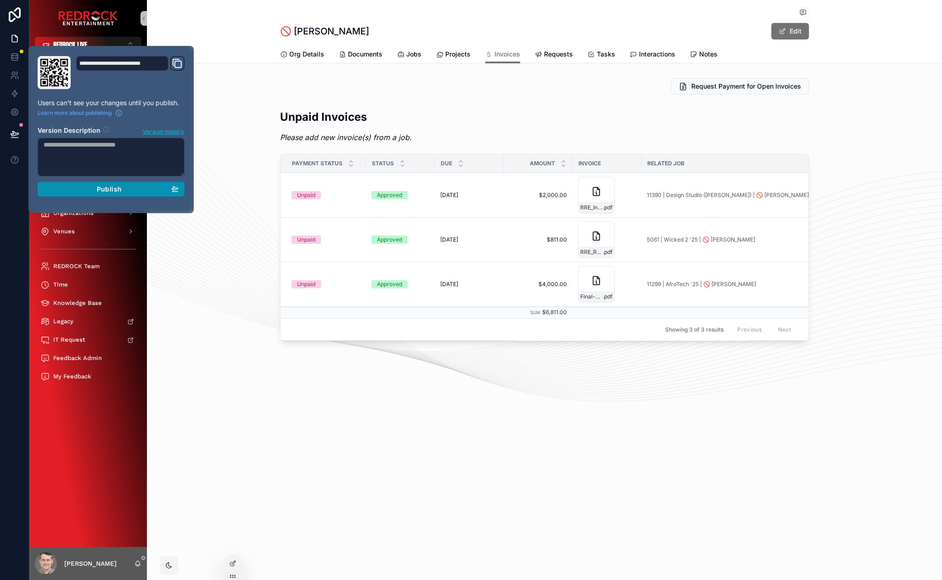
drag, startPoint x: 155, startPoint y: 190, endPoint x: 161, endPoint y: 191, distance: 6.0
click at [156, 190] on div "Publish" at bounding box center [111, 189] width 135 height 8
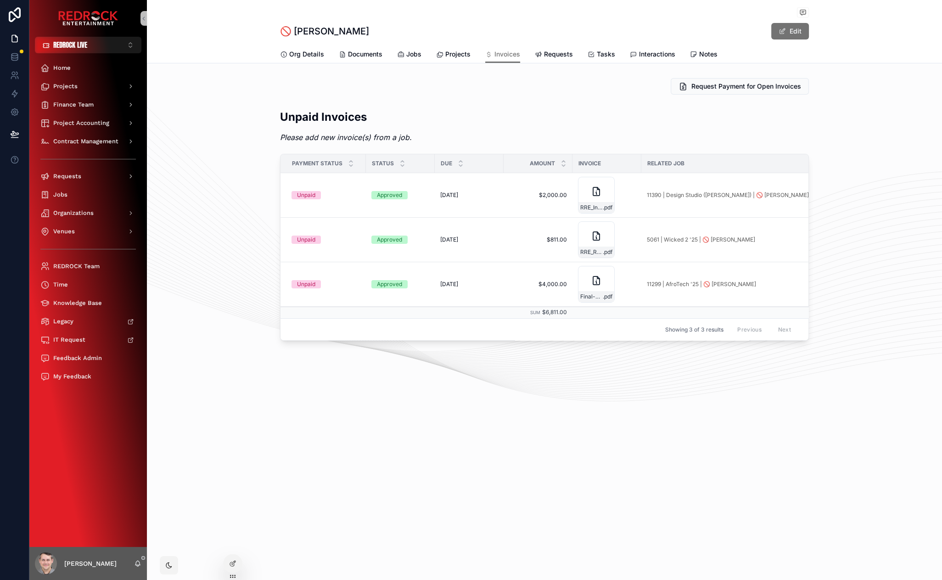
drag, startPoint x: 205, startPoint y: 113, endPoint x: 229, endPoint y: 165, distance: 56.9
click at [208, 119] on div "Request Payment for Open Invoices Unpaid Invoices Please add new invoice(s) fro…" at bounding box center [544, 216] width 795 height 285
drag, startPoint x: 261, startPoint y: 203, endPoint x: 263, endPoint y: 153, distance: 49.6
click at [263, 198] on div "Unpaid Invoices Please add new invoice(s) from a job. Payment Status Status Due…" at bounding box center [544, 225] width 795 height 239
drag, startPoint x: 250, startPoint y: 155, endPoint x: 243, endPoint y: 76, distance: 79.3
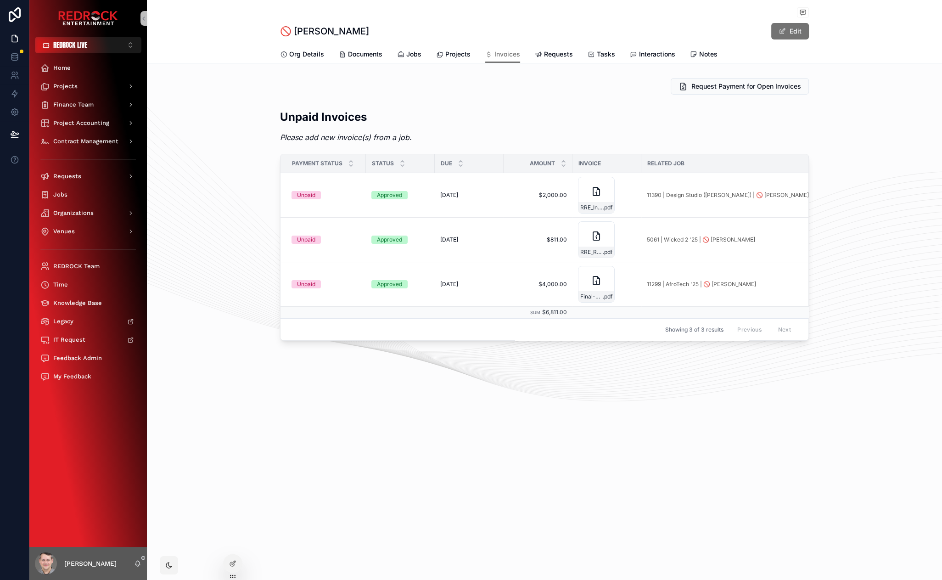
click at [243, 76] on div "Request Payment for Open Invoices Unpaid Invoices Please add new invoice(s) fro…" at bounding box center [544, 216] width 795 height 285
drag, startPoint x: 260, startPoint y: 401, endPoint x: 219, endPoint y: 381, distance: 45.8
drag, startPoint x: 214, startPoint y: 378, endPoint x: 187, endPoint y: 315, distance: 68.5
drag, startPoint x: 229, startPoint y: 265, endPoint x: 207, endPoint y: 226, distance: 44.8
click at [735, 88] on span "Request Payment for Open Invoices" at bounding box center [746, 86] width 115 height 10
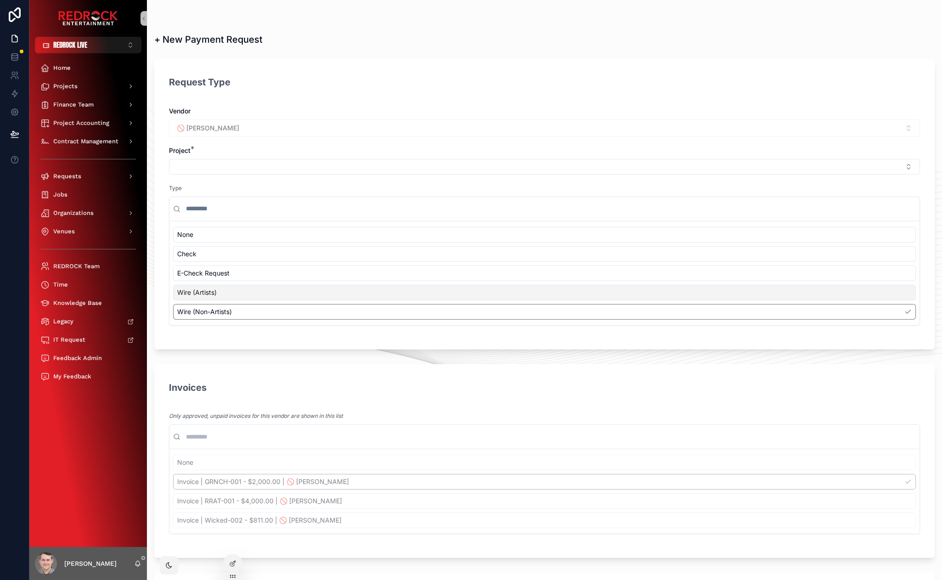
click at [205, 295] on span "Wire (Artists)" at bounding box center [196, 292] width 39 height 9
click at [213, 312] on span "Wire (Non-Artists)" at bounding box center [204, 311] width 55 height 9
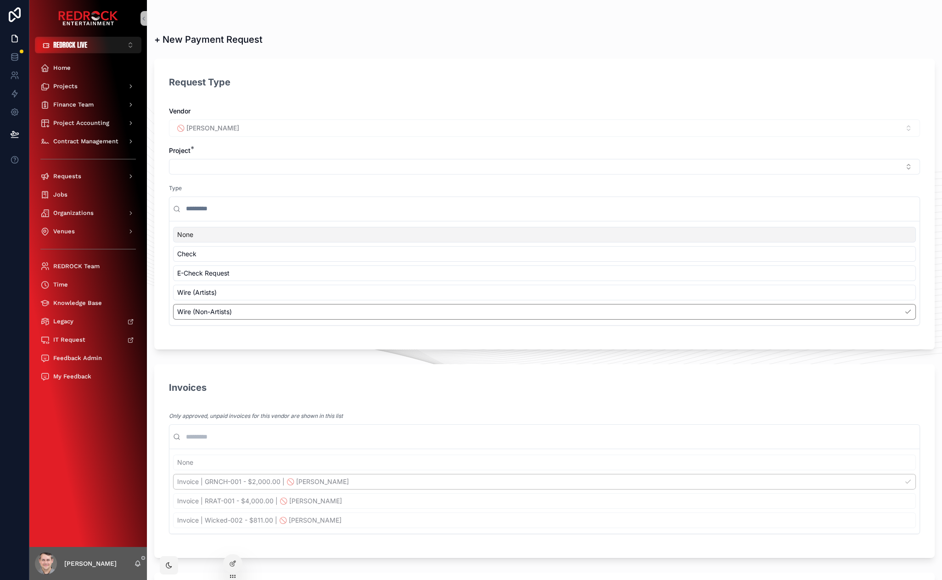
click at [263, 168] on button "Select Button" at bounding box center [544, 167] width 751 height 16
drag, startPoint x: 368, startPoint y: 51, endPoint x: 277, endPoint y: 67, distance: 92.7
drag, startPoint x: 474, startPoint y: 70, endPoint x: 326, endPoint y: 70, distance: 148.8
drag, startPoint x: 292, startPoint y: 90, endPoint x: 253, endPoint y: 80, distance: 40.3
click at [348, 74] on div "Request Type" at bounding box center [544, 85] width 751 height 24
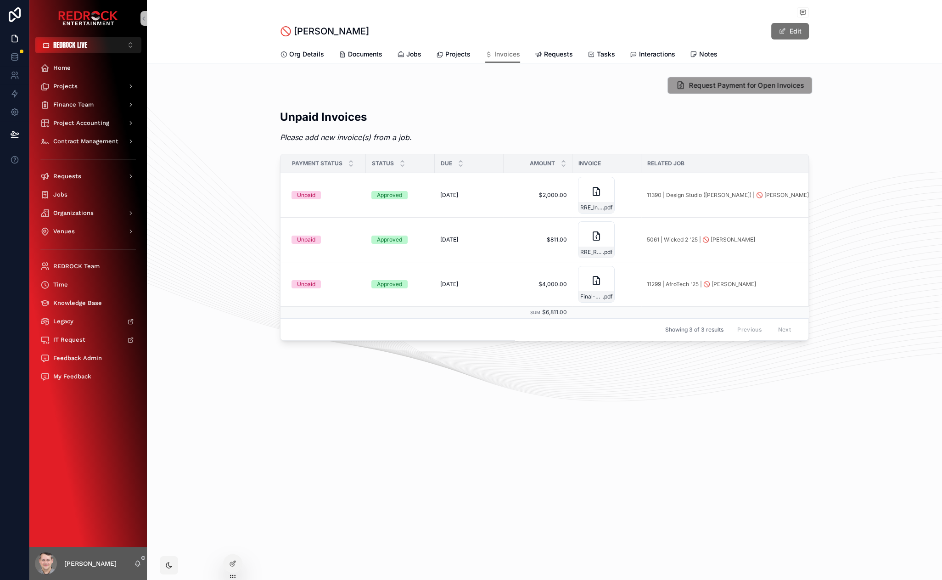
click at [773, 85] on span "Request Payment for Open Invoices" at bounding box center [746, 86] width 115 height 10
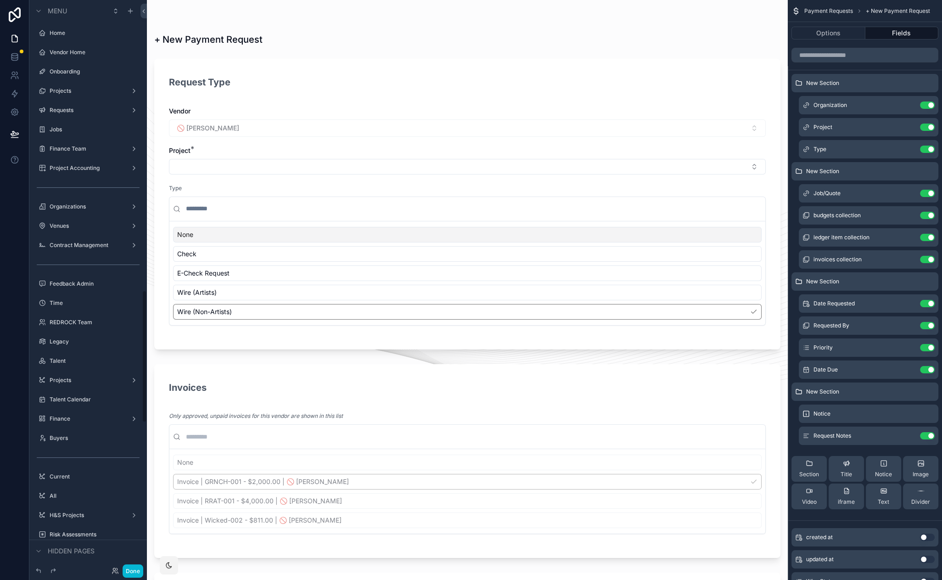
scroll to position [1247, 0]
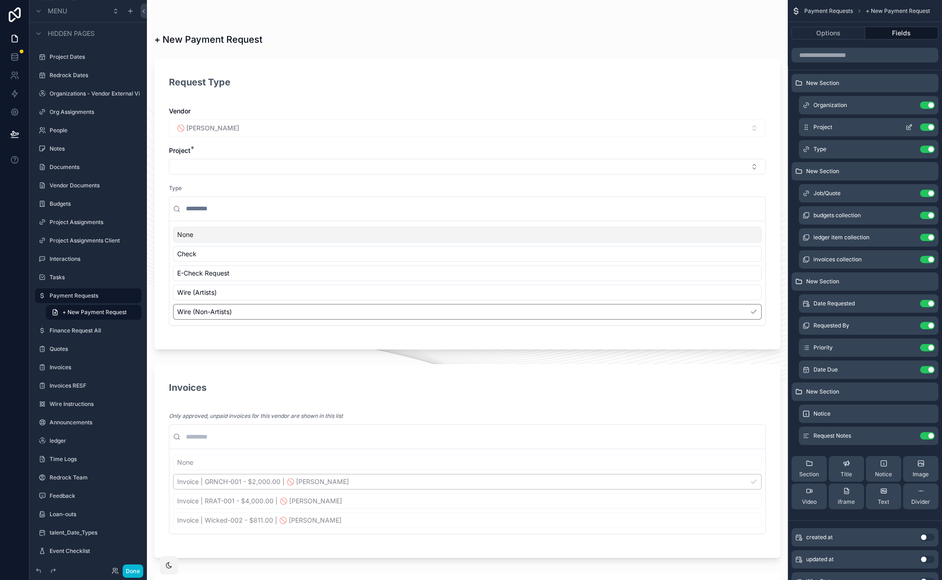
click at [910, 129] on icon "scrollable content" at bounding box center [908, 127] width 7 height 7
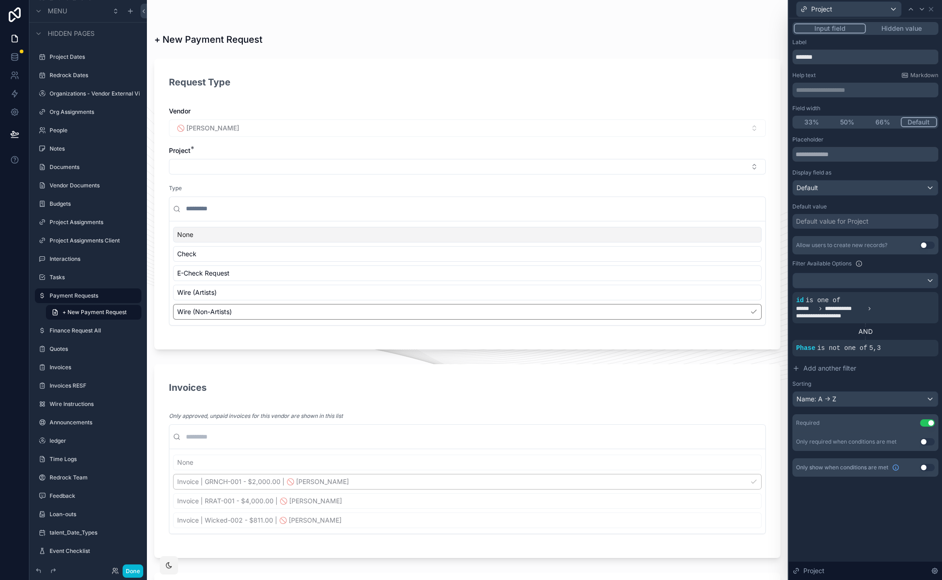
click at [865, 222] on div "Default value for Project" at bounding box center [832, 221] width 73 height 9
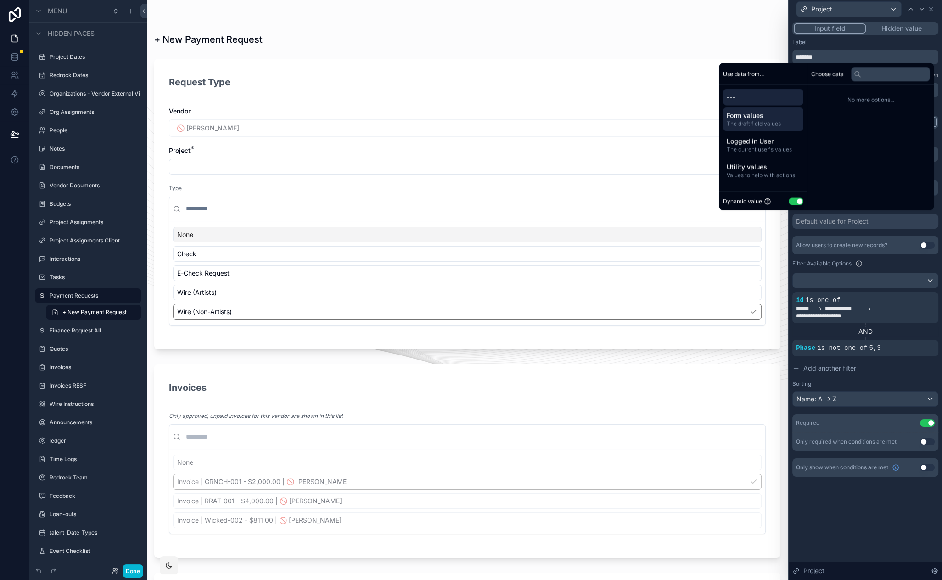
click at [762, 115] on span "Form values" at bounding box center [763, 115] width 73 height 9
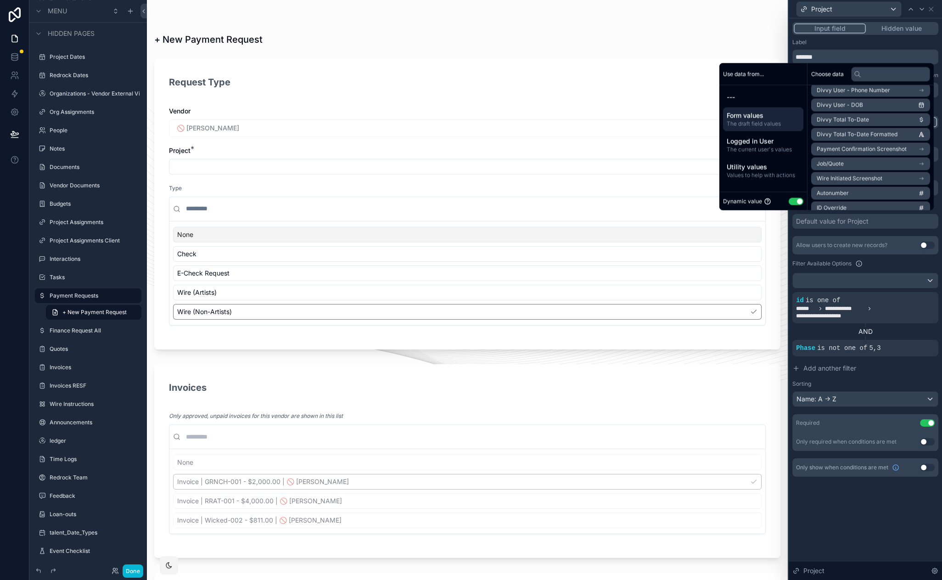
scroll to position [741, 0]
click at [566, 35] on div "+ New Payment Request" at bounding box center [467, 39] width 626 height 13
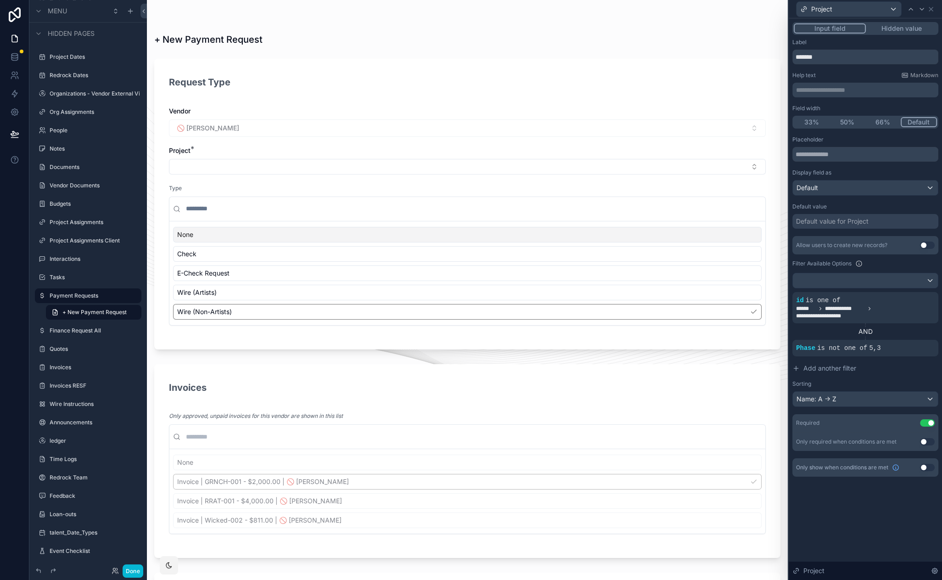
click at [555, 167] on button "Select Button" at bounding box center [467, 167] width 597 height 16
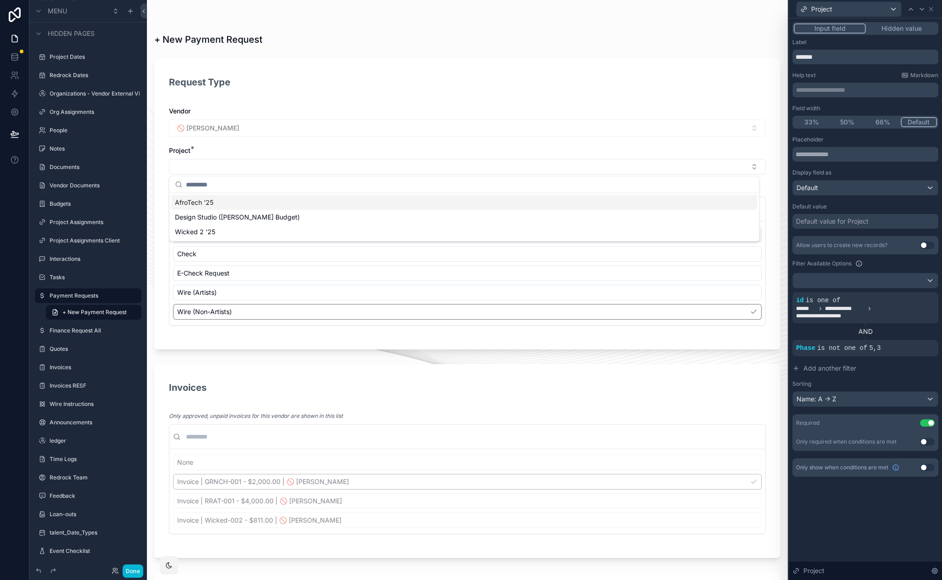
click at [248, 206] on div "AfroTech '25" at bounding box center [464, 202] width 586 height 15
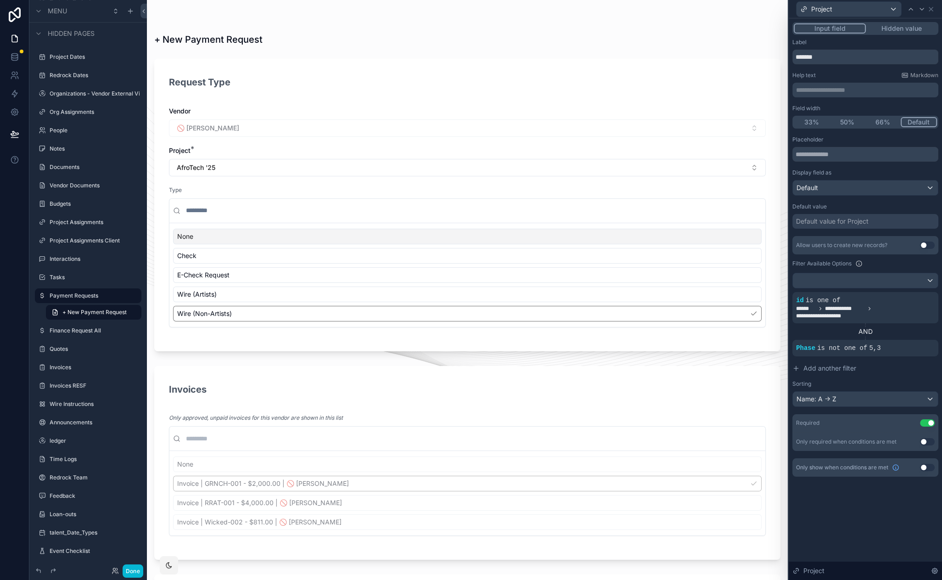
click at [317, 167] on button "AfroTech '25" at bounding box center [467, 167] width 597 height 17
click at [279, 234] on div "Design Studio ([PERSON_NAME] Budget)" at bounding box center [464, 233] width 586 height 15
click at [385, 47] on div "Payment Requests + New Payment Request + New Payment Request Request Type Vendo…" at bounding box center [467, 456] width 641 height 912
drag, startPoint x: 316, startPoint y: 67, endPoint x: 273, endPoint y: 65, distance: 43.2
drag, startPoint x: 242, startPoint y: 61, endPoint x: 169, endPoint y: 63, distance: 72.6
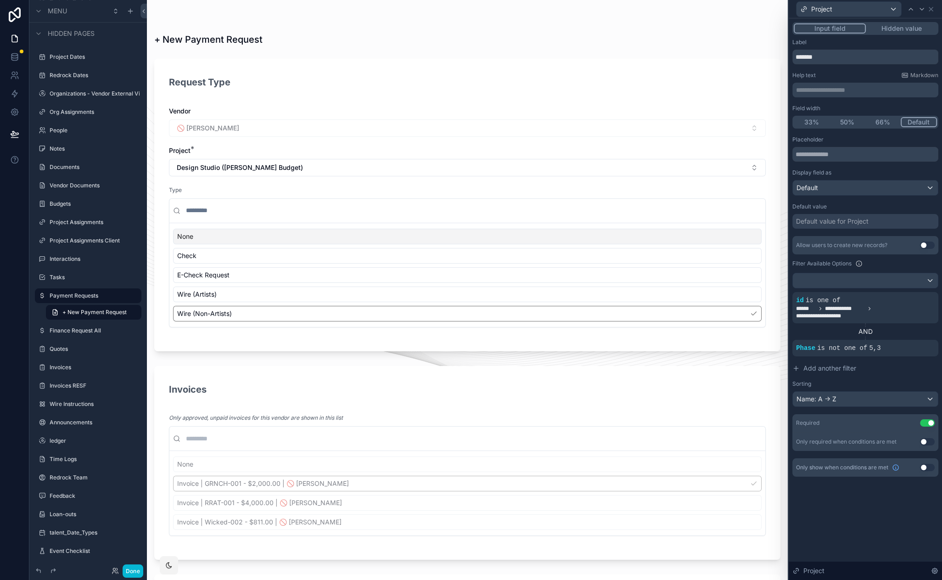
drag, startPoint x: 202, startPoint y: 68, endPoint x: 165, endPoint y: 65, distance: 36.9
click at [134, 567] on button "Done" at bounding box center [133, 570] width 21 height 13
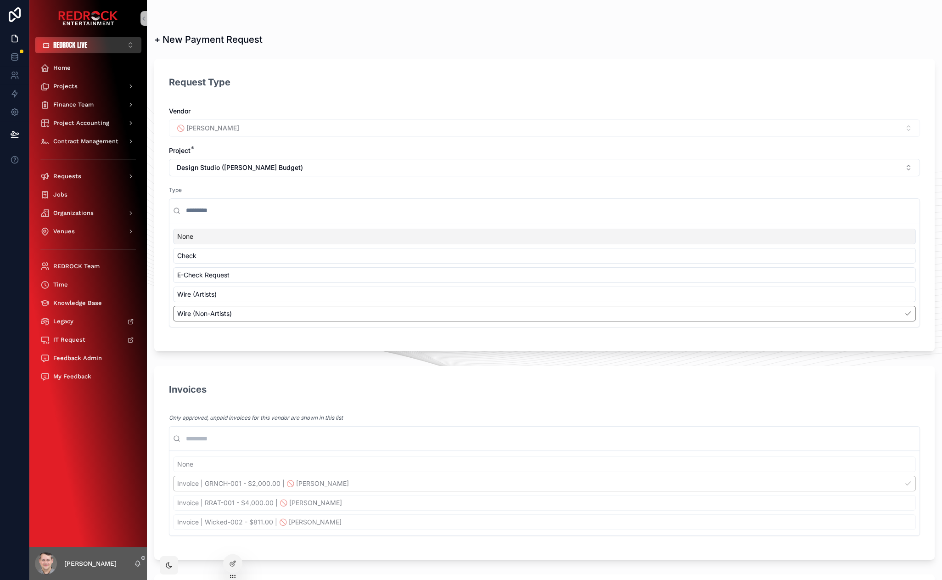
click at [100, 45] on button "REDROCK LIVE ⌥ 1" at bounding box center [88, 45] width 107 height 17
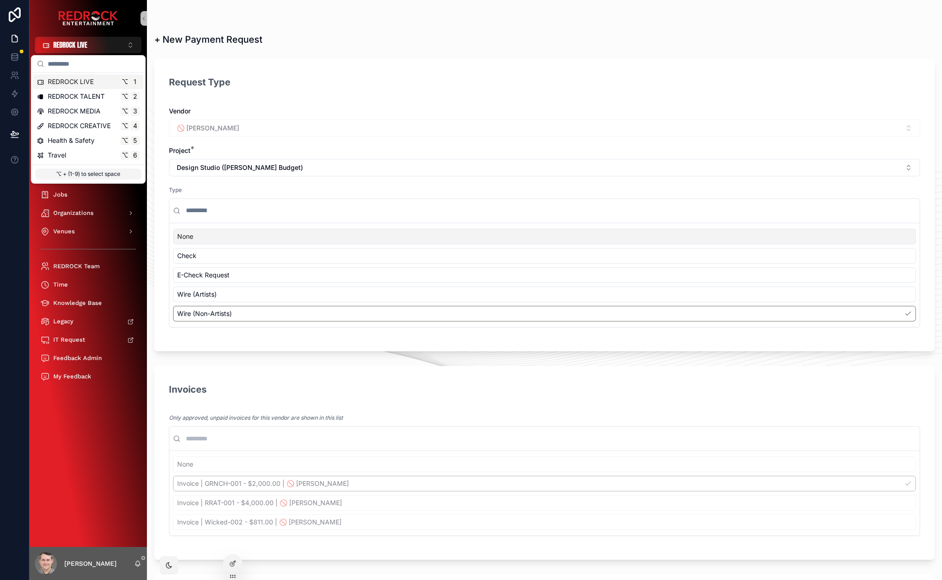
drag, startPoint x: 95, startPoint y: 96, endPoint x: 143, endPoint y: 93, distance: 48.3
click at [96, 96] on span "REDROCK TALENT" at bounding box center [76, 96] width 57 height 9
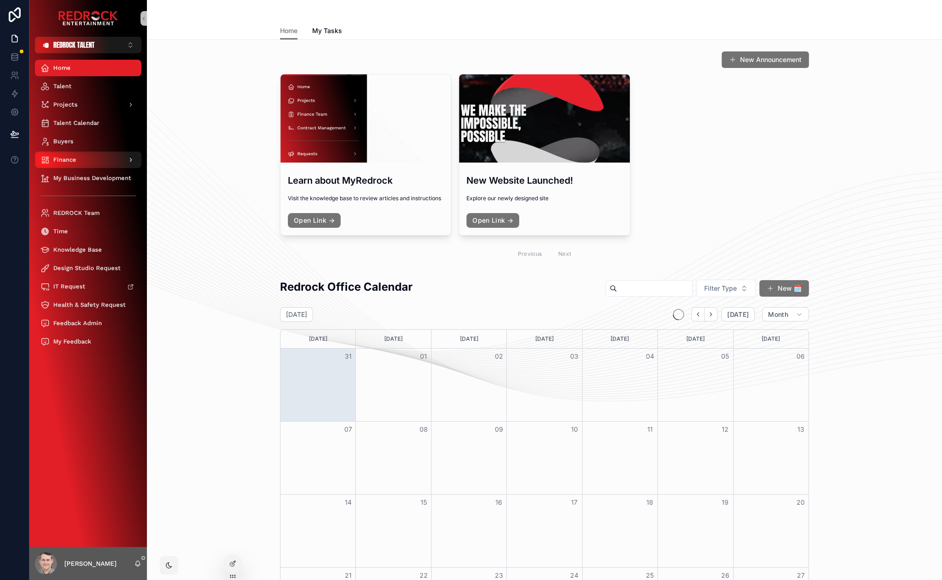
click at [107, 156] on div "Finance" at bounding box center [88, 159] width 96 height 15
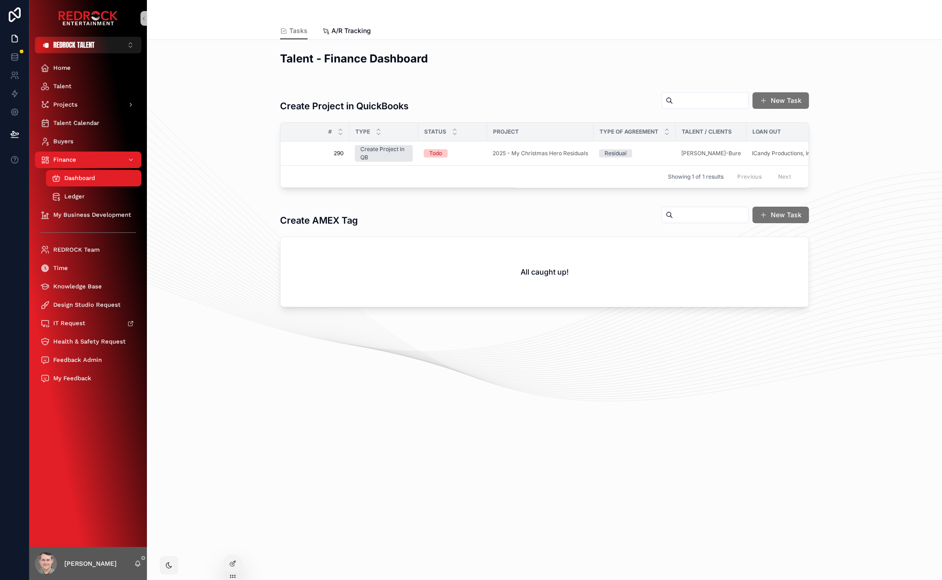
drag, startPoint x: 195, startPoint y: 109, endPoint x: 180, endPoint y: 80, distance: 32.7
drag, startPoint x: 191, startPoint y: 94, endPoint x: 183, endPoint y: 82, distance: 14.1
drag, startPoint x: 208, startPoint y: 122, endPoint x: 193, endPoint y: 92, distance: 32.9
drag, startPoint x: 176, startPoint y: 28, endPoint x: 168, endPoint y: 23, distance: 9.6
drag, startPoint x: 172, startPoint y: 94, endPoint x: 170, endPoint y: 36, distance: 57.9
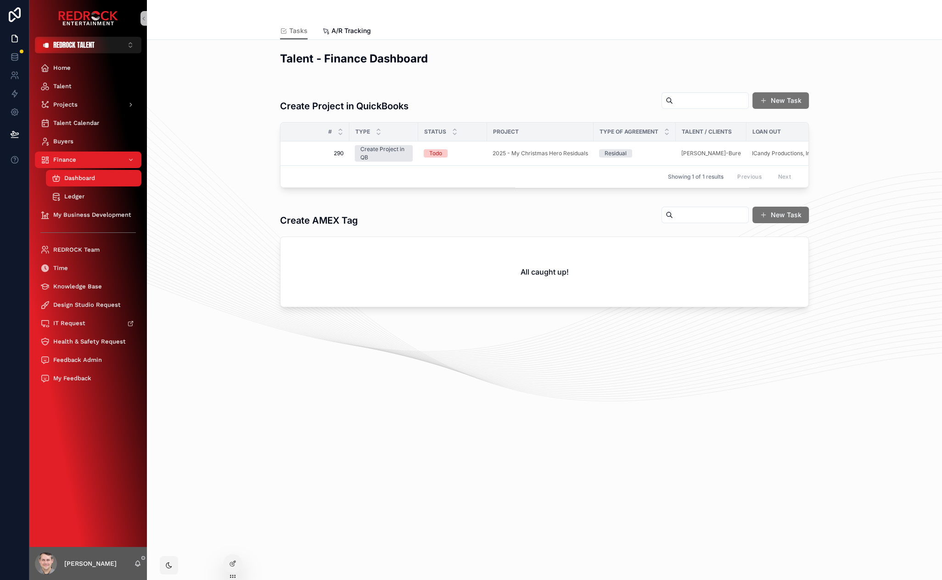
drag, startPoint x: 195, startPoint y: 145, endPoint x: 185, endPoint y: 49, distance: 96.4
drag, startPoint x: 185, startPoint y: 134, endPoint x: 183, endPoint y: 44, distance: 90.5
drag, startPoint x: 183, startPoint y: 44, endPoint x: 173, endPoint y: 34, distance: 14.0
drag, startPoint x: 179, startPoint y: 21, endPoint x: 174, endPoint y: 16, distance: 7.2
click at [131, 47] on button "REDROCK TALENT ⌥ 2" at bounding box center [88, 45] width 107 height 17
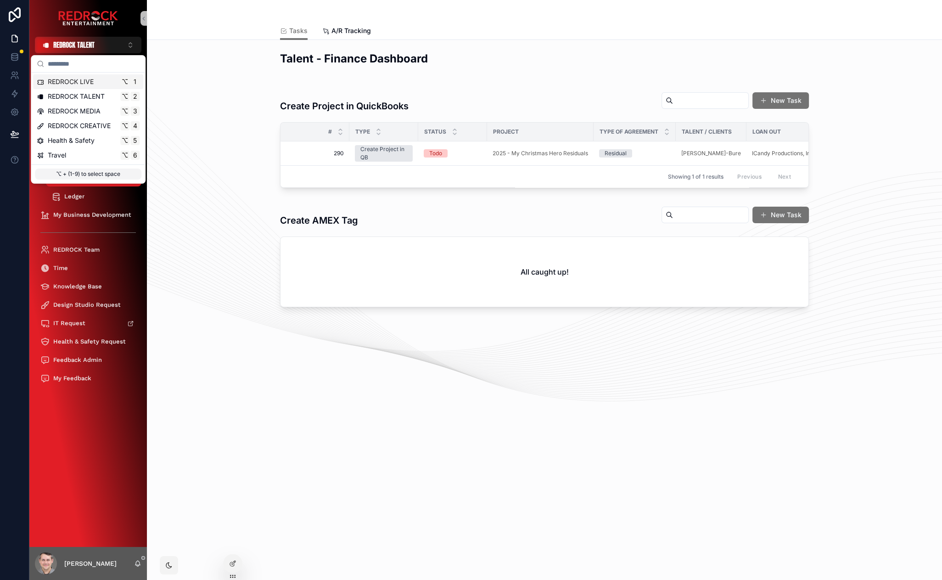
drag, startPoint x: 97, startPoint y: 82, endPoint x: 180, endPoint y: 100, distance: 84.5
click at [98, 82] on div "REDROCK LIVE ⌥ 1" at bounding box center [88, 81] width 103 height 9
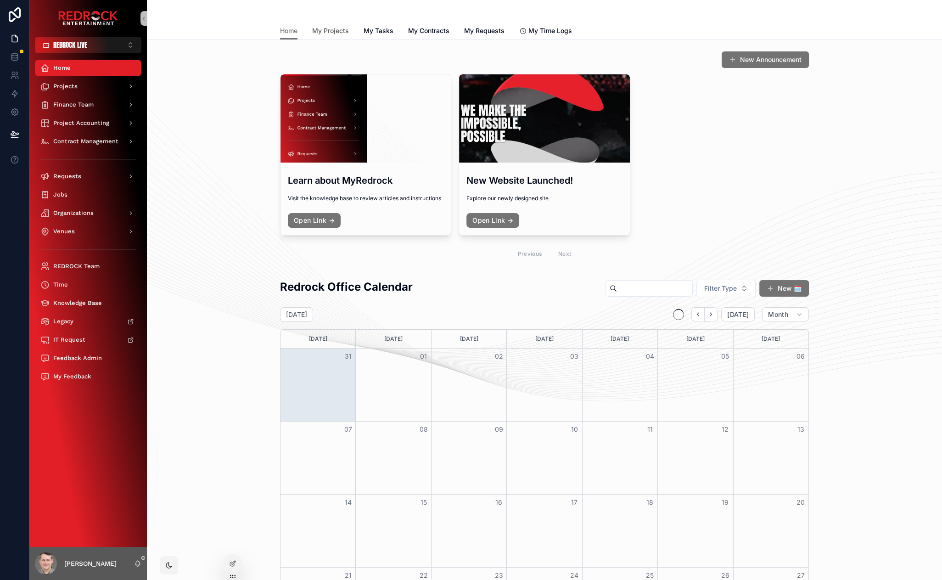
click at [329, 28] on span "My Projects" at bounding box center [330, 30] width 37 height 9
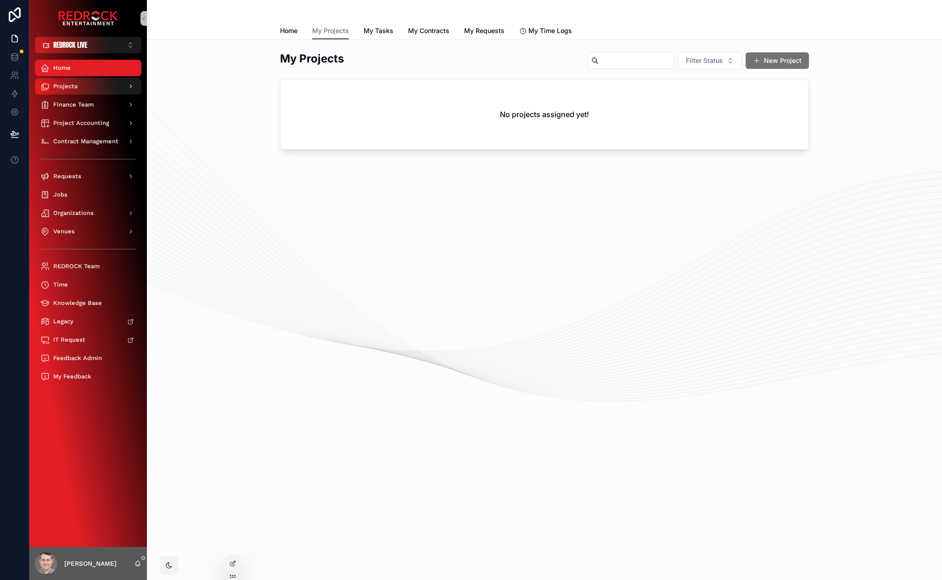
click at [75, 88] on span "Projects" at bounding box center [65, 86] width 24 height 7
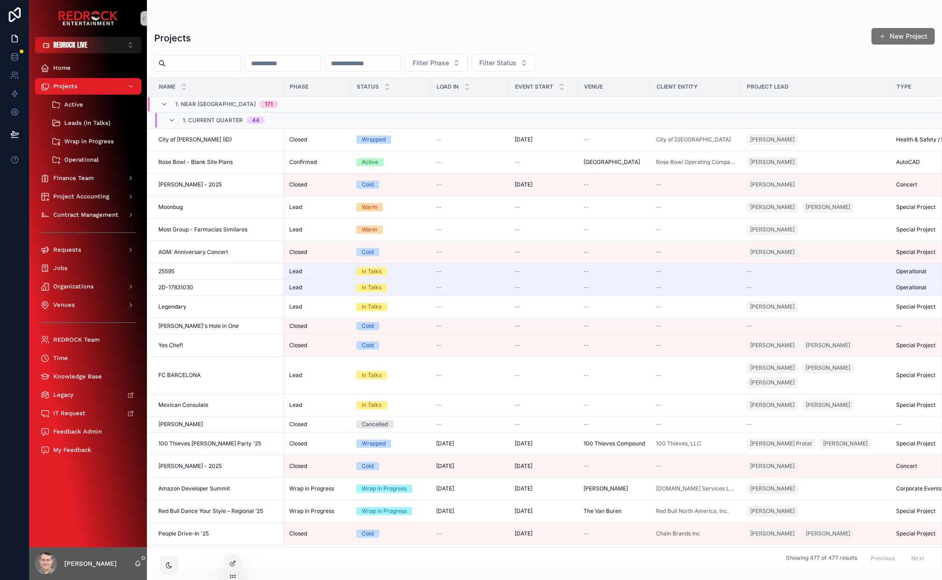
drag, startPoint x: 326, startPoint y: 33, endPoint x: 271, endPoint y: 34, distance: 54.7
click at [206, 55] on div "Projects New Project Filter Phase Filter Status Name Phase Status Load In Event…" at bounding box center [544, 295] width 795 height 547
click at [205, 61] on input "scrollable content" at bounding box center [203, 63] width 75 height 13
type input "********"
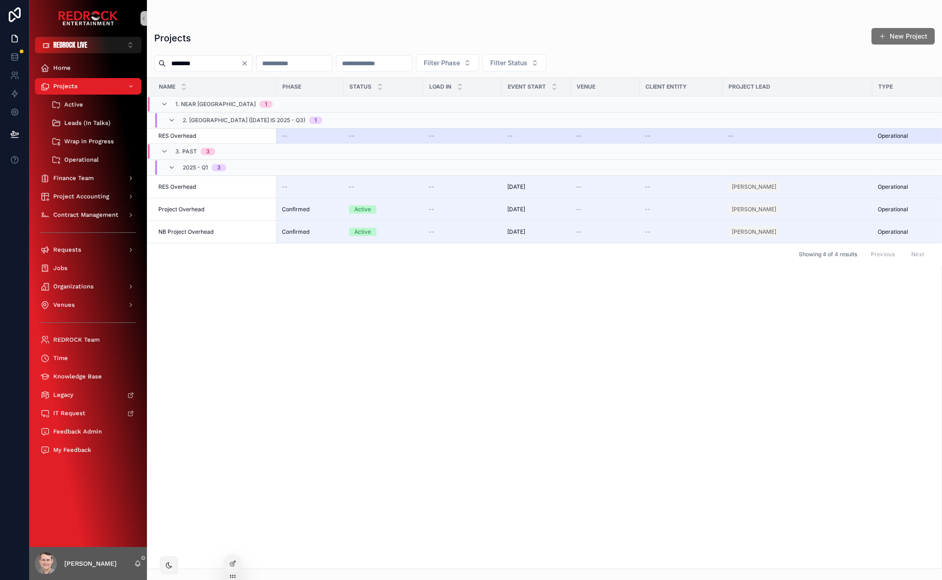
scroll to position [0, 69]
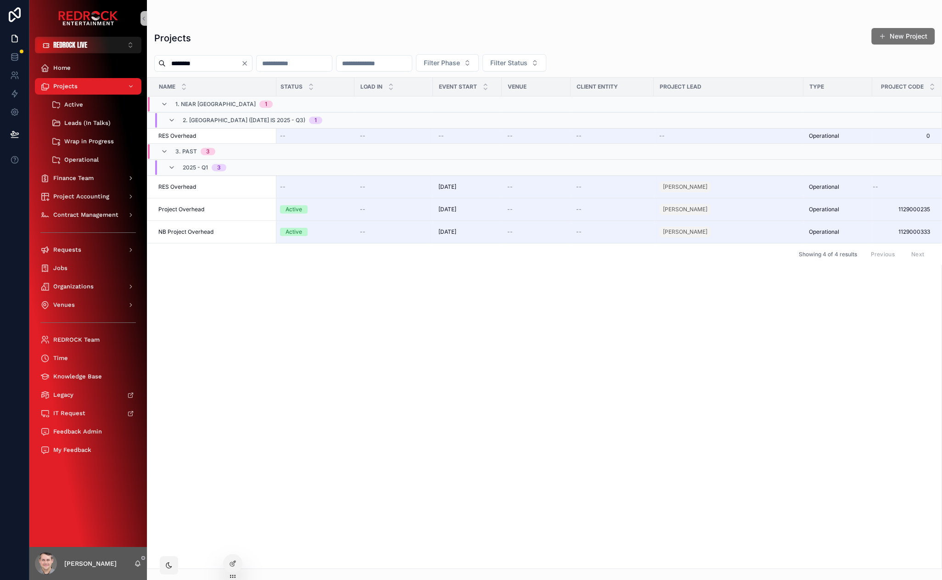
drag, startPoint x: 198, startPoint y: 291, endPoint x: 6, endPoint y: 317, distance: 194.2
click at [0, 0] on div "REDROCK LIVE ⌥ 1 Home Projects Active Leads (In Talks) Wrap in Progress Operati…" at bounding box center [471, 290] width 942 height 580
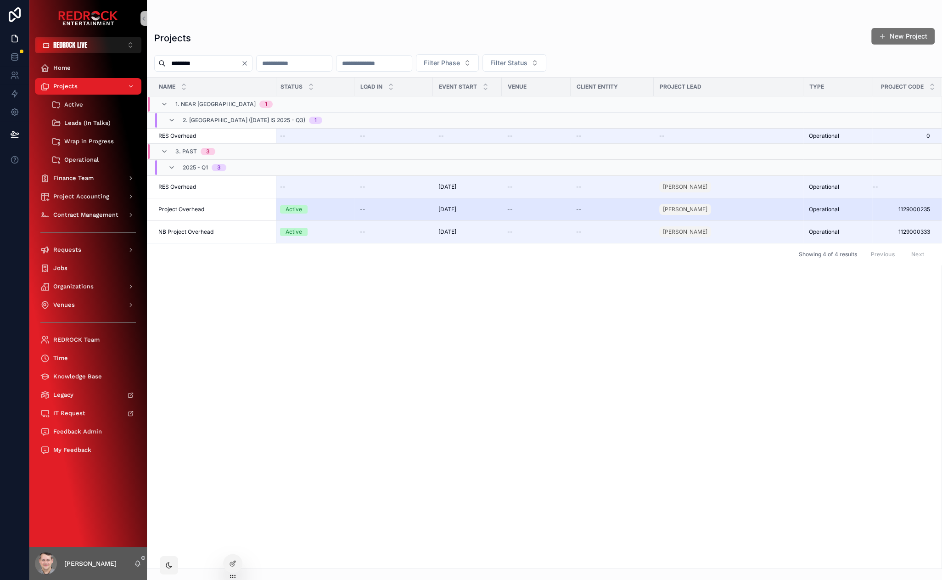
click at [187, 208] on span "Project Overhead" at bounding box center [181, 209] width 46 height 7
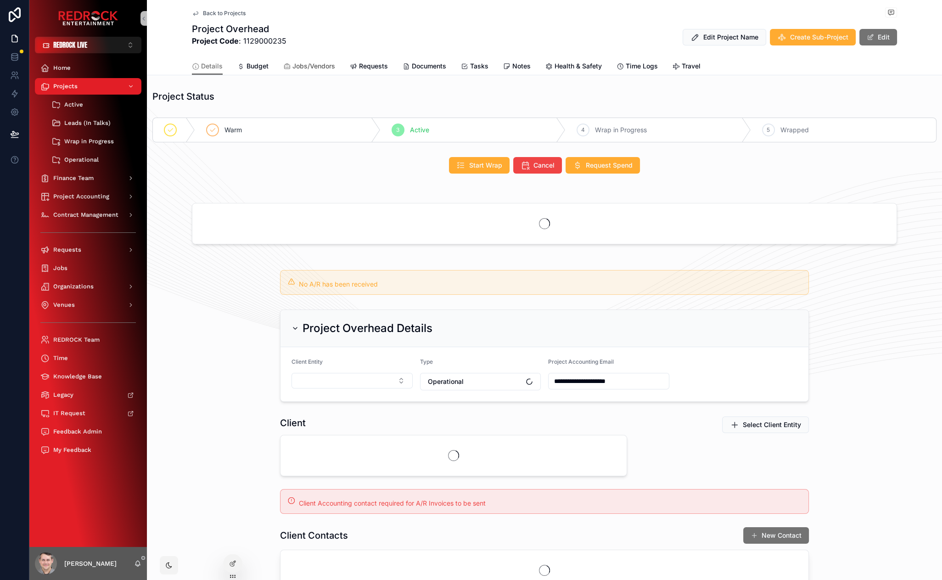
click at [313, 59] on link "Jobs/Vendors" at bounding box center [309, 67] width 52 height 18
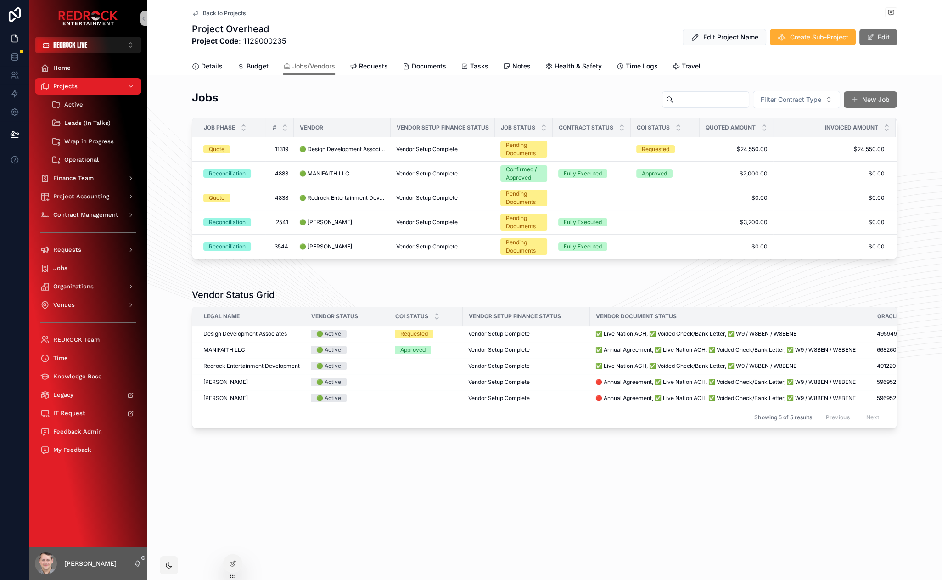
drag, startPoint x: 384, startPoint y: 23, endPoint x: 374, endPoint y: 22, distance: 9.7
drag, startPoint x: 383, startPoint y: 26, endPoint x: 367, endPoint y: 24, distance: 15.7
drag, startPoint x: 396, startPoint y: 30, endPoint x: 383, endPoint y: 25, distance: 14.2
drag, startPoint x: 325, startPoint y: 21, endPoint x: 311, endPoint y: 19, distance: 13.4
drag, startPoint x: 311, startPoint y: 19, endPoint x: 275, endPoint y: 61, distance: 55.0
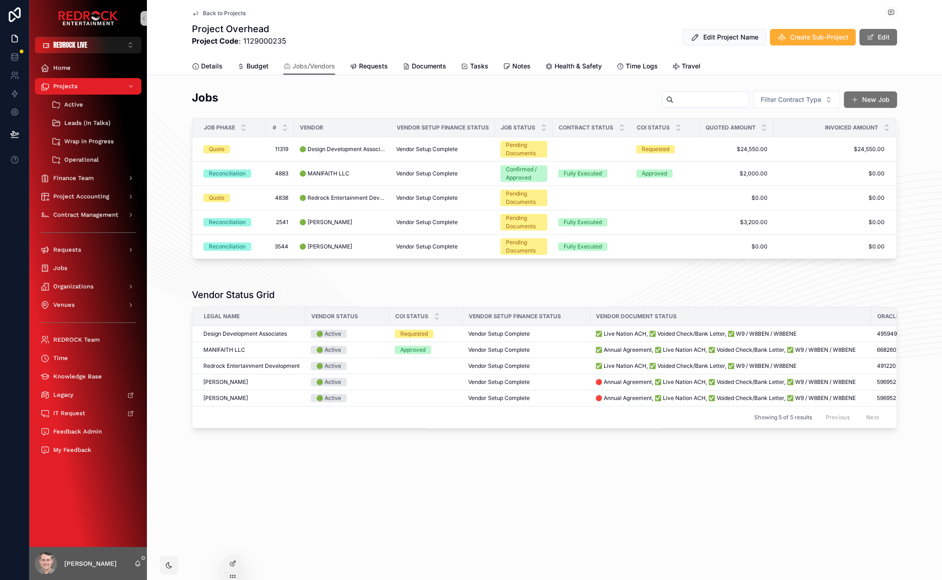
drag, startPoint x: 436, startPoint y: 22, endPoint x: 366, endPoint y: 34, distance: 71.3
drag, startPoint x: 365, startPoint y: 34, endPoint x: 326, endPoint y: 30, distance: 38.3
drag, startPoint x: 468, startPoint y: 45, endPoint x: 380, endPoint y: 39, distance: 87.9
drag, startPoint x: 371, startPoint y: 36, endPoint x: 342, endPoint y: 32, distance: 29.2
click at [434, 198] on span "Vendor Setup Complete" at bounding box center [427, 197] width 62 height 7
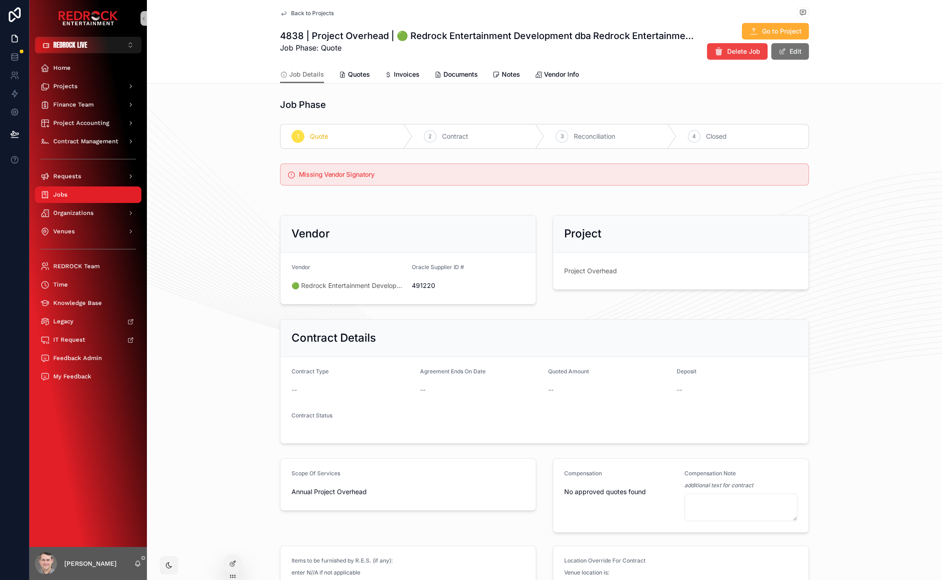
click at [315, 11] on span "Back to Projects" at bounding box center [312, 13] width 43 height 7
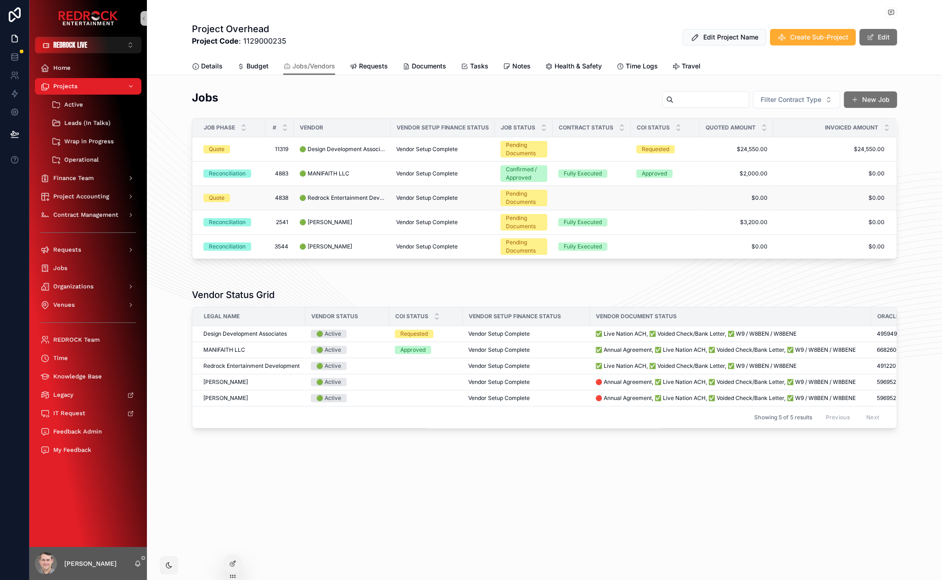
click at [437, 195] on span "Vendor Setup Complete" at bounding box center [427, 197] width 62 height 7
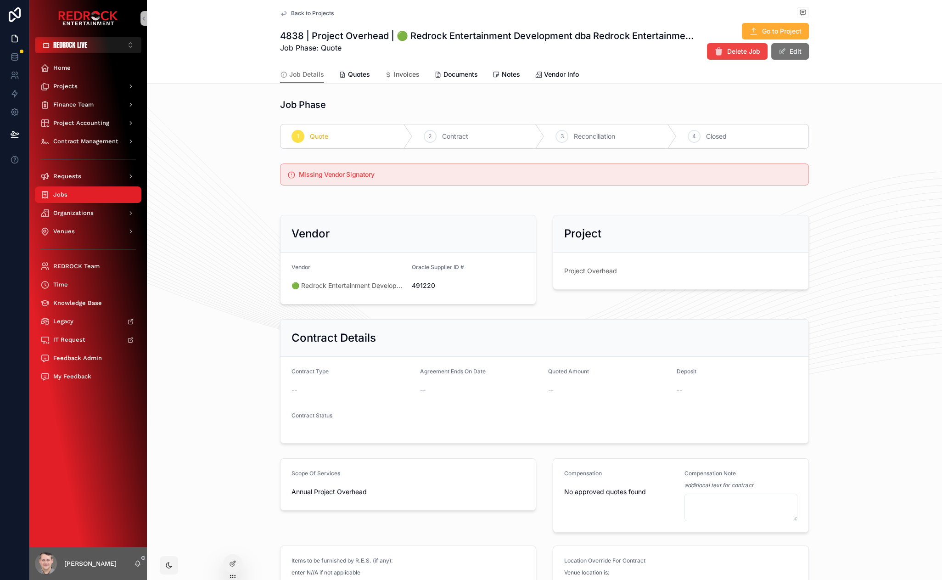
click at [397, 75] on span "Invoices" at bounding box center [407, 74] width 26 height 9
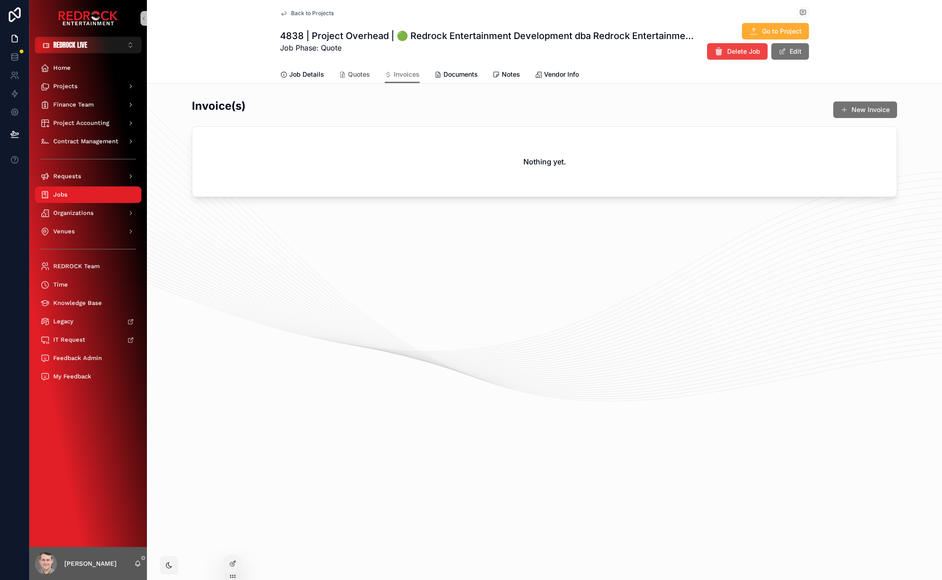
click at [356, 77] on span "Quotes" at bounding box center [359, 74] width 22 height 9
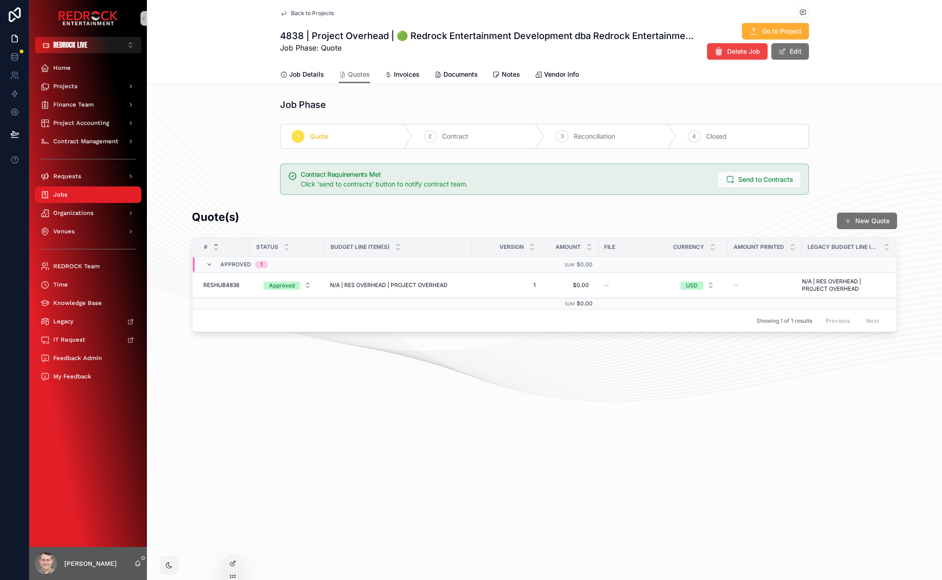
drag, startPoint x: 427, startPoint y: 57, endPoint x: 375, endPoint y: 55, distance: 52.9
drag, startPoint x: 281, startPoint y: 60, endPoint x: 236, endPoint y: 53, distance: 46.0
drag, startPoint x: 236, startPoint y: 53, endPoint x: 198, endPoint y: 45, distance: 38.9
drag, startPoint x: 382, startPoint y: 61, endPoint x: 291, endPoint y: 62, distance: 91.8
drag, startPoint x: 291, startPoint y: 62, endPoint x: 298, endPoint y: 55, distance: 9.8
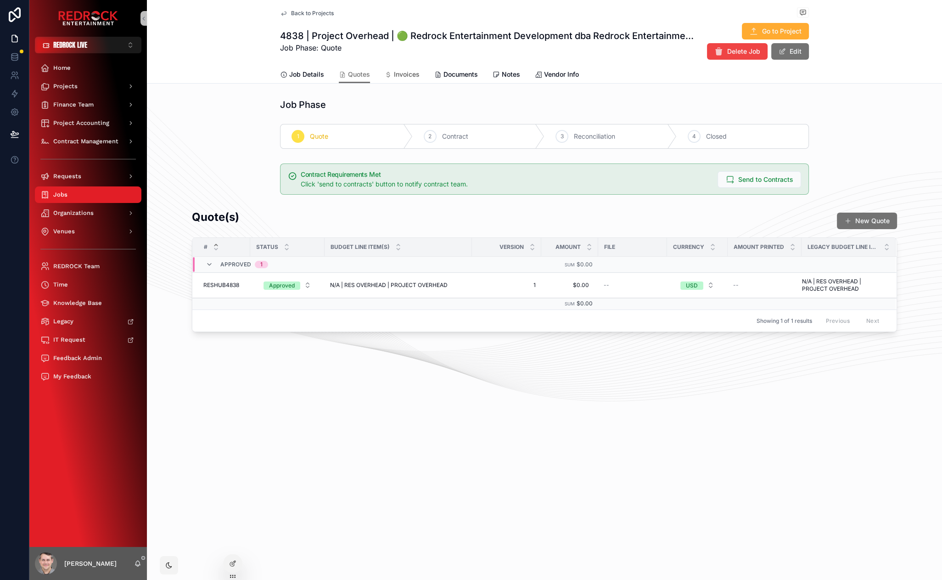
click at [401, 80] on link "Invoices" at bounding box center [402, 75] width 35 height 18
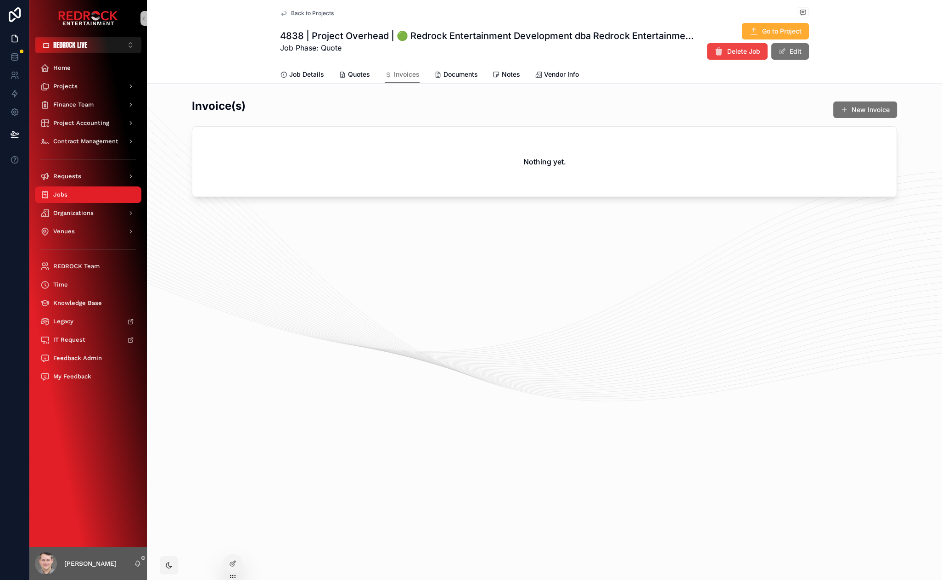
drag, startPoint x: 469, startPoint y: 284, endPoint x: 443, endPoint y: 271, distance: 28.7
drag, startPoint x: 522, startPoint y: 276, endPoint x: 506, endPoint y: 264, distance: 19.9
drag, startPoint x: 524, startPoint y: 273, endPoint x: 512, endPoint y: 261, distance: 17.2
drag, startPoint x: 521, startPoint y: 268, endPoint x: 504, endPoint y: 252, distance: 23.7
drag, startPoint x: 507, startPoint y: 271, endPoint x: 498, endPoint y: 252, distance: 21.4
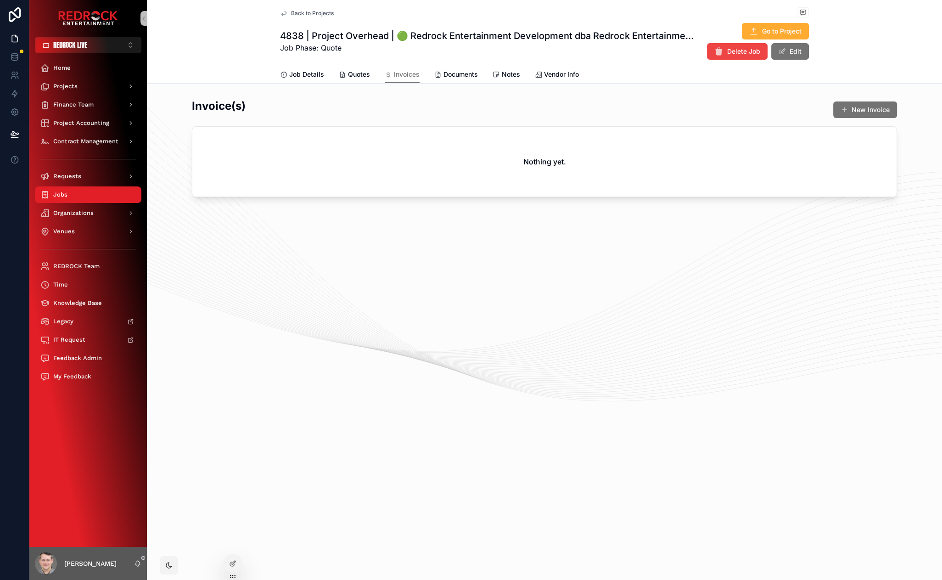
drag, startPoint x: 523, startPoint y: 284, endPoint x: 512, endPoint y: 266, distance: 21.2
drag, startPoint x: 504, startPoint y: 272, endPoint x: 497, endPoint y: 249, distance: 24.1
drag, startPoint x: 491, startPoint y: 247, endPoint x: 470, endPoint y: 234, distance: 24.3
click at [109, 39] on button "REDROCK LIVE ⌥ 1" at bounding box center [88, 45] width 107 height 17
drag, startPoint x: 430, startPoint y: 287, endPoint x: 366, endPoint y: 287, distance: 64.3
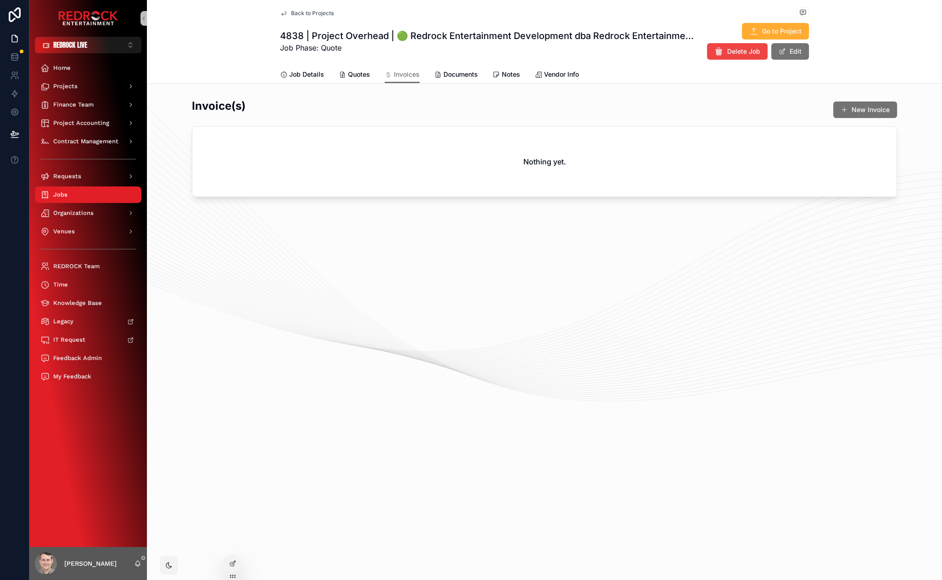
drag, startPoint x: 366, startPoint y: 287, endPoint x: 365, endPoint y: 269, distance: 18.0
drag, startPoint x: 361, startPoint y: 303, endPoint x: 275, endPoint y: 217, distance: 121.7
click at [329, 235] on div "Back to Projects 4838 | Project Overhead | 🟢 Redrock Entertainment Development …" at bounding box center [544, 290] width 795 height 580
click at [65, 47] on span "REDROCK LIVE" at bounding box center [70, 44] width 34 height 9
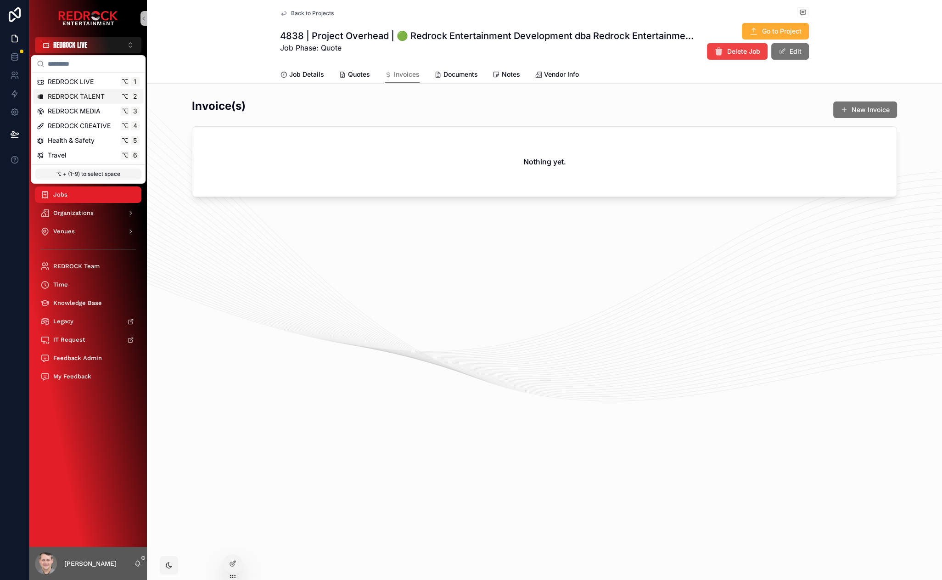
click at [96, 96] on span "REDROCK TALENT" at bounding box center [76, 96] width 57 height 9
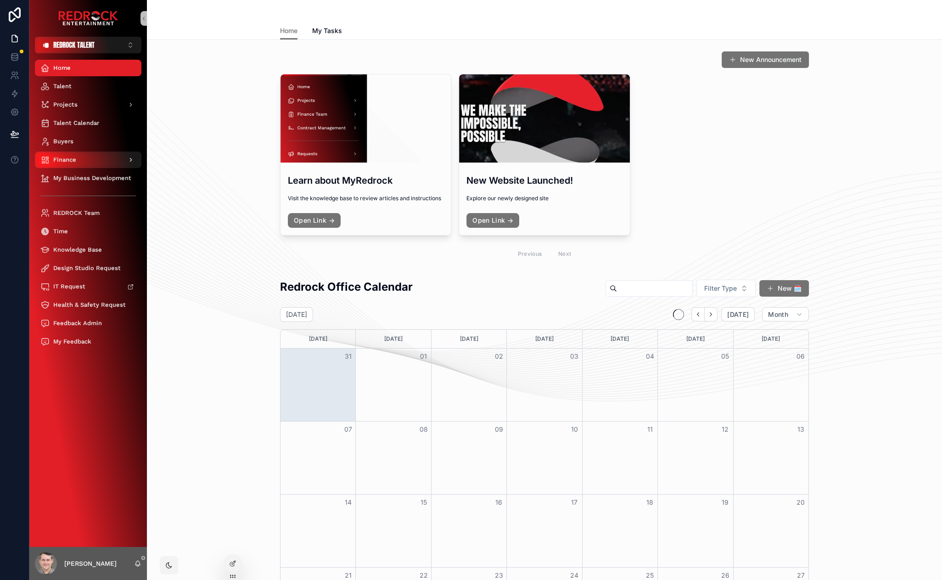
click at [89, 156] on div "Finance" at bounding box center [88, 159] width 96 height 15
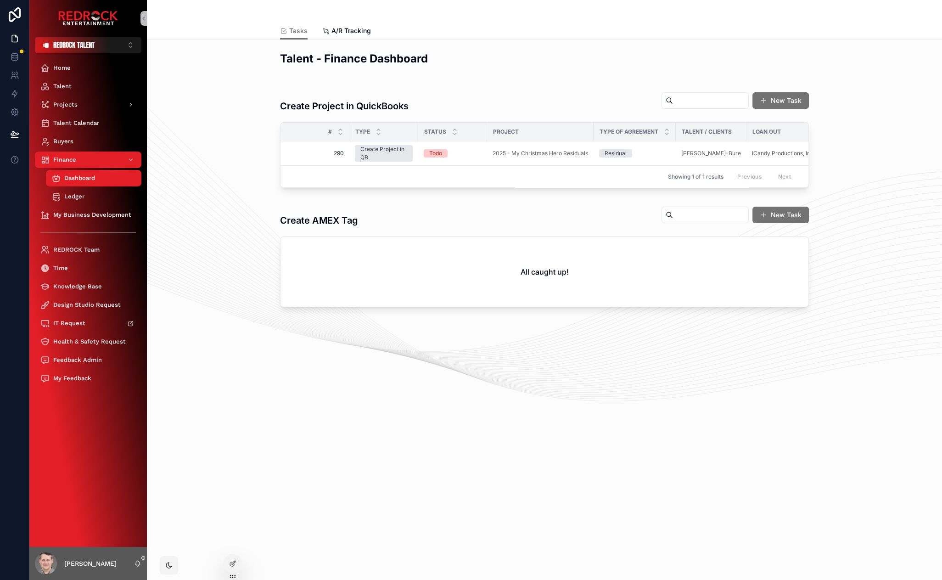
drag, startPoint x: 253, startPoint y: 99, endPoint x: 240, endPoint y: 90, distance: 16.1
drag, startPoint x: 291, startPoint y: 89, endPoint x: 227, endPoint y: 84, distance: 63.6
click at [352, 25] on link "A/R Tracking" at bounding box center [346, 31] width 49 height 18
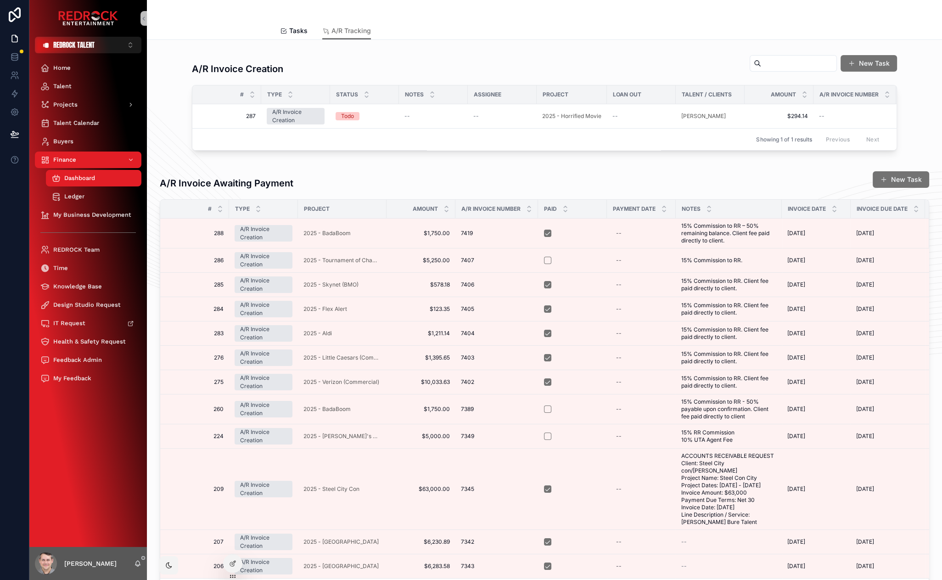
drag, startPoint x: 172, startPoint y: 16, endPoint x: 157, endPoint y: 16, distance: 15.2
click at [153, 5] on div "A/R Tracking Tasks A/R Tracking" at bounding box center [544, 20] width 795 height 40
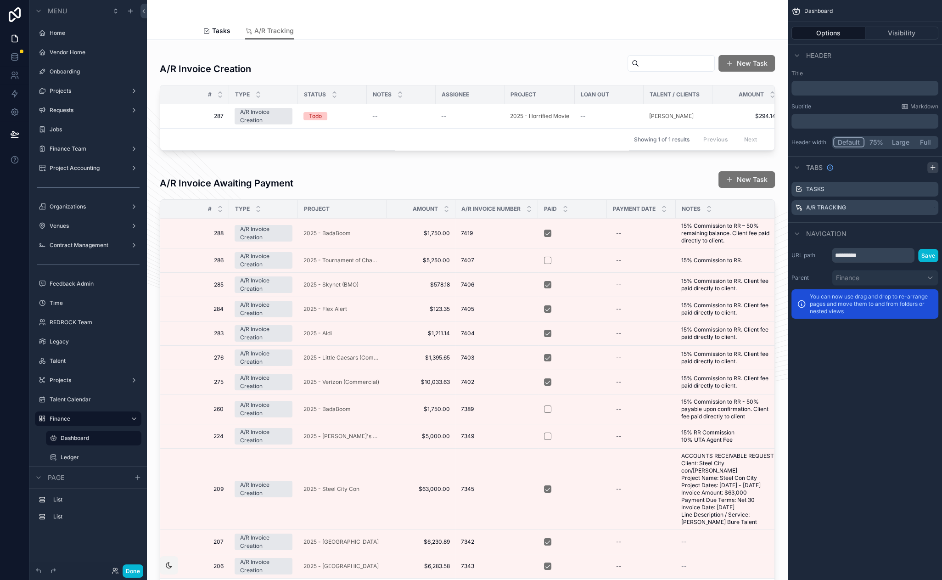
click at [936, 170] on icon "scrollable content" at bounding box center [932, 167] width 7 height 7
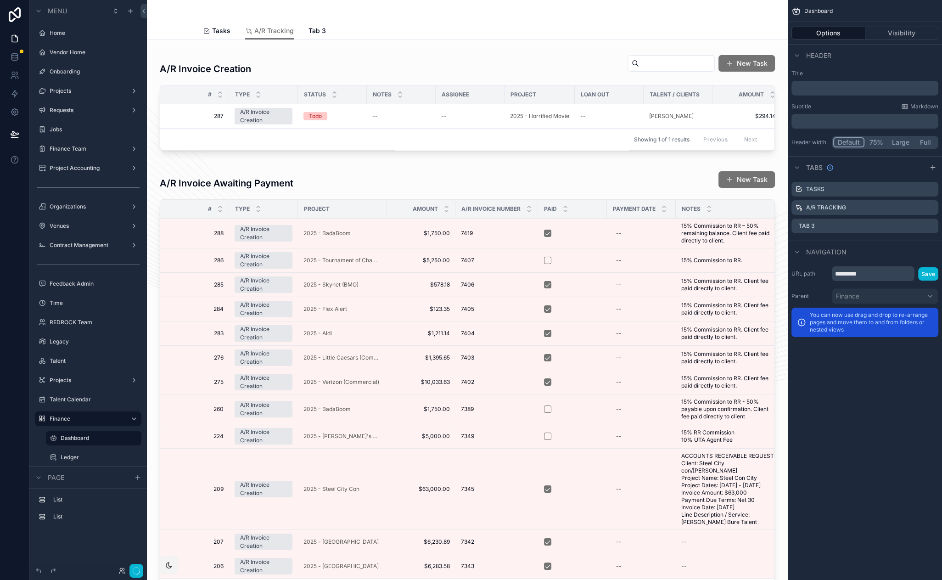
click at [0, 0] on icon "scrollable content" at bounding box center [0, 0] width 0 height 0
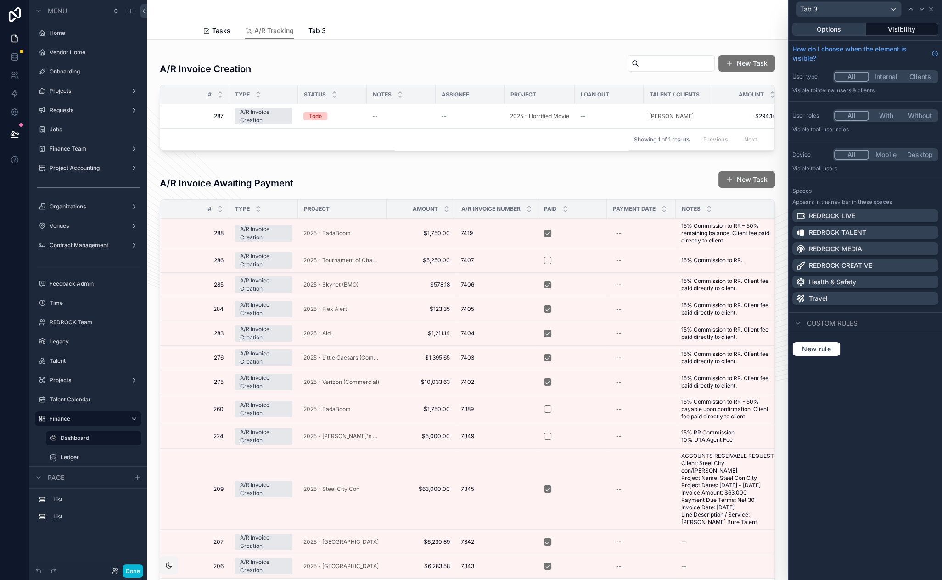
click at [851, 26] on button "Options" at bounding box center [828, 29] width 73 height 13
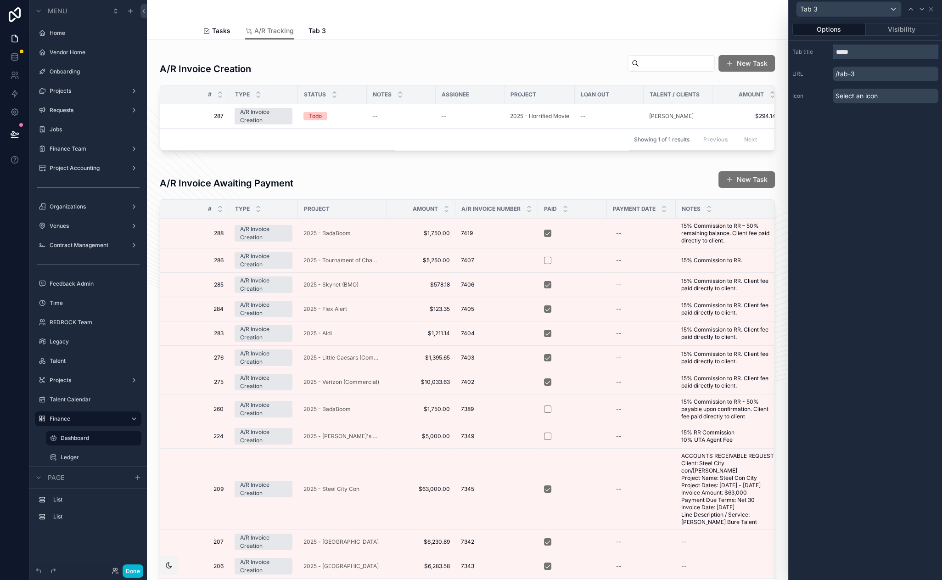
click at [865, 49] on input "*****" at bounding box center [886, 52] width 106 height 15
click at [888, 54] on input "*****" at bounding box center [886, 52] width 106 height 15
drag, startPoint x: 866, startPoint y: 53, endPoint x: 819, endPoint y: 53, distance: 46.8
click at [819, 53] on div "Tab title *****" at bounding box center [865, 52] width 146 height 15
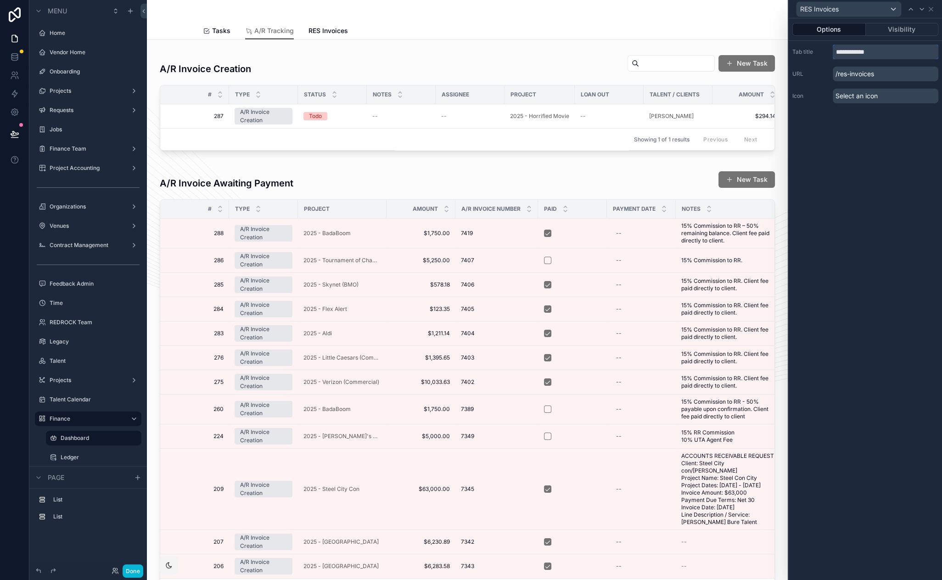
type input "**********"
click at [838, 97] on span "Select an icon" at bounding box center [857, 95] width 42 height 9
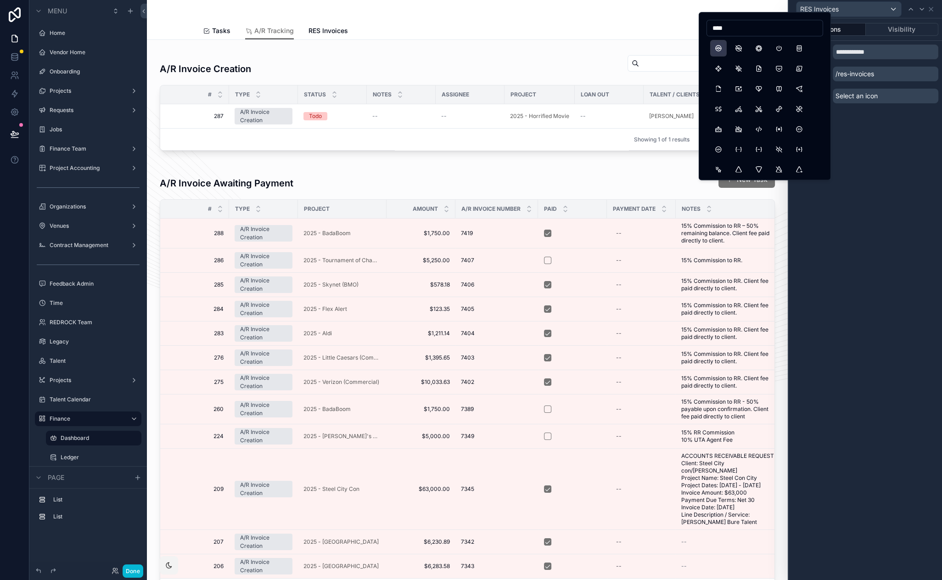
type input "****"
click at [711, 46] on button "Pokeball" at bounding box center [718, 48] width 17 height 17
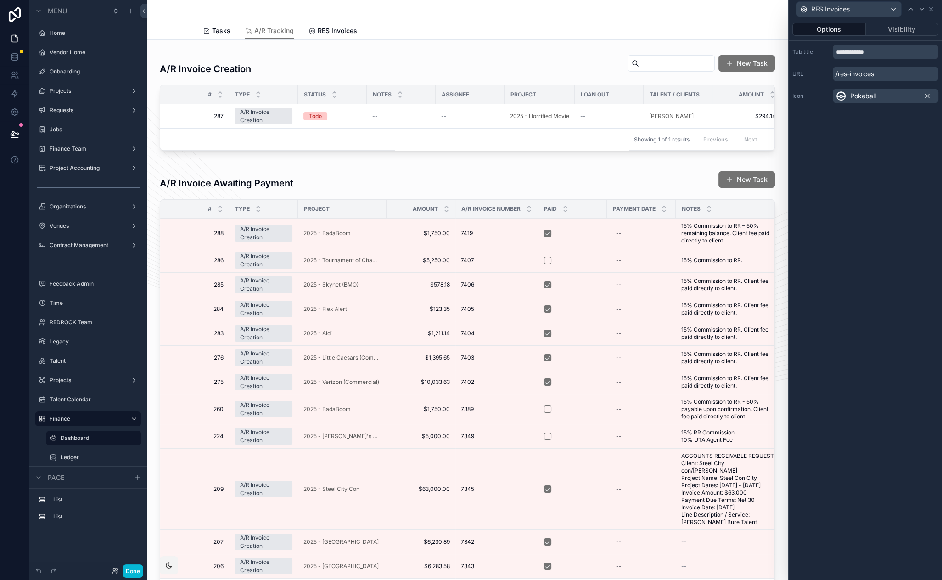
click at [890, 98] on div "Pokeball" at bounding box center [886, 96] width 106 height 15
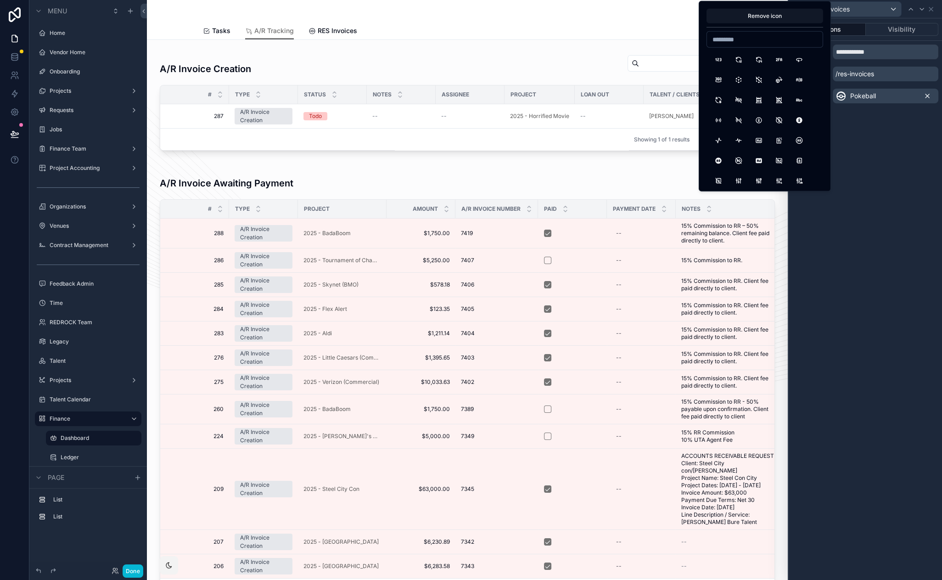
click at [930, 95] on icon at bounding box center [927, 95] width 7 height 7
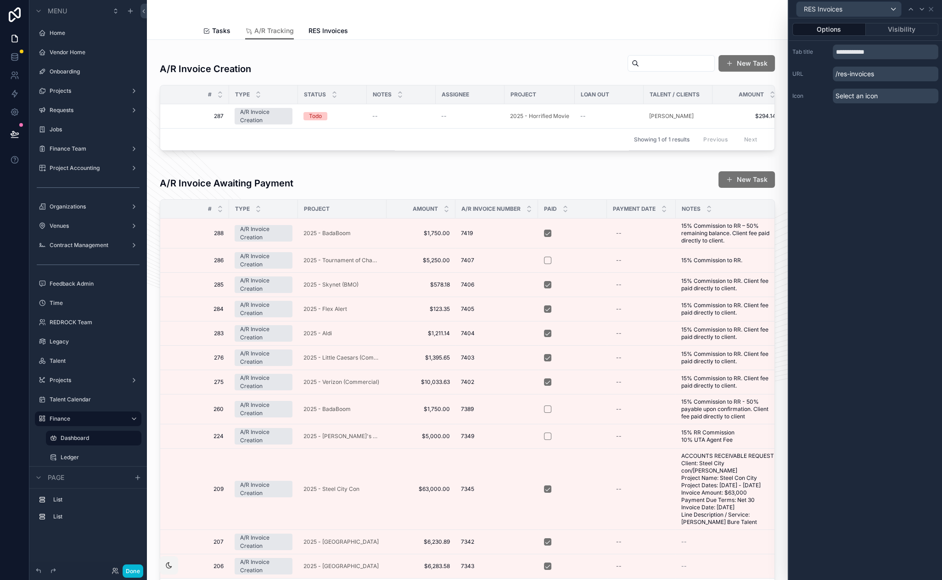
click at [919, 96] on div "Select an icon" at bounding box center [886, 96] width 106 height 15
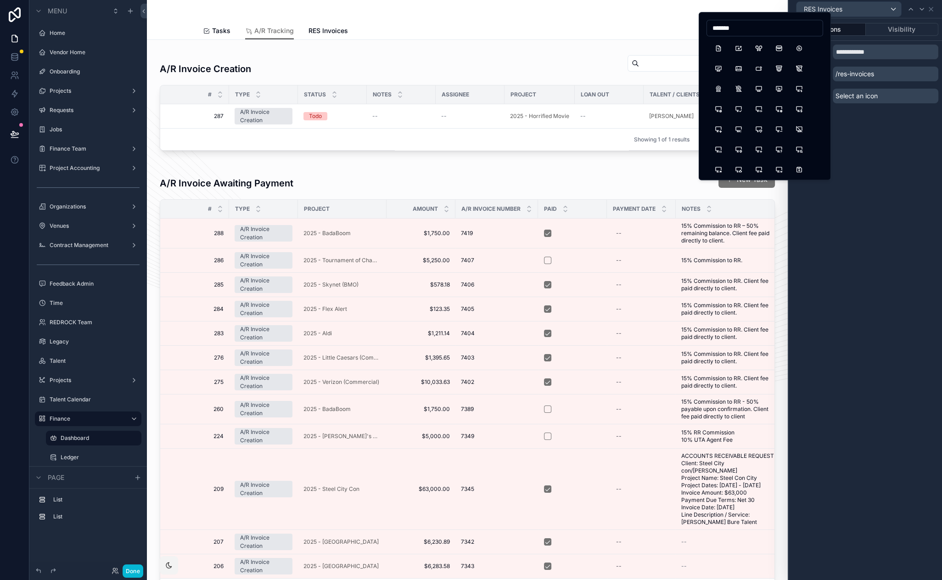
click at [731, 25] on input "*******" at bounding box center [765, 28] width 116 height 13
click at [727, 27] on input "****" at bounding box center [765, 28] width 116 height 13
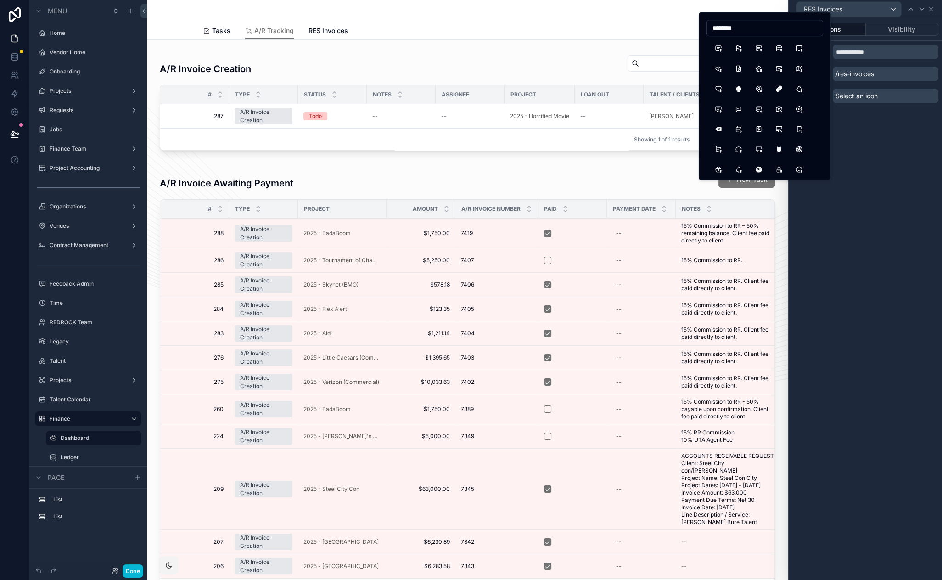
click at [743, 31] on input "********" at bounding box center [765, 28] width 116 height 13
type input "******"
click at [779, 49] on button "FileDollar" at bounding box center [779, 48] width 17 height 17
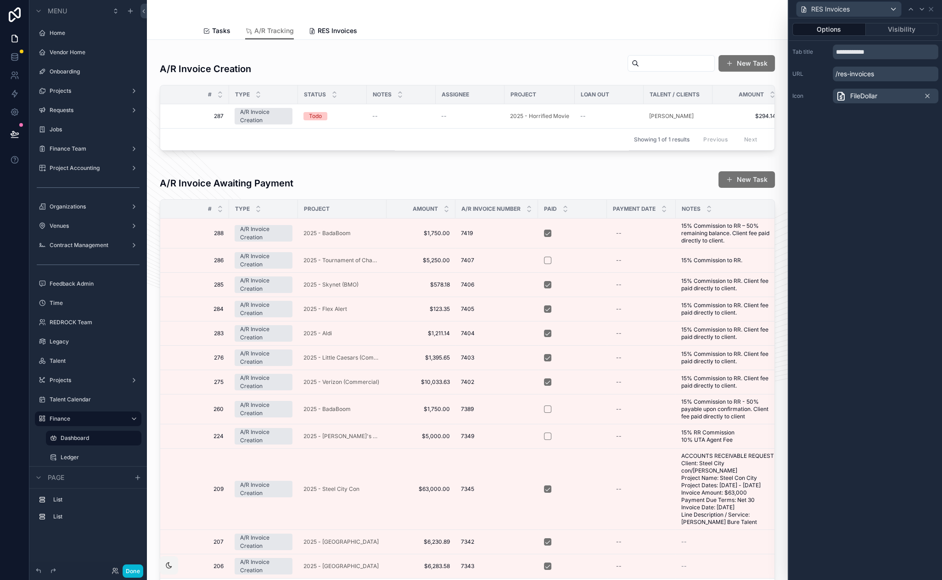
click at [829, 157] on div "**********" at bounding box center [865, 299] width 153 height 562
click at [328, 25] on link "RES Invoices" at bounding box center [333, 31] width 49 height 18
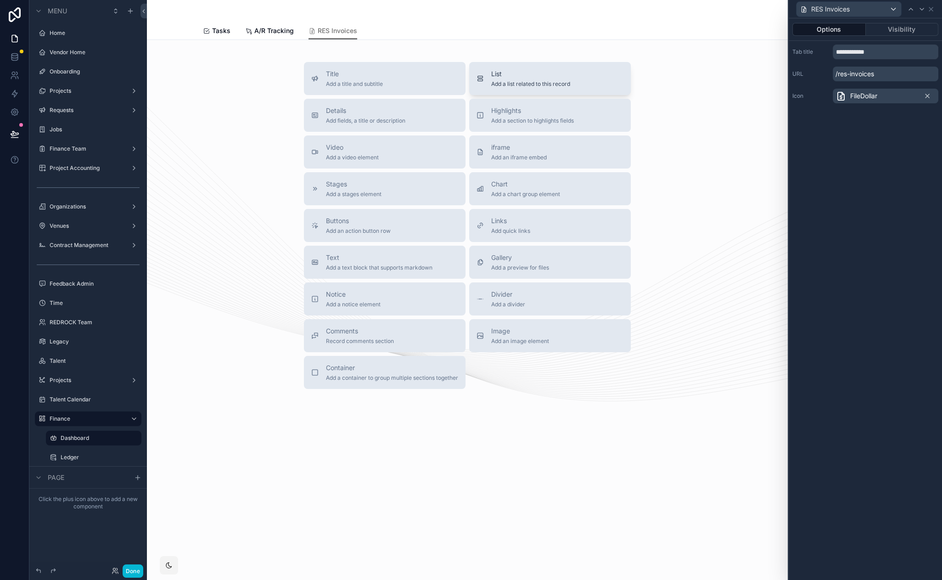
click at [542, 79] on div "List Add a list related to this record" at bounding box center [530, 78] width 79 height 18
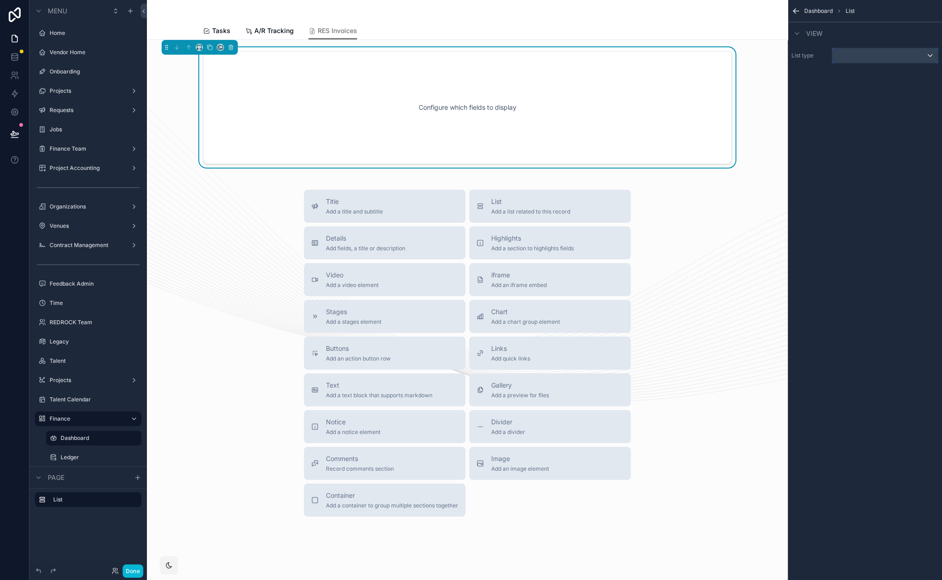
click at [864, 58] on div "scrollable content" at bounding box center [885, 55] width 106 height 15
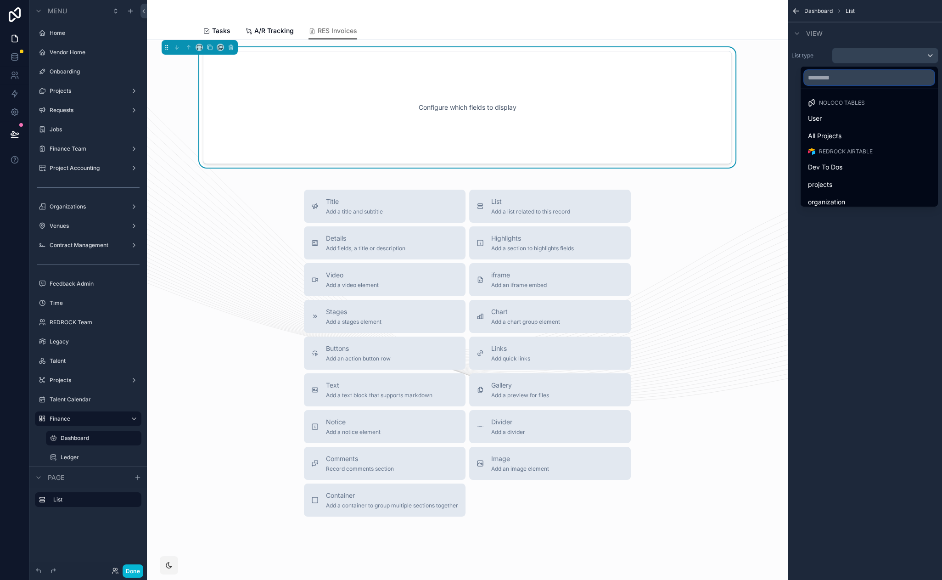
click at [870, 75] on input "text" at bounding box center [869, 77] width 130 height 15
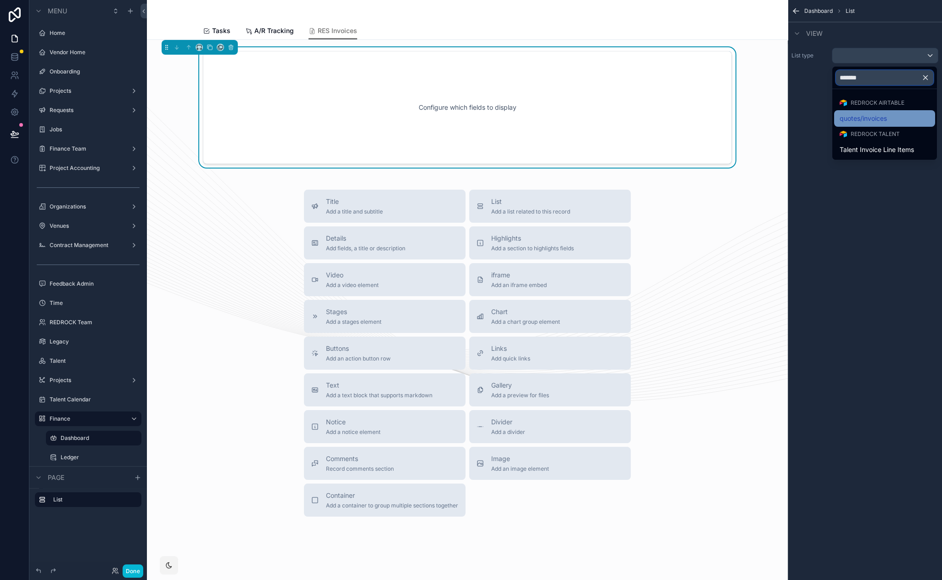
type input "*******"
click at [869, 119] on span "quotes/invoices" at bounding box center [863, 118] width 47 height 11
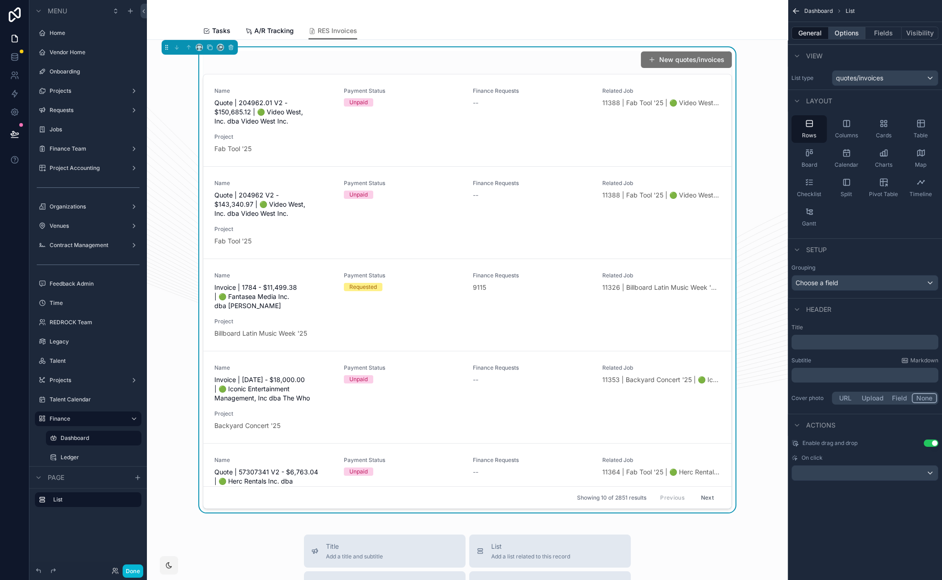
click at [853, 27] on button "Options" at bounding box center [847, 33] width 37 height 13
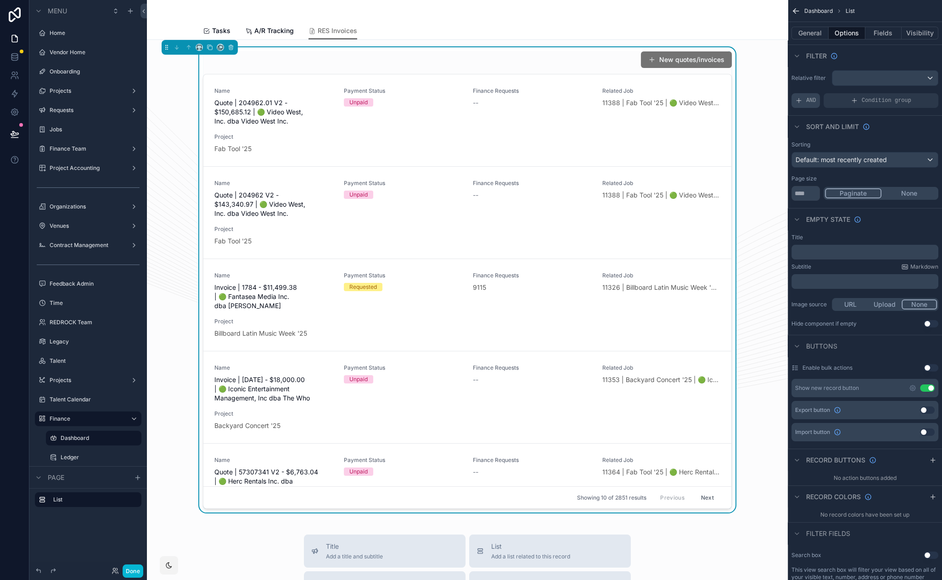
click at [809, 100] on span "AND" at bounding box center [811, 100] width 10 height 7
click at [916, 93] on icon "scrollable content" at bounding box center [916, 93] width 3 height 3
click at [704, 84] on span "Select a field" at bounding box center [698, 87] width 39 height 8
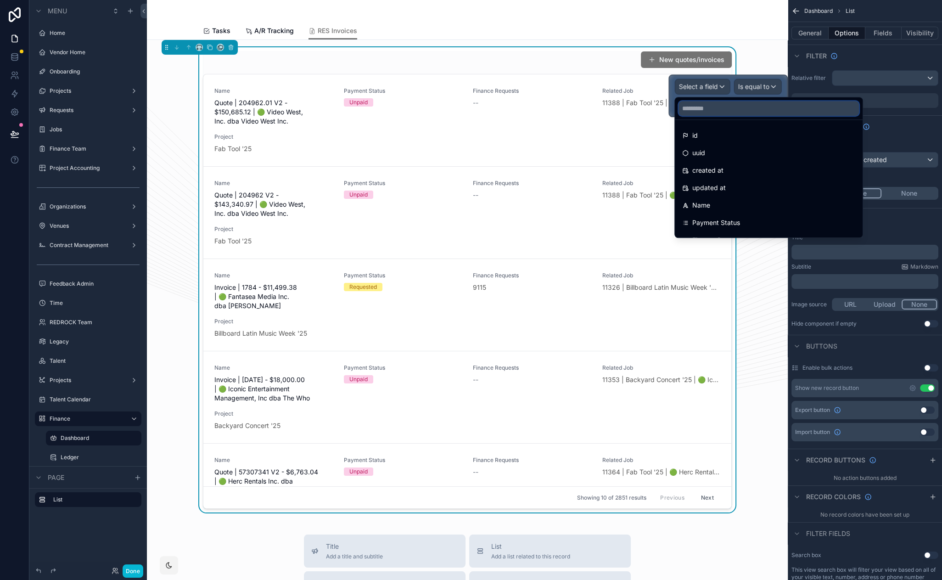
click at [708, 106] on input "text" at bounding box center [769, 108] width 180 height 15
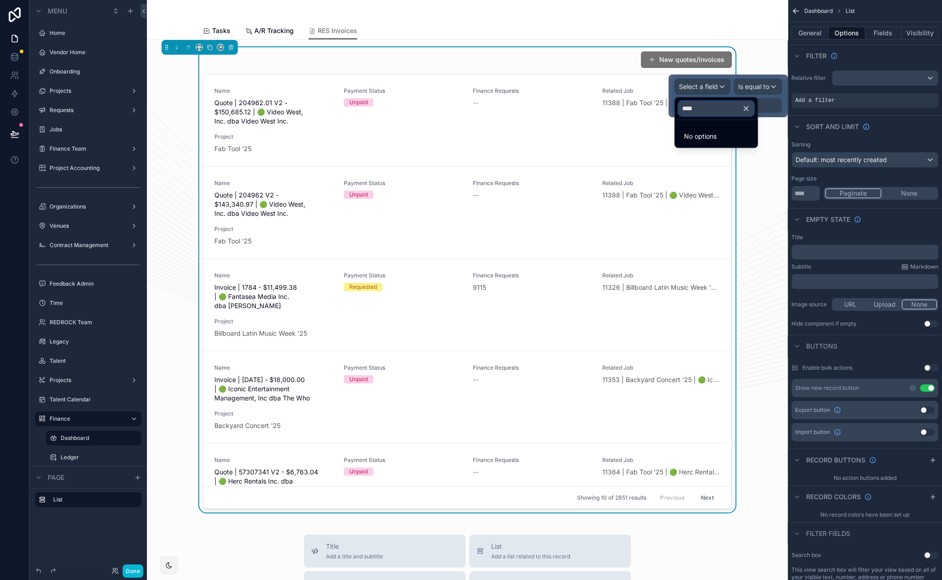
type input "****"
click at [750, 111] on icon "button" at bounding box center [746, 108] width 8 height 8
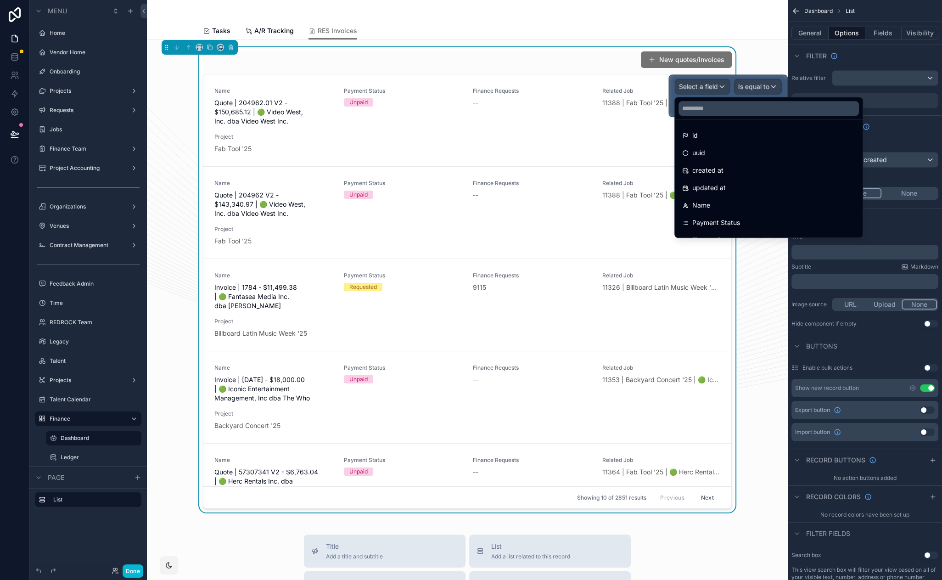
click at [708, 91] on div at bounding box center [728, 95] width 118 height 41
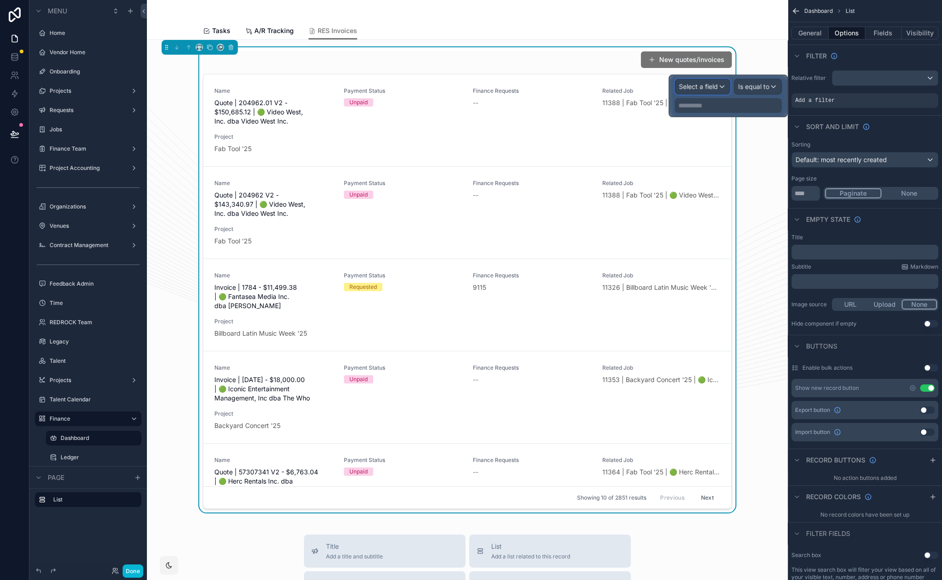
click at [708, 91] on div "Select a field" at bounding box center [702, 86] width 55 height 15
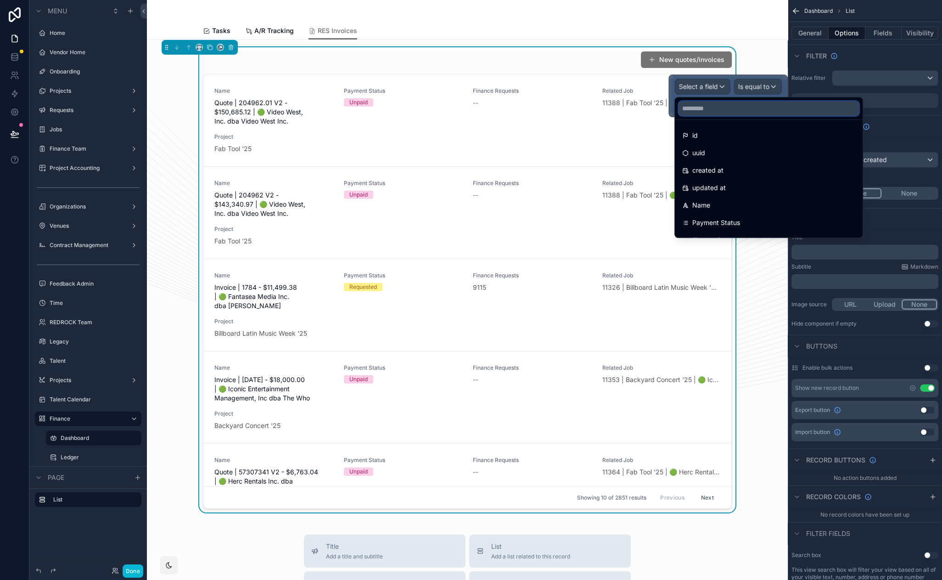
click at [711, 105] on input "text" at bounding box center [769, 108] width 180 height 15
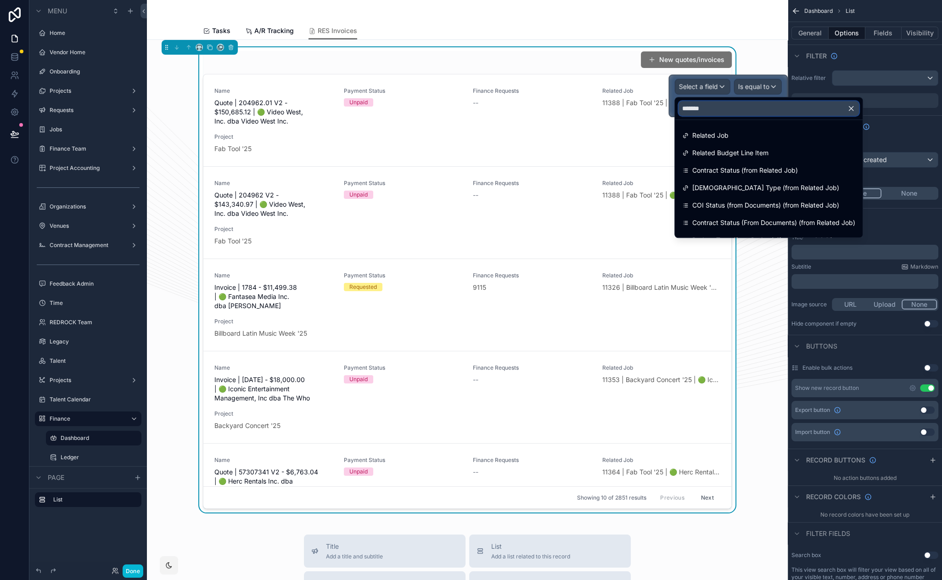
type input "*******"
click at [718, 128] on div "Related Job" at bounding box center [769, 135] width 184 height 17
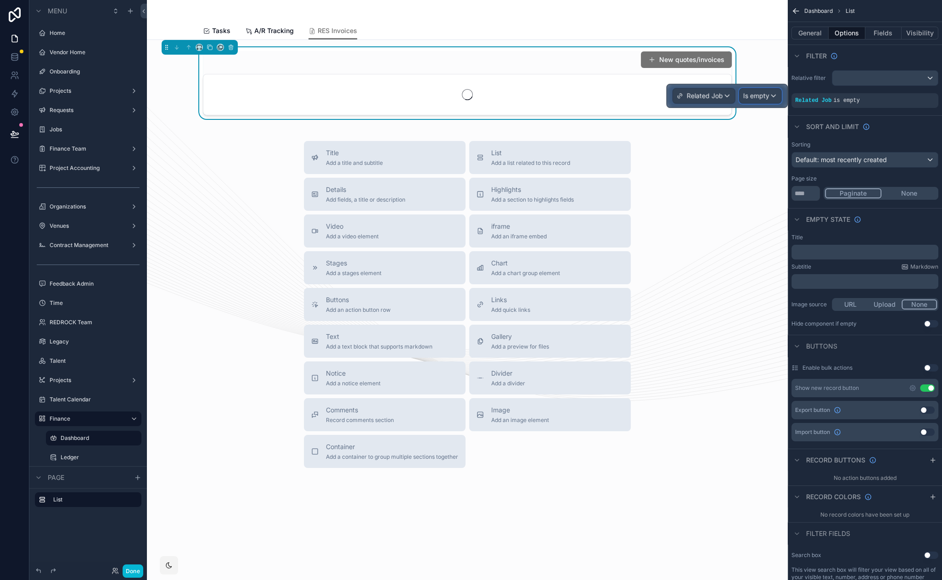
click at [770, 93] on div "Is empty" at bounding box center [761, 96] width 42 height 15
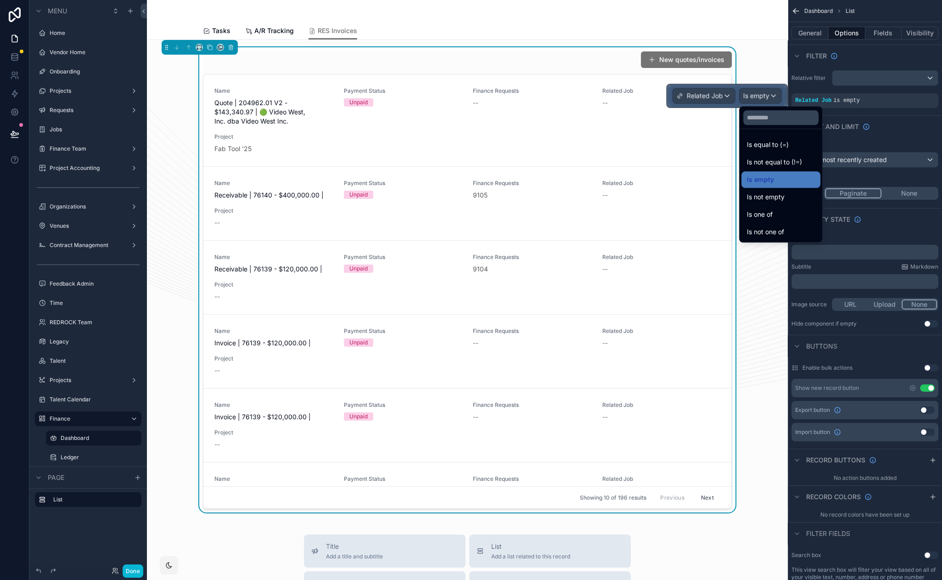
drag, startPoint x: 774, startPoint y: 139, endPoint x: 726, endPoint y: 113, distance: 54.2
click at [774, 140] on span "Is equal to (=)" at bounding box center [768, 144] width 42 height 11
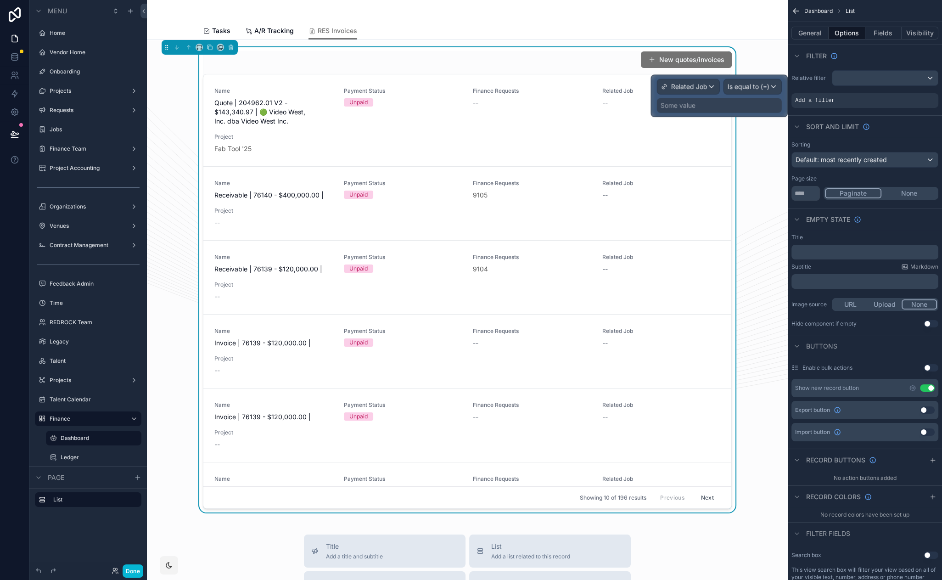
click at [721, 106] on div "Some value" at bounding box center [719, 105] width 125 height 15
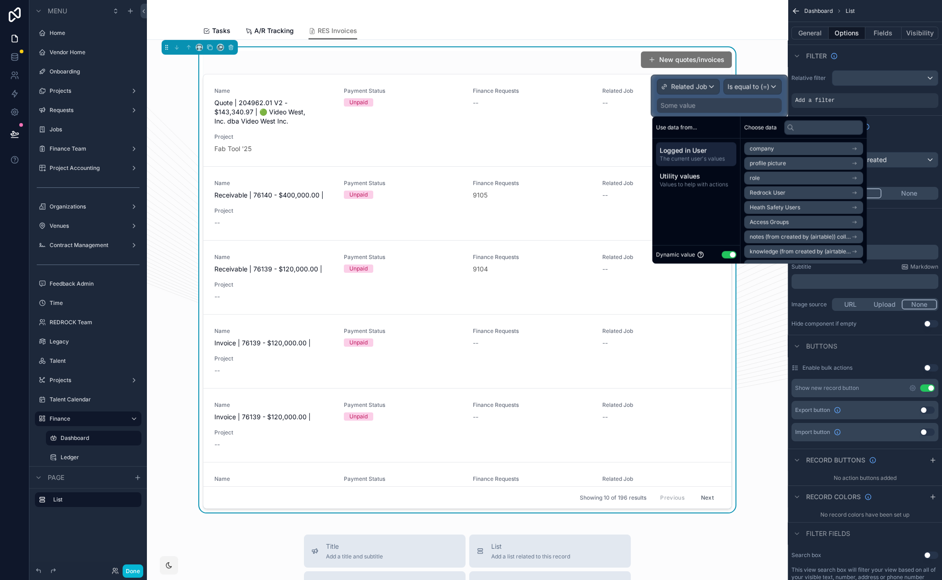
click at [728, 252] on button "Use setting" at bounding box center [729, 254] width 15 height 7
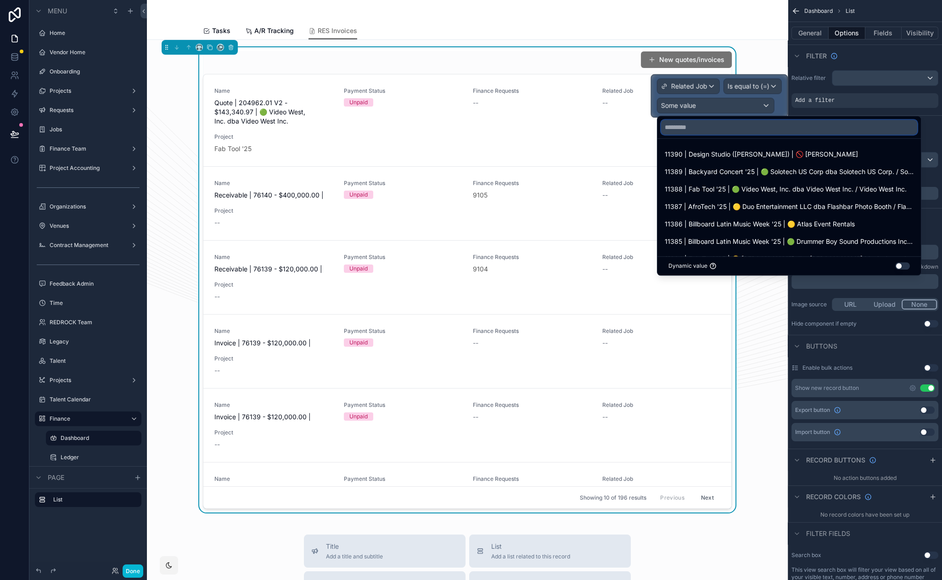
click at [744, 129] on input "text" at bounding box center [789, 127] width 256 height 15
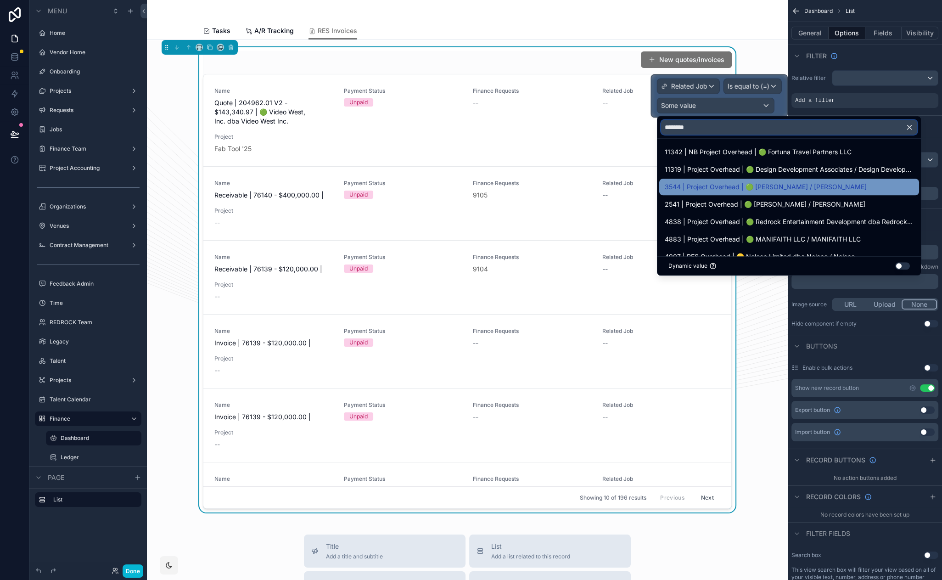
scroll to position [25, 0]
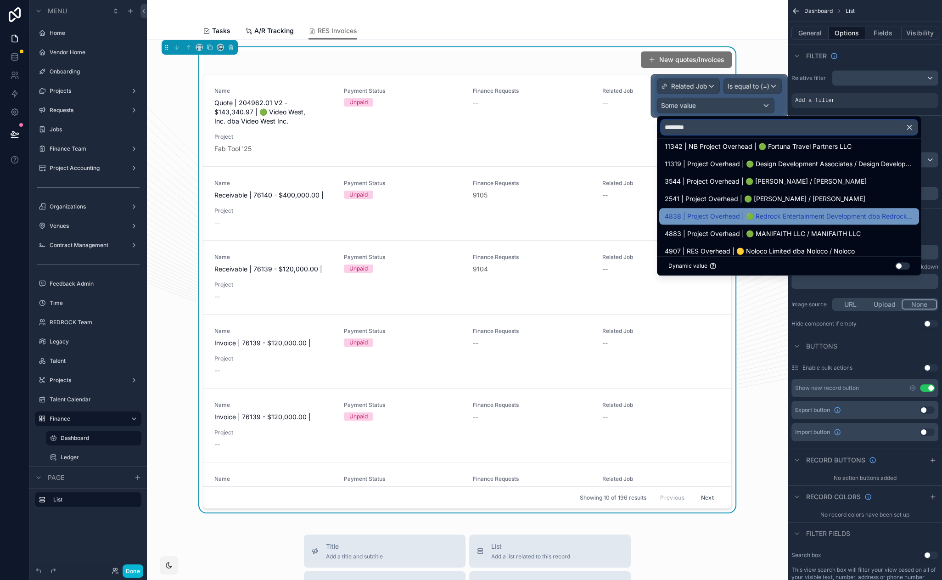
type input "********"
click at [779, 217] on span "4838 | Project Overhead | 🟢 Redrock Entertainment Development dba Redrock Enter…" at bounding box center [789, 216] width 249 height 11
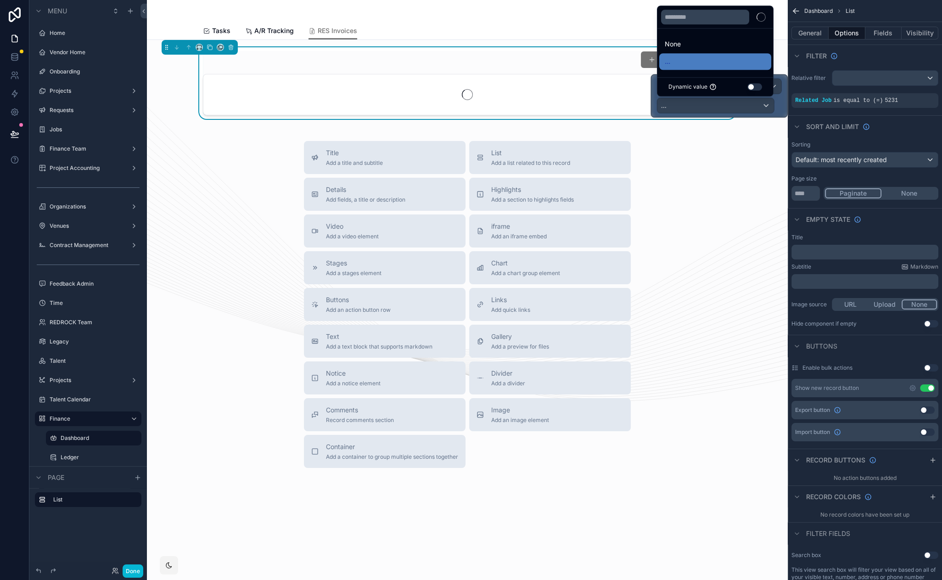
scroll to position [0, 0]
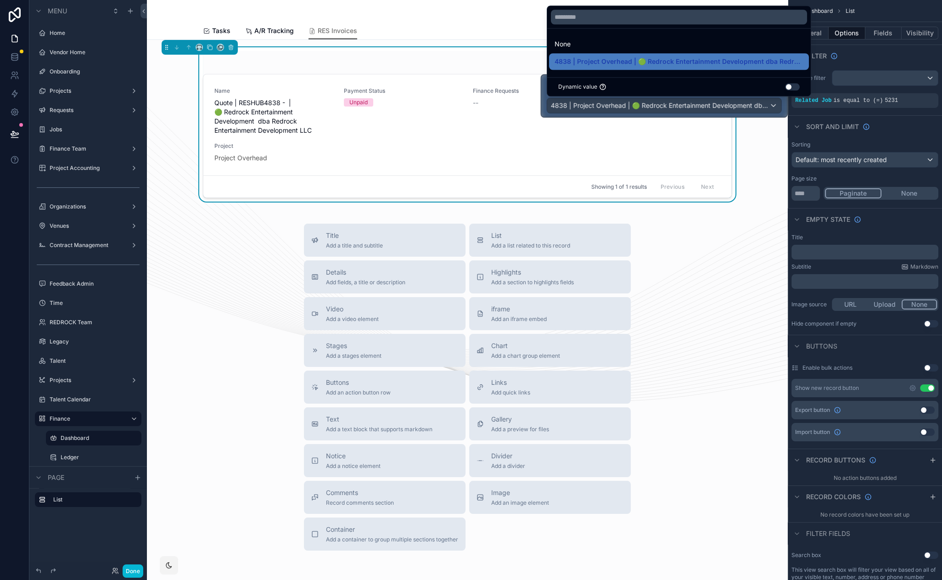
click at [427, 21] on div "scrollable content" at bounding box center [467, 11] width 529 height 22
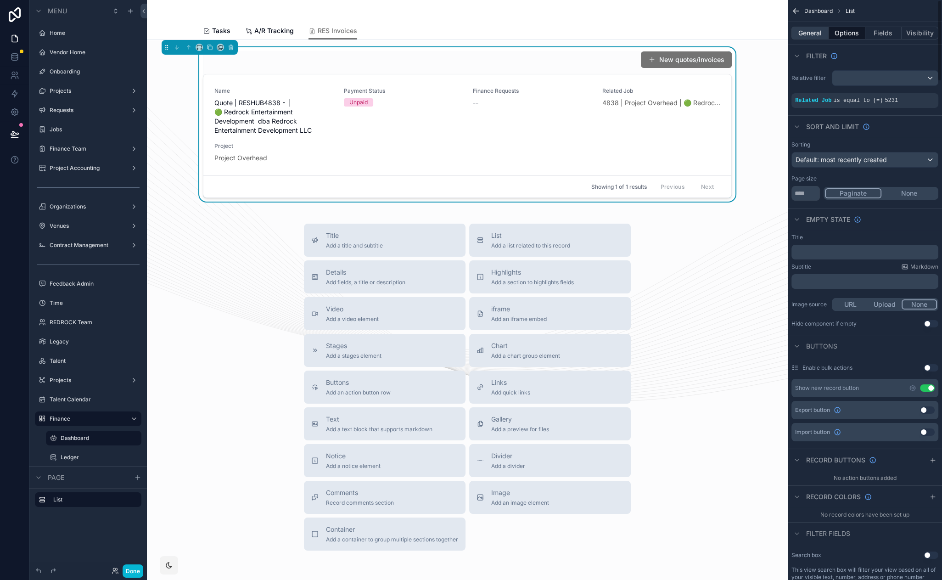
drag, startPoint x: 812, startPoint y: 31, endPoint x: 819, endPoint y: 34, distance: 7.4
click at [812, 31] on button "General" at bounding box center [810, 33] width 37 height 13
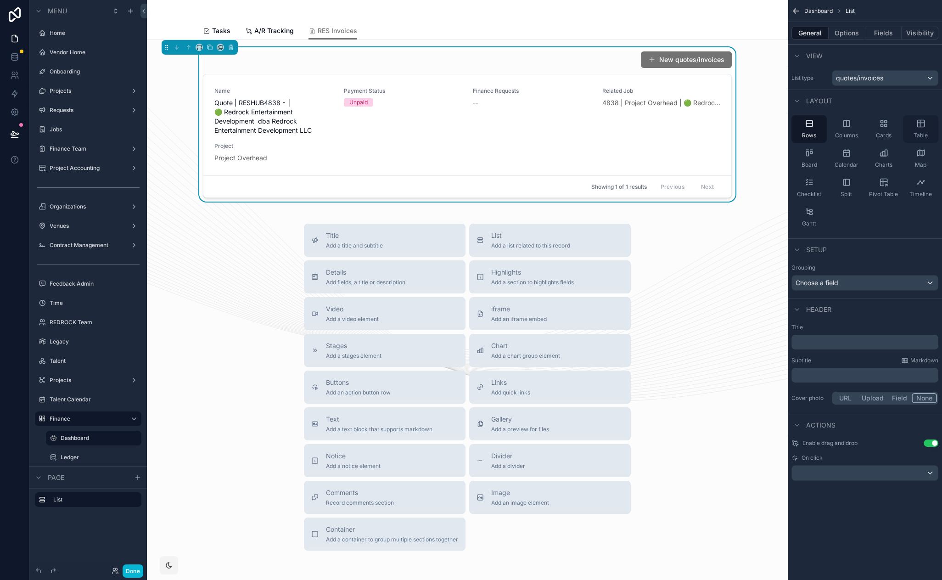
click at [925, 130] on div "Table" at bounding box center [920, 129] width 35 height 28
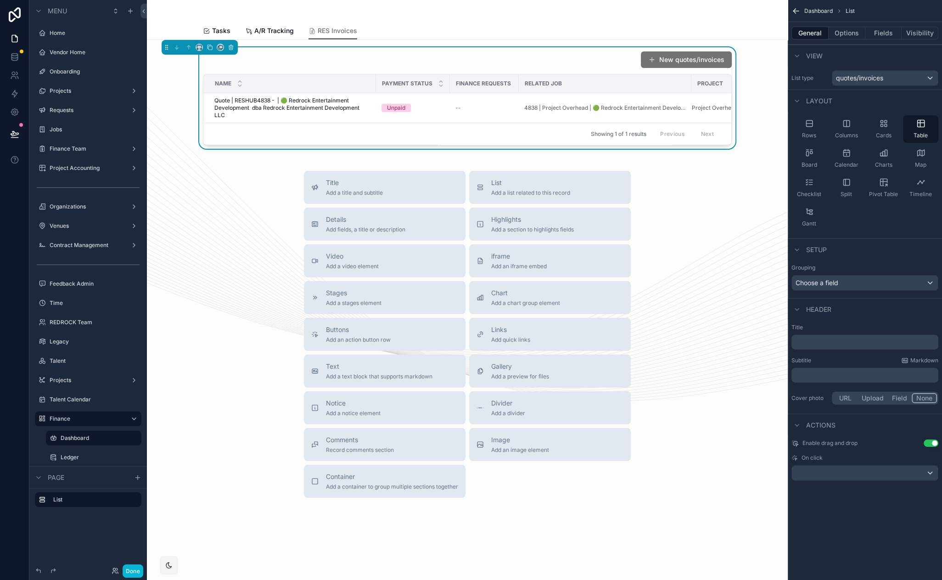
click at [847, 56] on div "View" at bounding box center [865, 56] width 154 height 22
click at [843, 32] on button "Options" at bounding box center [847, 33] width 37 height 13
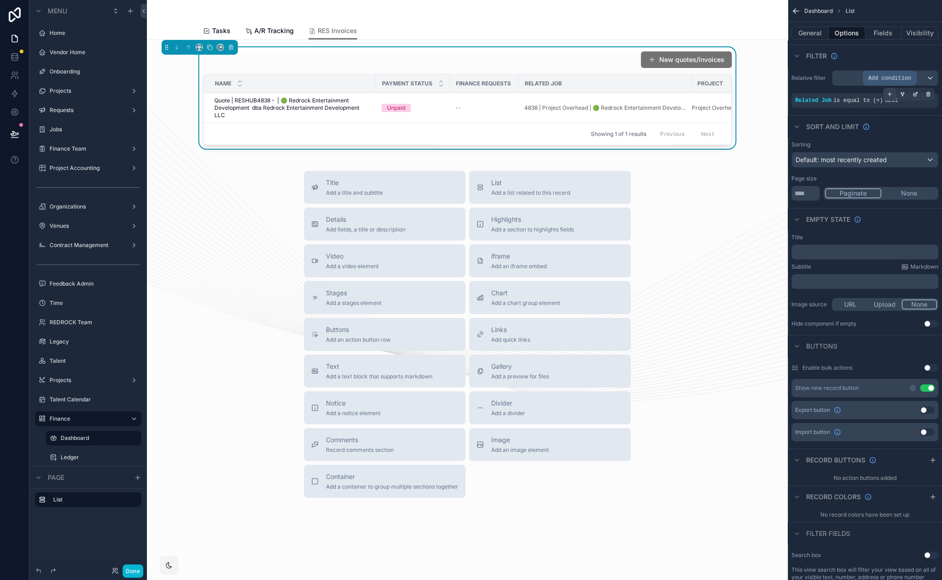
click at [893, 94] on div "scrollable content" at bounding box center [889, 94] width 13 height 13
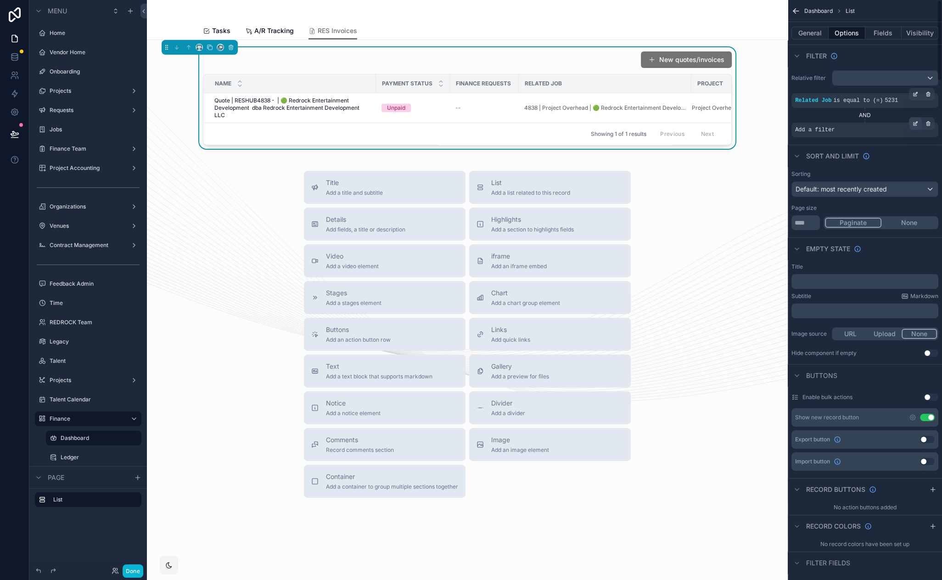
click at [910, 122] on div "scrollable content" at bounding box center [915, 123] width 13 height 13
click at [675, 115] on div "Select a field" at bounding box center [702, 116] width 55 height 15
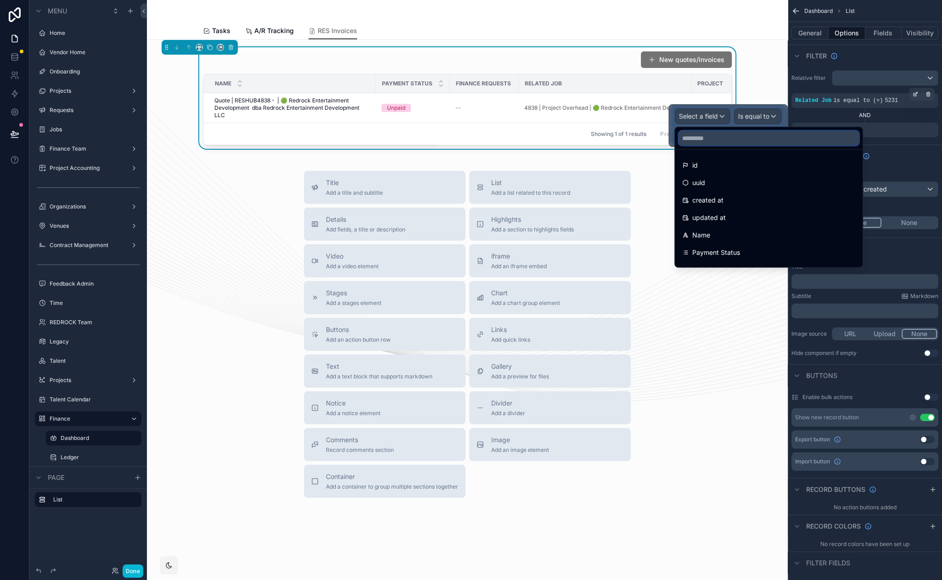
click at [704, 138] on input "text" at bounding box center [769, 138] width 180 height 15
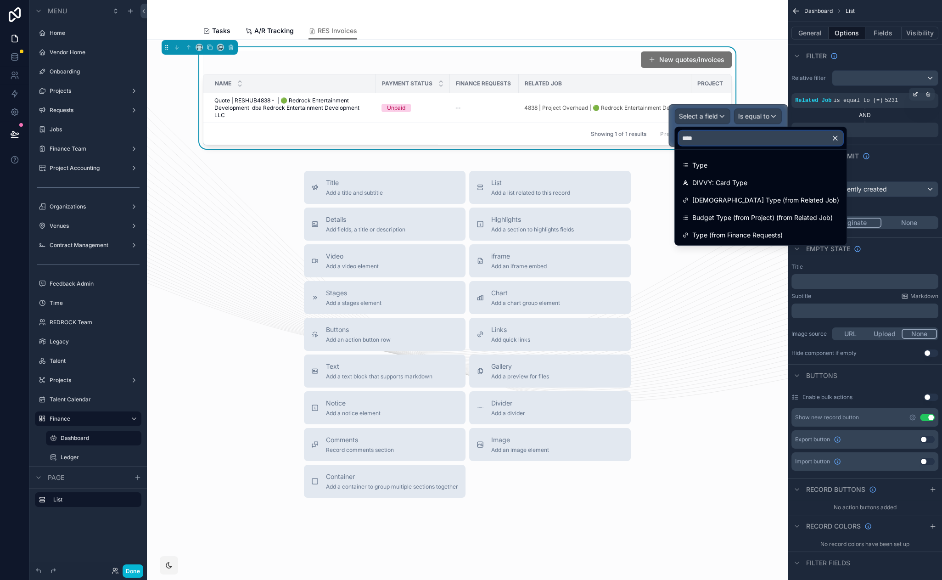
type input "****"
click at [697, 164] on span "Type" at bounding box center [699, 165] width 15 height 11
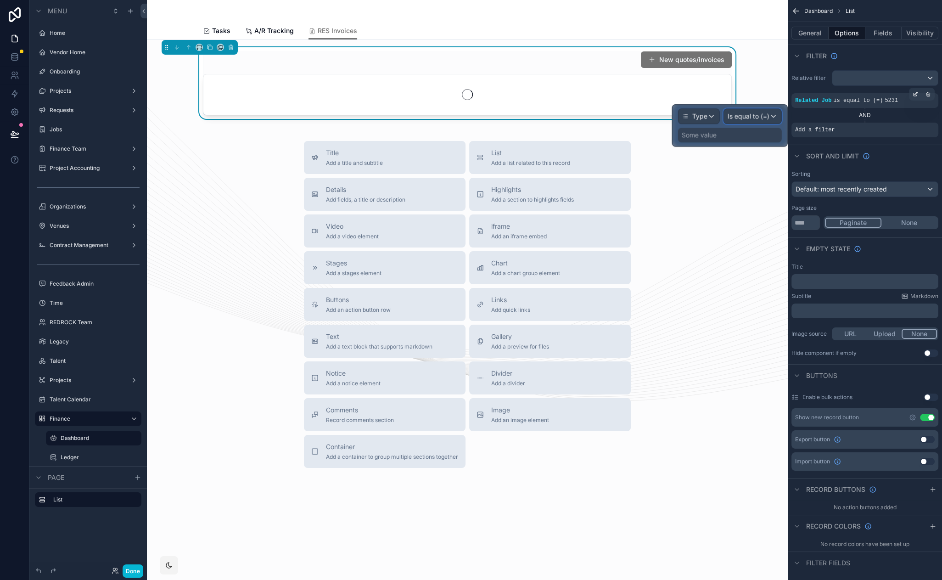
click at [760, 118] on span "Is equal to (=)" at bounding box center [749, 116] width 42 height 9
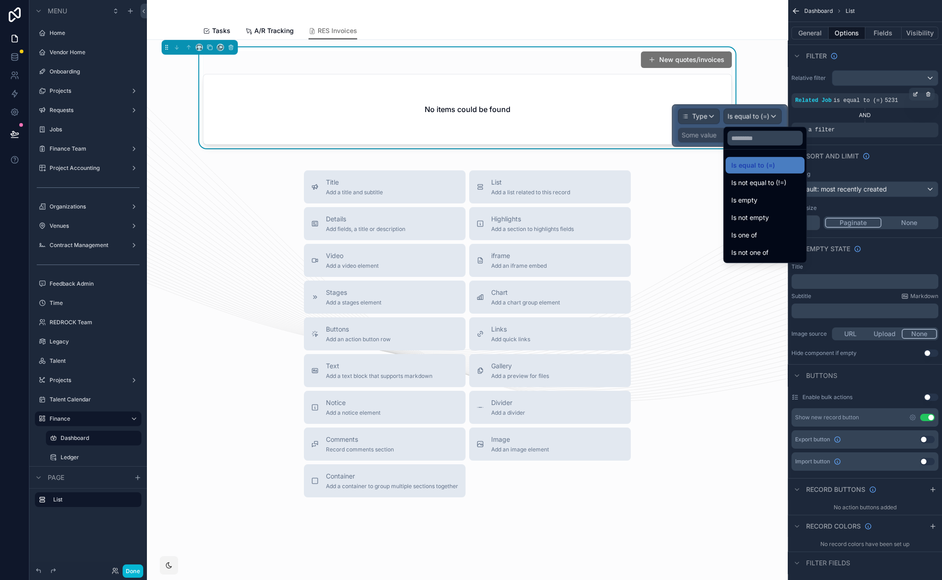
click at [721, 139] on div at bounding box center [730, 125] width 115 height 41
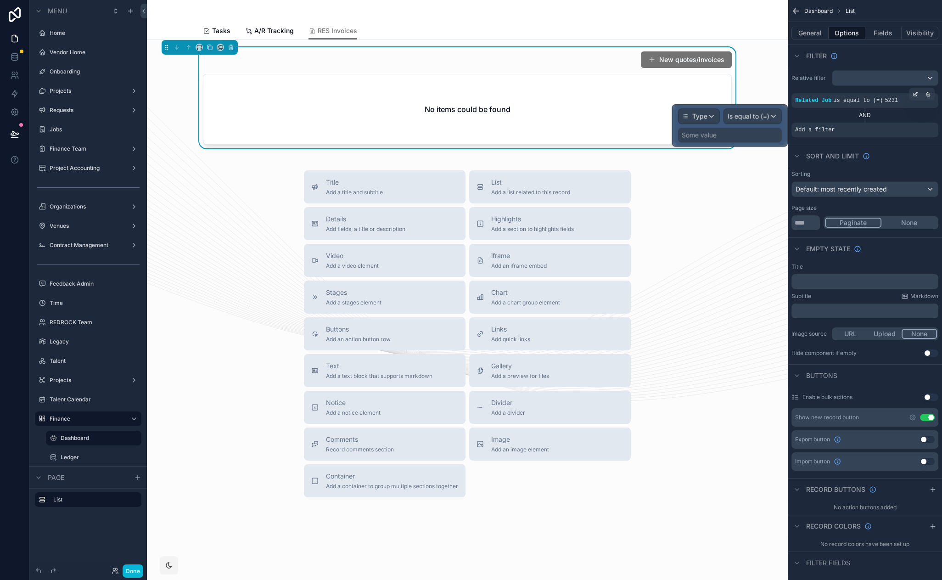
click at [702, 139] on div "Some value" at bounding box center [699, 134] width 35 height 9
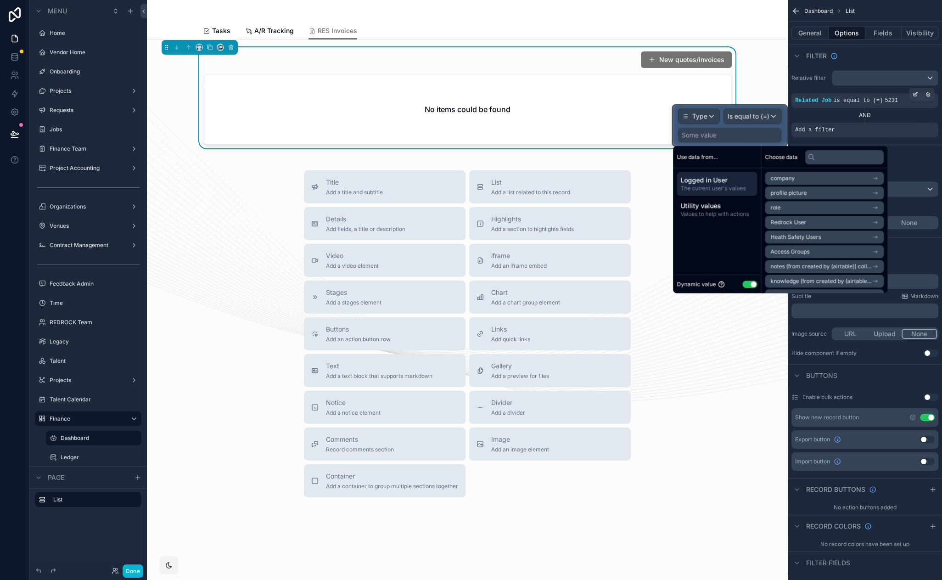
click at [748, 283] on button "Use setting" at bounding box center [749, 284] width 15 height 7
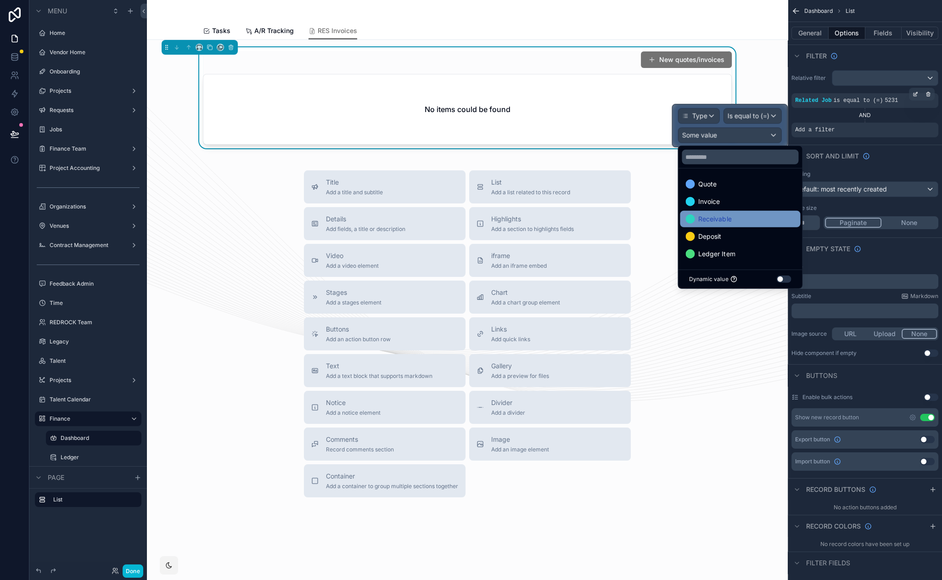
drag, startPoint x: 750, startPoint y: 195, endPoint x: 765, endPoint y: 221, distance: 29.6
click at [750, 195] on div "Invoice" at bounding box center [740, 201] width 120 height 17
click at [526, 22] on div "Tasks A/R Tracking RES Invoices" at bounding box center [467, 30] width 529 height 17
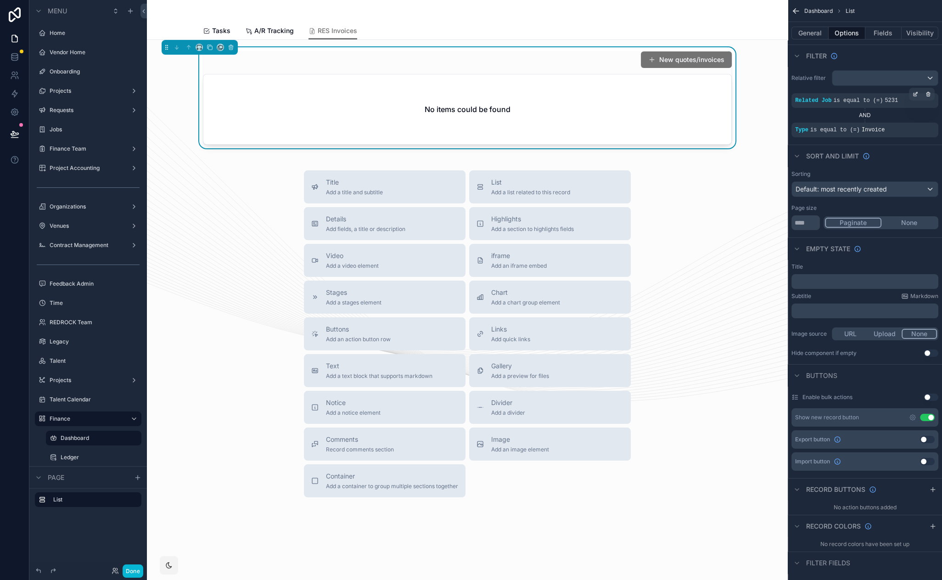
drag, startPoint x: 431, startPoint y: 18, endPoint x: 418, endPoint y: 16, distance: 13.5
click at [928, 417] on button "Use setting" at bounding box center [927, 417] width 15 height 7
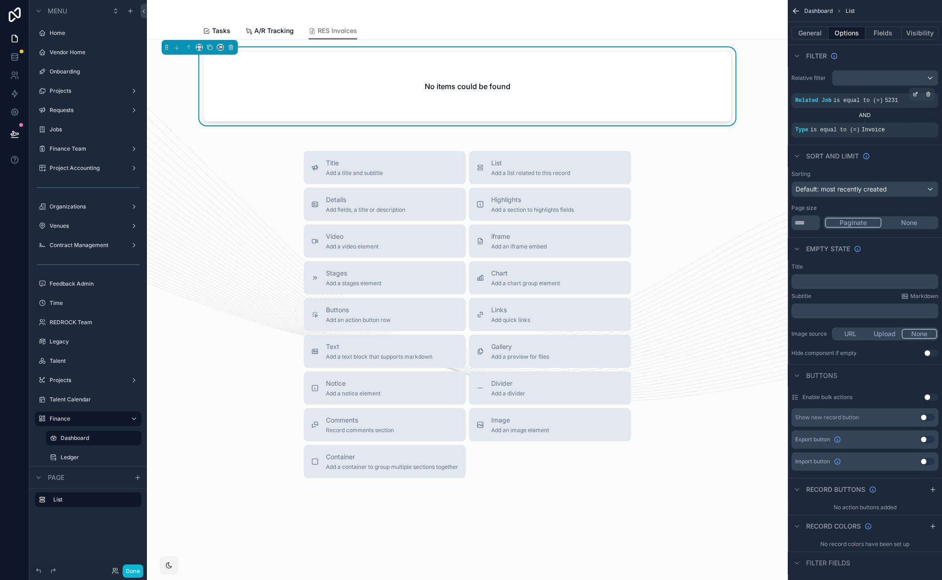
drag, startPoint x: 672, startPoint y: 164, endPoint x: 661, endPoint y: 157, distance: 13.2
drag, startPoint x: 646, startPoint y: 146, endPoint x: 643, endPoint y: 140, distance: 7.0
click at [649, 158] on div "Title Add a title and subtitle List Add a list related to this record Details A…" at bounding box center [467, 314] width 626 height 327
click at [650, 157] on div "Title Add a title and subtitle List Add a list related to this record Details A…" at bounding box center [467, 314] width 626 height 327
click at [796, 38] on button "General" at bounding box center [810, 33] width 37 height 13
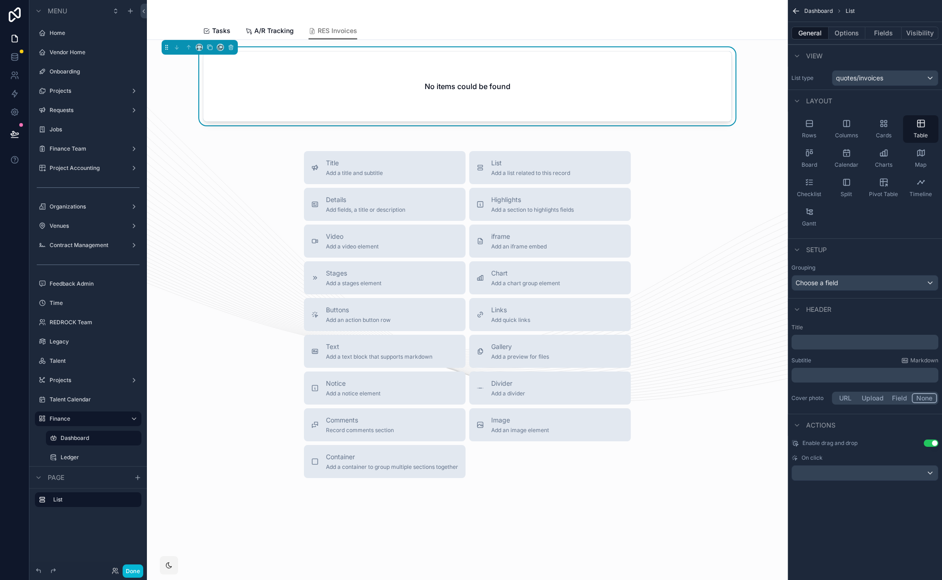
click at [692, 209] on div "Title Add a title and subtitle List Add a list related to this record Details A…" at bounding box center [467, 314] width 626 height 327
click at [385, 315] on div "Buttons Add an action button row" at bounding box center [358, 314] width 65 height 18
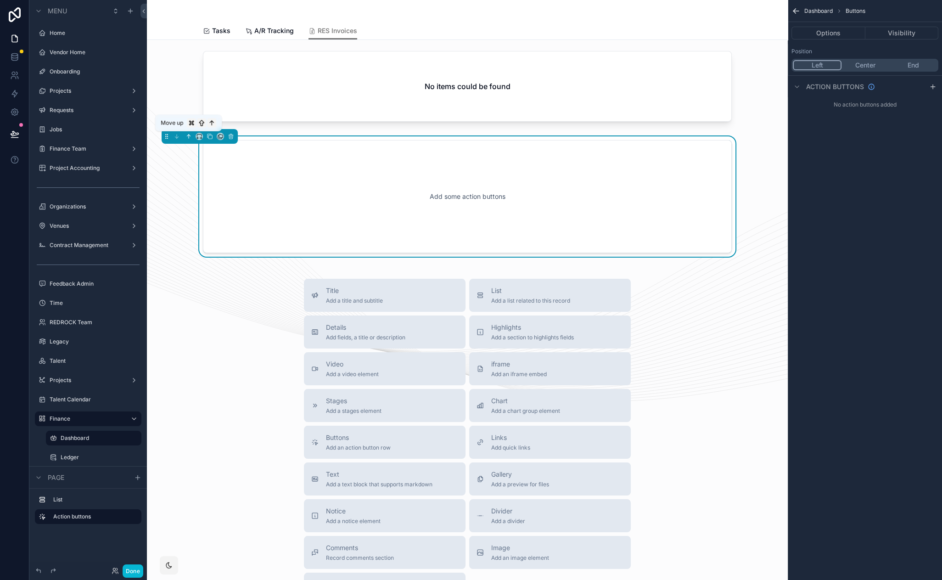
click at [186, 137] on icon "scrollable content" at bounding box center [188, 136] width 6 height 6
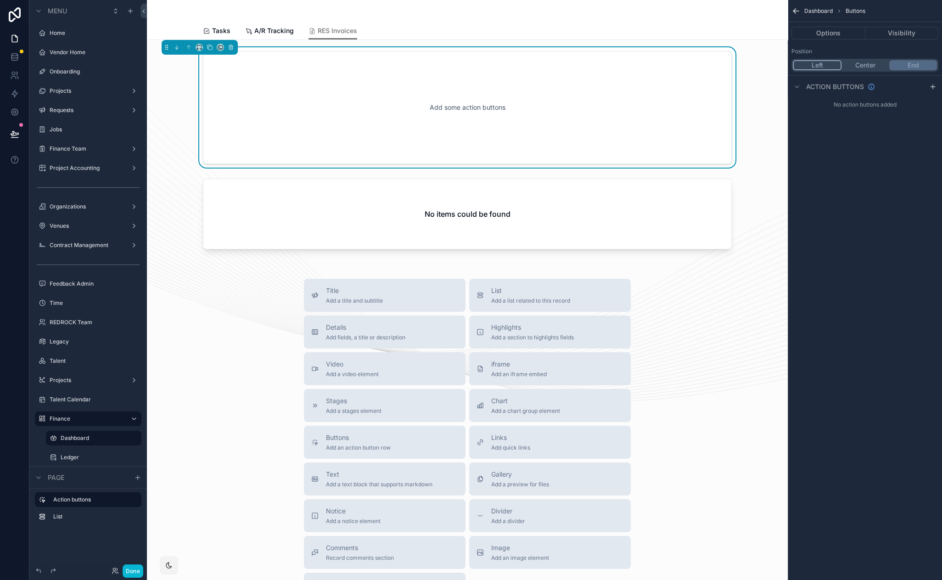
click at [922, 64] on button "End" at bounding box center [913, 65] width 48 height 10
click at [934, 82] on div "scrollable content" at bounding box center [932, 86] width 11 height 11
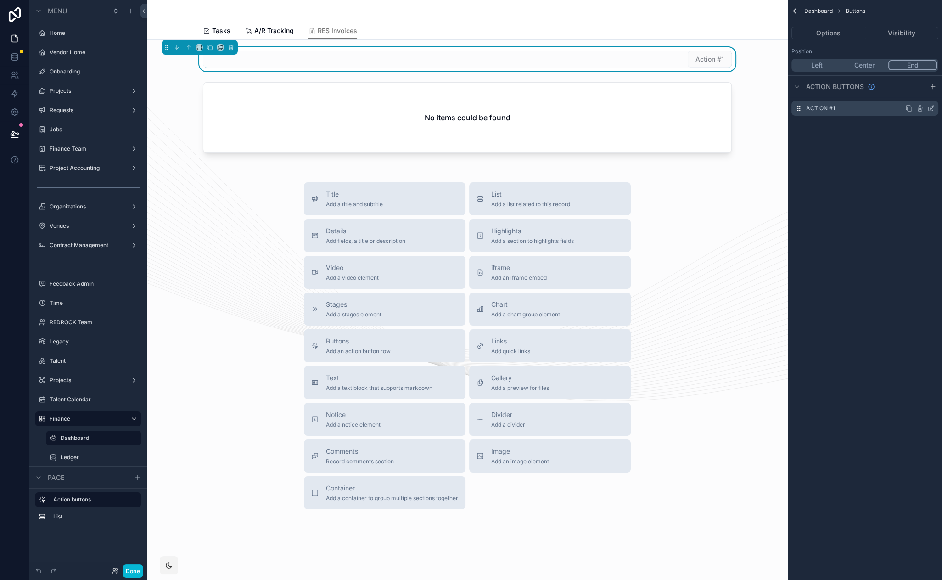
click at [932, 107] on icon "scrollable content" at bounding box center [930, 108] width 7 height 7
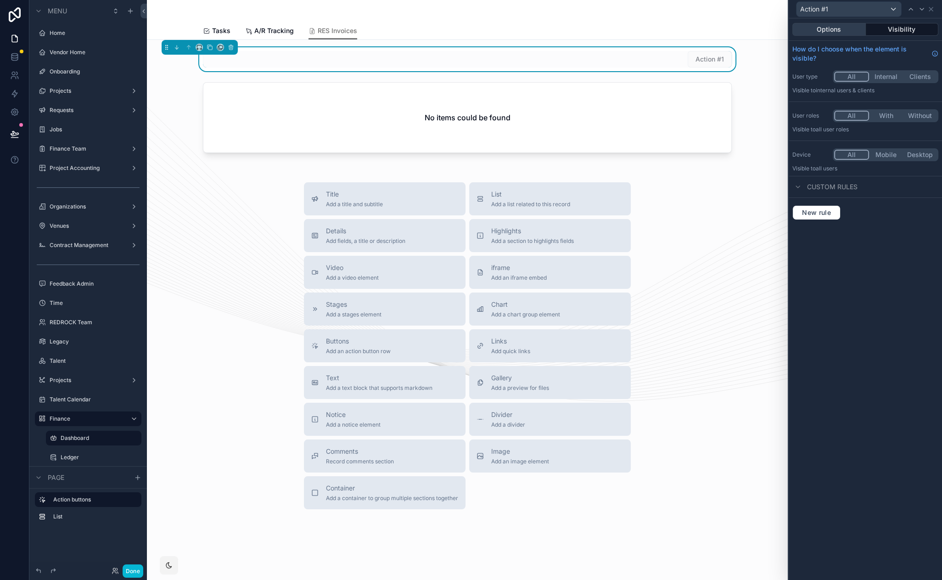
click at [843, 33] on button "Options" at bounding box center [828, 29] width 73 height 13
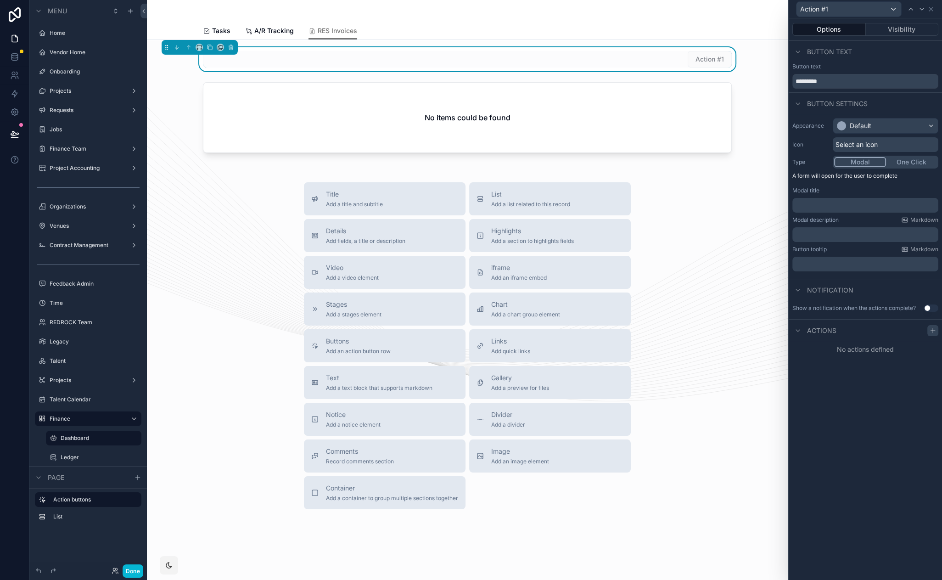
click at [934, 332] on icon at bounding box center [932, 330] width 7 height 7
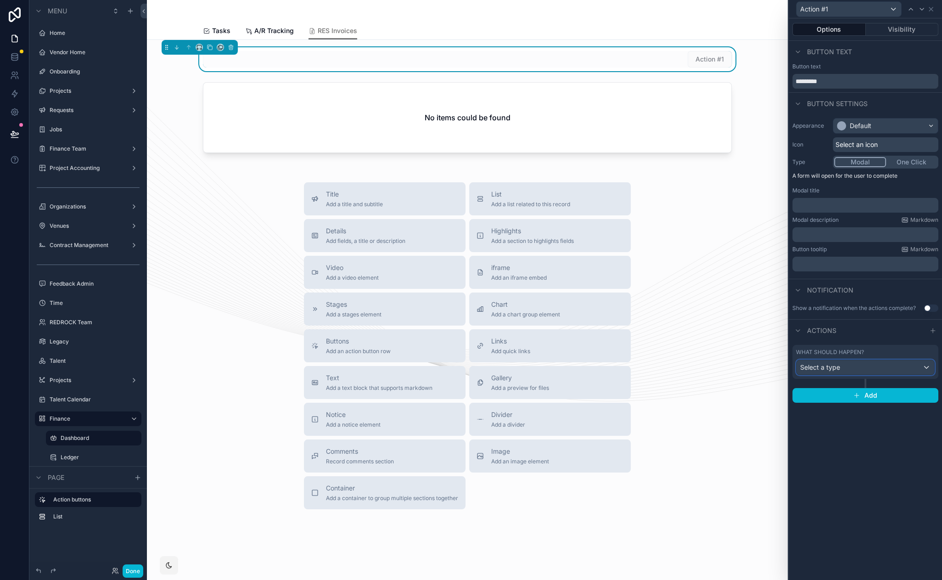
click at [854, 371] on div "Select a type" at bounding box center [866, 367] width 138 height 15
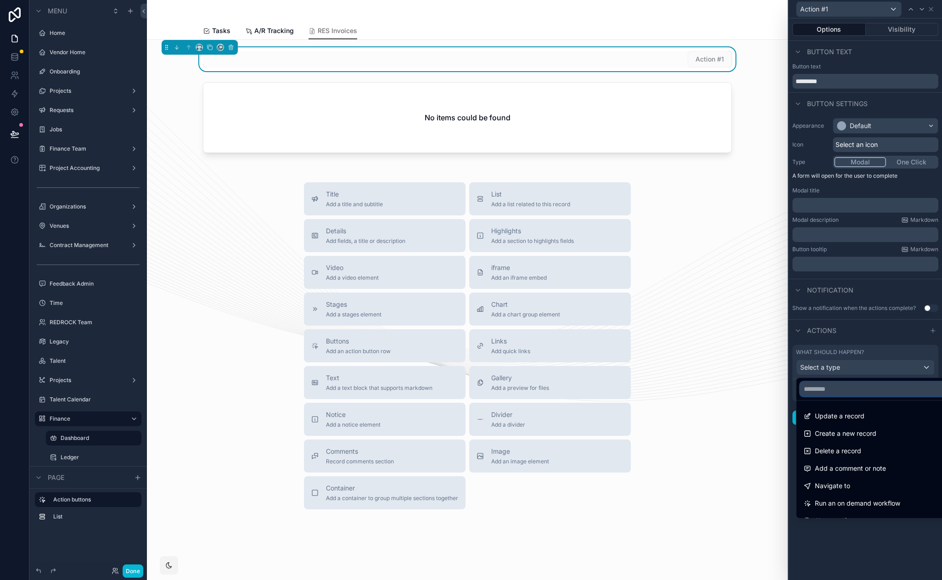
click at [860, 391] on input "text" at bounding box center [876, 389] width 152 height 15
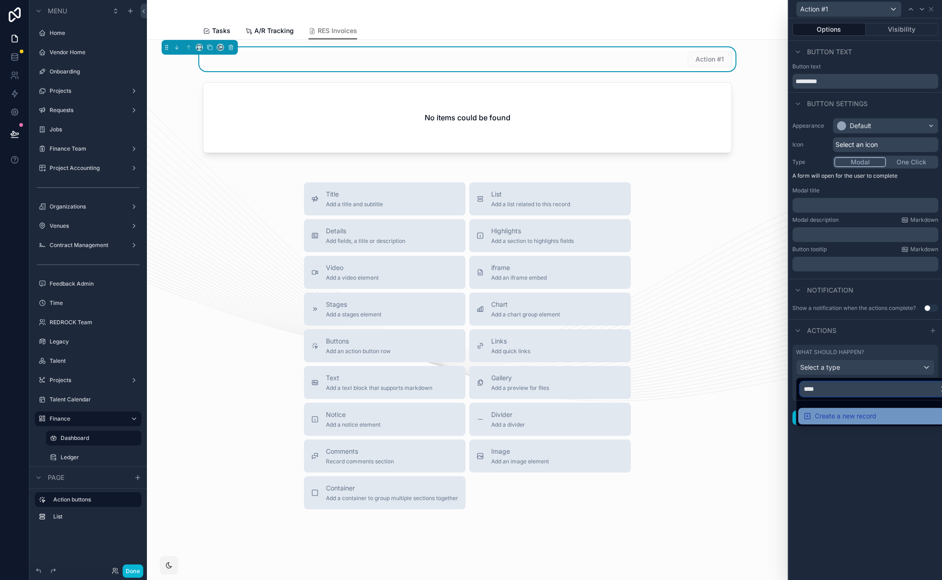
type input "****"
click at [854, 411] on span "Create a new record" at bounding box center [846, 415] width 62 height 11
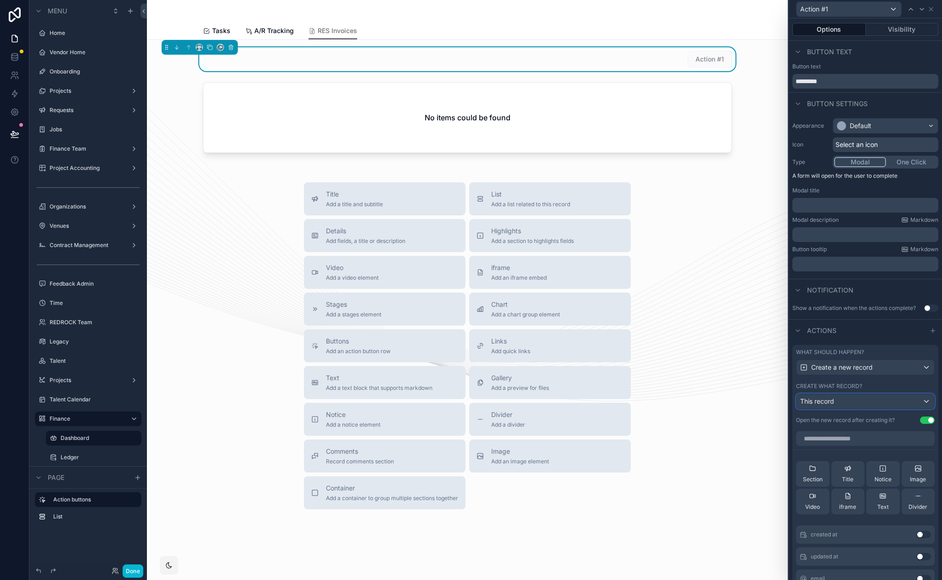
click at [851, 398] on div "This record" at bounding box center [866, 401] width 138 height 15
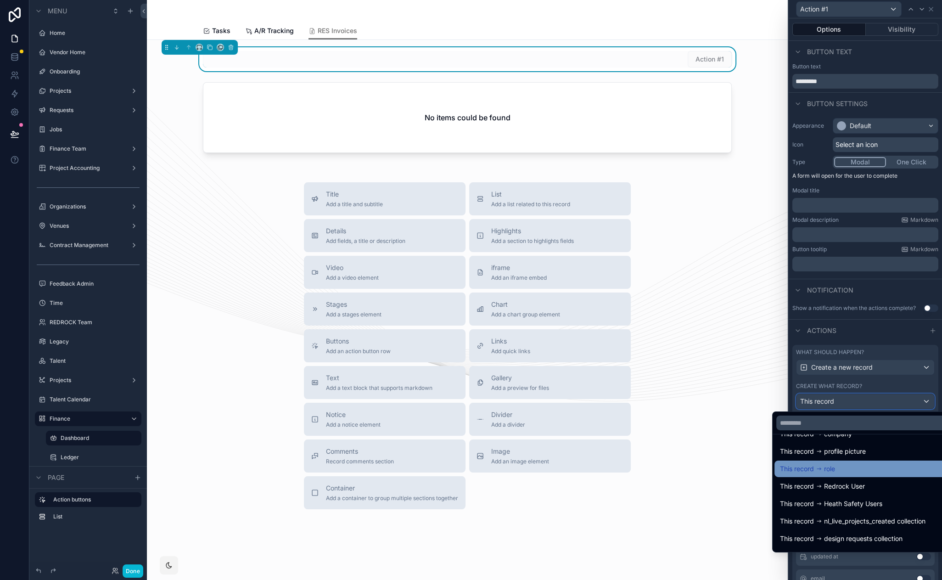
scroll to position [65, 0]
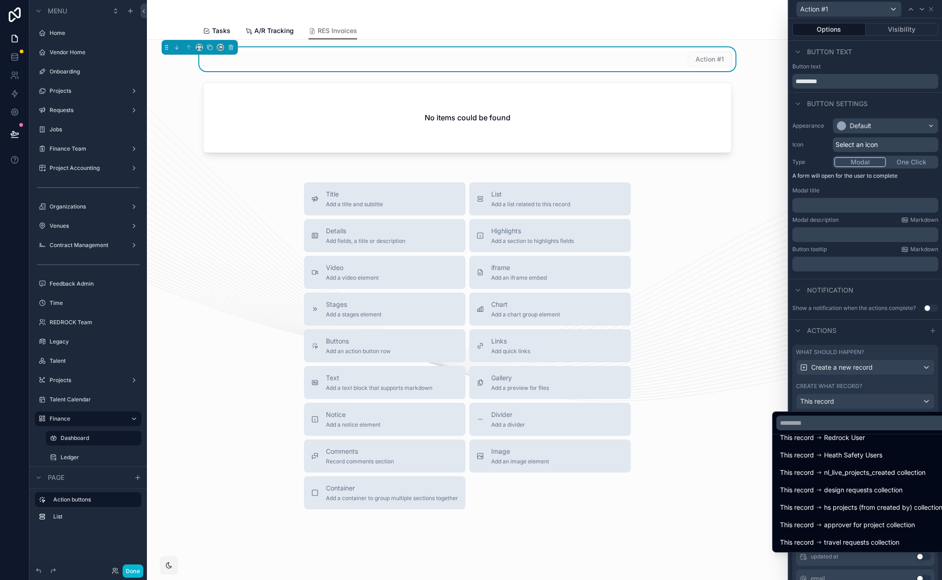
click at [887, 354] on div at bounding box center [865, 290] width 153 height 580
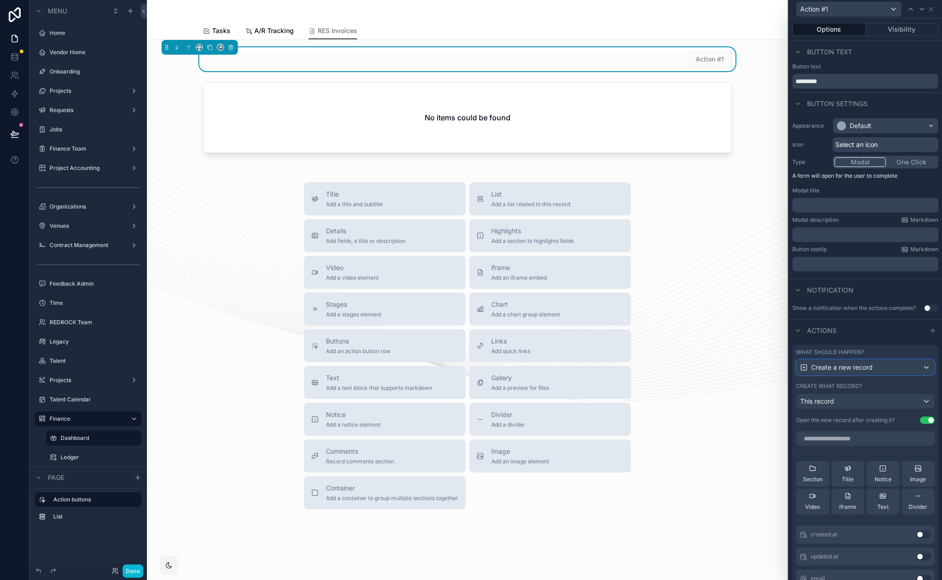
click at [872, 366] on span "Create a new record" at bounding box center [842, 367] width 62 height 9
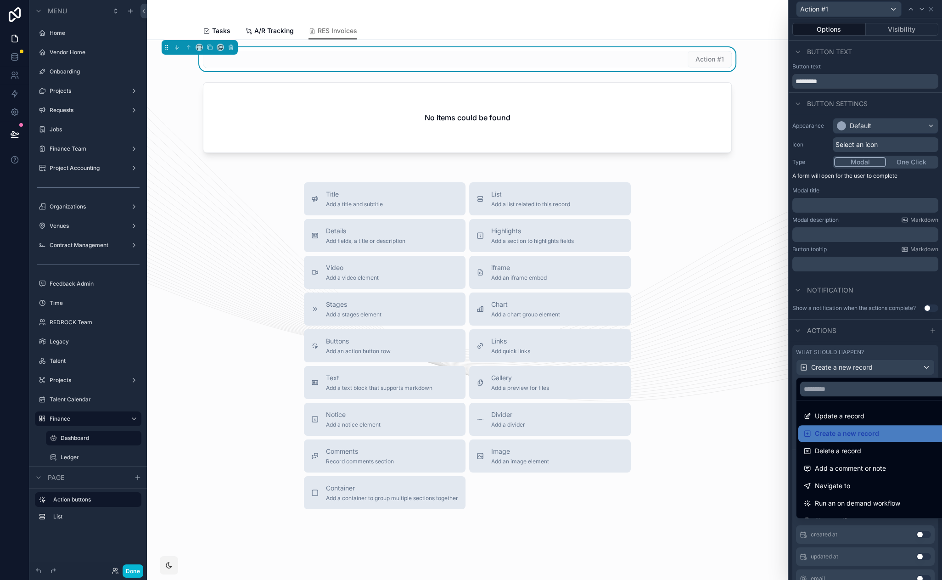
click at [901, 348] on div at bounding box center [865, 290] width 153 height 580
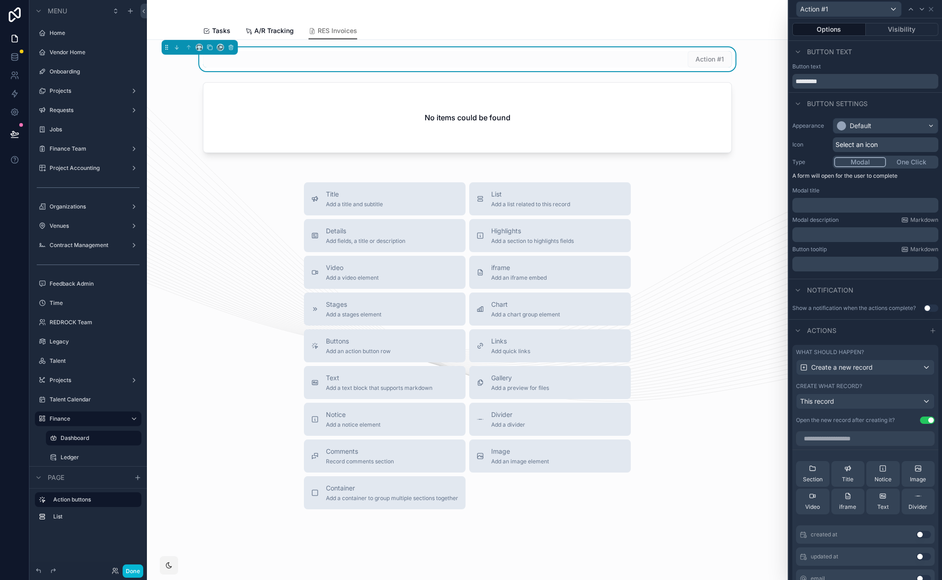
drag, startPoint x: 702, startPoint y: 199, endPoint x: 683, endPoint y: 186, distance: 22.7
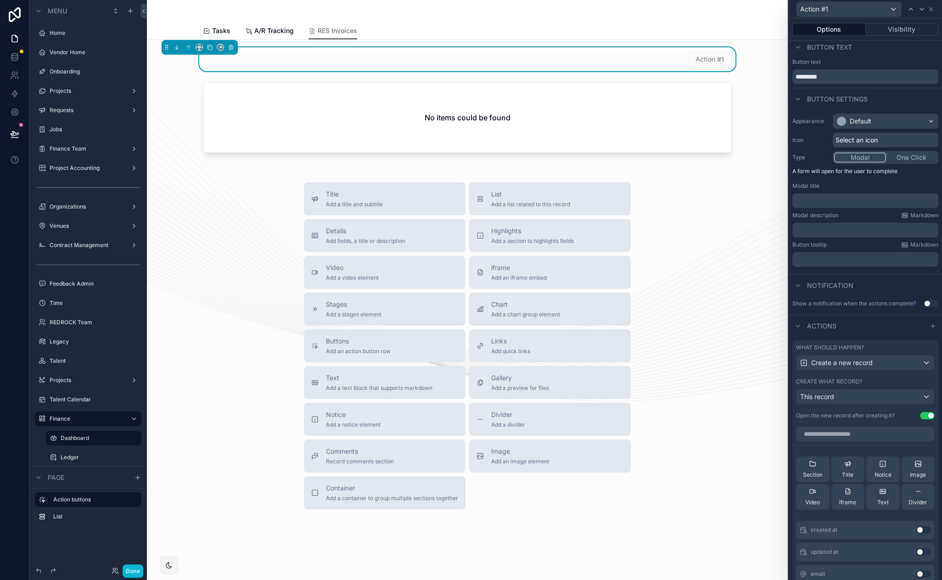
click at [859, 341] on div "What should happen? Create a new record Create what record? This record Open th…" at bounding box center [865, 381] width 146 height 83
click at [638, 123] on div "scrollable content" at bounding box center [467, 120] width 626 height 82
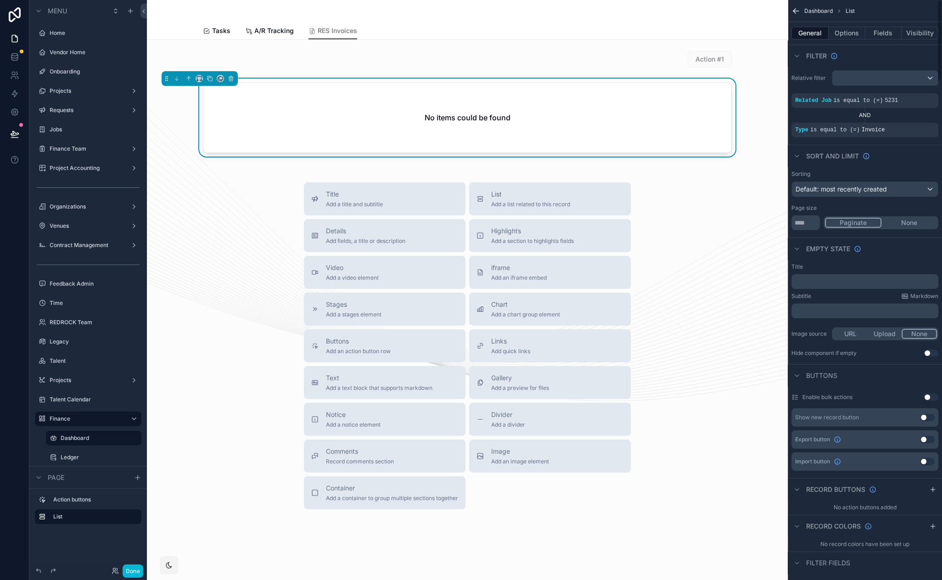
click at [925, 418] on button "Use setting" at bounding box center [927, 417] width 15 height 7
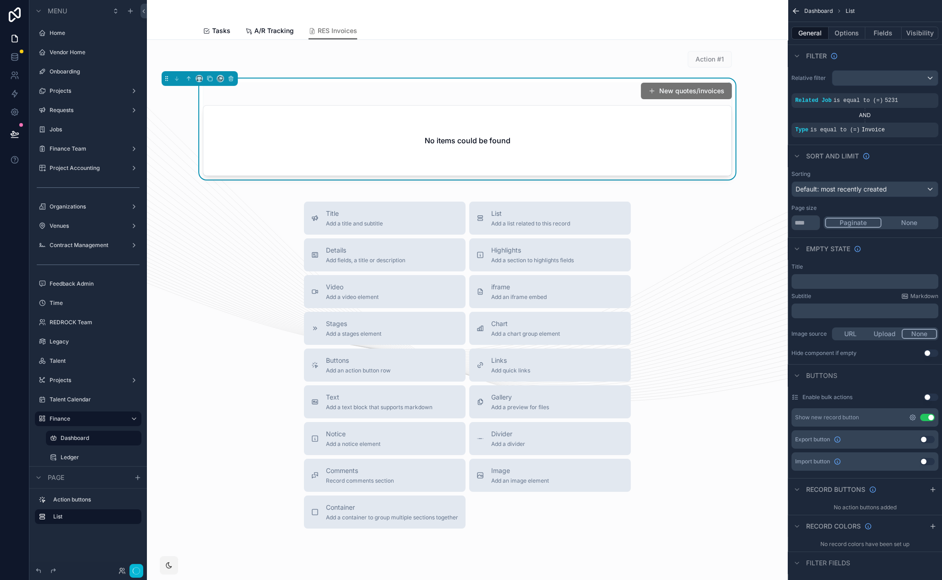
click at [910, 414] on icon "scrollable content" at bounding box center [912, 417] width 7 height 7
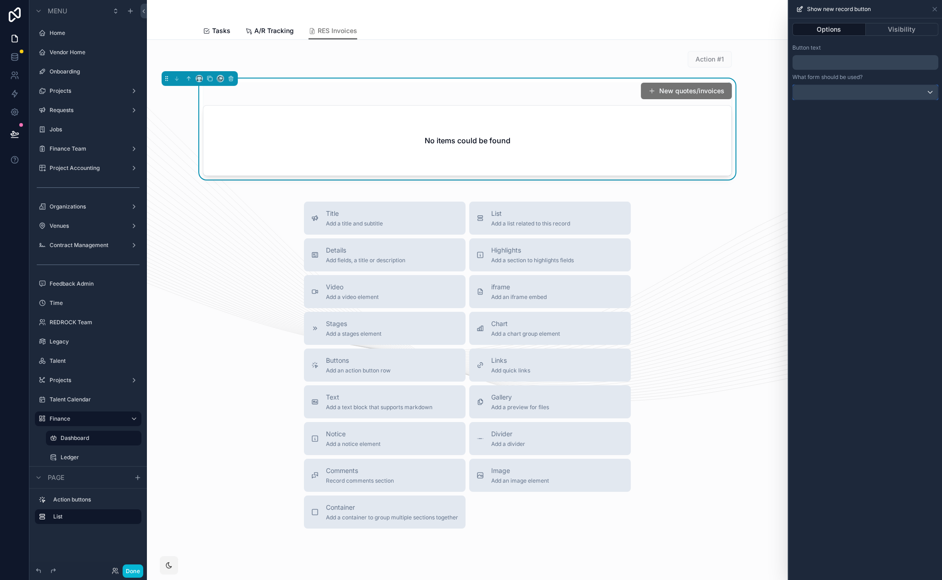
click at [815, 96] on div at bounding box center [865, 92] width 145 height 15
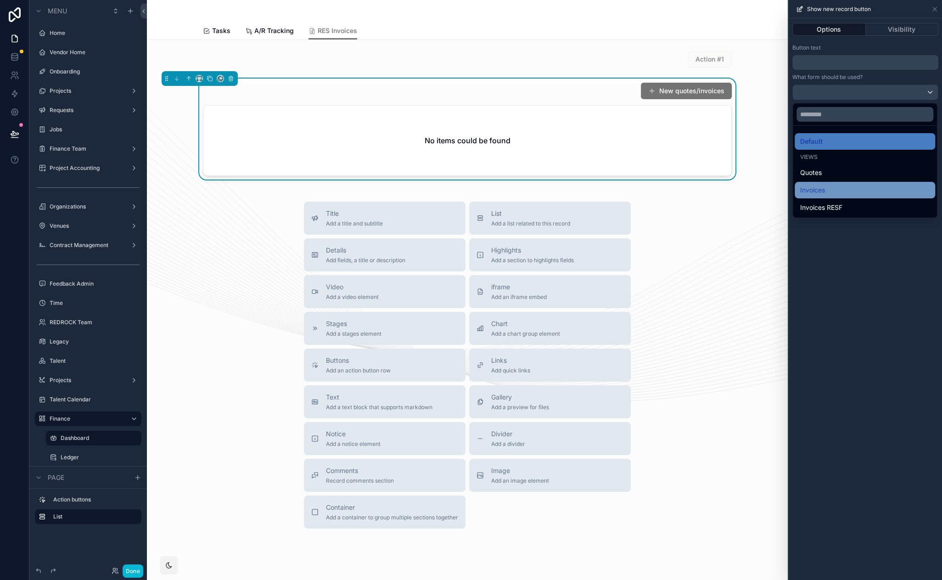
click at [861, 185] on div "Invoices" at bounding box center [864, 190] width 129 height 11
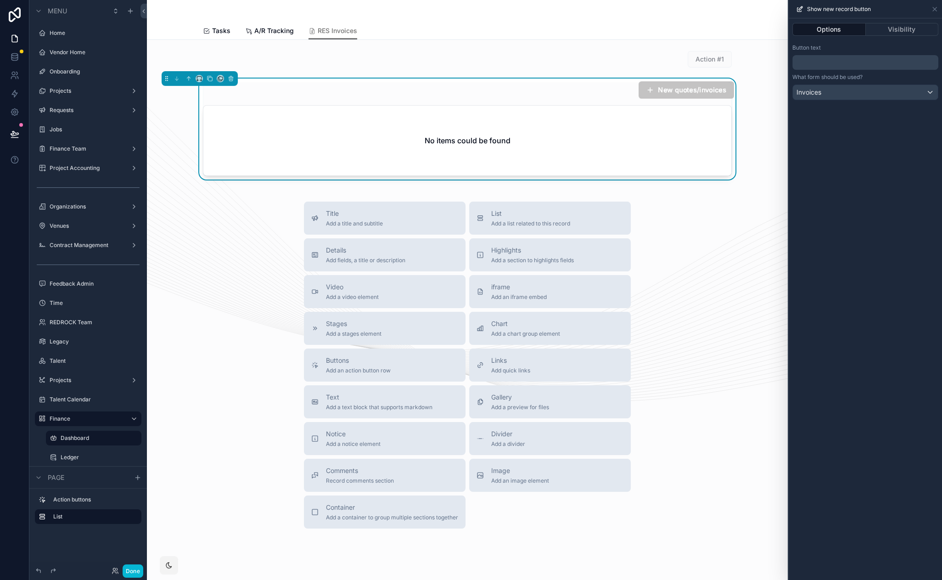
click at [669, 92] on button "New quotes/invoices" at bounding box center [687, 89] width 96 height 17
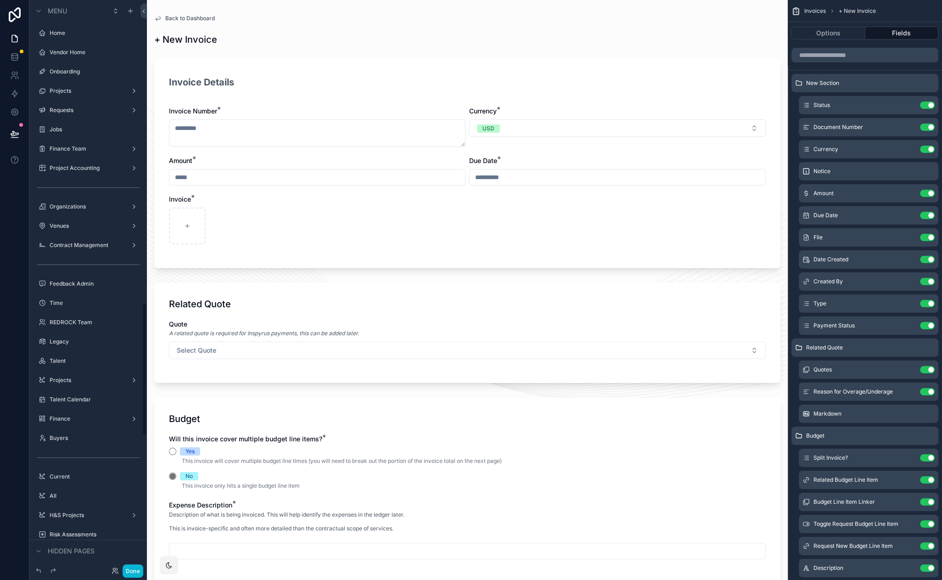
scroll to position [1302, 0]
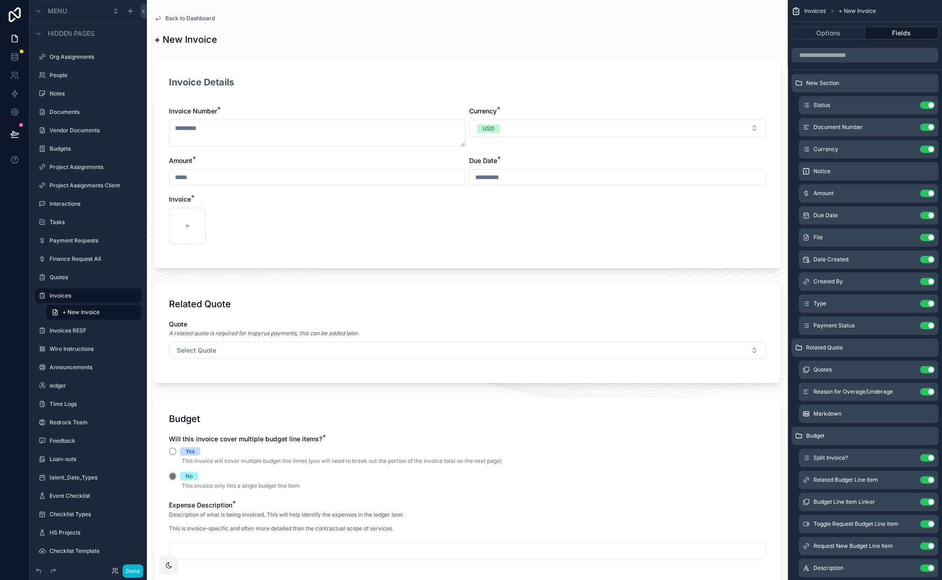
drag, startPoint x: 374, startPoint y: 221, endPoint x: 328, endPoint y: 212, distance: 46.8
drag, startPoint x: 329, startPoint y: 211, endPoint x: 275, endPoint y: 204, distance: 54.7
drag, startPoint x: 275, startPoint y: 204, endPoint x: 239, endPoint y: 203, distance: 36.3
click at [239, 203] on div "Invoice *" at bounding box center [467, 220] width 597 height 50
drag, startPoint x: 301, startPoint y: 202, endPoint x: 271, endPoint y: 199, distance: 29.5
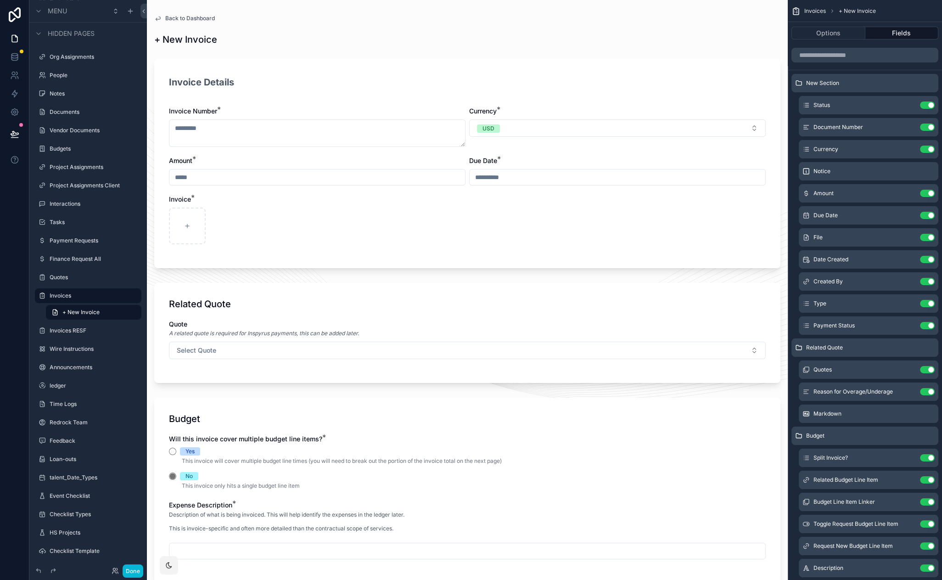
drag, startPoint x: 251, startPoint y: 195, endPoint x: 219, endPoint y: 197, distance: 32.6
drag, startPoint x: 430, startPoint y: 222, endPoint x: 403, endPoint y: 217, distance: 27.1
drag, startPoint x: 435, startPoint y: 218, endPoint x: 409, endPoint y: 216, distance: 25.8
drag, startPoint x: 432, startPoint y: 216, endPoint x: 410, endPoint y: 214, distance: 21.7
drag, startPoint x: 410, startPoint y: 214, endPoint x: 397, endPoint y: 209, distance: 13.8
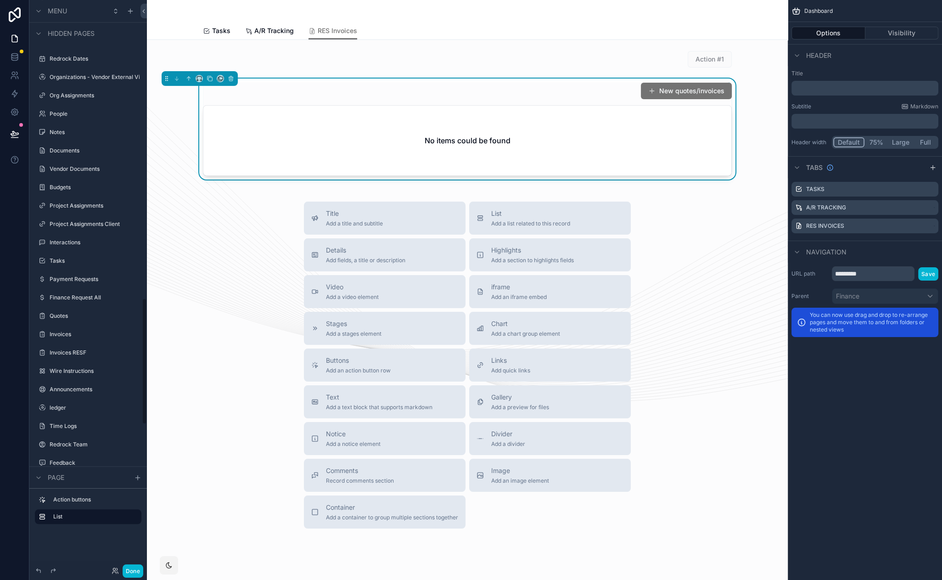
scroll to position [1341, 0]
drag, startPoint x: 804, startPoint y: 391, endPoint x: 805, endPoint y: 366, distance: 24.4
drag, startPoint x: 804, startPoint y: 386, endPoint x: 807, endPoint y: 359, distance: 26.8
click at [669, 61] on div "scrollable content" at bounding box center [467, 59] width 626 height 24
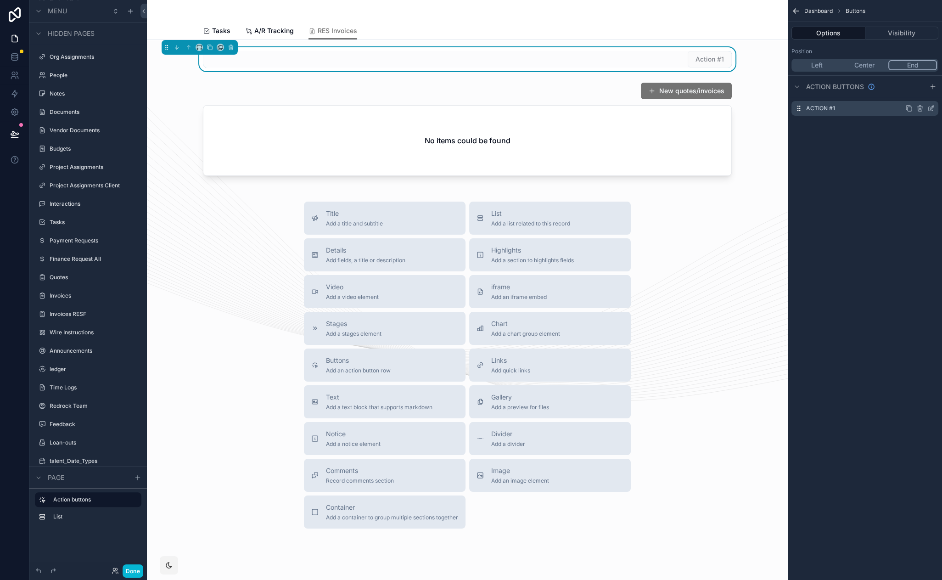
click at [931, 110] on icon "scrollable content" at bounding box center [930, 108] width 7 height 7
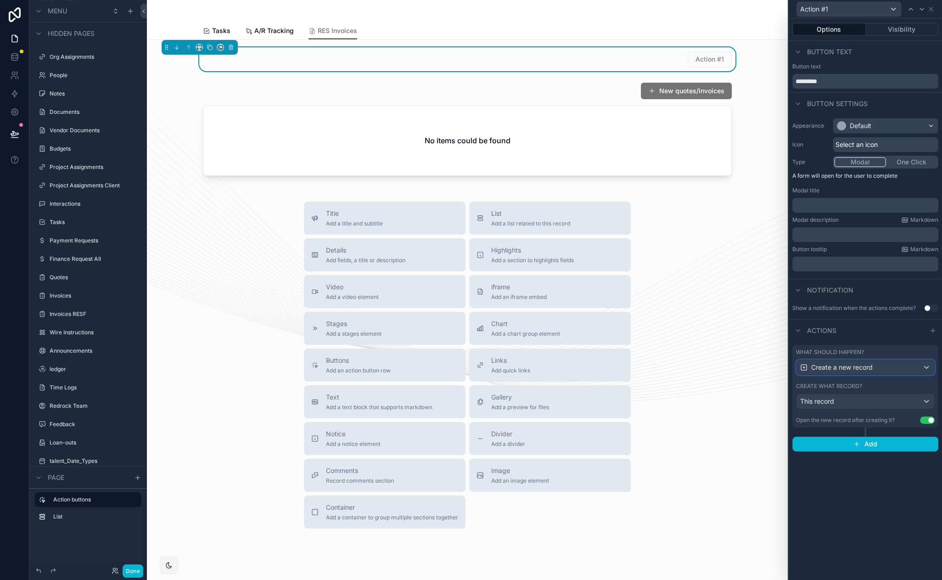
click at [870, 368] on span "Create a new record" at bounding box center [842, 367] width 62 height 9
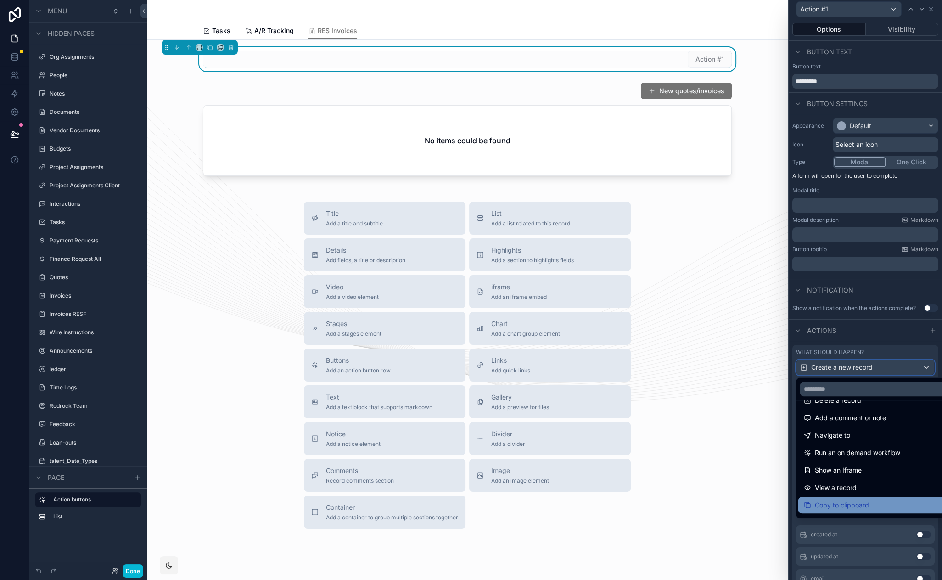
scroll to position [100, 0]
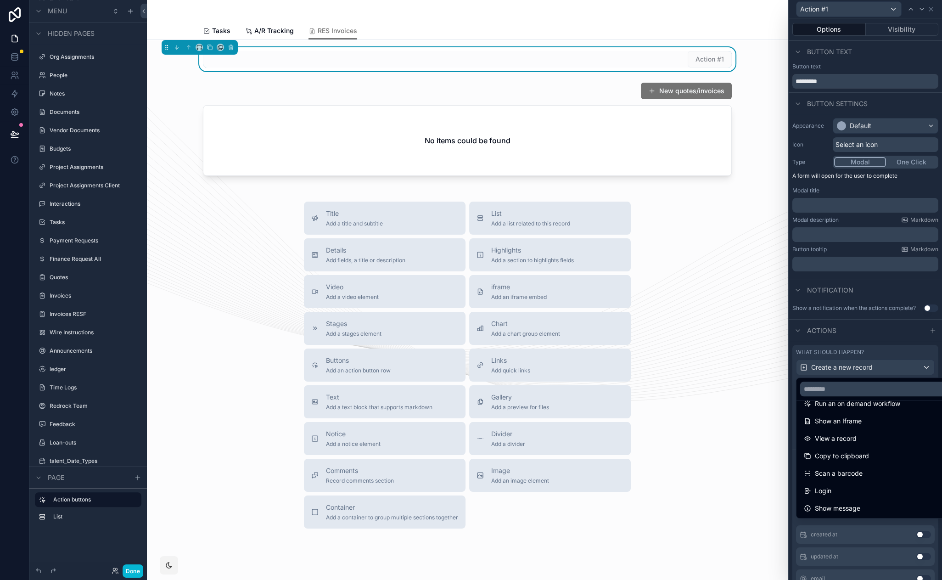
drag, startPoint x: 641, startPoint y: 197, endPoint x: 635, endPoint y: 191, distance: 7.8
drag, startPoint x: 649, startPoint y: 223, endPoint x: 643, endPoint y: 204, distance: 19.6
drag, startPoint x: 640, startPoint y: 228, endPoint x: 642, endPoint y: 205, distance: 23.1
drag, startPoint x: 651, startPoint y: 242, endPoint x: 651, endPoint y: 212, distance: 29.8
drag, startPoint x: 644, startPoint y: 248, endPoint x: 647, endPoint y: 212, distance: 36.9
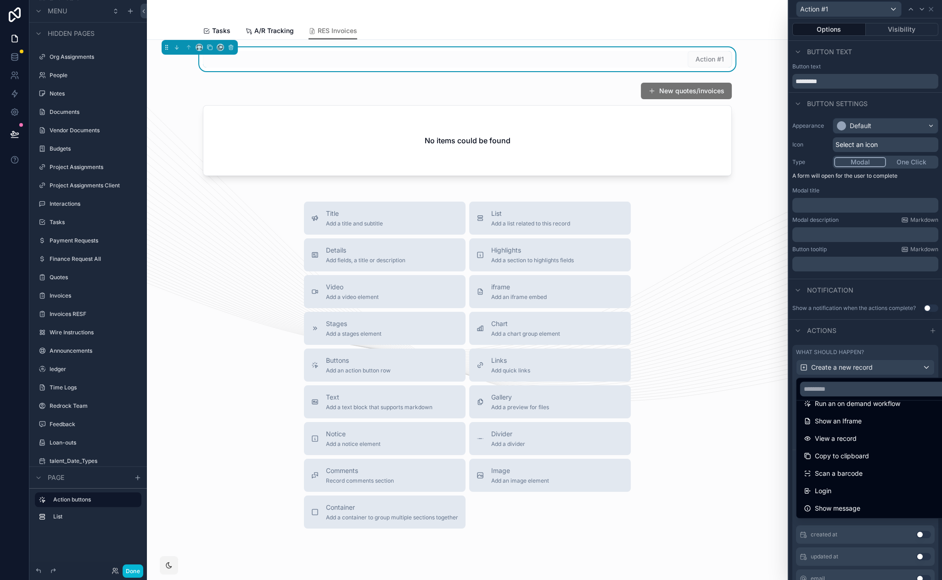
drag, startPoint x: 638, startPoint y: 201, endPoint x: 637, endPoint y: 193, distance: 8.4
drag, startPoint x: 638, startPoint y: 207, endPoint x: 637, endPoint y: 197, distance: 9.3
drag, startPoint x: 637, startPoint y: 197, endPoint x: 6, endPoint y: 391, distance: 659.9
click at [0, 0] on div "Action #1 Options Visibility Button text Button text ********* Button settings …" at bounding box center [471, 290] width 942 height 580
click at [601, 97] on div "scrollable content" at bounding box center [467, 129] width 626 height 101
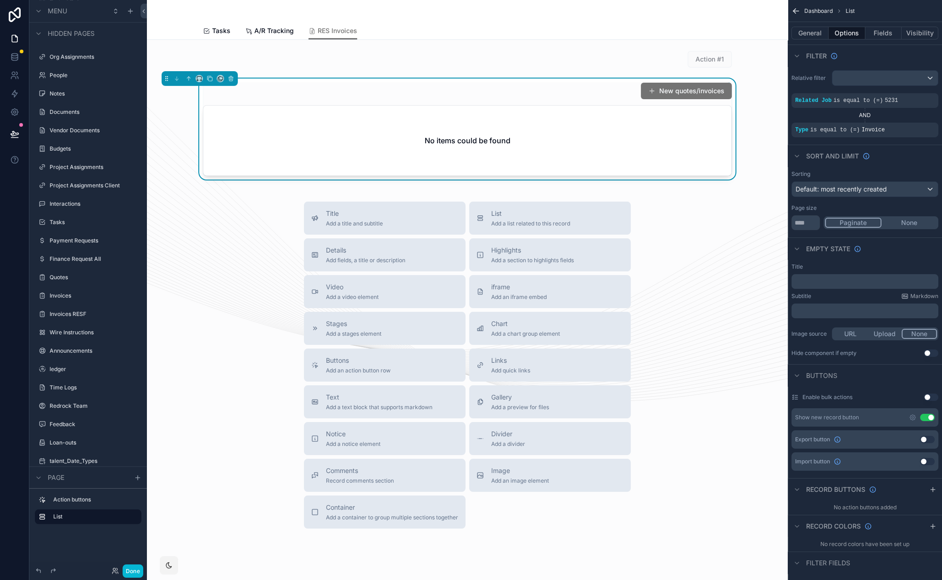
click at [930, 419] on button "Use setting" at bounding box center [927, 417] width 15 height 7
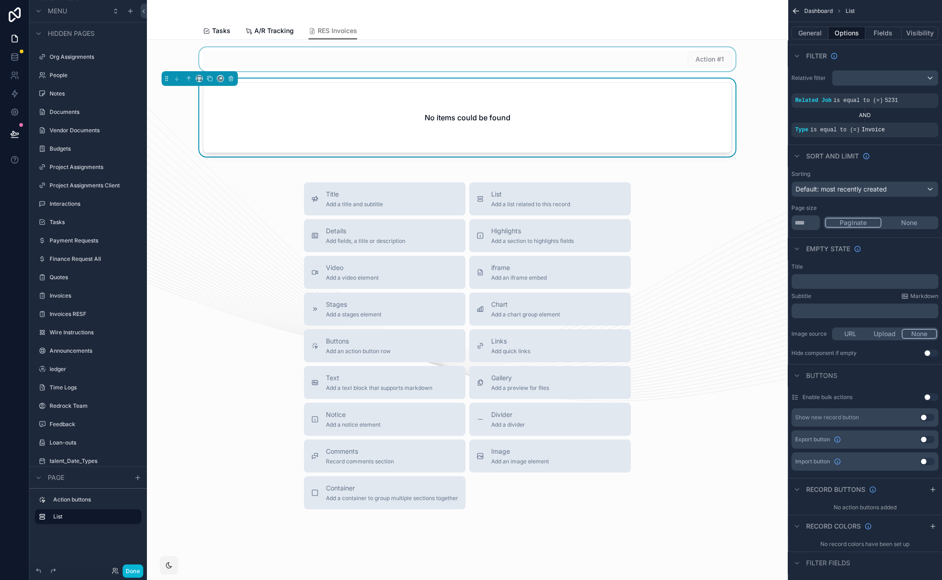
click at [542, 50] on div "scrollable content" at bounding box center [467, 59] width 626 height 24
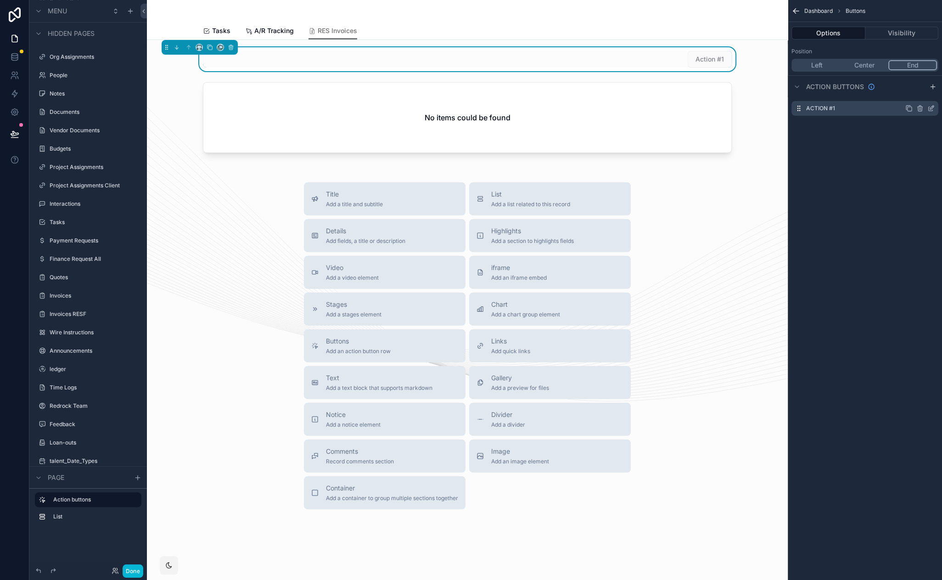
click at [931, 106] on icon "scrollable content" at bounding box center [930, 108] width 7 height 7
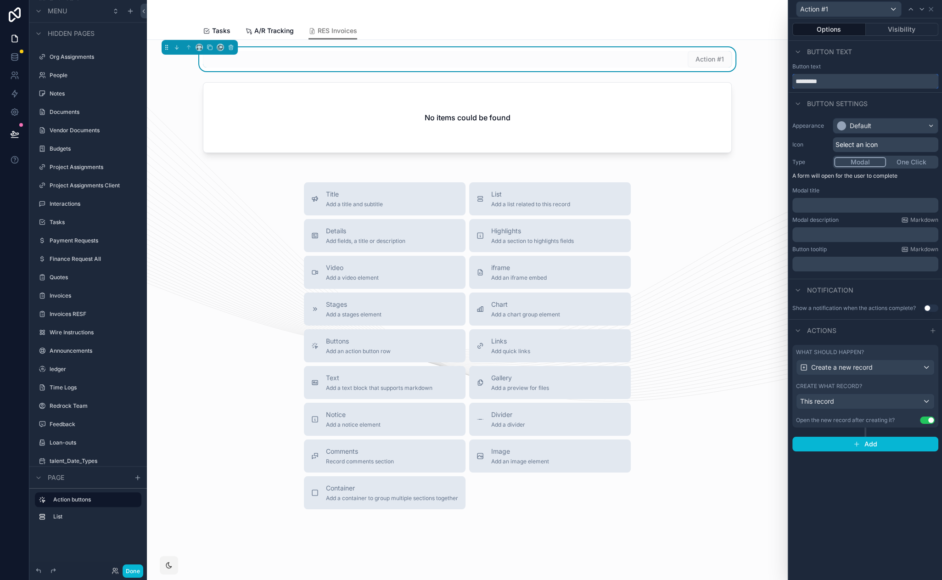
click at [829, 81] on input "*********" at bounding box center [865, 81] width 146 height 15
type input "**********"
click at [832, 80] on input "**********" at bounding box center [865, 81] width 146 height 15
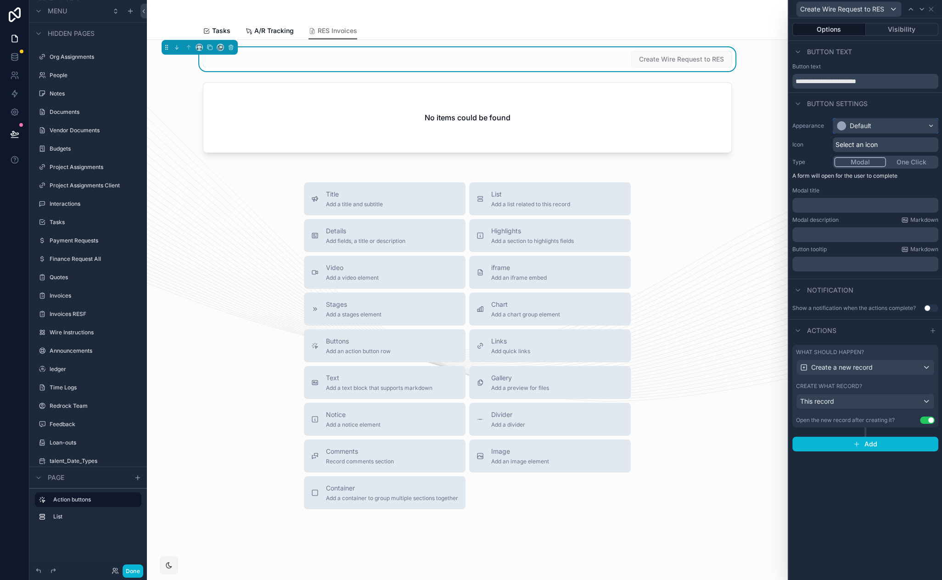
click at [894, 123] on div "Default" at bounding box center [885, 125] width 105 height 15
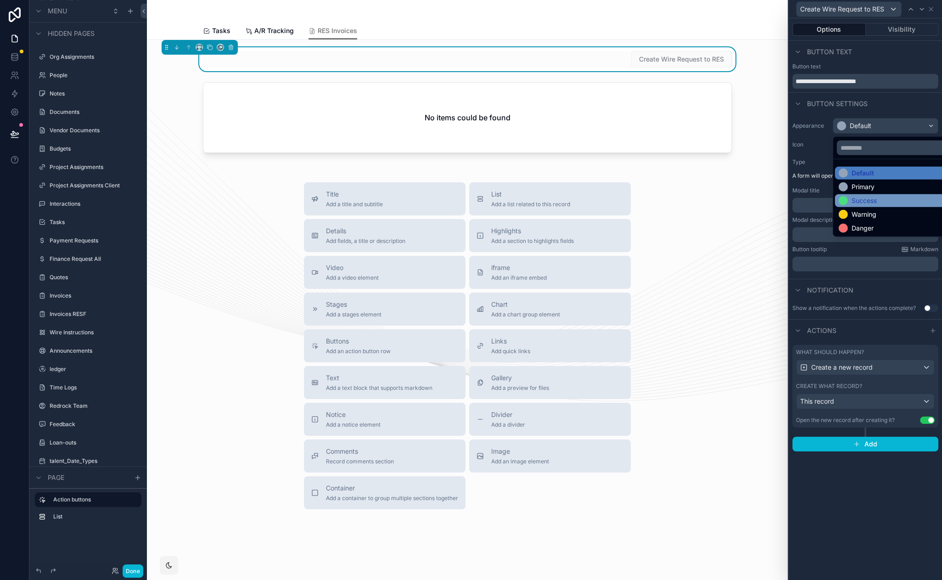
click at [878, 200] on div "Success" at bounding box center [896, 200] width 115 height 9
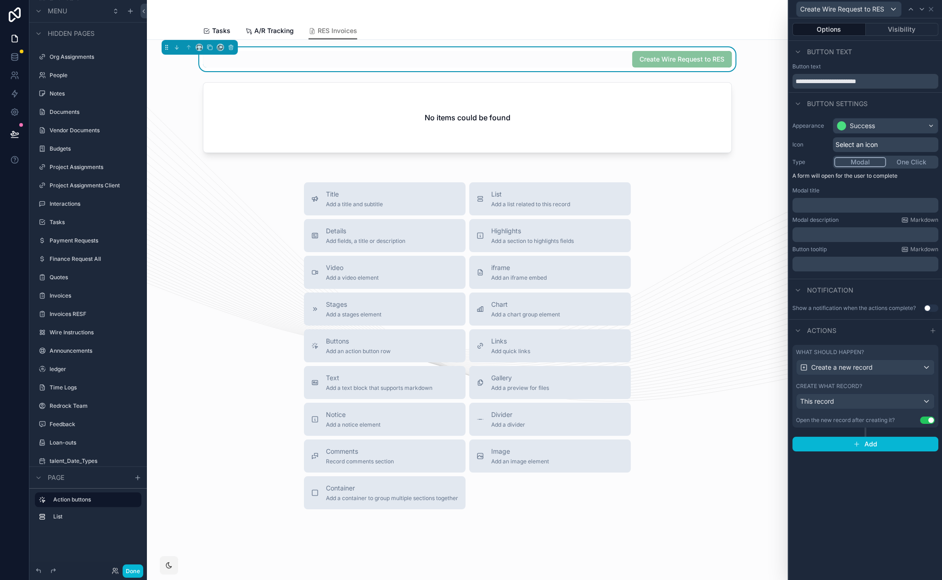
click at [858, 142] on span "Select an icon" at bounding box center [857, 144] width 42 height 9
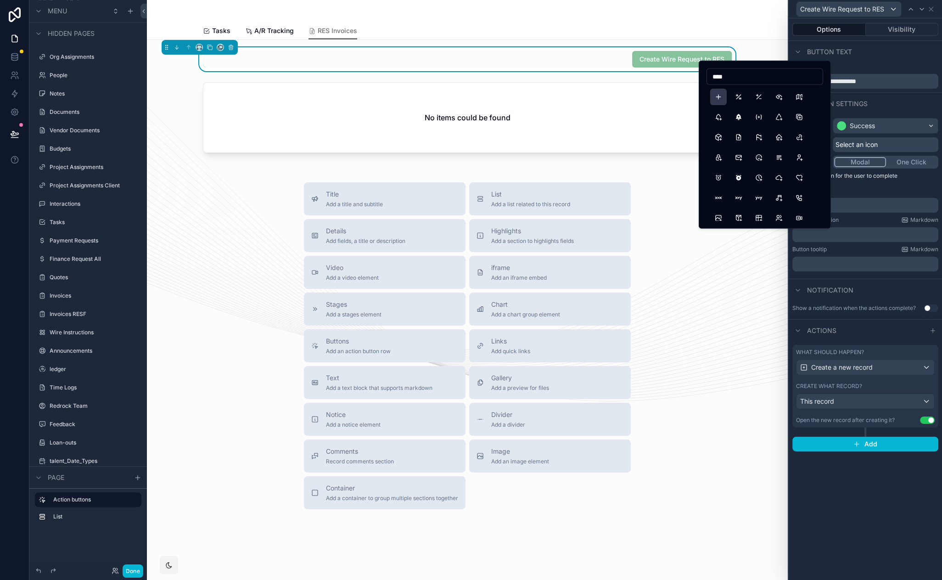
type input "****"
click at [714, 94] on button "Plus" at bounding box center [718, 97] width 17 height 17
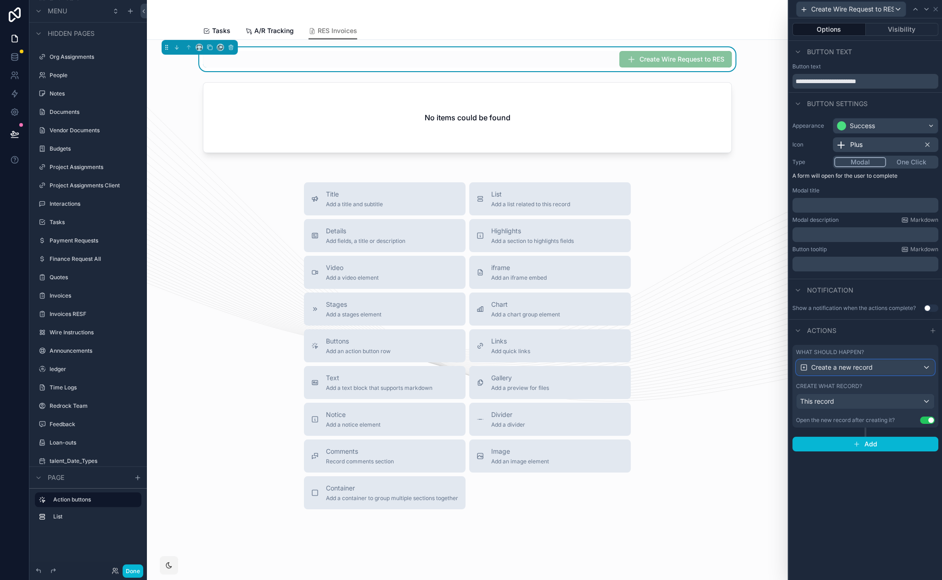
click at [900, 365] on div "Create a new record" at bounding box center [866, 367] width 138 height 15
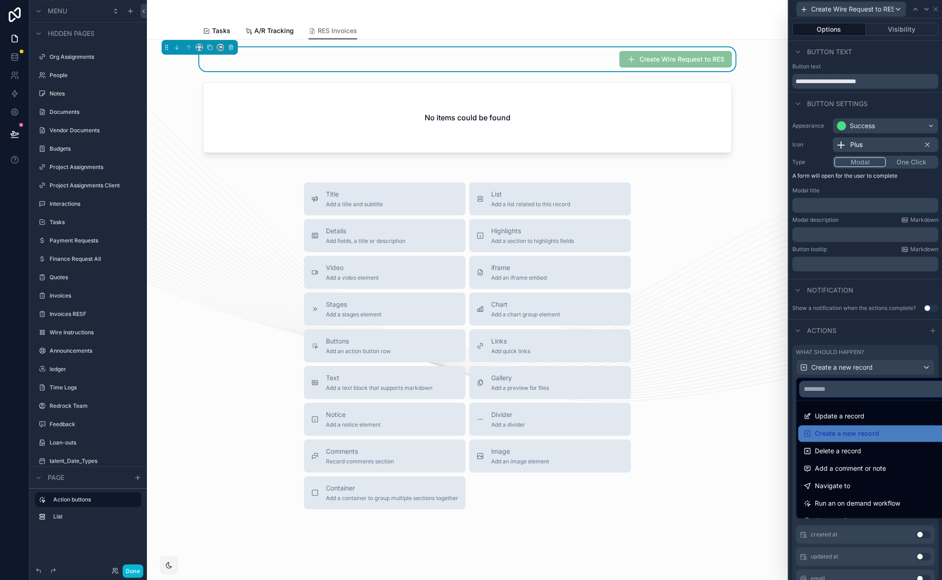
click at [850, 382] on input "text" at bounding box center [876, 389] width 152 height 15
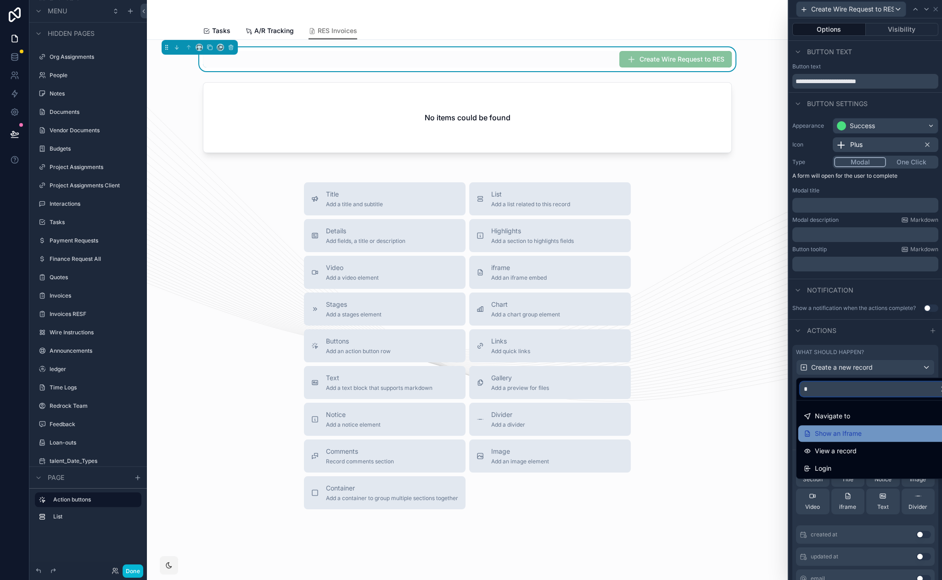
type input "*"
click at [848, 439] on div "Show an Iframe" at bounding box center [875, 433] width 155 height 17
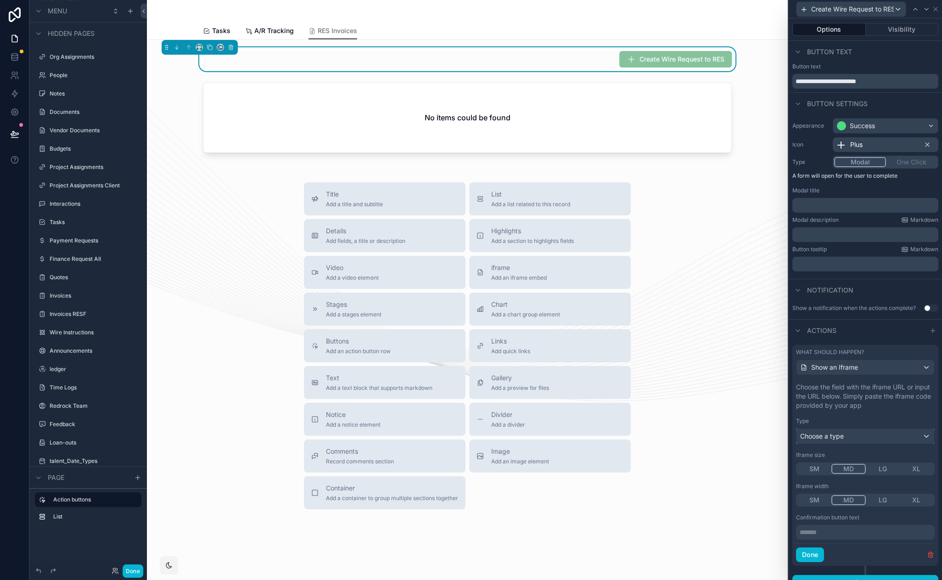
click at [848, 439] on div "Choose a type" at bounding box center [866, 436] width 138 height 15
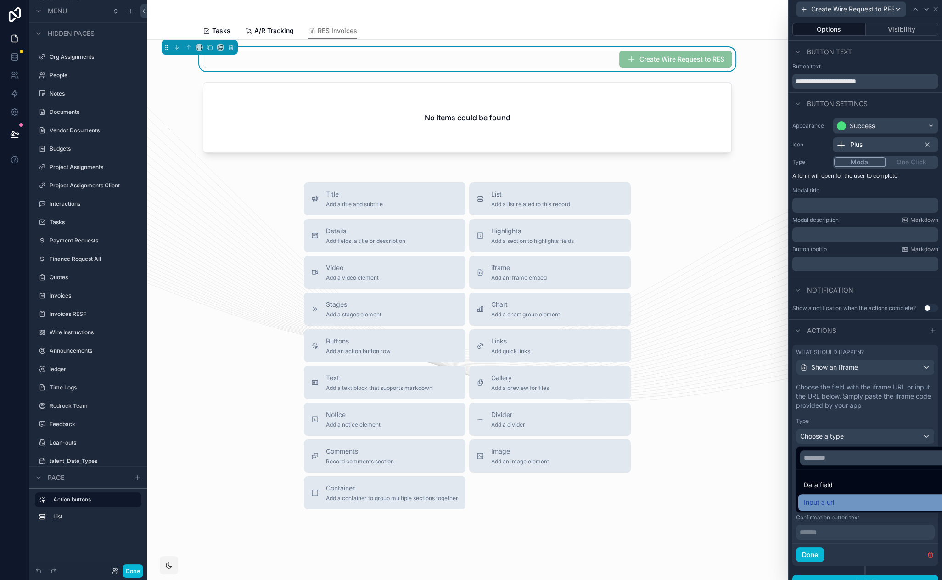
click at [849, 501] on div "Input a url" at bounding box center [873, 502] width 138 height 11
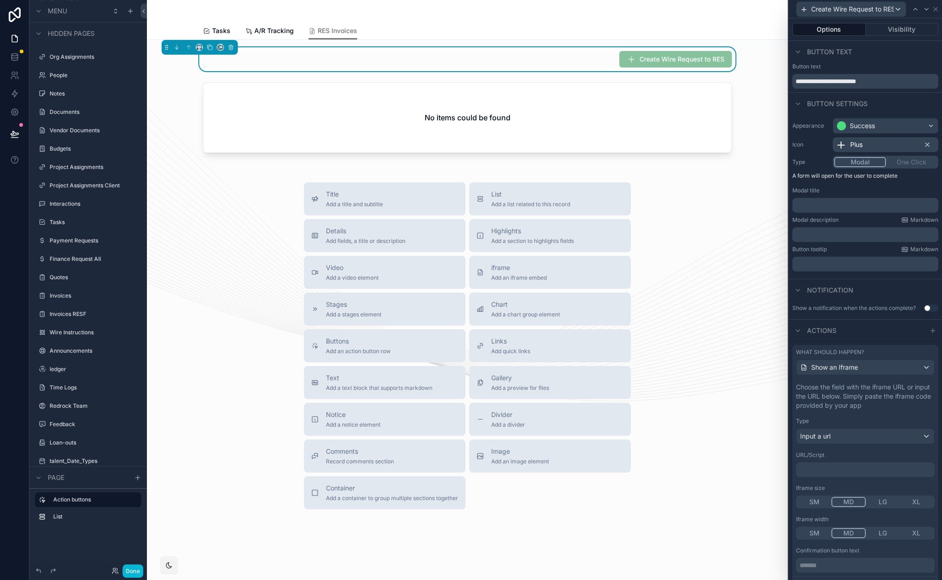
click at [817, 465] on p "﻿" at bounding box center [866, 469] width 133 height 9
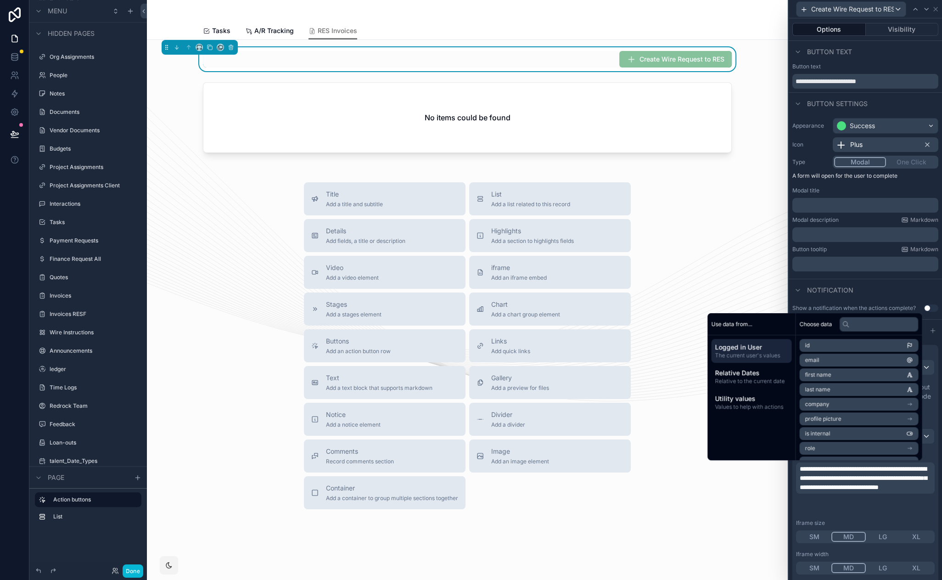
scroll to position [0, 0]
click at [853, 492] on p "**********" at bounding box center [866, 478] width 133 height 28
click at [913, 487] on span "**********" at bounding box center [863, 478] width 127 height 25
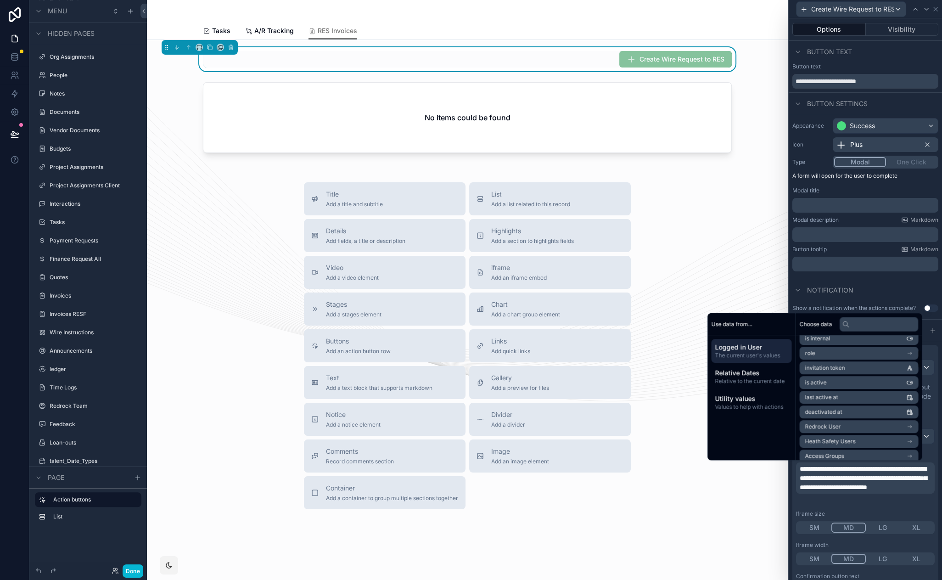
click at [855, 425] on li "Redrock User" at bounding box center [858, 426] width 119 height 13
click at [860, 452] on li "uuid" at bounding box center [858, 452] width 119 height 13
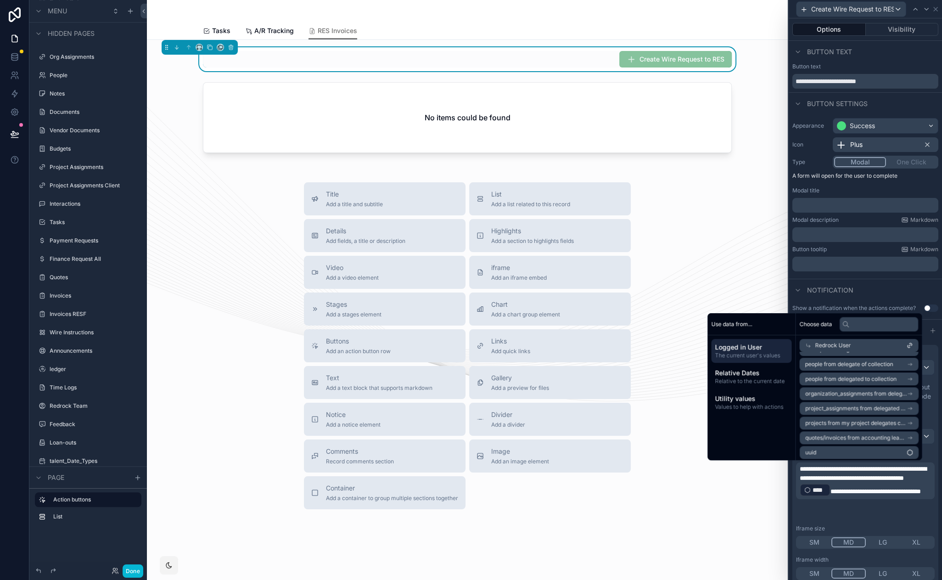
click at [690, 502] on div "Title Add a title and subtitle List Add a list related to this record Details A…" at bounding box center [467, 345] width 626 height 327
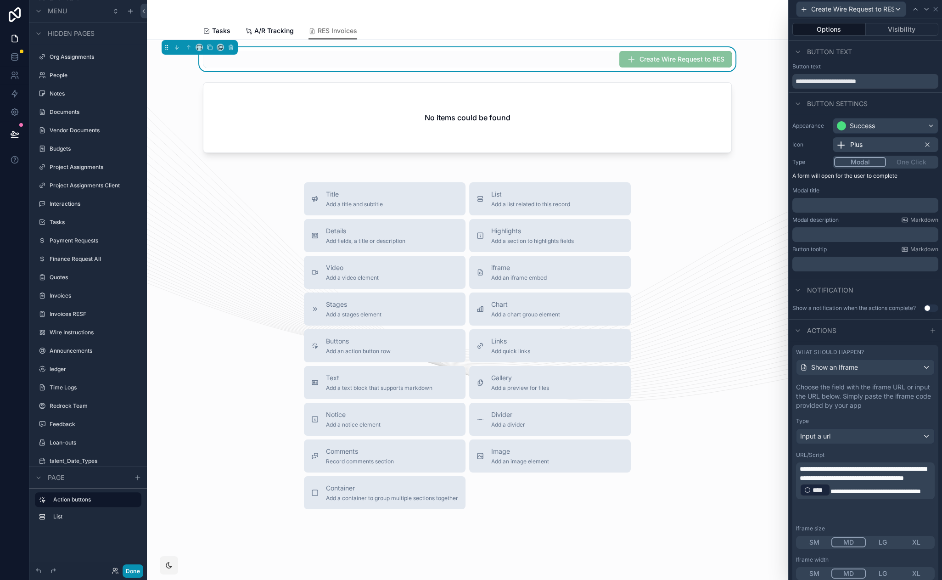
click at [129, 576] on button "Done" at bounding box center [133, 570] width 21 height 13
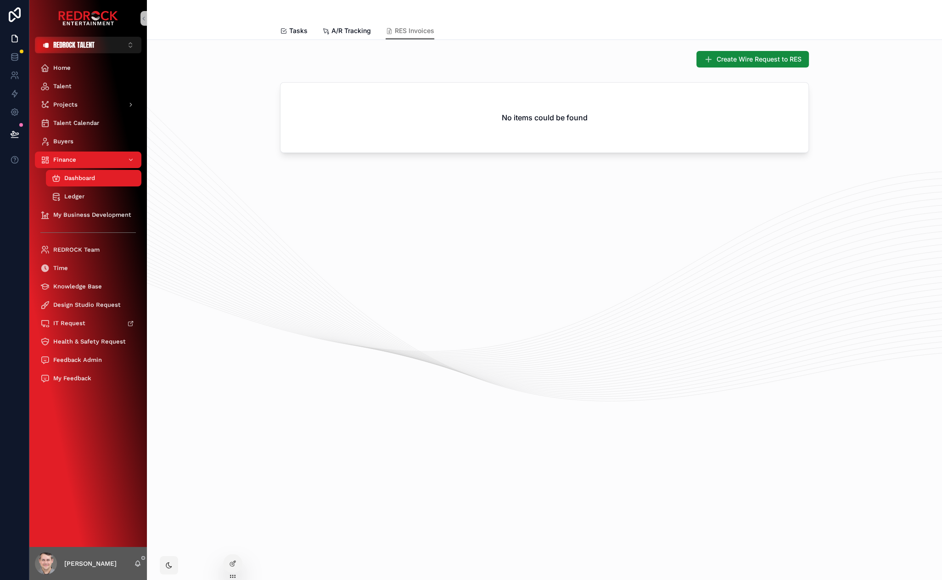
drag, startPoint x: 531, startPoint y: 194, endPoint x: 499, endPoint y: 168, distance: 41.2
click at [465, 177] on div "Create Wire Request to RES No items could be found" at bounding box center [544, 129] width 795 height 179
click at [746, 58] on span "Create Wire Request to RES" at bounding box center [759, 59] width 89 height 10
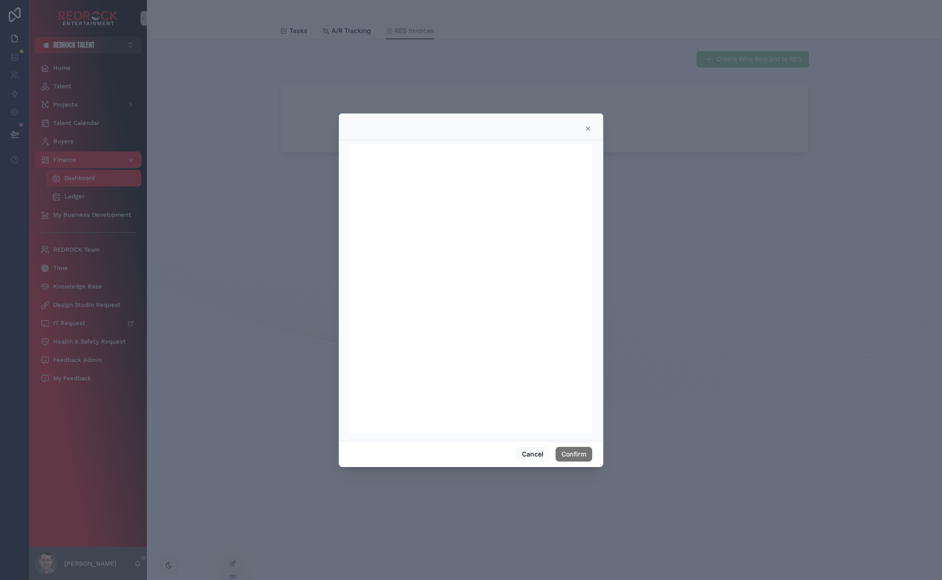
click at [589, 129] on icon at bounding box center [588, 129] width 4 height 4
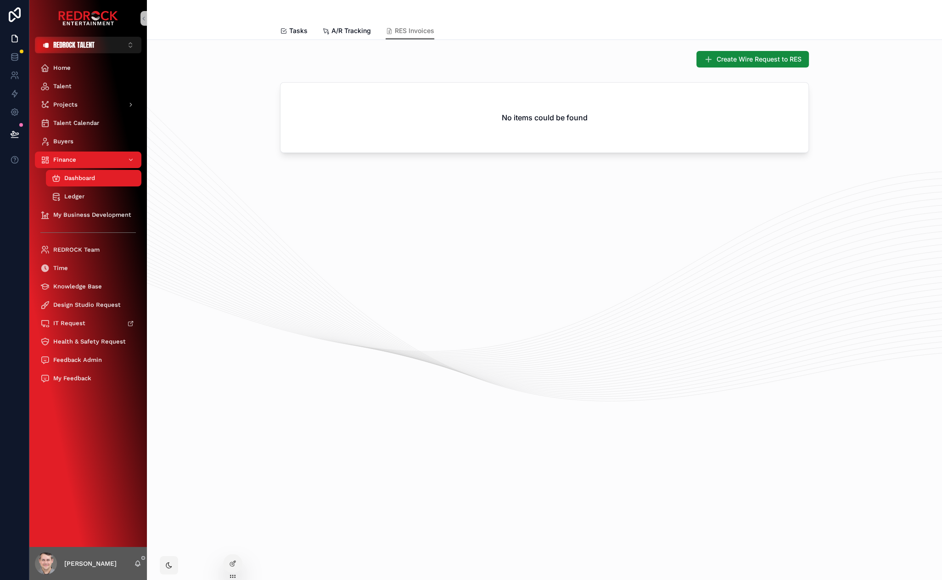
drag, startPoint x: 474, startPoint y: 236, endPoint x: 448, endPoint y: 215, distance: 33.3
drag, startPoint x: 378, startPoint y: 210, endPoint x: 344, endPoint y: 199, distance: 35.3
click at [344, 199] on div "Create Wire Request to RES No items could be found" at bounding box center [544, 129] width 795 height 179
click at [313, 202] on div "Create Wire Request to RES No items could be found" at bounding box center [544, 129] width 795 height 179
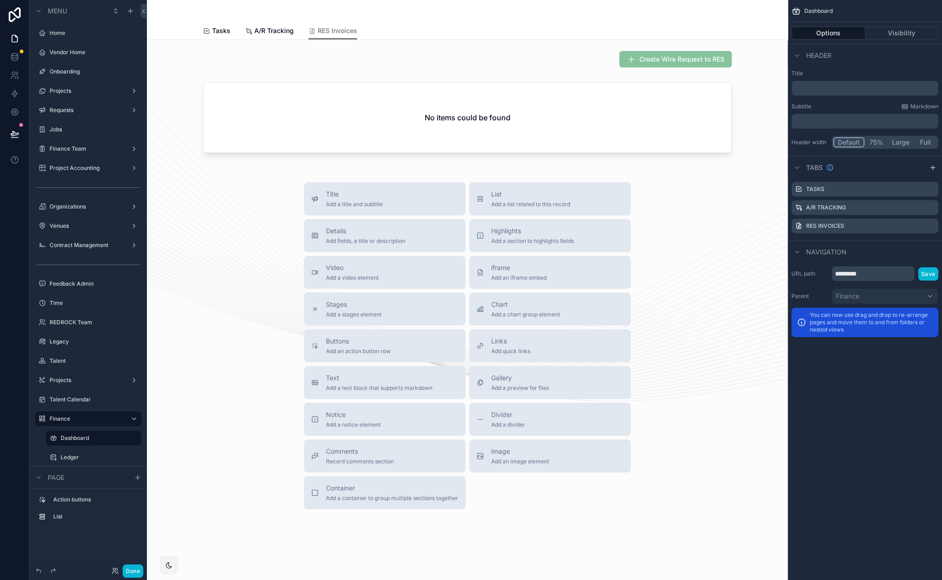
click at [553, 30] on div "Tasks A/R Tracking RES Invoices" at bounding box center [467, 30] width 529 height 17
click at [932, 227] on icon "scrollable content" at bounding box center [930, 226] width 7 height 7
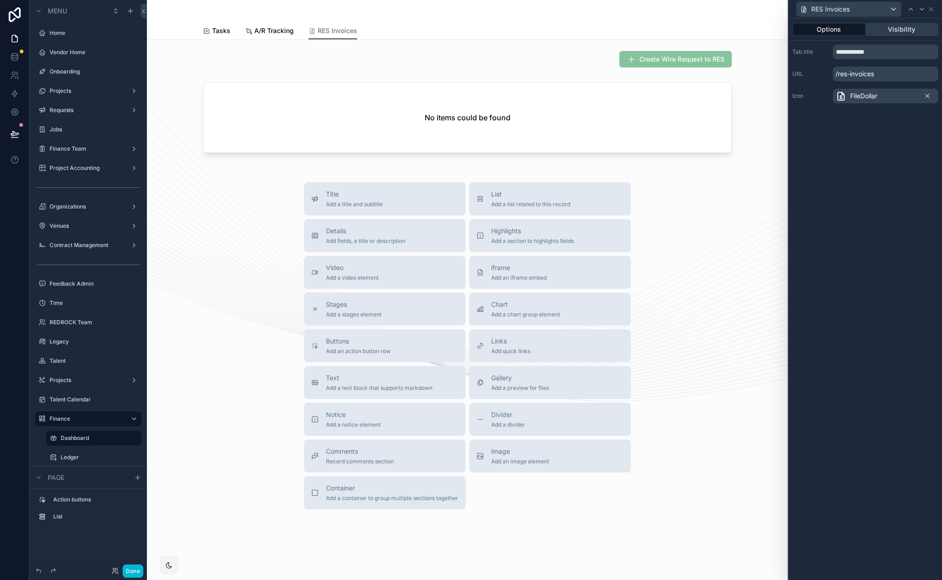
click at [906, 29] on button "Visibility" at bounding box center [902, 29] width 73 height 13
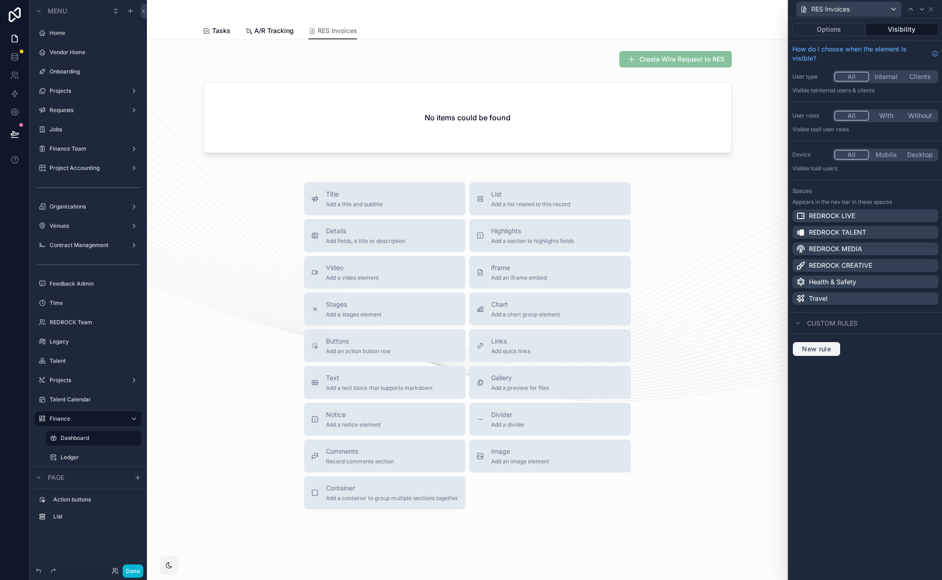
click at [825, 347] on span "New rule" at bounding box center [816, 349] width 36 height 8
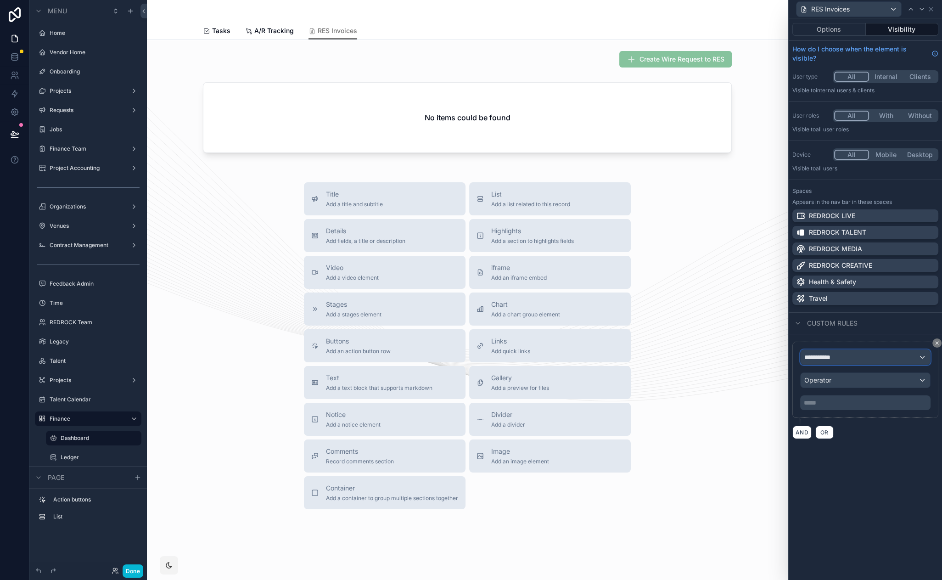
click at [848, 361] on div "**********" at bounding box center [865, 357] width 129 height 15
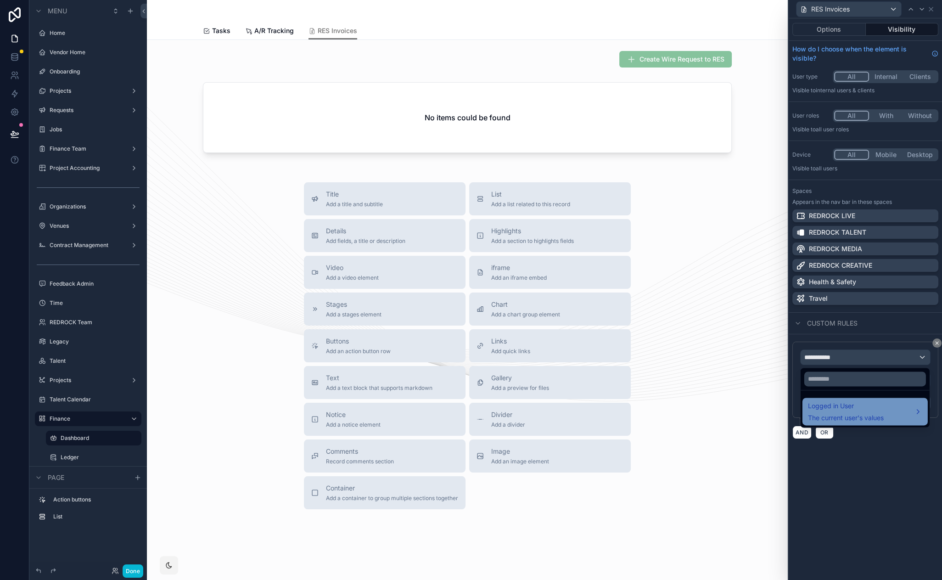
click at [868, 419] on span "The current user's values" at bounding box center [846, 417] width 76 height 9
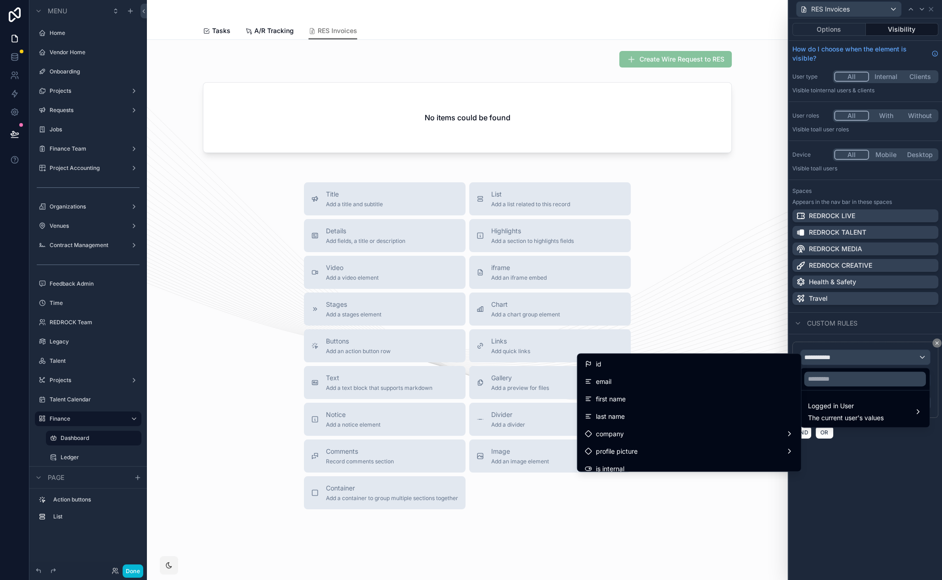
scroll to position [349, 0]
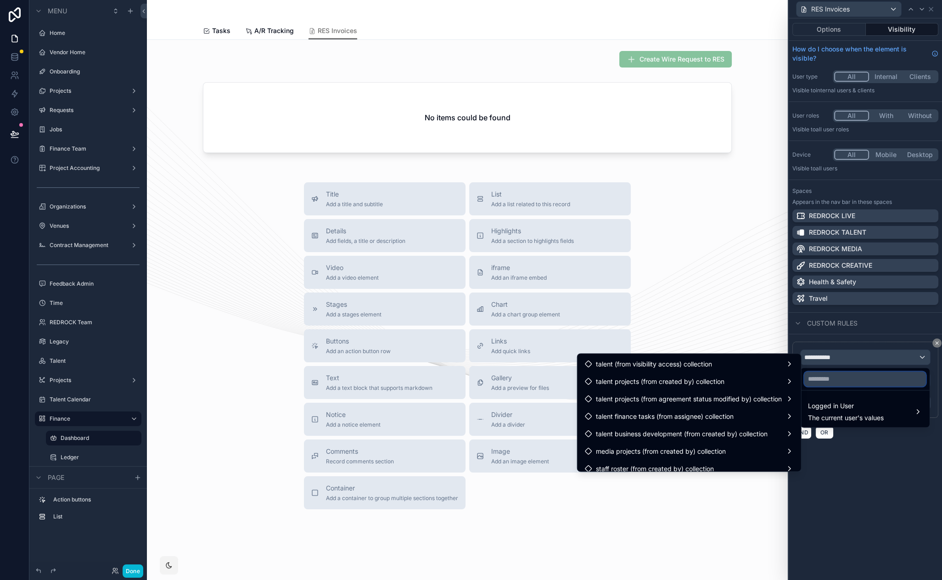
click at [854, 376] on input "text" at bounding box center [865, 378] width 122 height 15
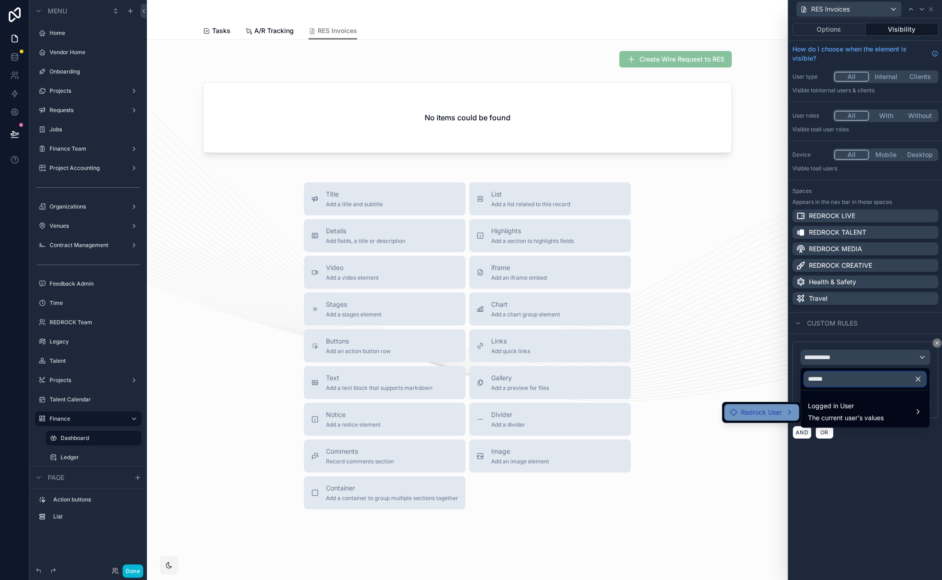
type input "******"
click at [747, 411] on span "Redrock User" at bounding box center [761, 412] width 41 height 11
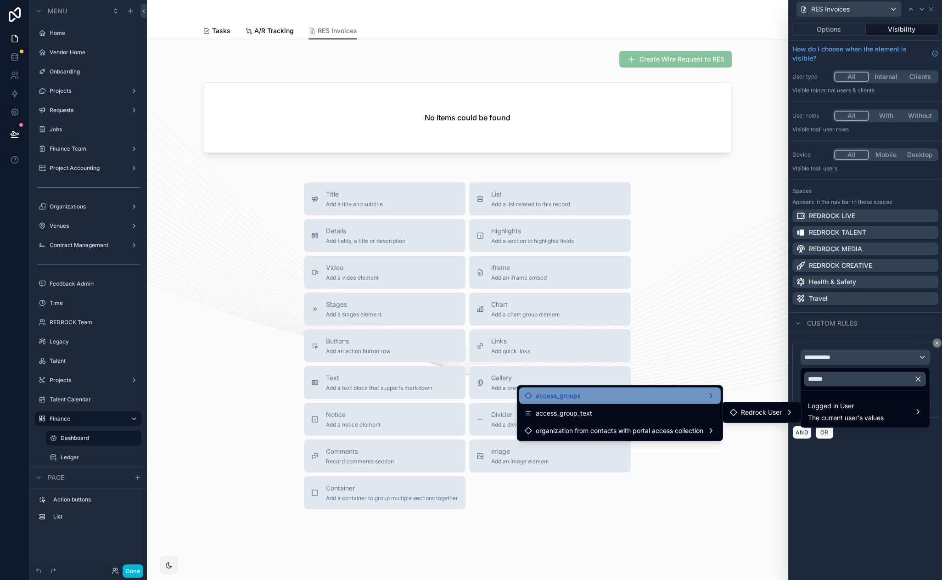
click at [660, 399] on div "access_groups" at bounding box center [620, 395] width 191 height 11
click at [651, 393] on div "access_groups" at bounding box center [620, 395] width 191 height 11
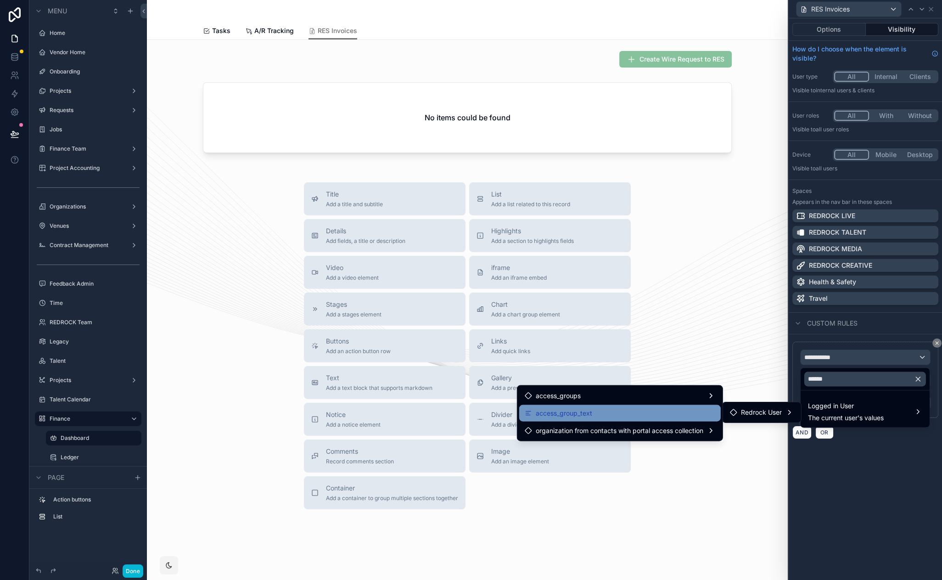
click at [637, 409] on div "access_group_text" at bounding box center [620, 413] width 191 height 11
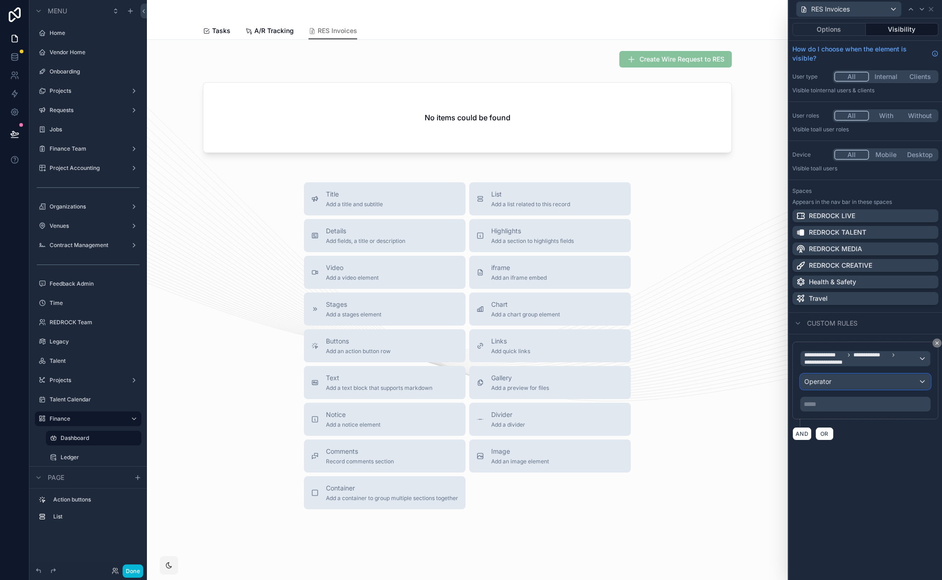
click at [836, 380] on div "Operator" at bounding box center [865, 381] width 129 height 15
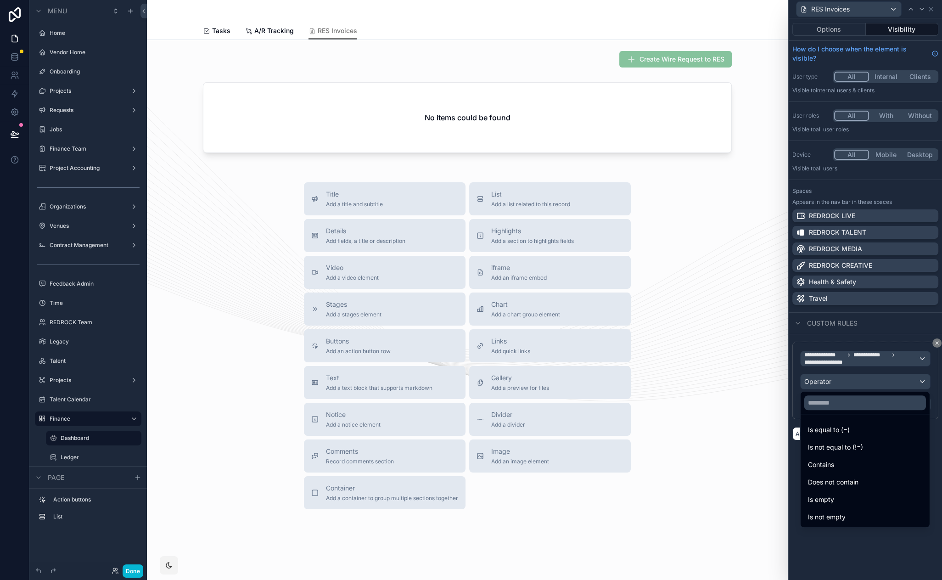
click at [838, 460] on div "Contains" at bounding box center [865, 464] width 114 height 11
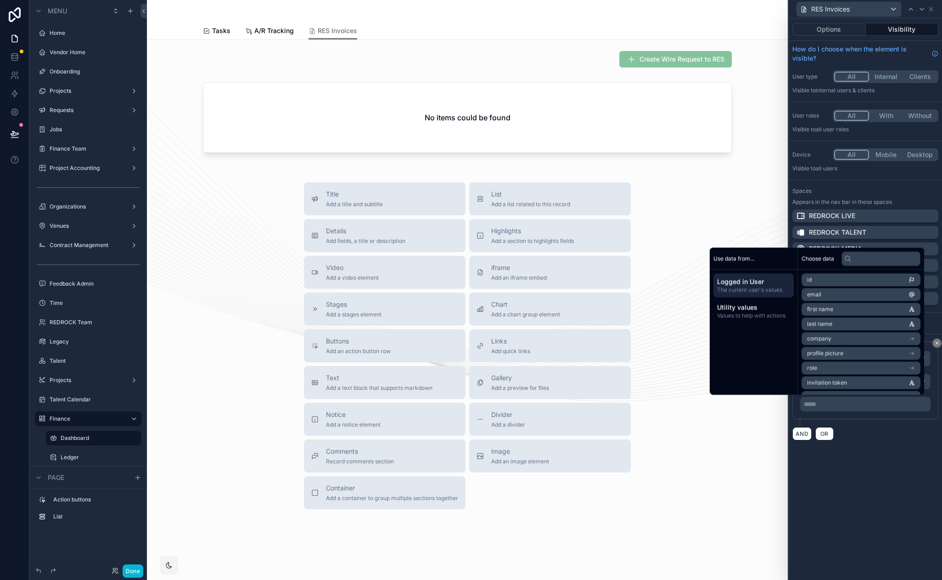
click at [832, 401] on p "***** ﻿" at bounding box center [866, 403] width 125 height 9
click at [860, 407] on p "**********" at bounding box center [866, 403] width 125 height 9
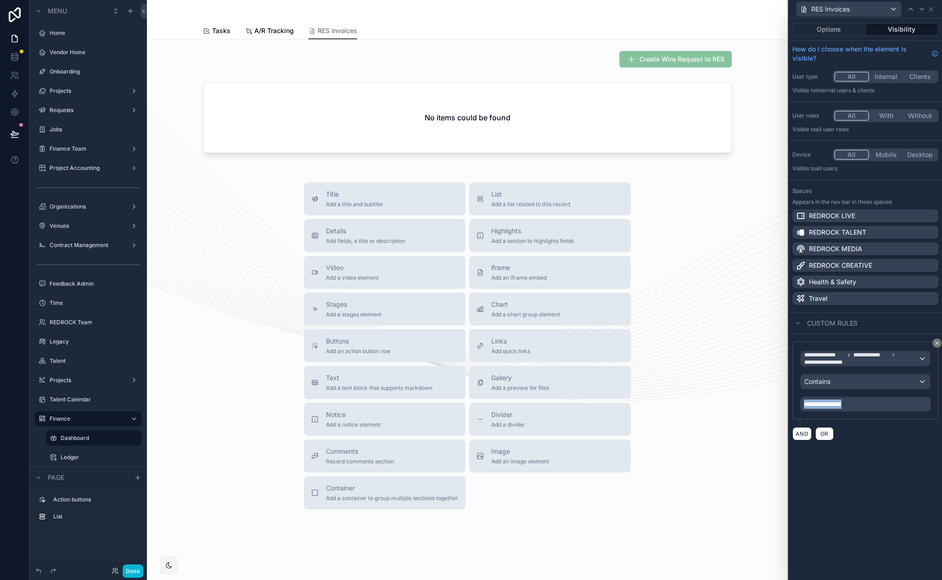
drag, startPoint x: 871, startPoint y: 404, endPoint x: 796, endPoint y: 404, distance: 74.8
click at [796, 404] on div "**********" at bounding box center [865, 381] width 146 height 78
copy span "**********"
click at [844, 511] on div "**********" at bounding box center [865, 299] width 153 height 562
click at [826, 430] on span "OR" at bounding box center [825, 433] width 12 height 7
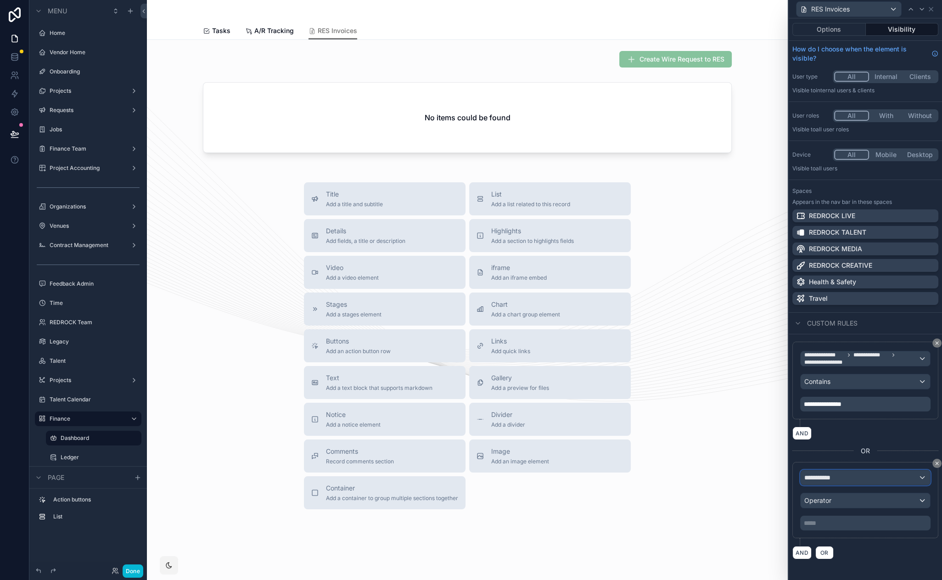
click at [831, 470] on div "**********" at bounding box center [865, 477] width 129 height 15
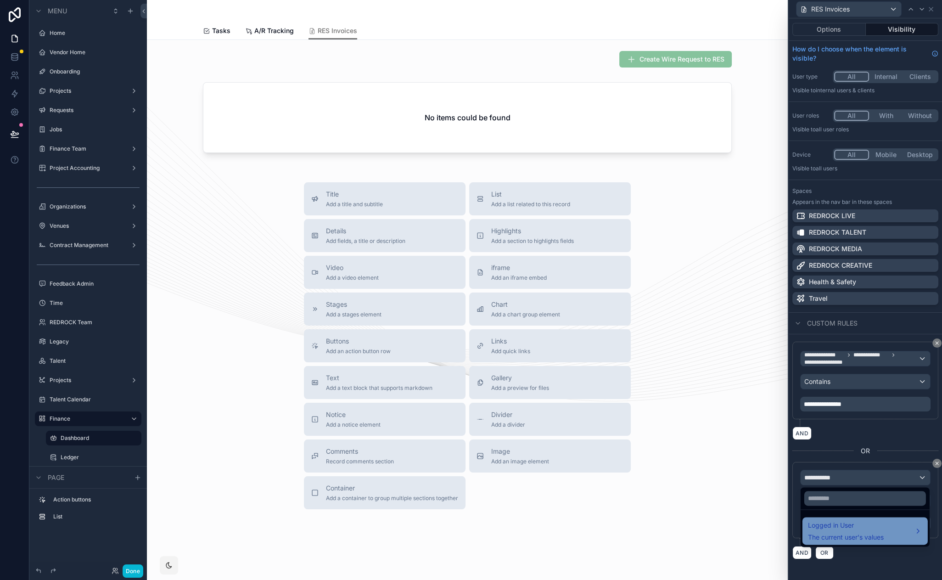
click at [859, 533] on div "Logged in User The current user's values" at bounding box center [846, 531] width 76 height 22
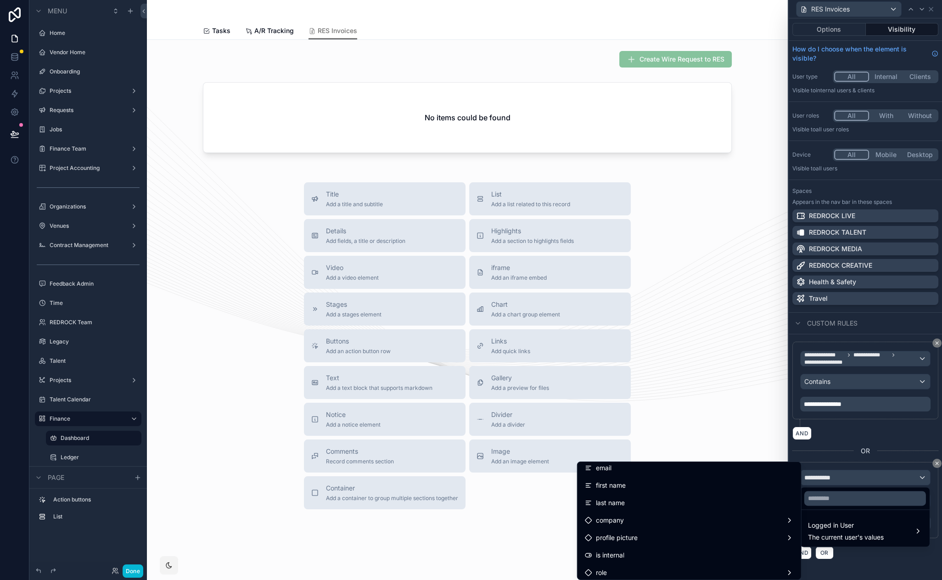
scroll to position [43, 0]
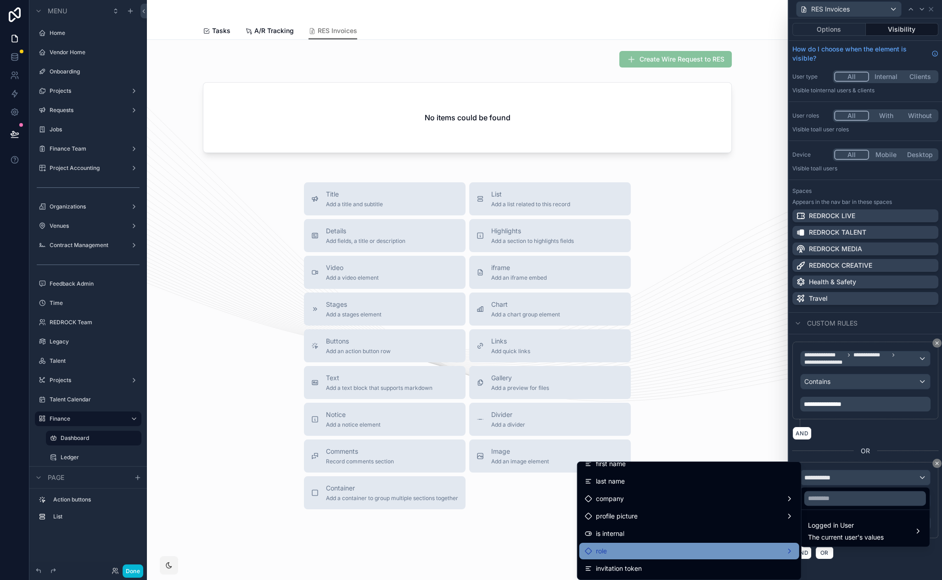
click at [661, 555] on div "role" at bounding box center [689, 550] width 209 height 11
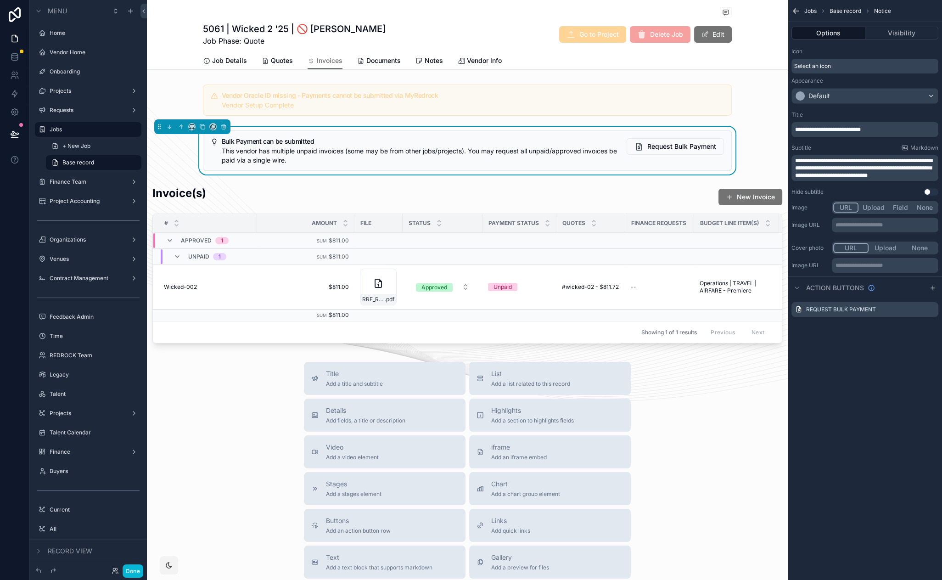
drag, startPoint x: 240, startPoint y: 14, endPoint x: 194, endPoint y: 14, distance: 45.5
drag, startPoint x: 226, startPoint y: 17, endPoint x: 191, endPoint y: 18, distance: 34.9
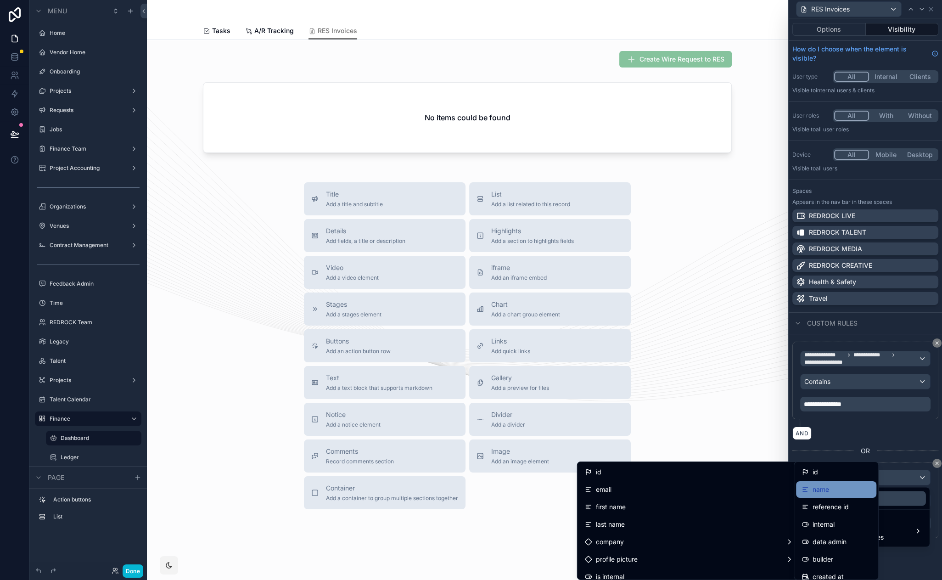
scroll to position [43, 0]
click at [819, 470] on div "id" at bounding box center [836, 471] width 69 height 11
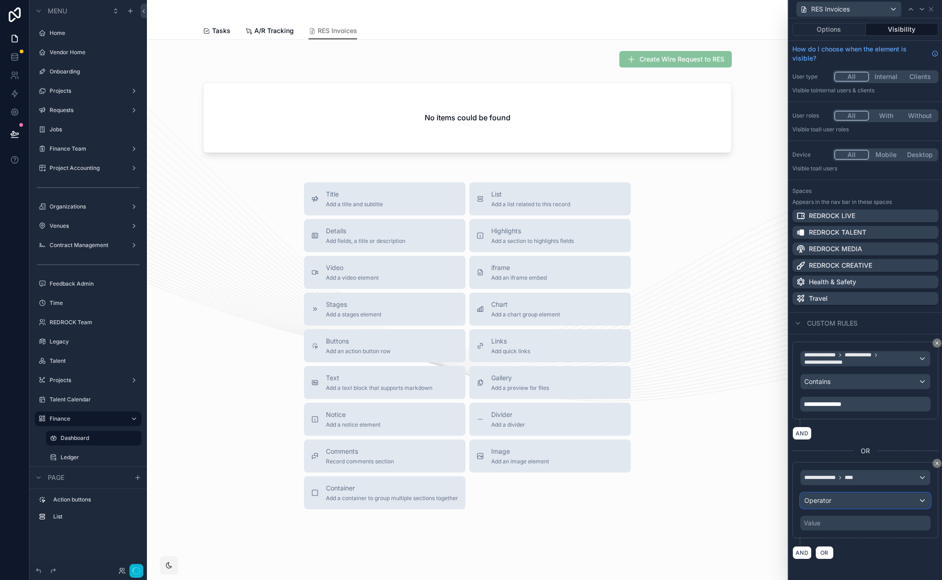
click at [840, 504] on div "Operator" at bounding box center [865, 500] width 129 height 15
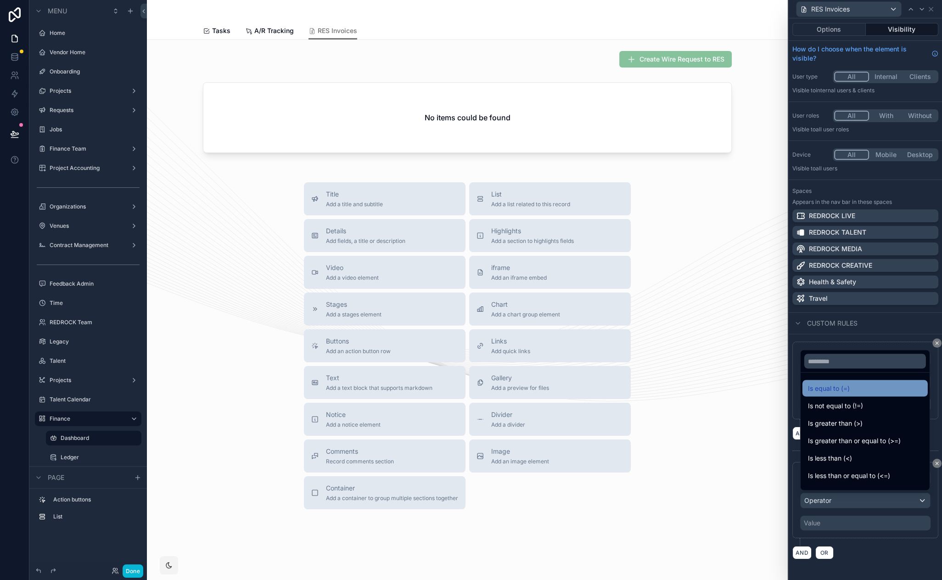
click at [848, 392] on span "Is equal to (=)" at bounding box center [829, 387] width 42 height 11
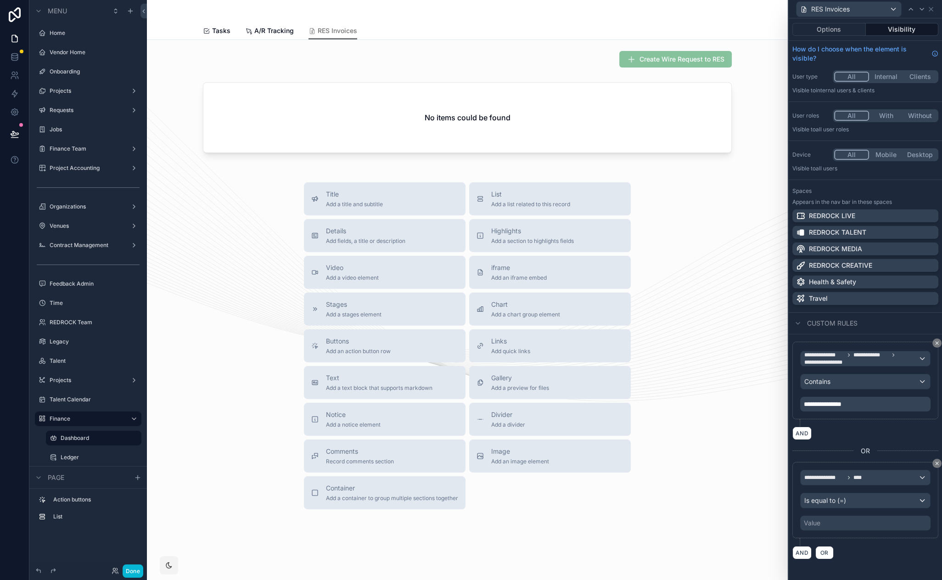
click at [827, 524] on div "Value" at bounding box center [865, 523] width 130 height 15
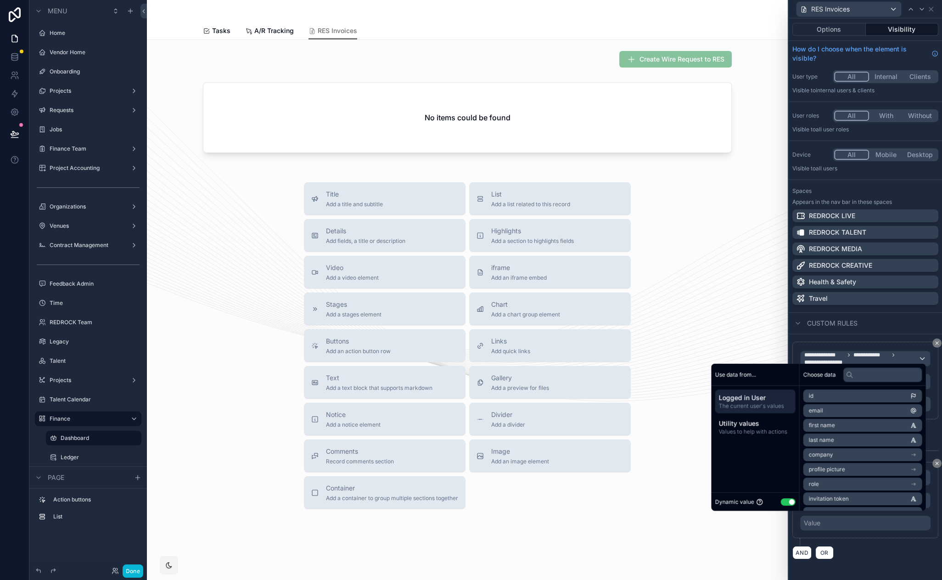
click at [787, 502] on button "Use setting" at bounding box center [788, 501] width 15 height 7
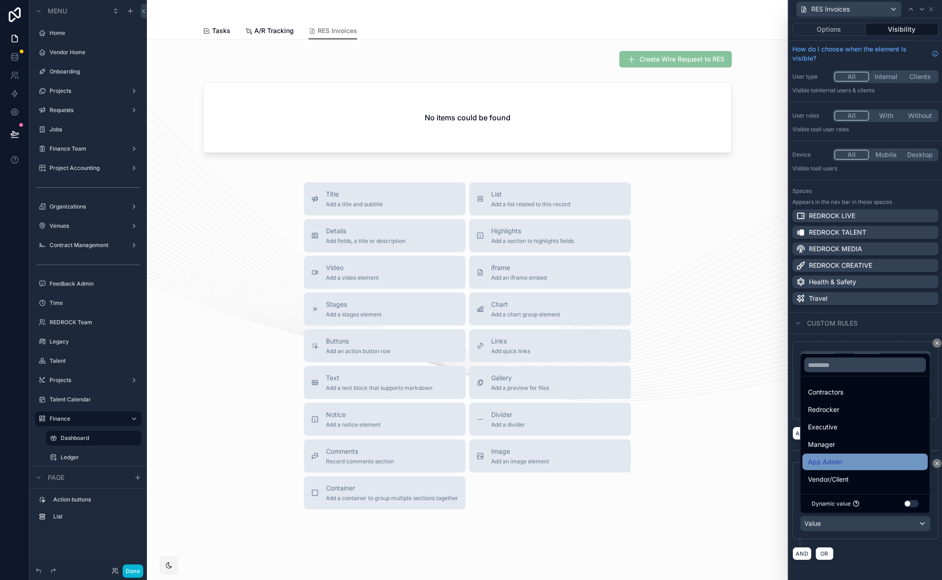
click at [849, 465] on div "App Admin" at bounding box center [865, 461] width 114 height 11
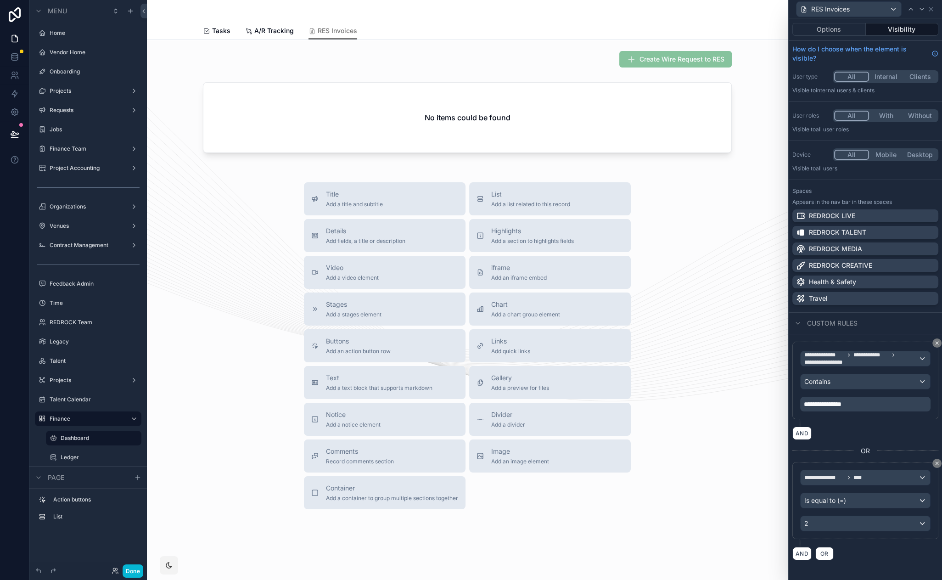
click at [703, 517] on div "Create Wire Request to RES No items could be found Title Add a title and subtit…" at bounding box center [467, 311] width 641 height 543
click at [129, 572] on button "Done" at bounding box center [133, 570] width 21 height 13
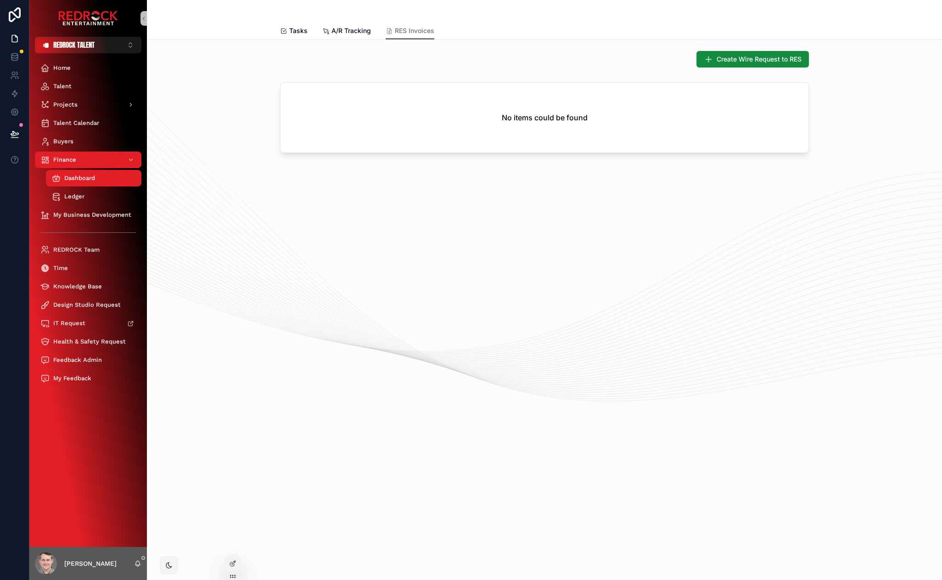
drag, startPoint x: 331, startPoint y: 300, endPoint x: 277, endPoint y: 246, distance: 76.0
click at [498, 168] on div "Create Wire Request to RES No items could be found" at bounding box center [544, 129] width 795 height 179
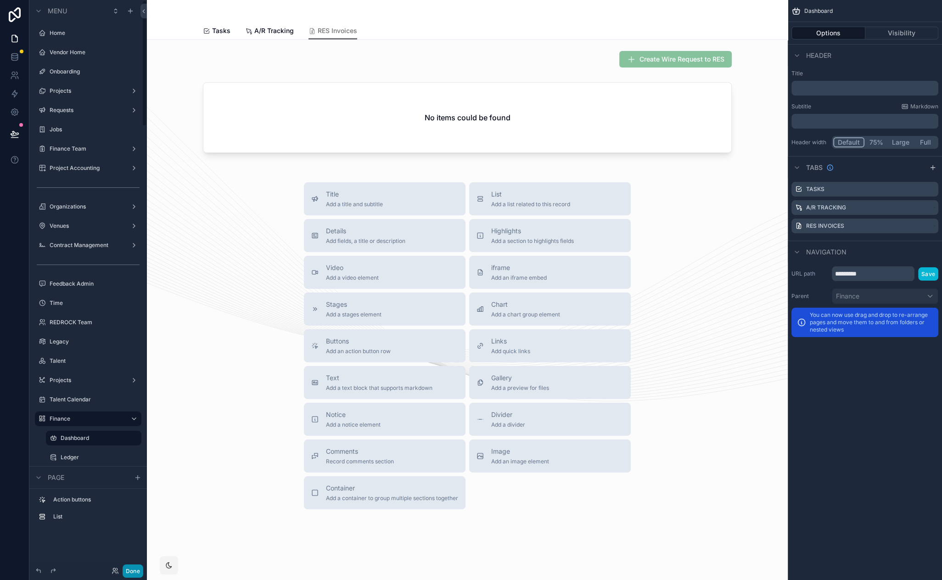
click at [136, 568] on button "Done" at bounding box center [133, 570] width 21 height 13
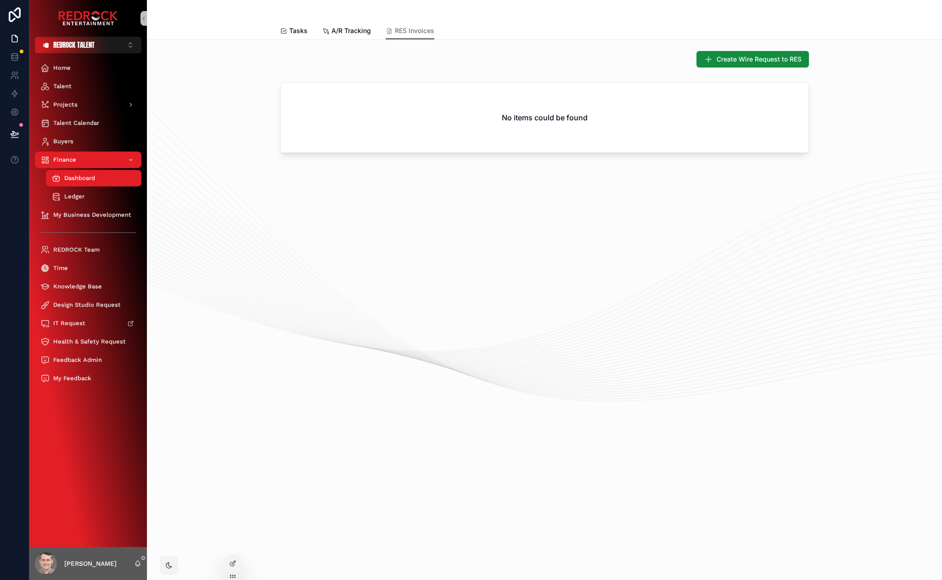
drag, startPoint x: 290, startPoint y: 164, endPoint x: 227, endPoint y: 169, distance: 63.5
drag, startPoint x: 243, startPoint y: 177, endPoint x: 218, endPoint y: 146, distance: 40.1
click at [74, 45] on span "REDROCK TALENT" at bounding box center [73, 44] width 41 height 9
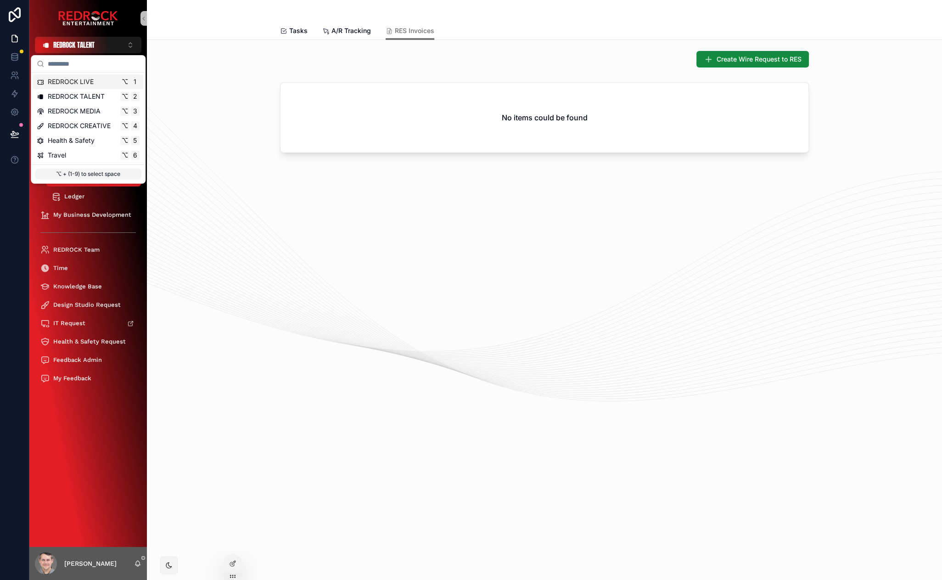
click at [91, 77] on span "REDROCK LIVE" at bounding box center [71, 81] width 46 height 9
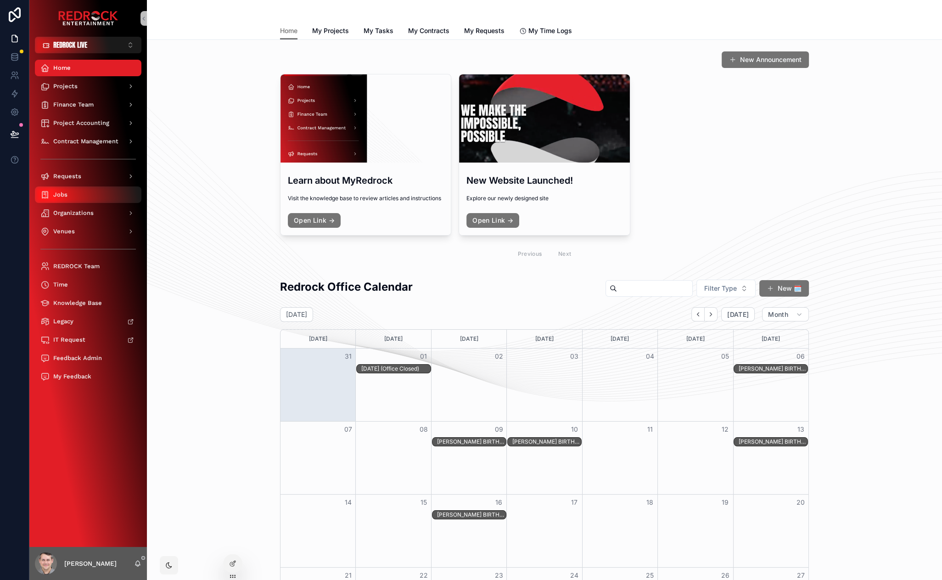
click at [71, 192] on div "Jobs" at bounding box center [88, 194] width 96 height 15
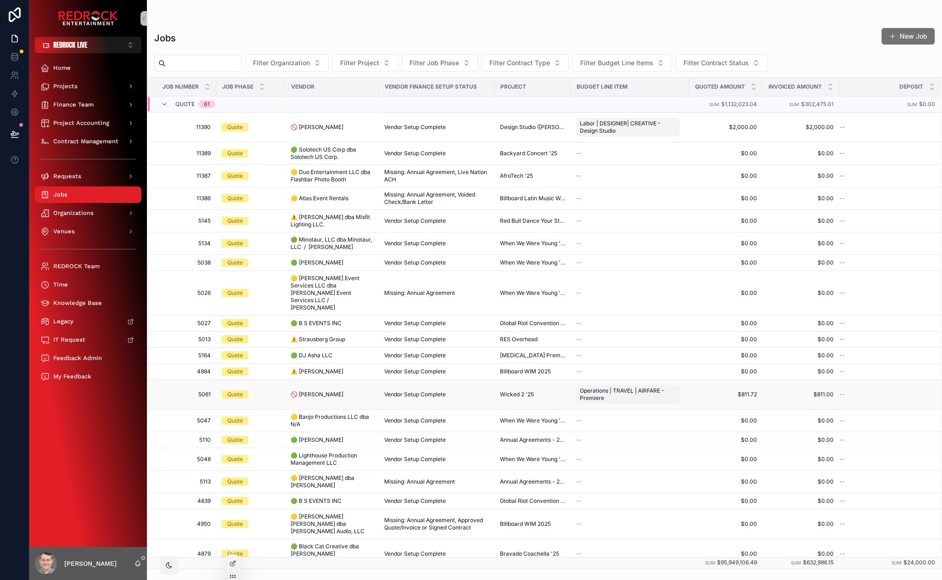
click at [197, 391] on span "5061" at bounding box center [184, 394] width 52 height 7
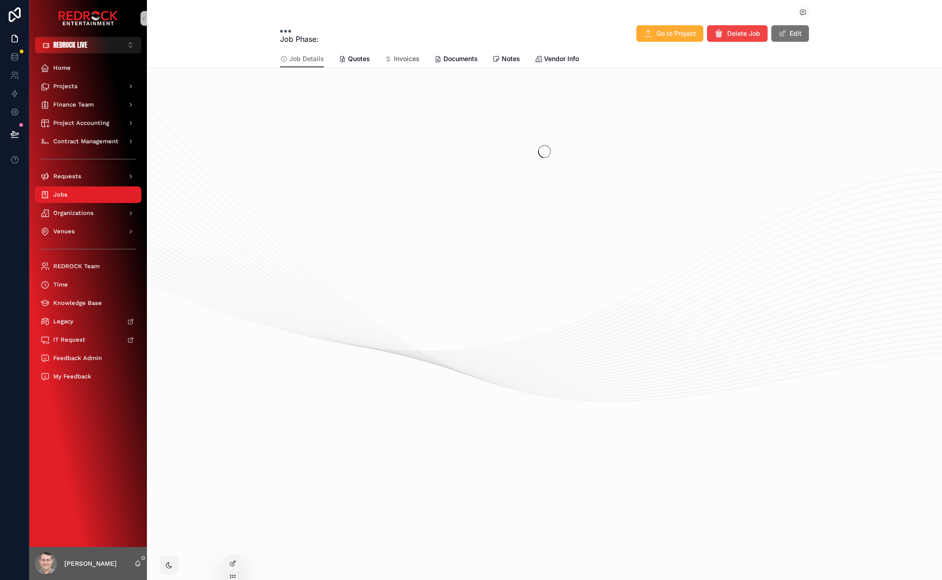
click at [410, 60] on span "Invoices" at bounding box center [407, 58] width 26 height 9
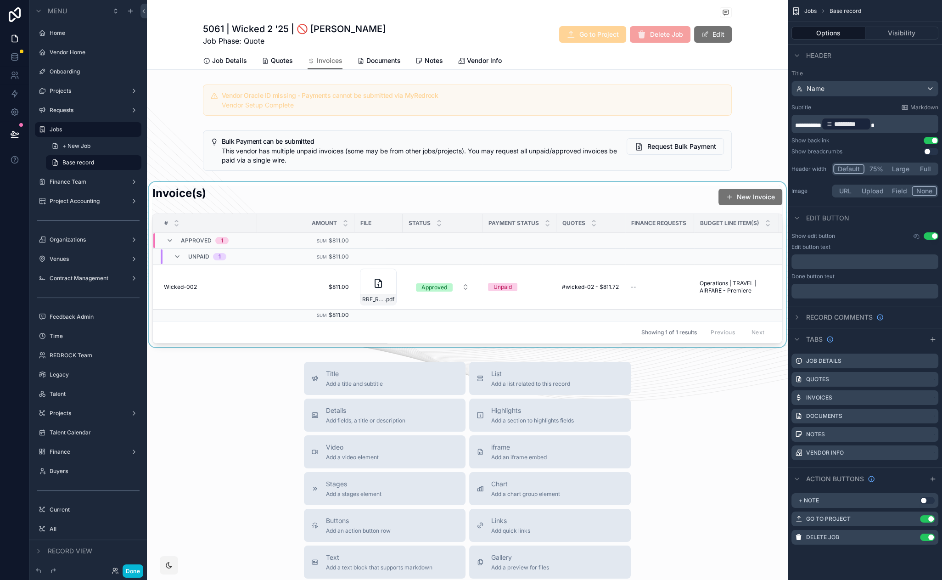
click at [669, 195] on div "scrollable content" at bounding box center [467, 264] width 641 height 165
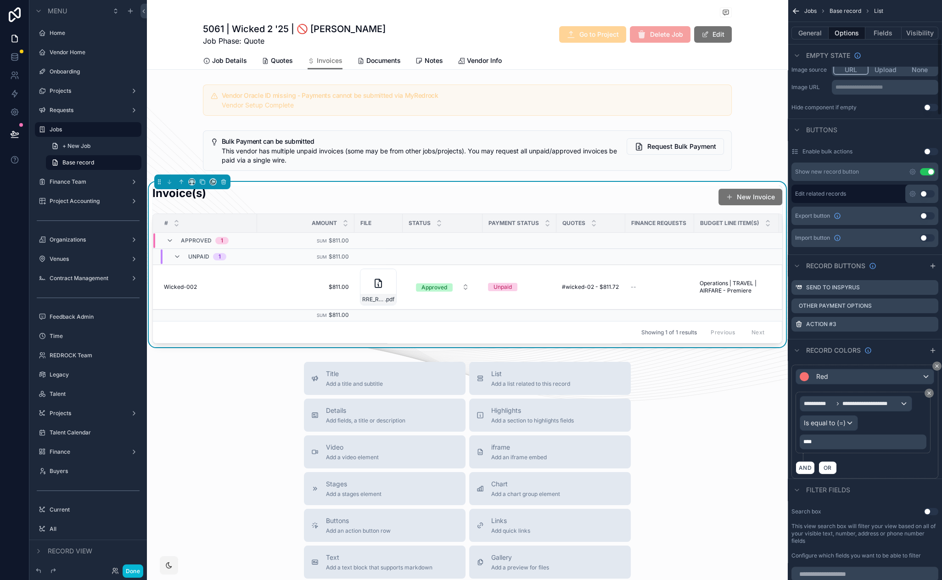
scroll to position [379, 0]
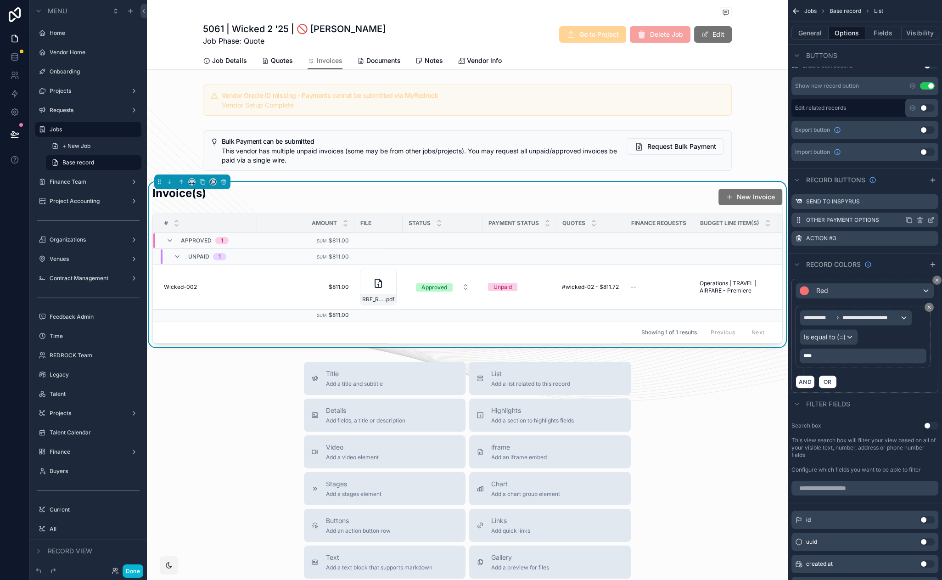
click at [932, 219] on icon "scrollable content" at bounding box center [930, 219] width 7 height 7
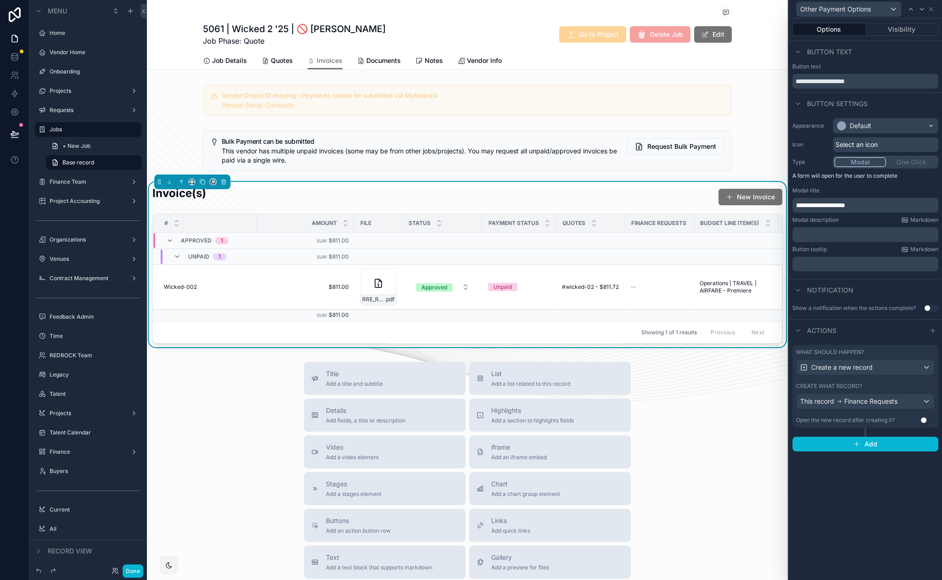
drag, startPoint x: 874, startPoint y: 350, endPoint x: 870, endPoint y: 340, distance: 10.7
click at [874, 350] on div "What should happen?" at bounding box center [865, 351] width 139 height 7
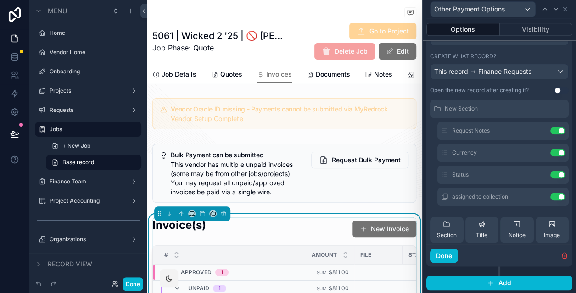
scroll to position [239, 0]
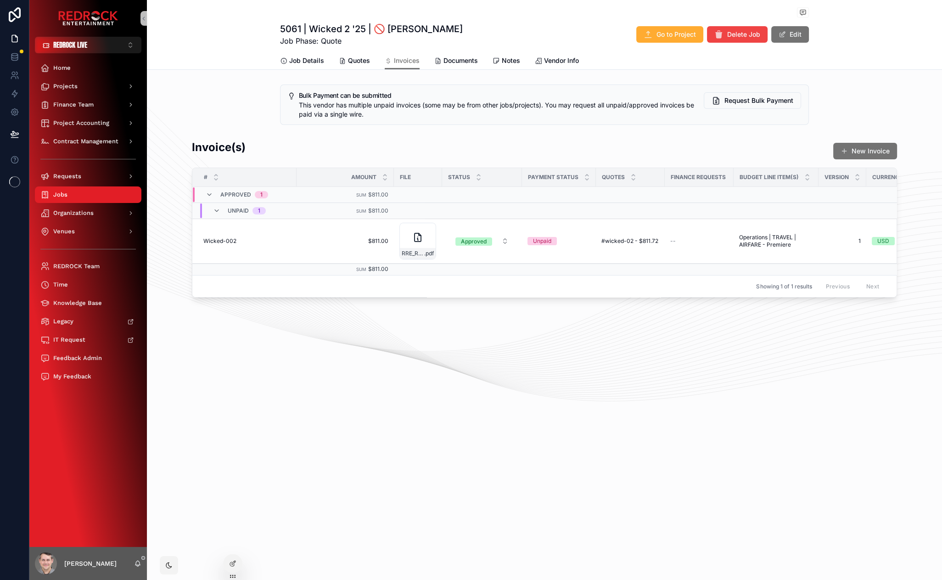
drag, startPoint x: 200, startPoint y: 37, endPoint x: 183, endPoint y: 34, distance: 16.8
drag, startPoint x: 182, startPoint y: 33, endPoint x: 176, endPoint y: 27, distance: 8.5
drag, startPoint x: 197, startPoint y: 54, endPoint x: 183, endPoint y: 45, distance: 17.6
click at [98, 106] on div "Finance Team" at bounding box center [88, 104] width 96 height 15
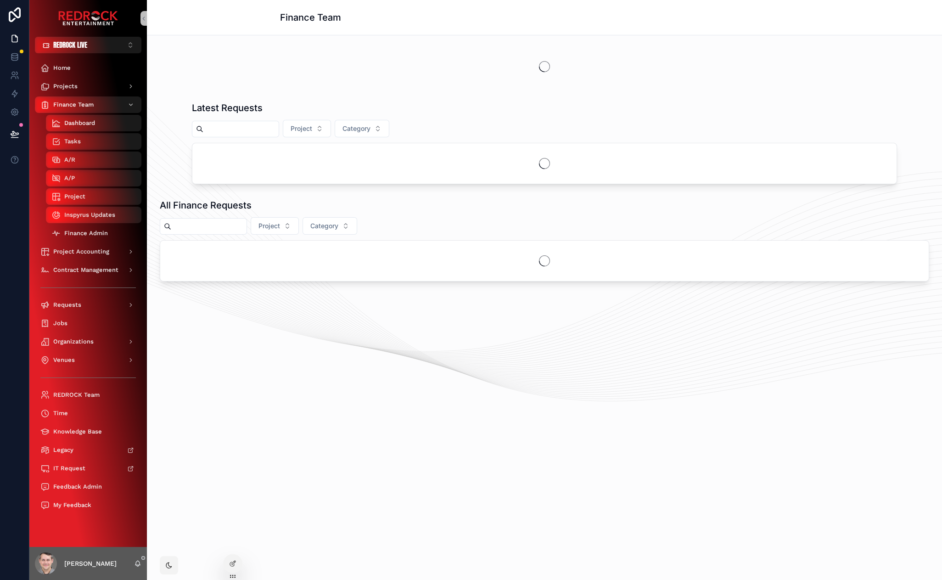
click at [102, 235] on span "Finance Admin" at bounding box center [86, 233] width 44 height 7
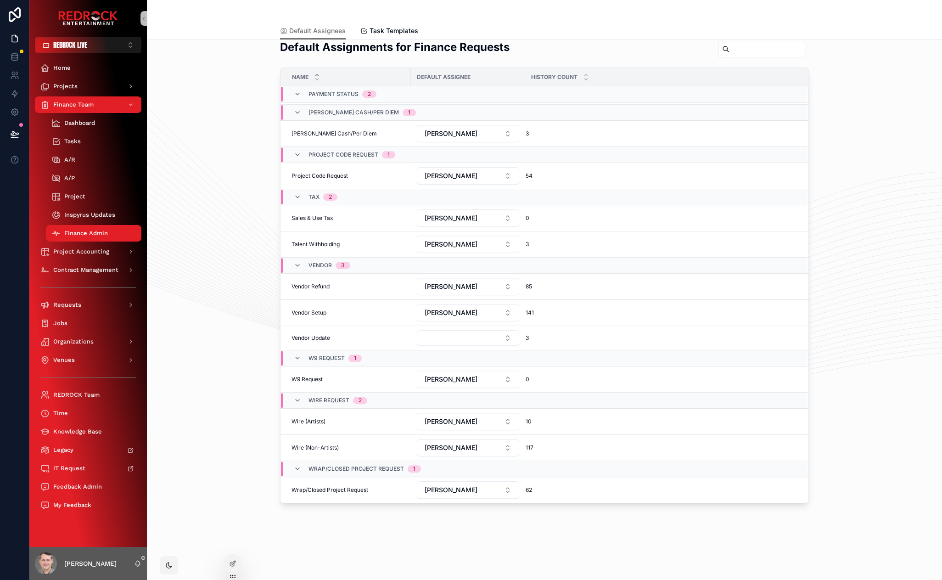
scroll to position [607, 0]
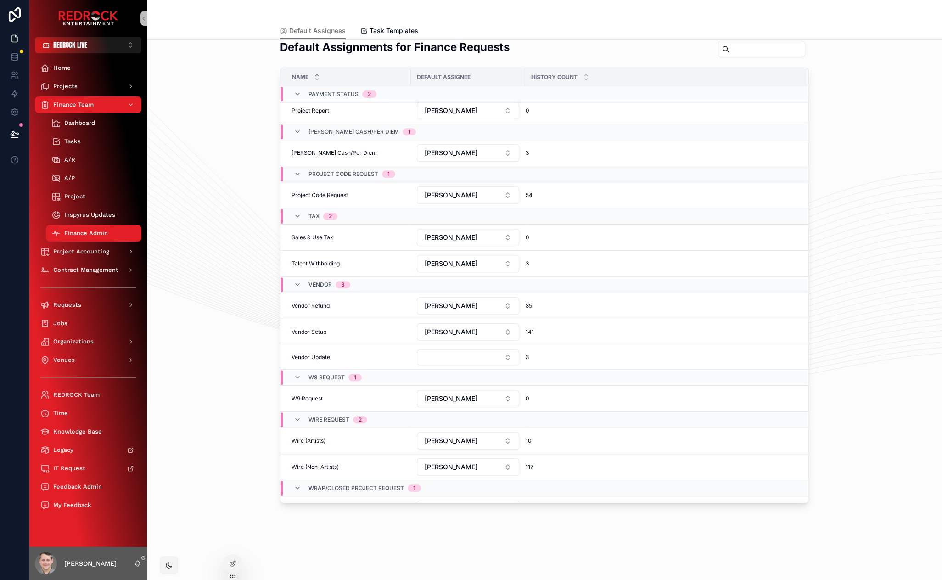
click at [79, 53] on div "Home Projects Finance Team Dashboard Tasks A/R A/P Project Inspyrus Updates Fin…" at bounding box center [88, 289] width 118 height 472
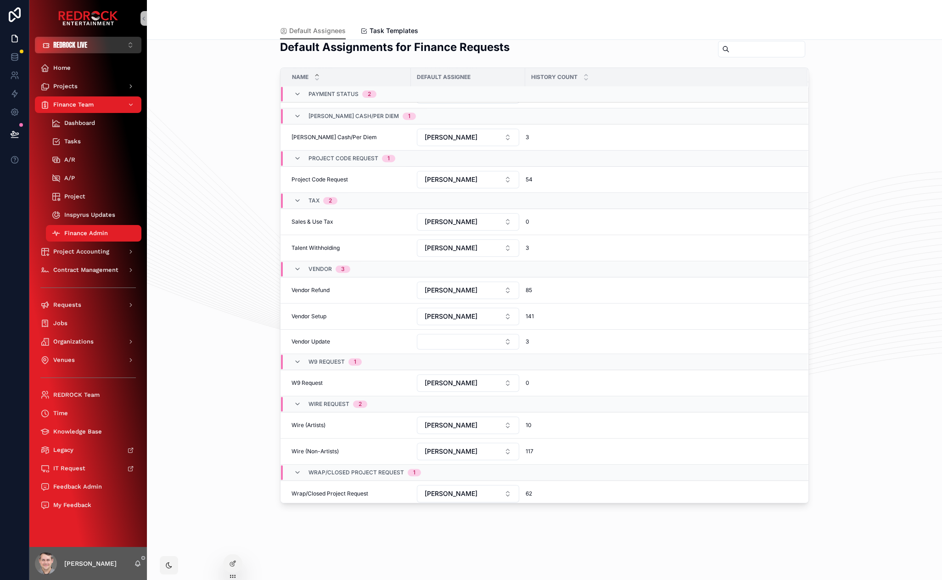
click at [88, 49] on button "REDROCK LIVE ⌥ 1" at bounding box center [88, 45] width 107 height 17
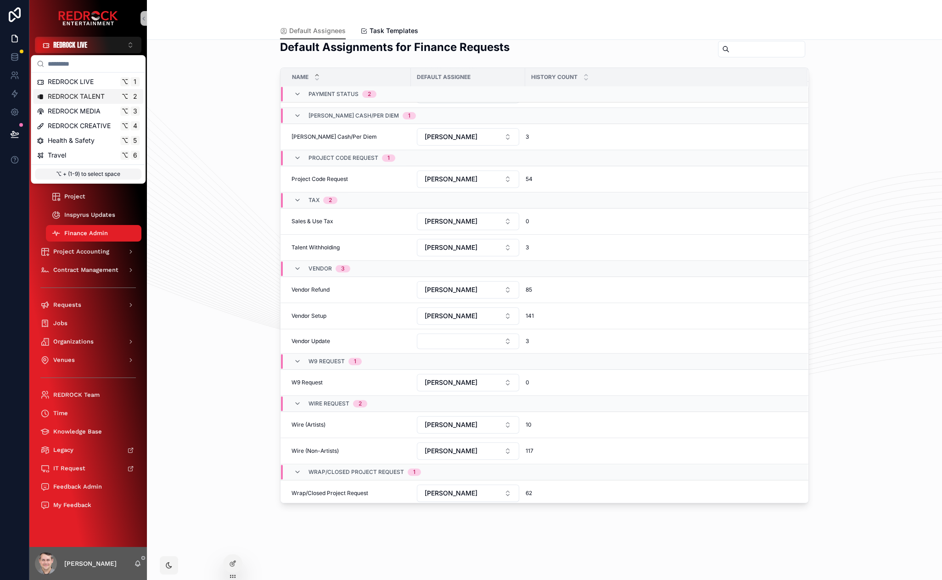
scroll to position [592, 0]
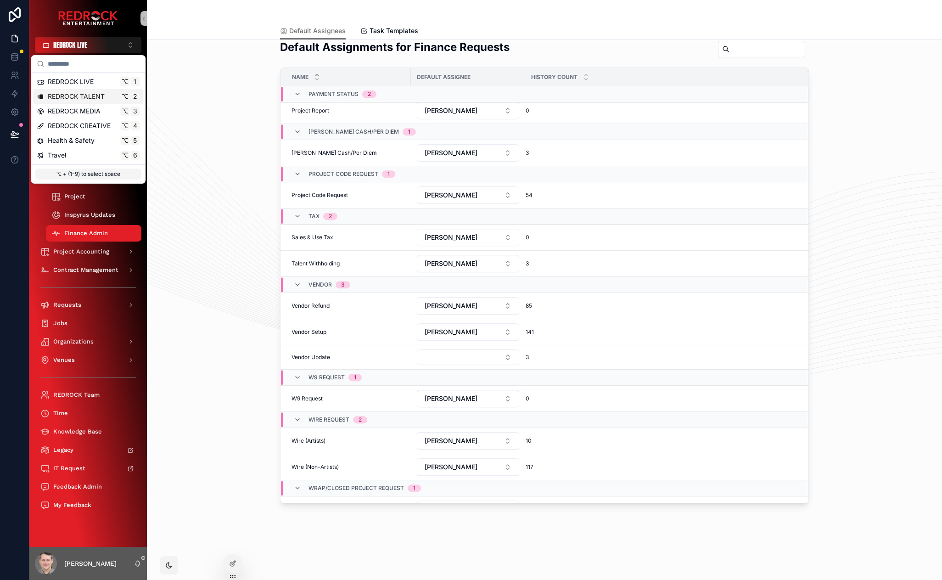
click at [95, 97] on span "REDROCK TALENT" at bounding box center [76, 96] width 57 height 9
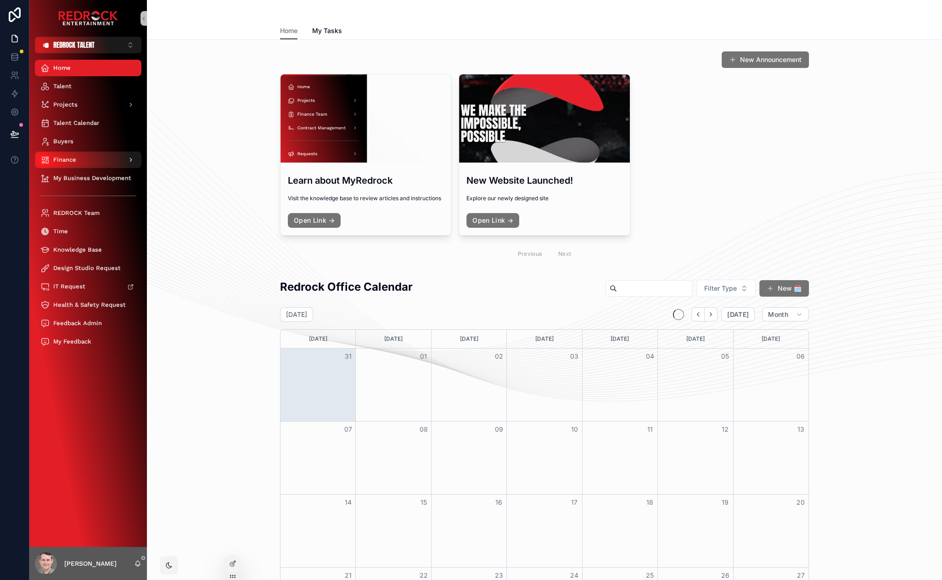
click at [91, 164] on div "Finance" at bounding box center [88, 159] width 96 height 15
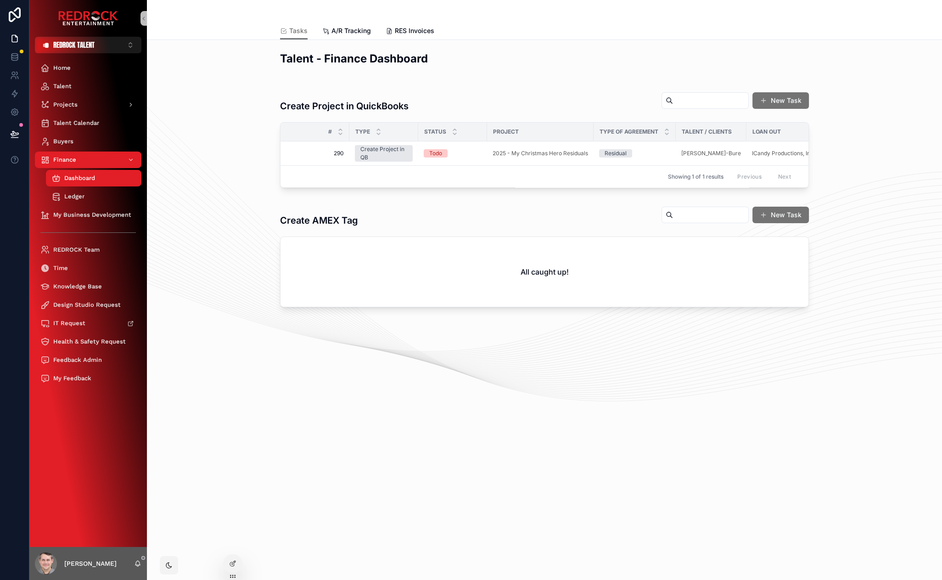
click at [436, 28] on div "Tasks A/R Tracking RES Invoices" at bounding box center [544, 30] width 529 height 17
click at [426, 32] on span "RES Invoices" at bounding box center [414, 30] width 39 height 9
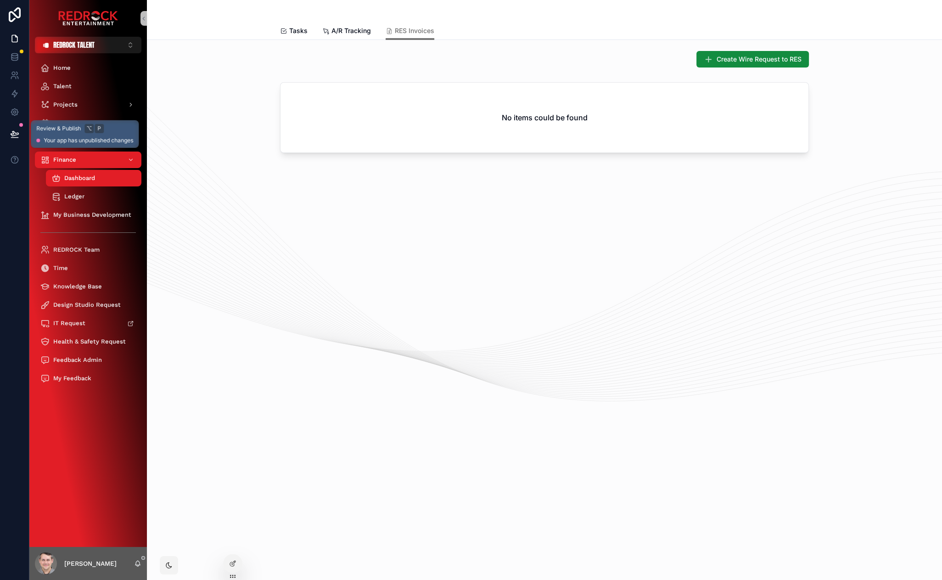
click at [20, 135] on button at bounding box center [15, 134] width 20 height 26
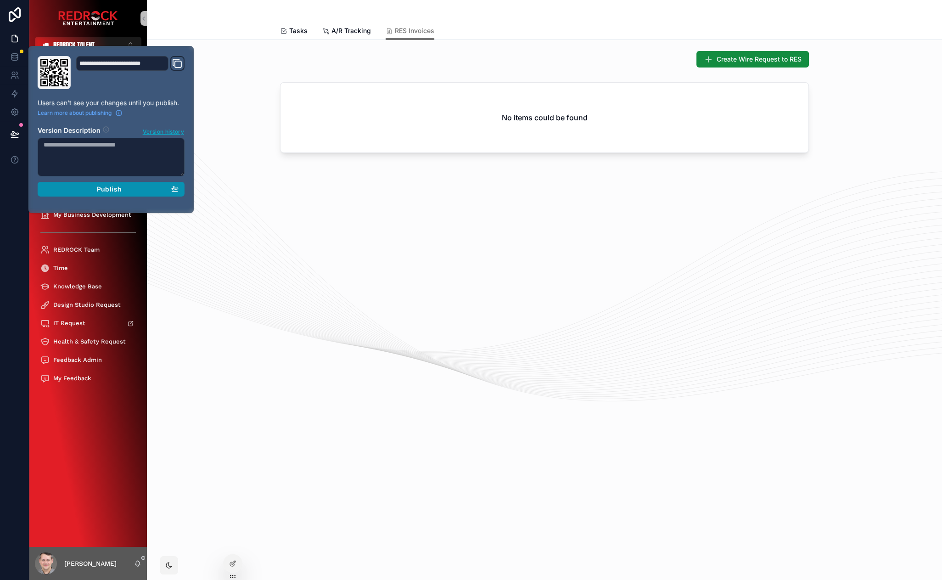
click at [129, 187] on div "Publish" at bounding box center [111, 189] width 135 height 8
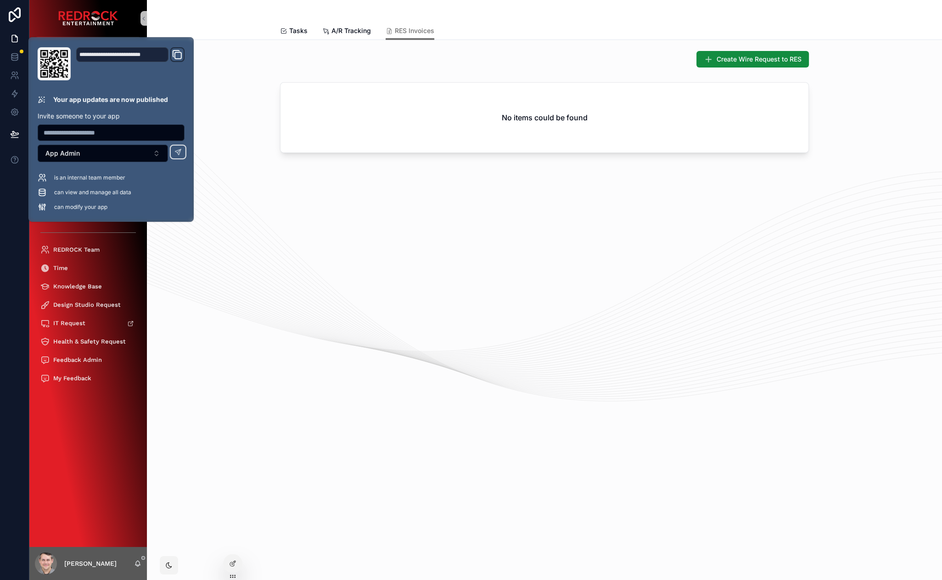
click at [635, 50] on div "Create Wire Request to RES" at bounding box center [544, 59] width 781 height 24
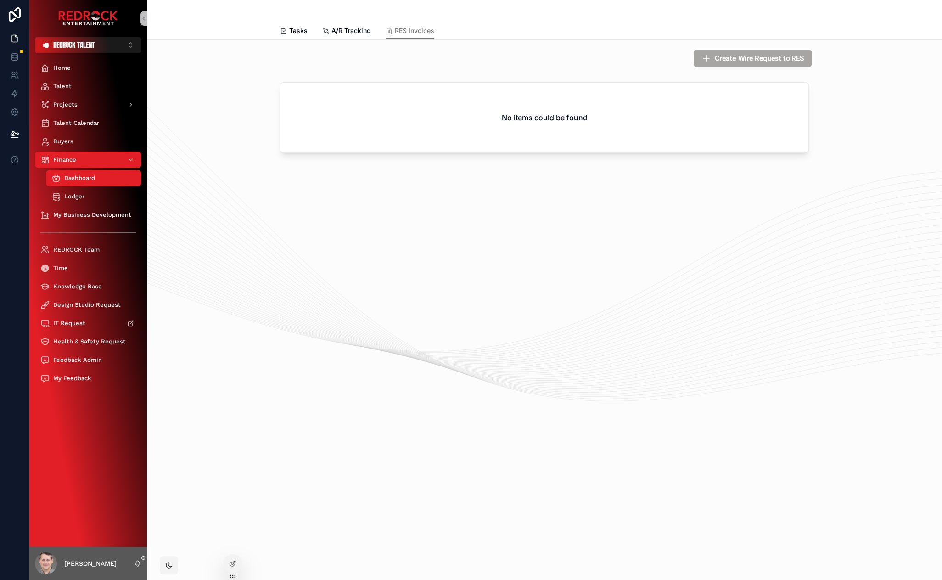
click at [724, 62] on span "Create Wire Request to RES" at bounding box center [759, 59] width 89 height 10
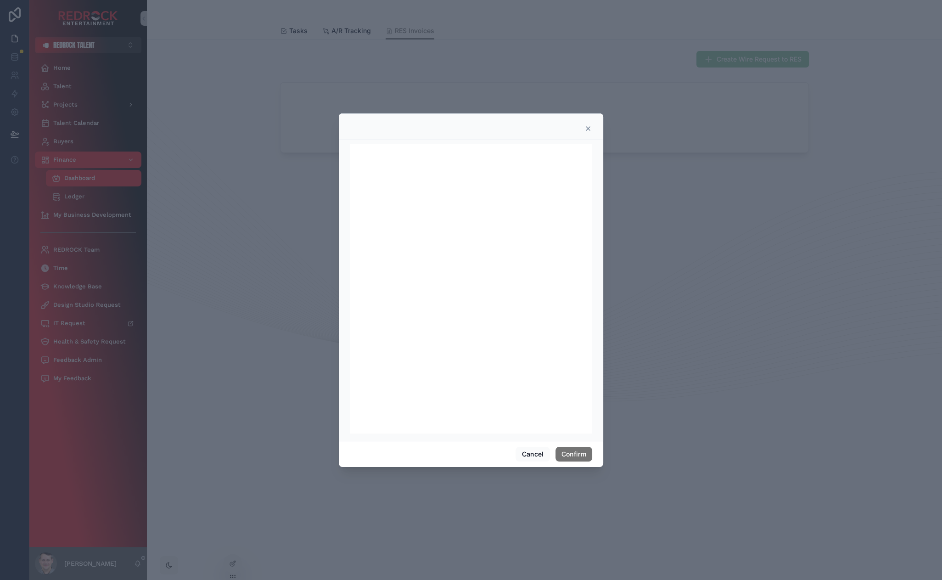
click at [593, 125] on div at bounding box center [471, 126] width 264 height 27
click at [590, 127] on icon at bounding box center [587, 128] width 7 height 7
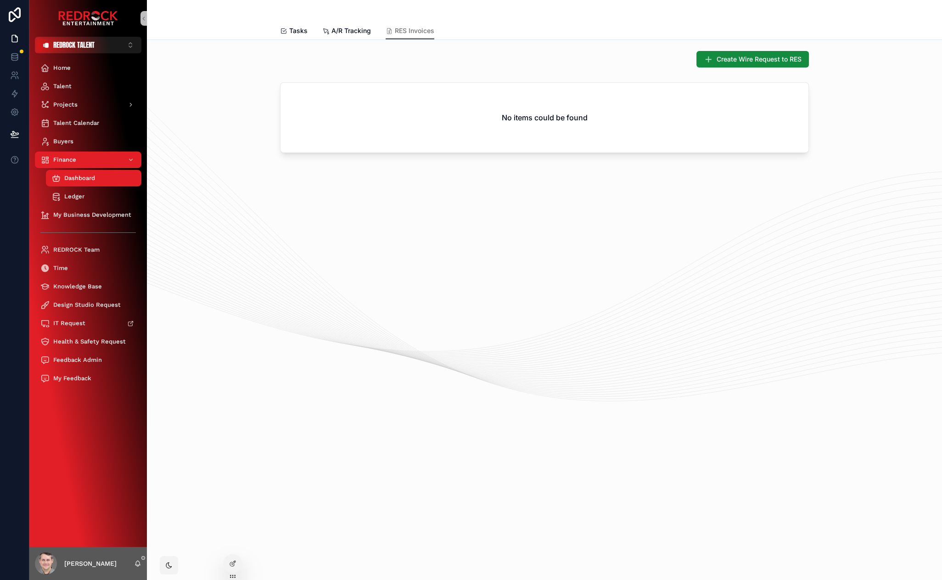
drag, startPoint x: 423, startPoint y: 210, endPoint x: 398, endPoint y: 177, distance: 41.6
click at [405, 191] on div "Create Wire Request to RES No items could be found" at bounding box center [544, 129] width 795 height 179
drag, startPoint x: 467, startPoint y: 196, endPoint x: 422, endPoint y: 181, distance: 46.9
drag, startPoint x: 405, startPoint y: 177, endPoint x: 328, endPoint y: 175, distance: 76.7
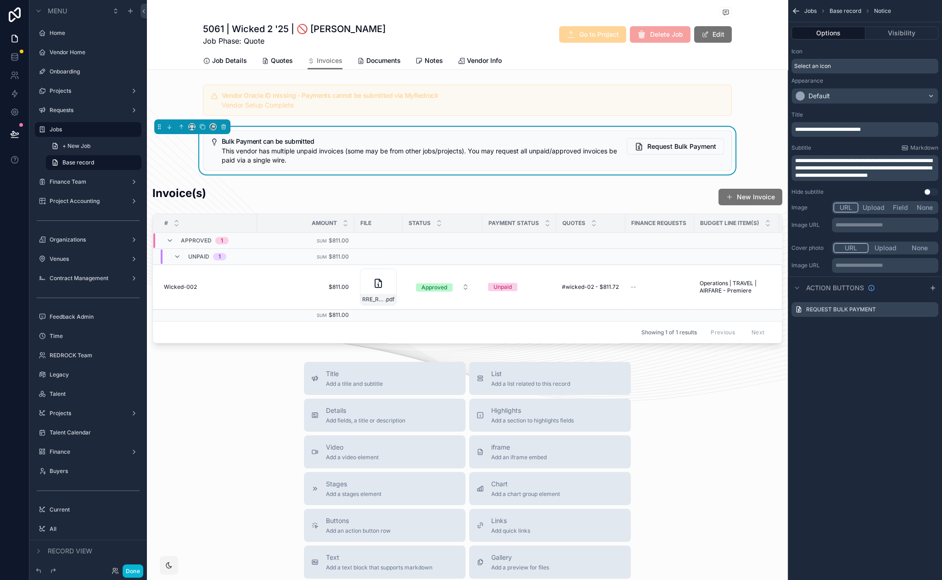
drag, startPoint x: 178, startPoint y: 457, endPoint x: 170, endPoint y: 393, distance: 64.8
drag, startPoint x: 170, startPoint y: 393, endPoint x: 163, endPoint y: 375, distance: 19.4
drag, startPoint x: 174, startPoint y: 14, endPoint x: 160, endPoint y: 14, distance: 13.8
